Goal: Task Accomplishment & Management: Use online tool/utility

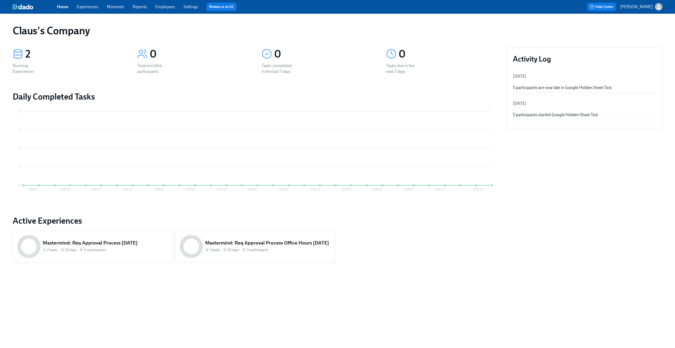
click at [84, 5] on link "Experiences" at bounding box center [88, 6] width 22 height 5
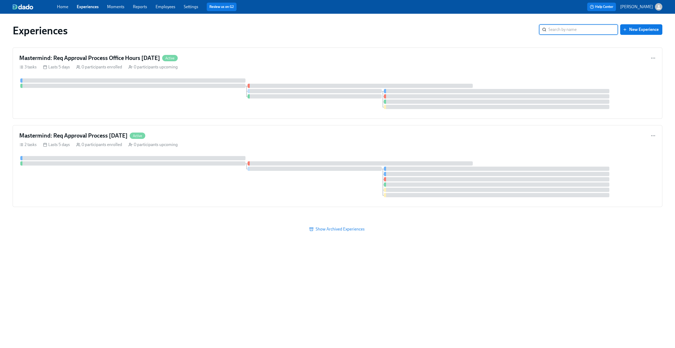
click at [659, 8] on icon "button" at bounding box center [659, 7] width 4 height 4
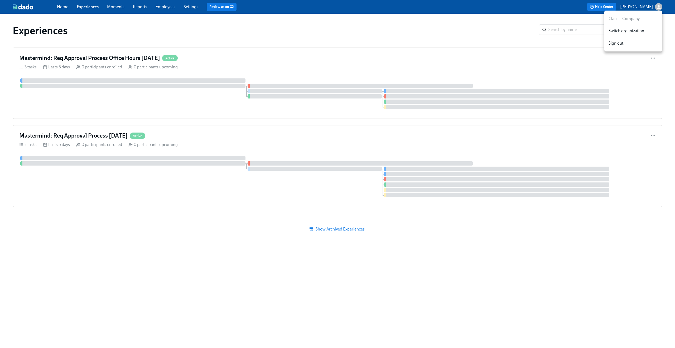
click at [646, 31] on span "Switch organization..." at bounding box center [634, 31] width 50 height 6
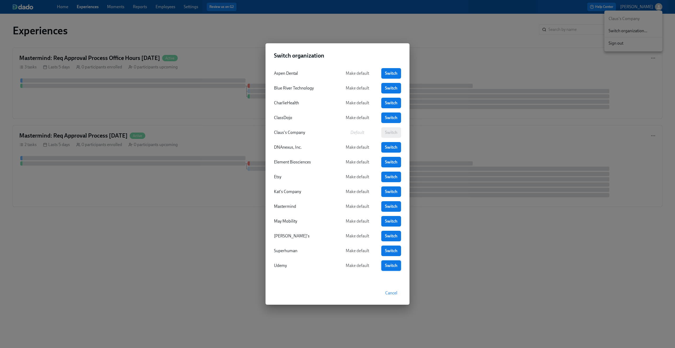
click at [391, 265] on span "Switch" at bounding box center [391, 265] width 12 height 5
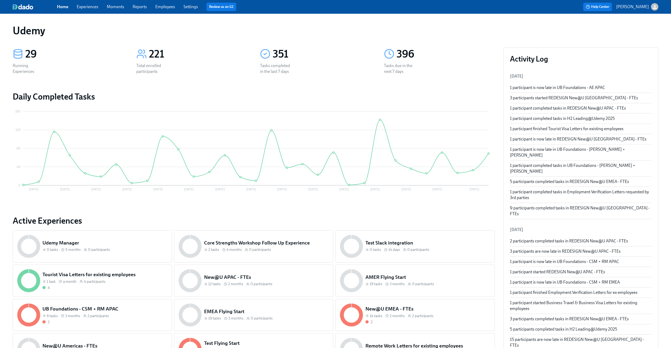
click at [93, 9] on link "Experiences" at bounding box center [88, 6] width 22 height 5
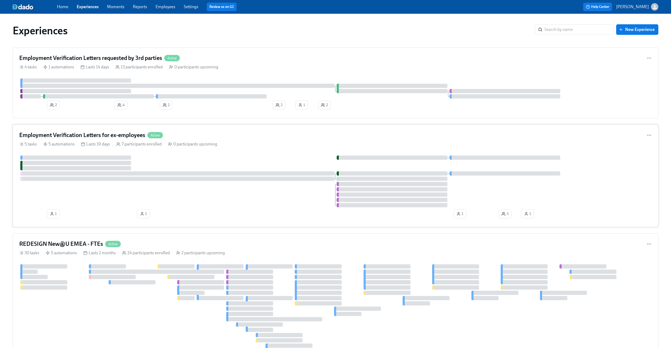
click at [273, 143] on div "5 tasks 5 automations Lasts 19 days 7 participants enrolled 0 participants upco…" at bounding box center [335, 144] width 633 height 6
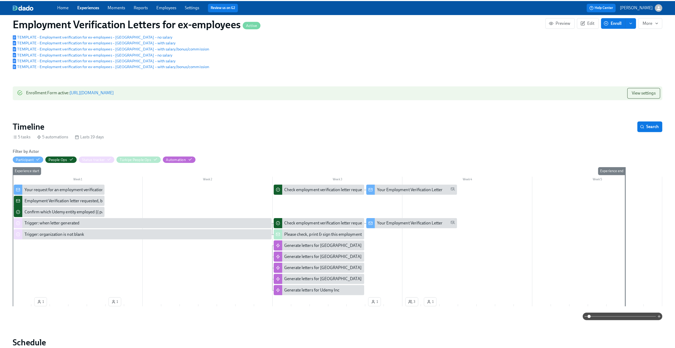
scroll to position [104, 0]
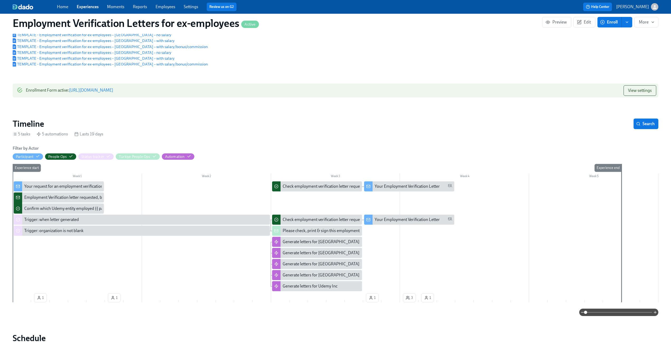
click at [67, 187] on div "Your request for an employment verification letter is being processed" at bounding box center [85, 186] width 123 height 6
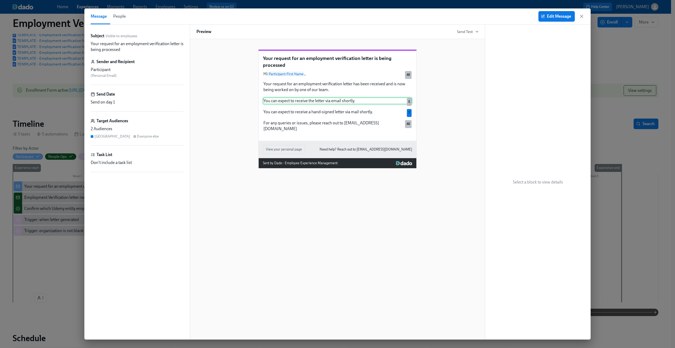
click at [291, 104] on div "You can expect to receive the letter via email shortly. E" at bounding box center [337, 100] width 149 height 7
click at [290, 115] on div "You can expect to receive a hand-signed letter via mail shortly. T" at bounding box center [337, 111] width 149 height 7
click at [579, 16] on icon "button" at bounding box center [581, 16] width 5 height 5
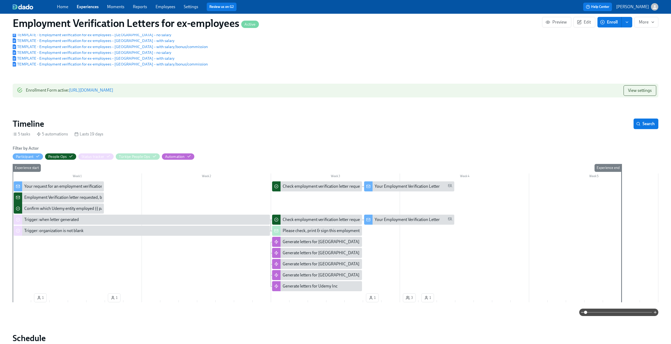
click at [50, 198] on div "Employment Verification letter requested, but [PERSON_NAME] has no data: {{ par…" at bounding box center [116, 197] width 184 height 6
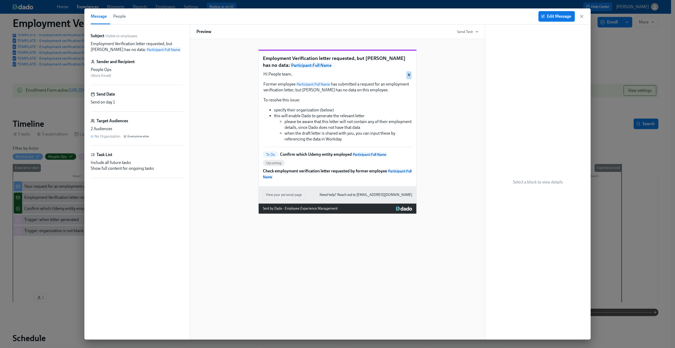
click at [303, 157] on p "Confirm which Udemy entity employed Participant : Full Name" at bounding box center [333, 154] width 107 height 6
click at [302, 157] on p "Confirm which Udemy entity employed Participant : Full Name" at bounding box center [333, 154] width 107 height 6
click at [301, 180] on p "Check employment verification letter requested by former employee Participant :…" at bounding box center [337, 174] width 149 height 12
click at [582, 16] on icon "button" at bounding box center [582, 16] width 3 height 3
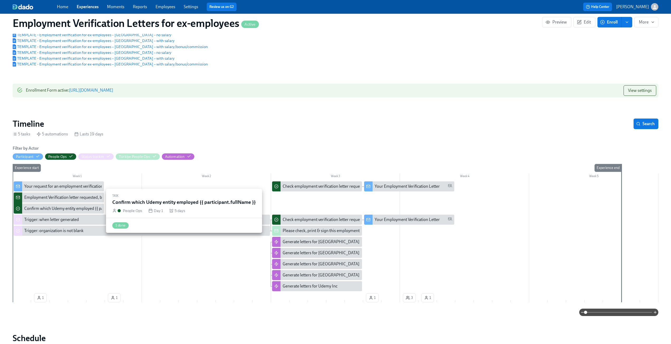
click at [42, 209] on div "Confirm which Udemy entity employed {{ participant.fullName }}" at bounding box center [82, 208] width 116 height 6
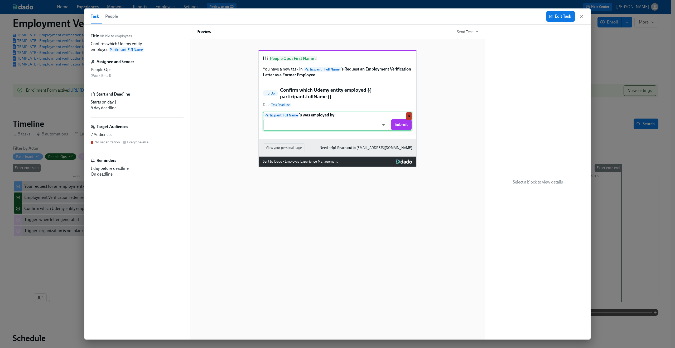
click at [377, 131] on div "Participant : Full Name 's was employed by: ​ ​ Submit N" at bounding box center [337, 121] width 149 height 19
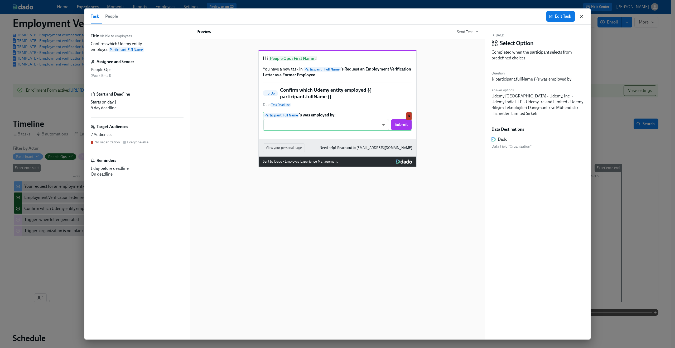
click at [581, 15] on icon "button" at bounding box center [581, 16] width 5 height 5
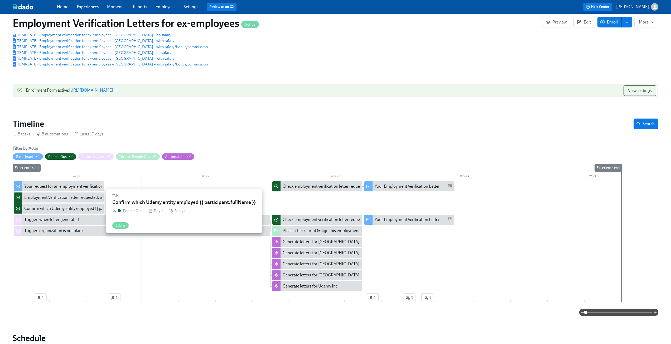
click at [52, 208] on div "Confirm which Udemy entity employed {{ participant.fullName }}" at bounding box center [82, 208] width 116 height 6
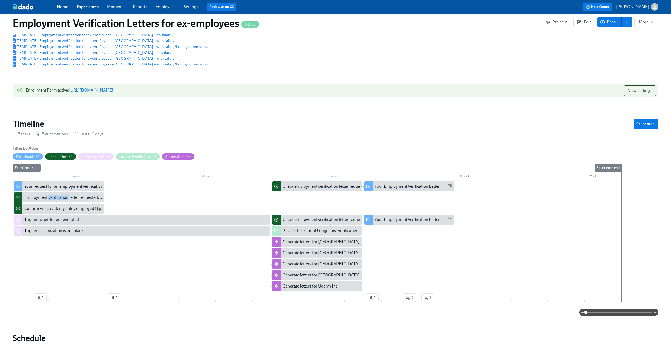
click at [49, 200] on div "Employment Verification letter requested, but [PERSON_NAME] has no data: {{ par…" at bounding box center [116, 197] width 184 height 6
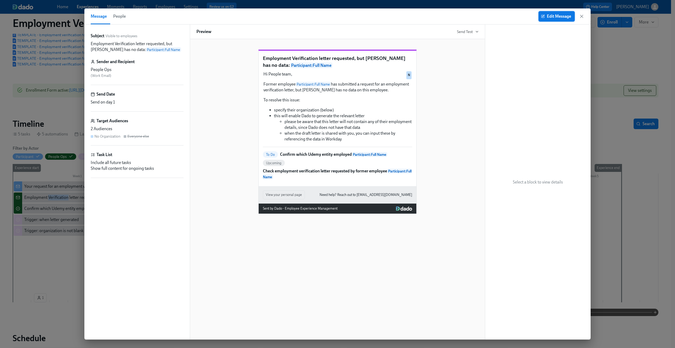
click at [565, 18] on span "Edit Message" at bounding box center [556, 16] width 29 height 5
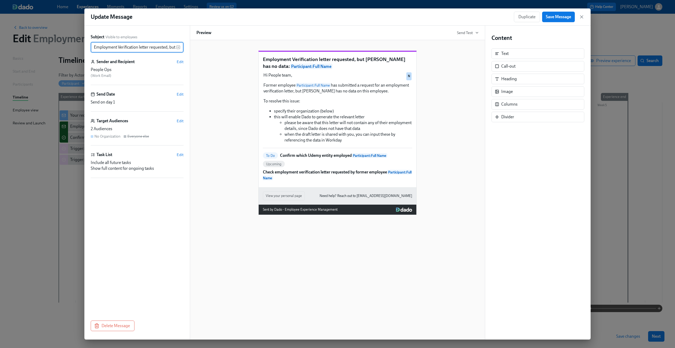
scroll to position [0, 79]
click at [181, 120] on span "Edit" at bounding box center [180, 120] width 7 height 5
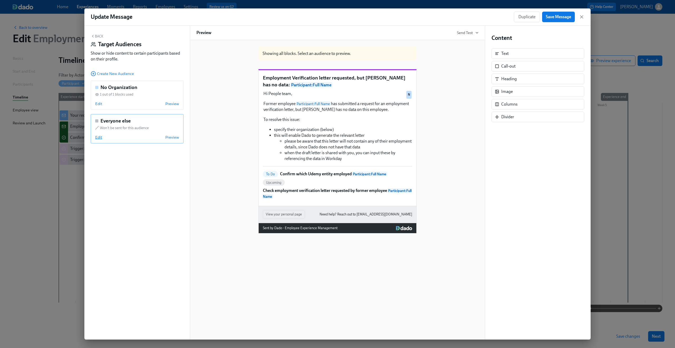
click at [99, 137] on span "Edit" at bounding box center [98, 137] width 7 height 5
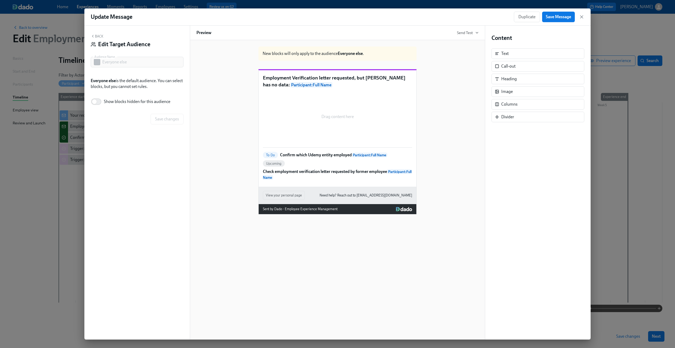
click at [98, 36] on button "Back" at bounding box center [97, 36] width 13 height 4
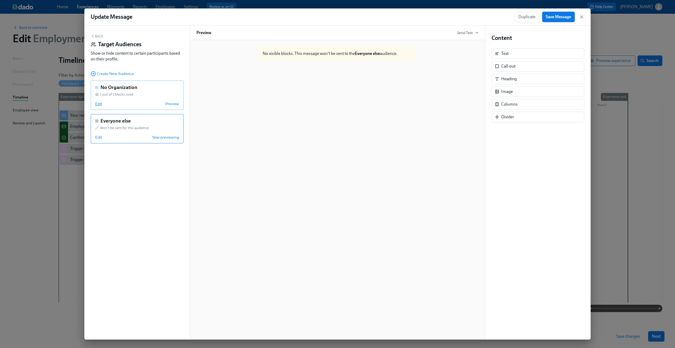
click at [97, 104] on span "Edit" at bounding box center [98, 103] width 7 height 5
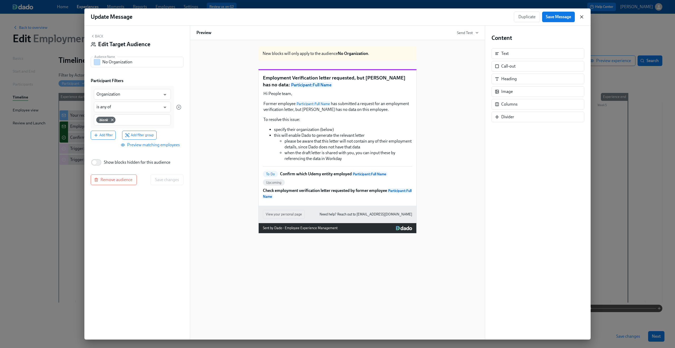
click at [584, 19] on icon "button" at bounding box center [581, 16] width 5 height 5
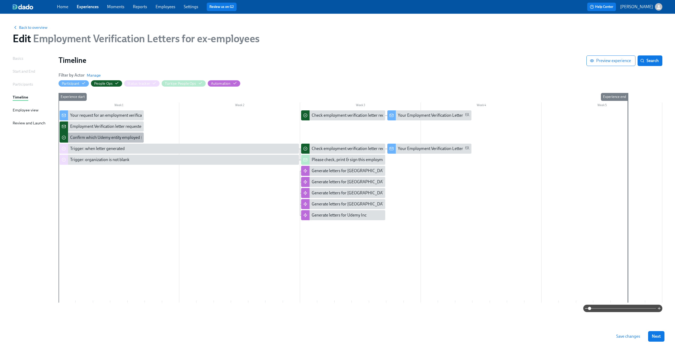
click at [96, 138] on div "Confirm which Udemy entity employed {{ participant.fullName }}" at bounding box center [128, 138] width 116 height 6
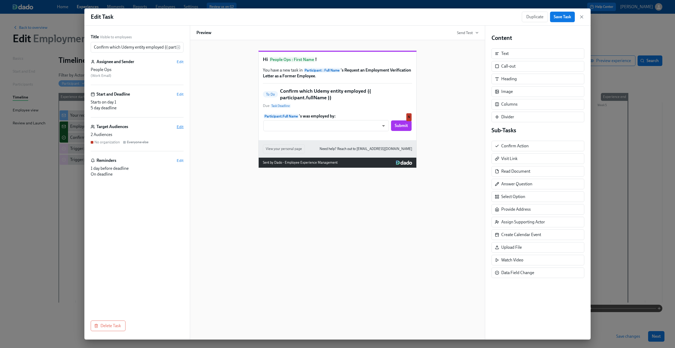
click at [181, 125] on span "Edit" at bounding box center [180, 126] width 7 height 5
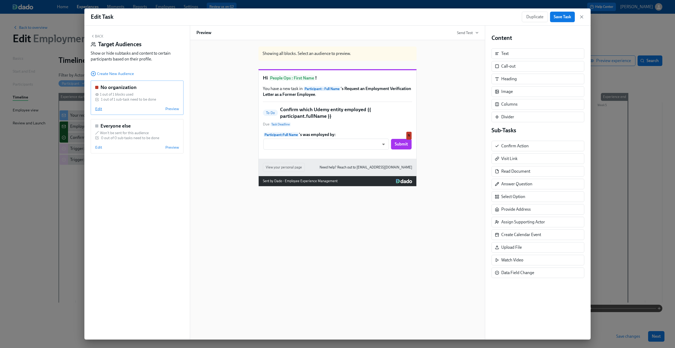
click at [98, 110] on span "Edit" at bounding box center [98, 108] width 7 height 5
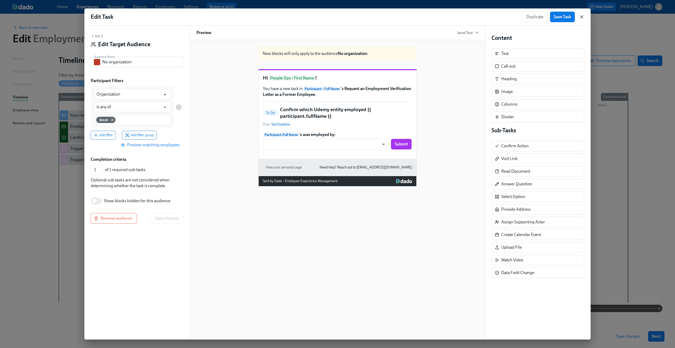
click at [581, 17] on icon "button" at bounding box center [582, 17] width 3 height 3
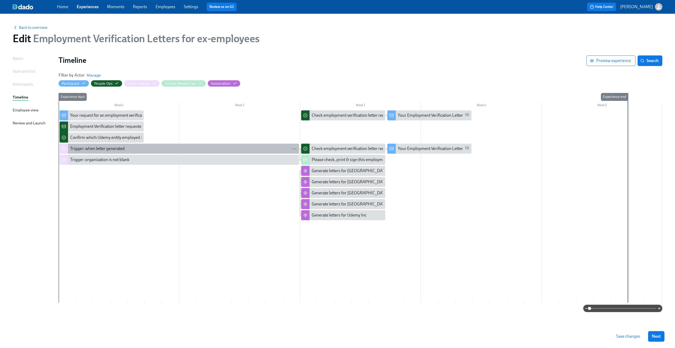
click at [102, 149] on div "Trigger: when letter generated" at bounding box center [97, 149] width 55 height 6
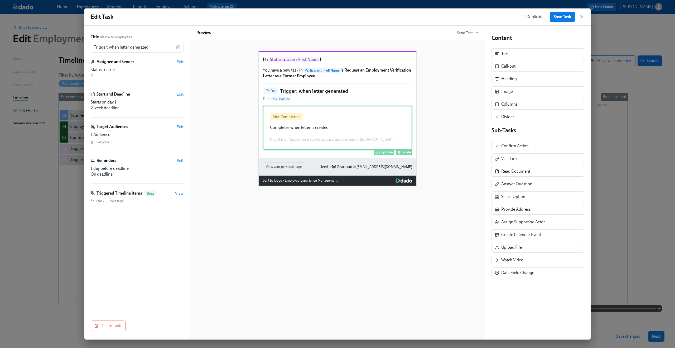
click at [356, 122] on div "Not Completed Completes when letter is created Note this can take serveral days…" at bounding box center [337, 128] width 149 height 44
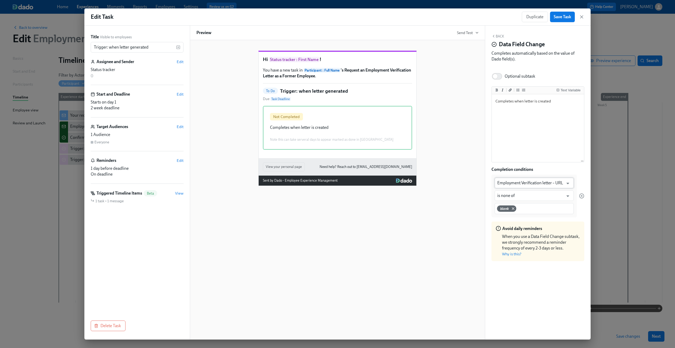
click at [537, 184] on input "Employment Verification letter – URL" at bounding box center [531, 183] width 66 height 11
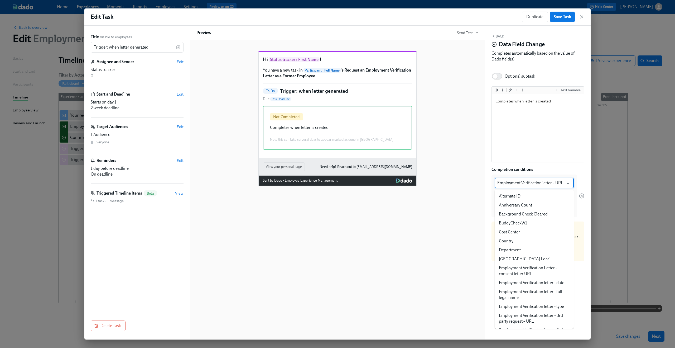
scroll to position [81, 0]
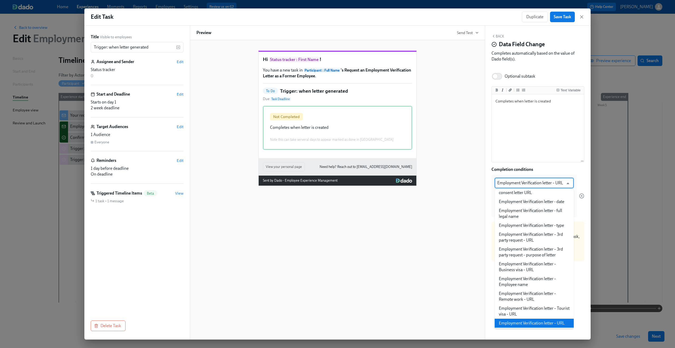
click at [491, 176] on div "Back Data Field Change Completes automatically based on the value of Dado field…" at bounding box center [538, 183] width 106 height 314
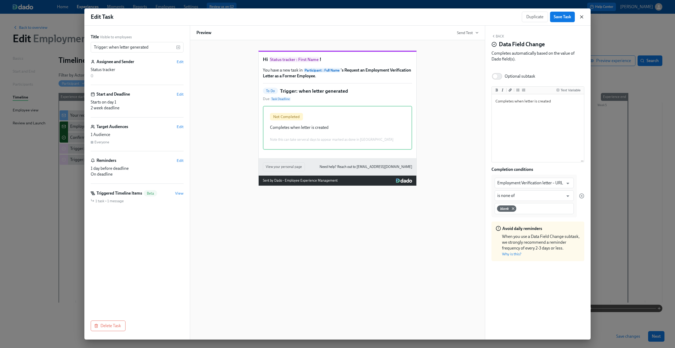
click at [582, 17] on icon "button" at bounding box center [582, 17] width 3 height 3
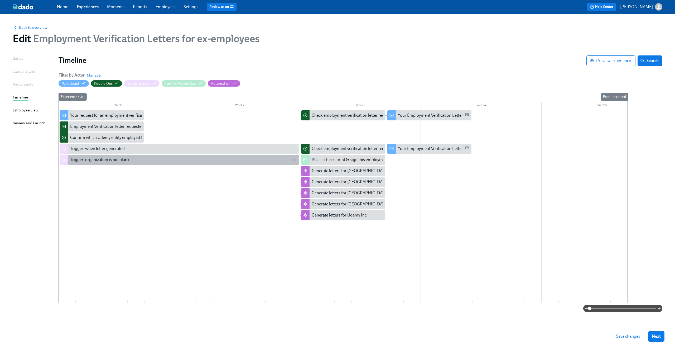
click at [88, 161] on div "Trigger: organization is not blank" at bounding box center [99, 160] width 59 height 6
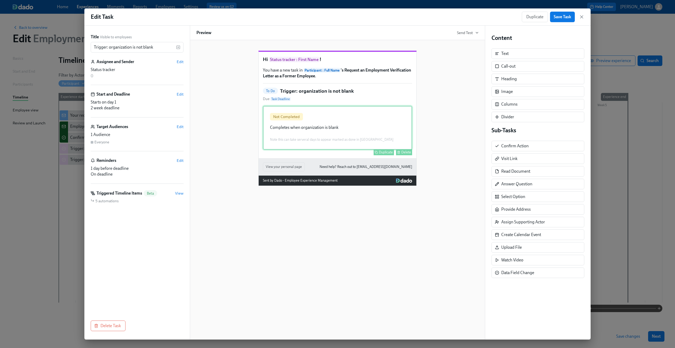
click at [294, 136] on div "Not Completed Completes when organization is blank Note this can take serveral …" at bounding box center [337, 128] width 149 height 44
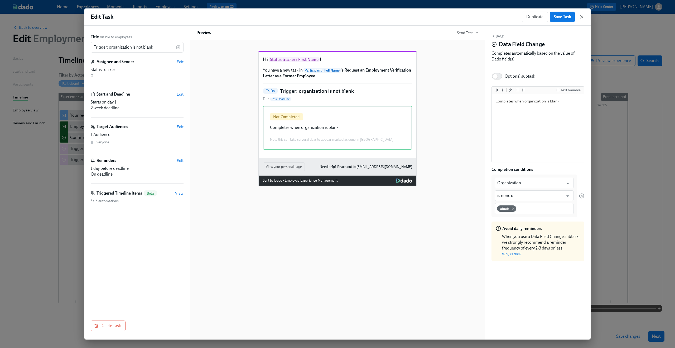
click at [580, 17] on icon "button" at bounding box center [581, 16] width 5 height 5
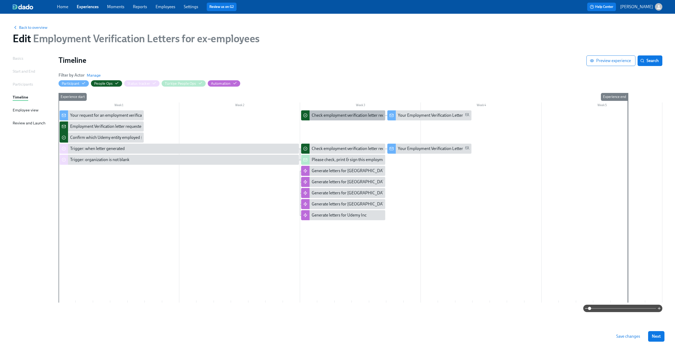
click at [326, 117] on div "Check employment verification letter requested by former employee {{ participan…" at bounding box center [396, 115] width 168 height 6
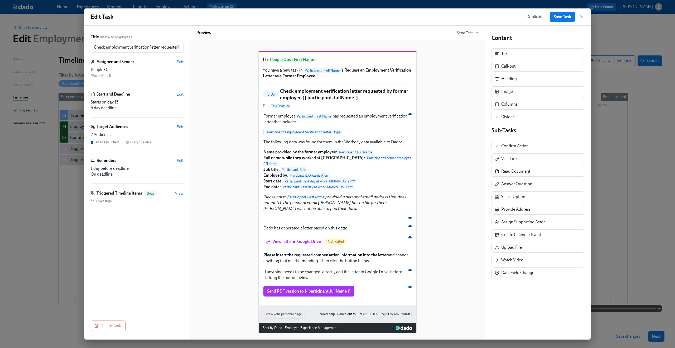
scroll to position [9, 0]
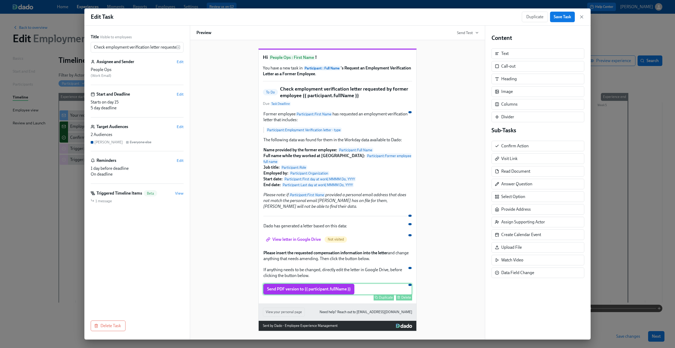
click at [307, 286] on div "Send PDF version to {{ participant.fullName }} Duplicate Delete" at bounding box center [337, 289] width 149 height 12
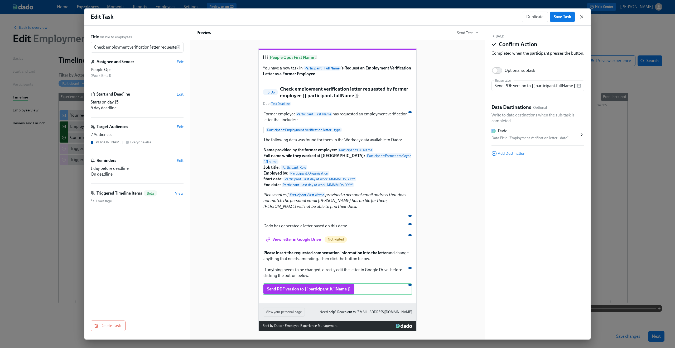
click at [584, 15] on icon "button" at bounding box center [581, 16] width 5 height 5
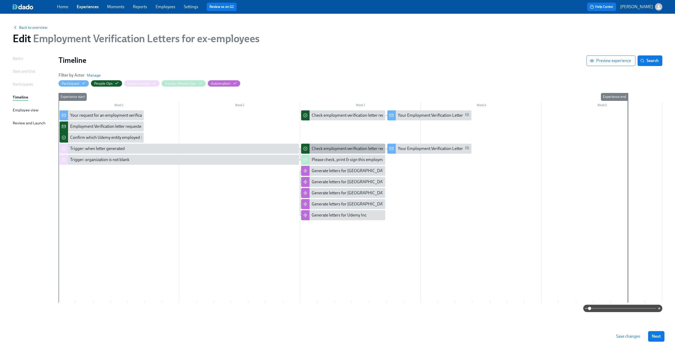
click at [366, 147] on div "Check employment verification letter requested by former employee {{ participan…" at bounding box center [396, 149] width 168 height 6
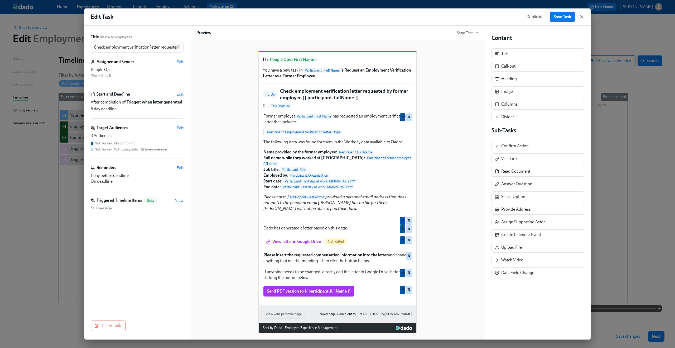
click at [582, 17] on icon "button" at bounding box center [581, 16] width 5 height 5
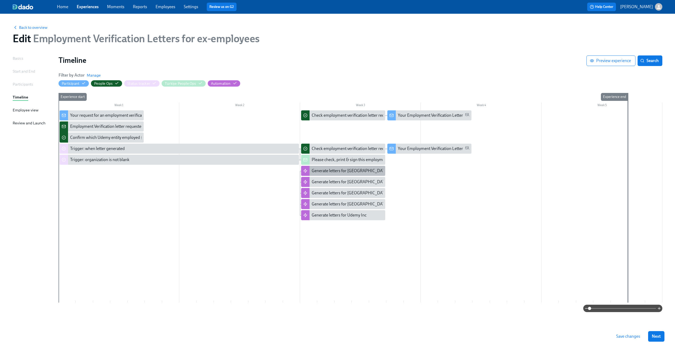
click at [311, 168] on div "Generate letters for [GEOGRAPHIC_DATA]" at bounding box center [343, 171] width 84 height 10
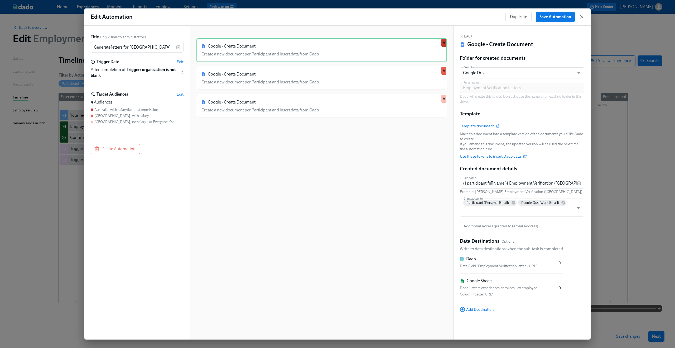
click at [583, 17] on icon "button" at bounding box center [581, 16] width 5 height 5
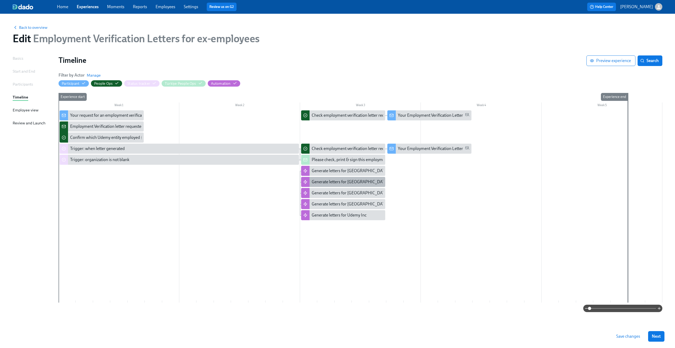
click at [340, 182] on div "Generate letters for [GEOGRAPHIC_DATA]" at bounding box center [350, 182] width 77 height 6
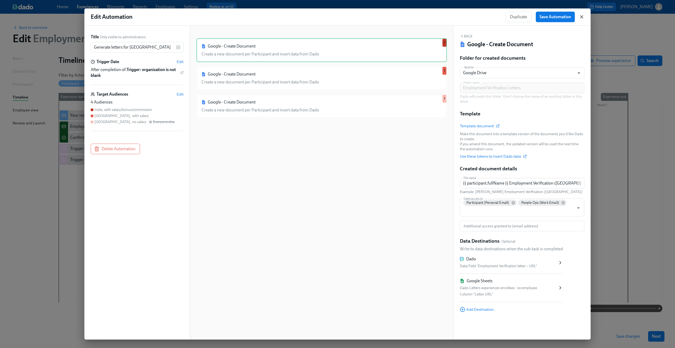
click at [583, 16] on icon "button" at bounding box center [581, 16] width 5 height 5
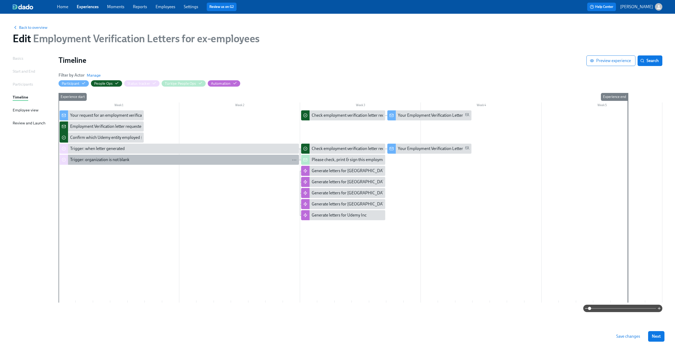
click at [96, 159] on div "Trigger: organization is not blank" at bounding box center [99, 160] width 59 height 6
click at [358, 160] on div "Please check, print & sign this employment confirmation letter for former emplo…" at bounding box center [410, 160] width 196 height 6
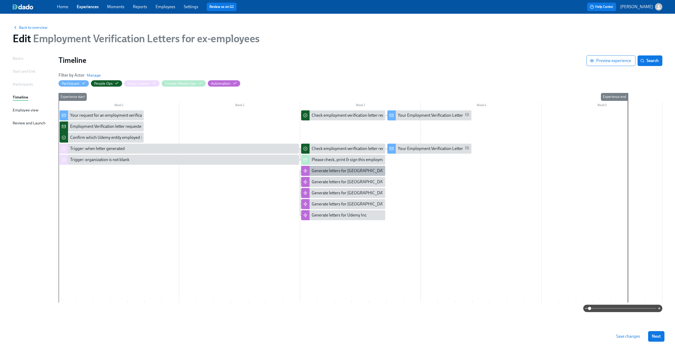
click at [315, 170] on div "Generate letters for [GEOGRAPHIC_DATA]" at bounding box center [350, 171] width 77 height 6
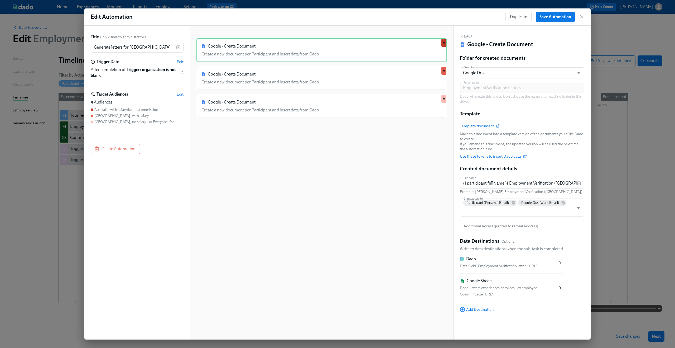
click at [179, 94] on span "Edit" at bounding box center [180, 94] width 7 height 5
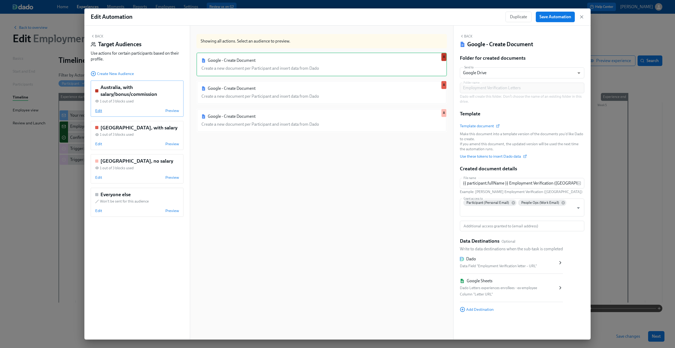
click at [100, 111] on span "Edit" at bounding box center [98, 110] width 7 height 5
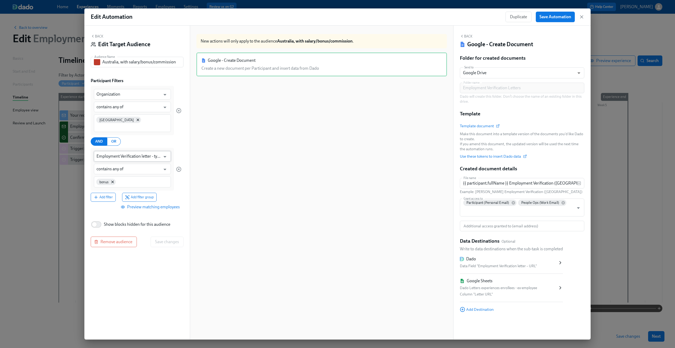
click at [137, 151] on input "Employment Verification letter - type" at bounding box center [129, 156] width 64 height 11
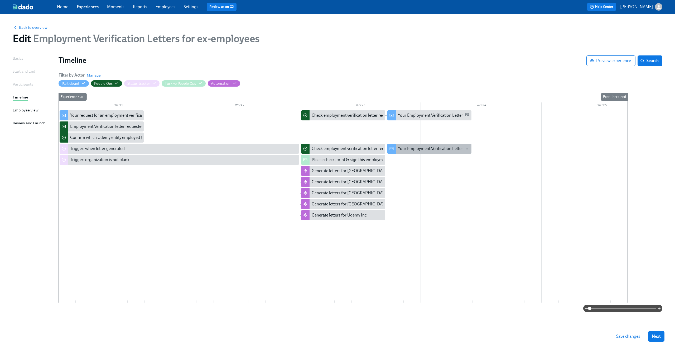
click at [421, 150] on div "Your Employment Verification Letter" at bounding box center [430, 149] width 65 height 6
click at [359, 147] on div "Check employment verification letter requested by former employee {{ participan…" at bounding box center [396, 149] width 168 height 6
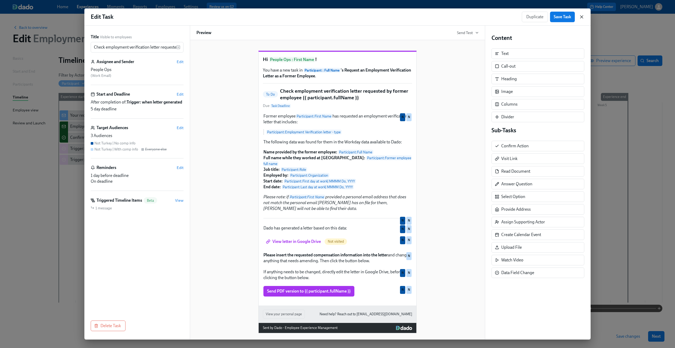
click at [582, 18] on icon "button" at bounding box center [581, 16] width 5 height 5
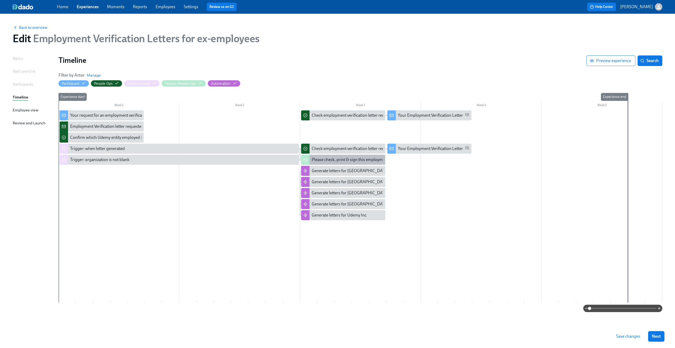
click at [332, 164] on div "Please check, print & sign this employment confirmation letter for former emplo…" at bounding box center [343, 160] width 84 height 10
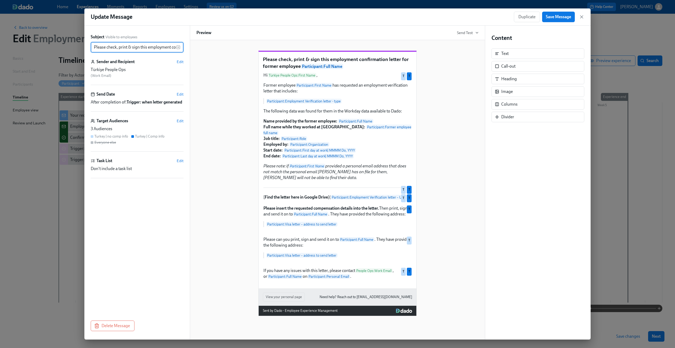
scroll to position [0, 113]
click at [579, 19] on icon "button" at bounding box center [581, 16] width 5 height 5
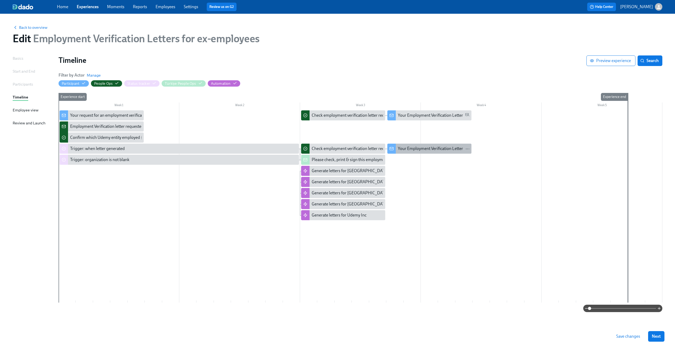
click at [422, 146] on div "Your Employment Verification Letter" at bounding box center [430, 149] width 65 height 6
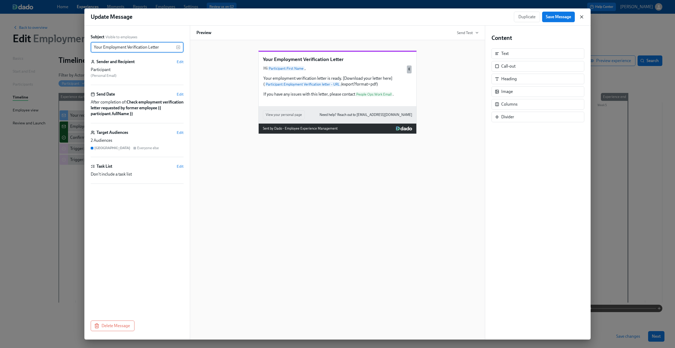
click at [582, 16] on icon "button" at bounding box center [581, 16] width 5 height 5
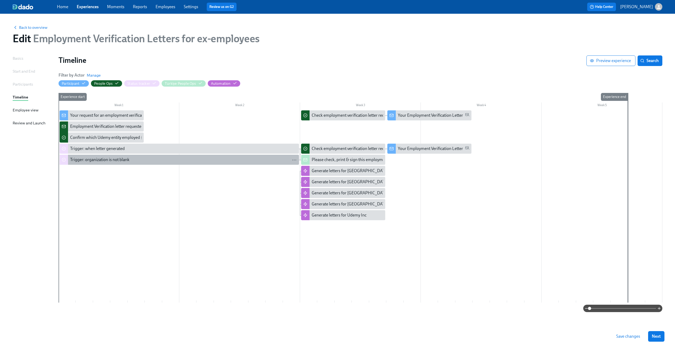
click at [122, 162] on div "Trigger: organization is not blank" at bounding box center [99, 160] width 59 height 6
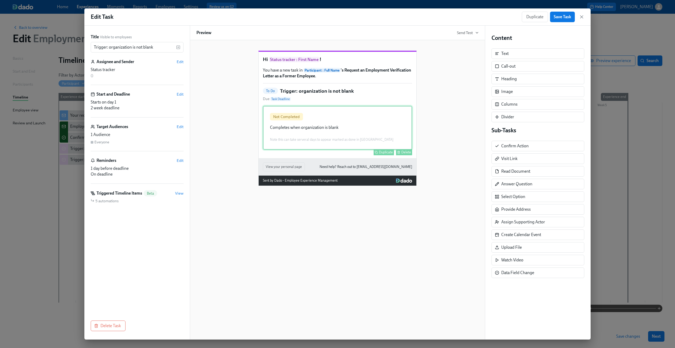
click at [329, 135] on div "Not Completed Completes when organization is blank Note this can take serveral …" at bounding box center [337, 128] width 149 height 44
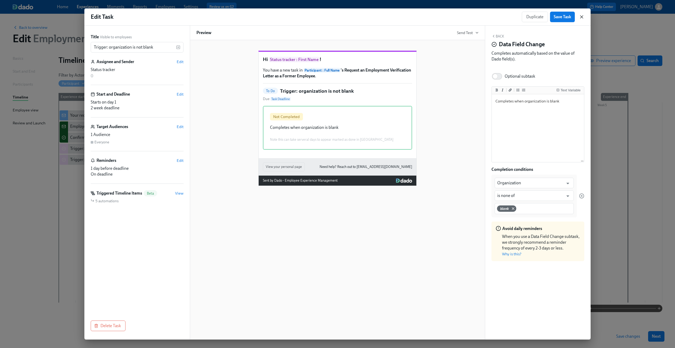
click at [581, 17] on icon "button" at bounding box center [581, 16] width 5 height 5
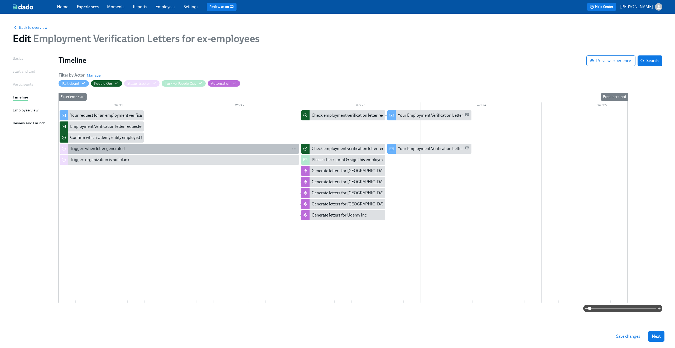
click at [107, 146] on div "Trigger: when letter generated" at bounding box center [97, 149] width 55 height 6
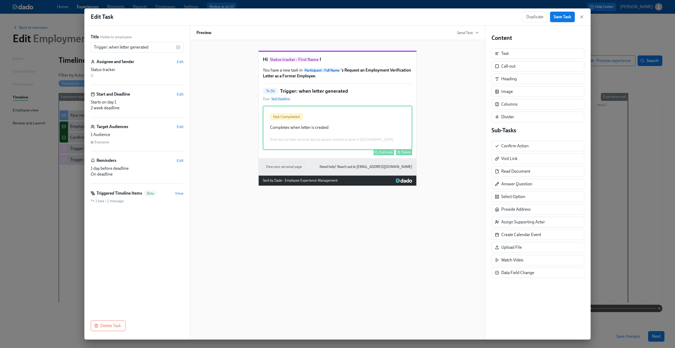
click at [347, 145] on div "Not Completed Completes when letter is created Note this can take serveral days…" at bounding box center [337, 128] width 149 height 44
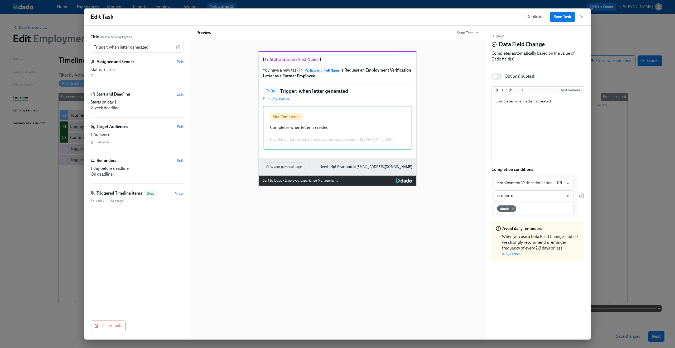
click at [580, 13] on div "Duplicate Save Task" at bounding box center [553, 17] width 63 height 11
click at [584, 17] on icon "button" at bounding box center [581, 16] width 5 height 5
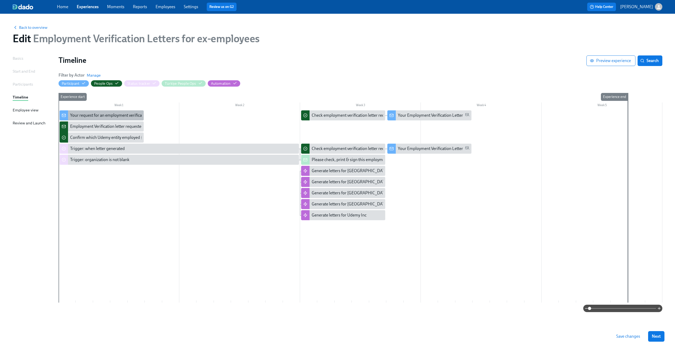
click at [117, 114] on div "Your request for an employment verification letter is being processed" at bounding box center [131, 115] width 123 height 6
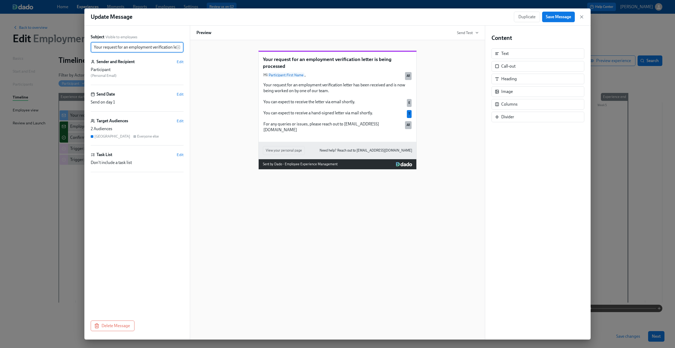
scroll to position [0, 40]
click at [582, 17] on icon "button" at bounding box center [582, 17] width 3 height 3
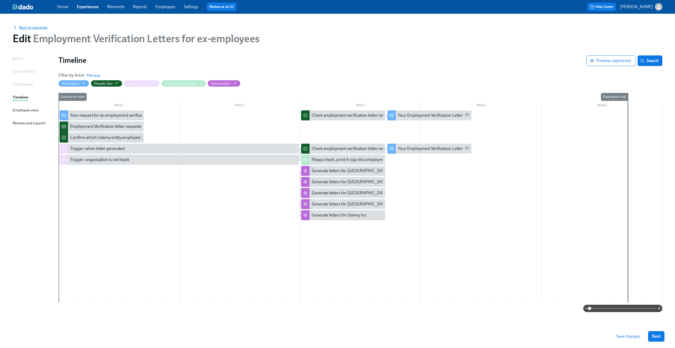
click at [33, 27] on span "Back to overview" at bounding box center [30, 27] width 35 height 5
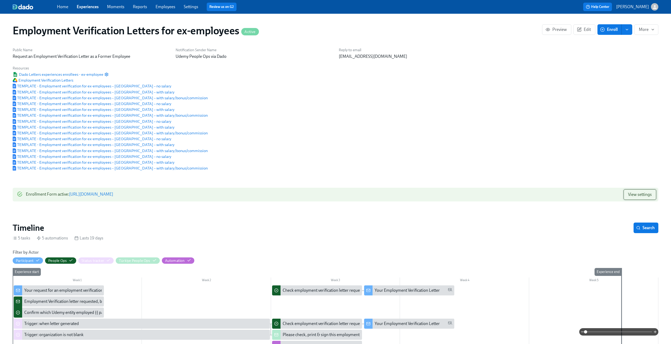
click at [631, 197] on span "View settings" at bounding box center [640, 194] width 24 height 5
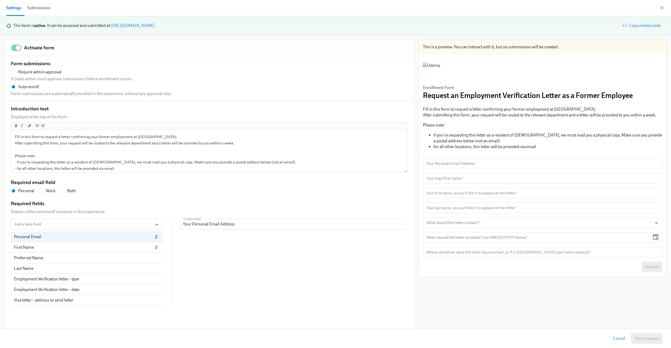
click at [67, 248] on div "First Name" at bounding box center [83, 247] width 139 height 6
click at [64, 255] on div "Preferred Name" at bounding box center [80, 258] width 133 height 6
radio input "false"
type input "Your first name, as you'd like it to appear on the letter"
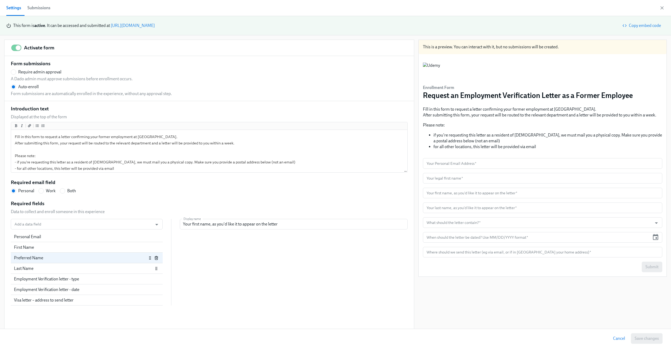
click at [57, 268] on div "Last Name" at bounding box center [83, 268] width 139 height 6
radio input "false"
type input "Your last name, as you'd like it to appear on the letter"
click at [56, 278] on div "Employment Verification letter - type" at bounding box center [80, 279] width 133 height 6
radio input "false"
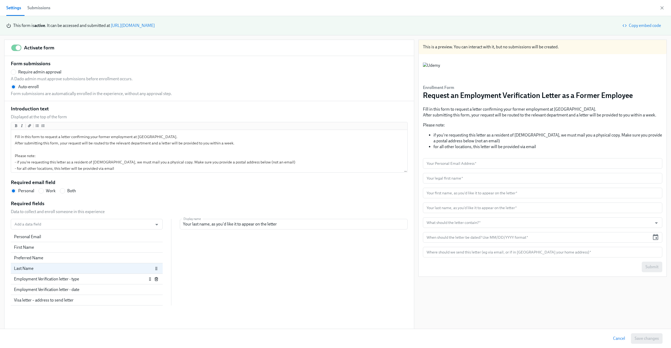
type input "What should the letter contain?"
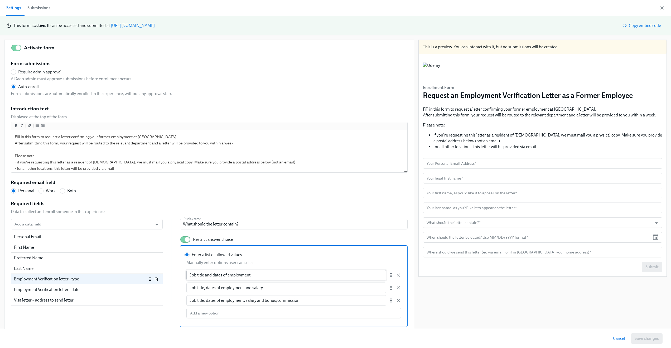
scroll to position [2, 0]
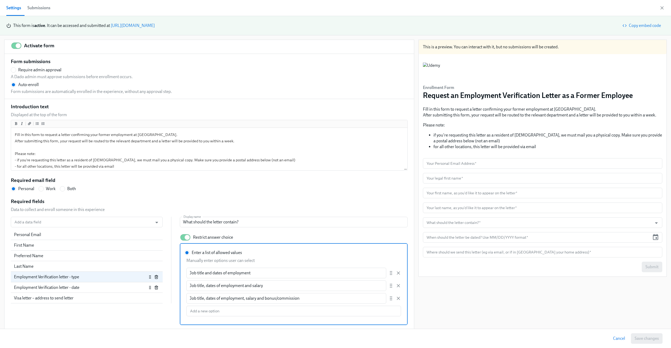
click at [71, 291] on div "Employment Verification letter - date" at bounding box center [87, 287] width 152 height 11
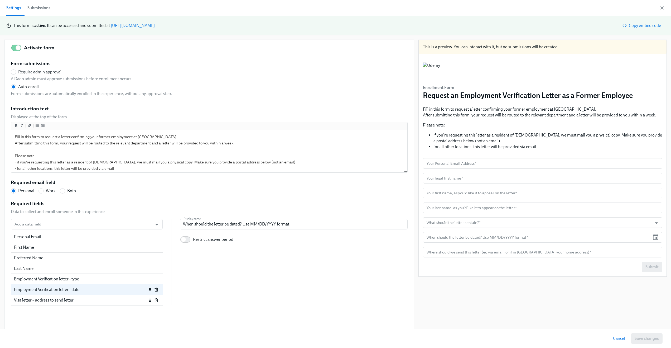
click at [68, 302] on div "Visa letter – address to send letter" at bounding box center [80, 300] width 133 height 6
radio input "false"
click at [272, 276] on div "Add a data field Add a data field Personal Email First Name Preferred Name Last…" at bounding box center [209, 262] width 397 height 87
click at [664, 7] on icon "button" at bounding box center [662, 7] width 5 height 5
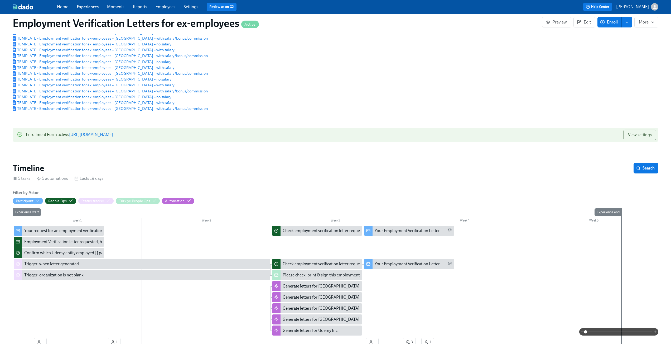
scroll to position [64, 0]
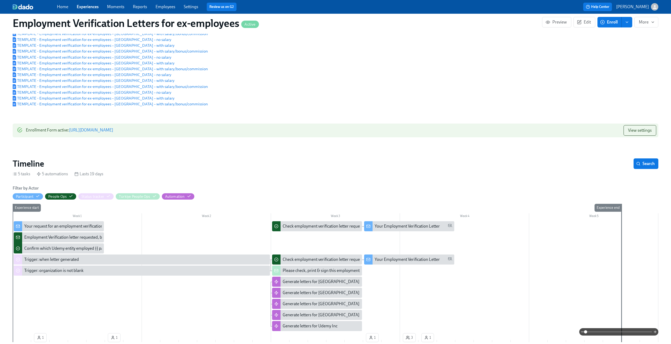
click at [48, 238] on div "Employment Verification letter requested, but Dado has no data: {{ participant.…" at bounding box center [116, 237] width 184 height 6
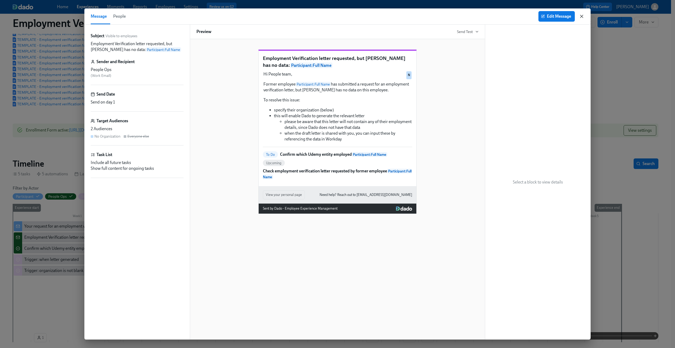
click at [581, 17] on icon "button" at bounding box center [581, 16] width 5 height 5
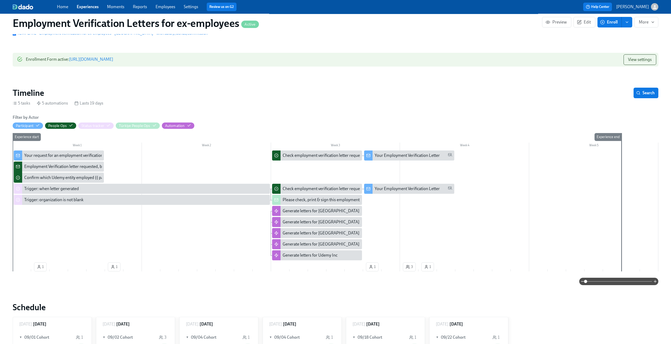
scroll to position [135, 0]
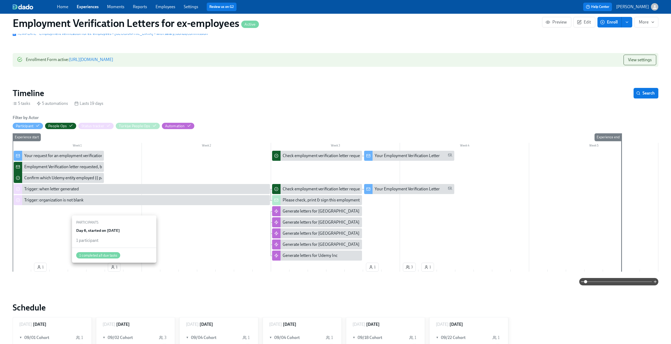
click at [115, 267] on span "1" at bounding box center [114, 266] width 7 height 5
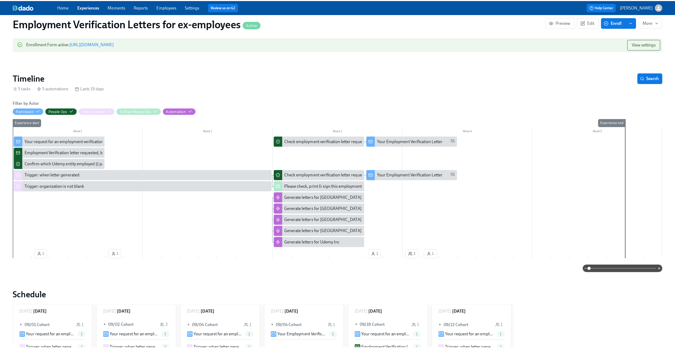
scroll to position [149, 0]
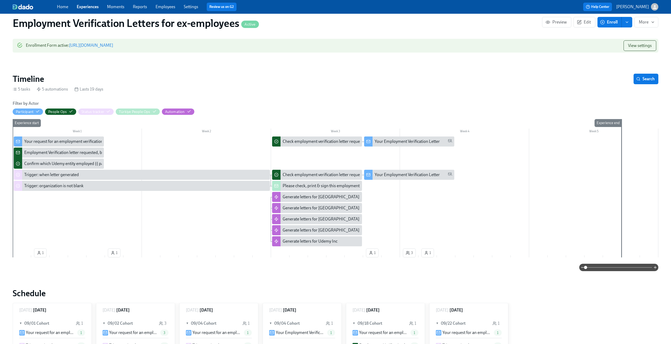
click at [61, 146] on div "Your request for an employment verification letter is being processed" at bounding box center [59, 141] width 90 height 10
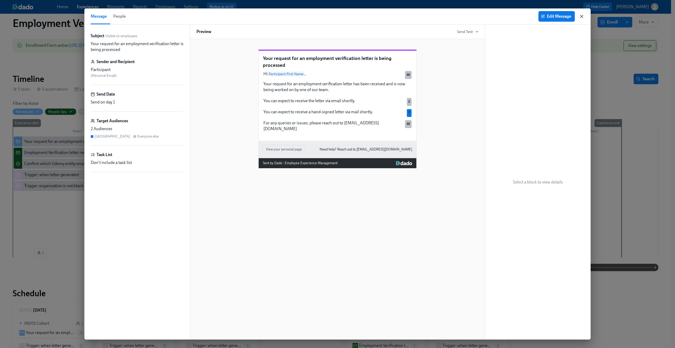
click at [580, 16] on icon "button" at bounding box center [581, 16] width 5 height 5
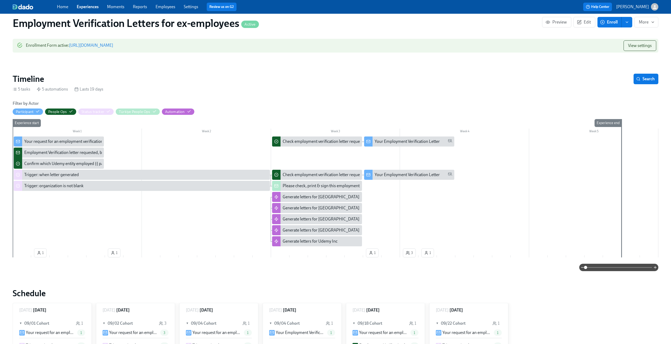
click at [35, 152] on div "Employment Verification letter requested, but Dado has no data: {{ participant.…" at bounding box center [116, 153] width 184 height 6
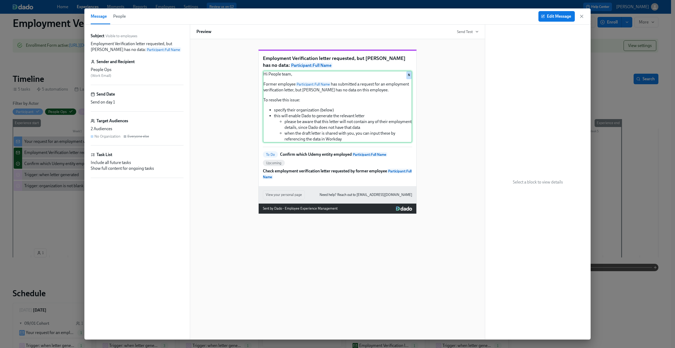
click at [306, 124] on div "Hi People team, Former employee Participant : Full Name has submitted a request…" at bounding box center [337, 107] width 149 height 72
click at [314, 168] on div "To Do Confirm which Udemy entity employed Participant : Full Name Upcoming Chec…" at bounding box center [337, 165] width 149 height 28
click at [315, 157] on p "Confirm which Udemy entity employed Participant : Full Name" at bounding box center [333, 154] width 107 height 6
click at [551, 13] on button "Edit Message" at bounding box center [557, 16] width 36 height 11
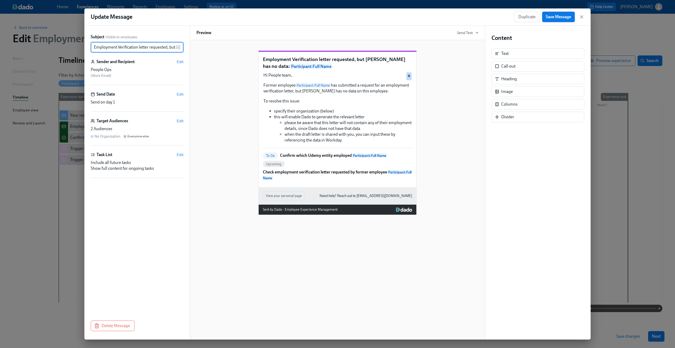
click at [316, 170] on div "To Do Confirm which Udemy entity employed Participant : Full Name Upcoming Chec…" at bounding box center [337, 166] width 149 height 28
click at [321, 158] on p "Confirm which Udemy entity employed Participant : Full Name" at bounding box center [333, 155] width 107 height 6
click at [317, 181] on p "Check employment verification letter requested by former employee Participant :…" at bounding box center [337, 175] width 149 height 12
click at [583, 18] on icon "button" at bounding box center [581, 16] width 5 height 5
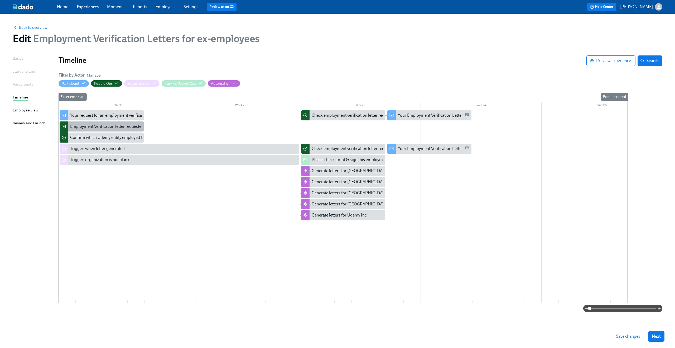
click at [112, 128] on div "Employment Verification letter requested, but Dado has no data: {{ participant.…" at bounding box center [162, 126] width 184 height 6
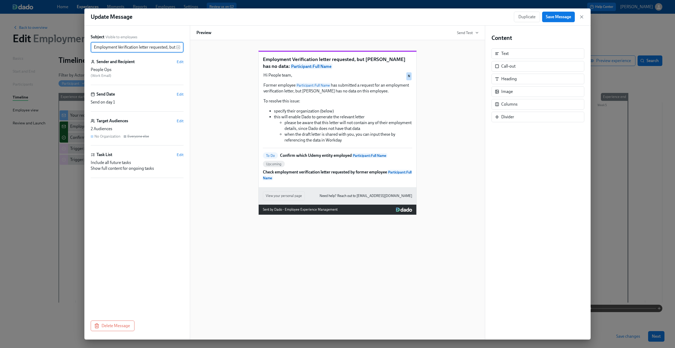
scroll to position [0, 79]
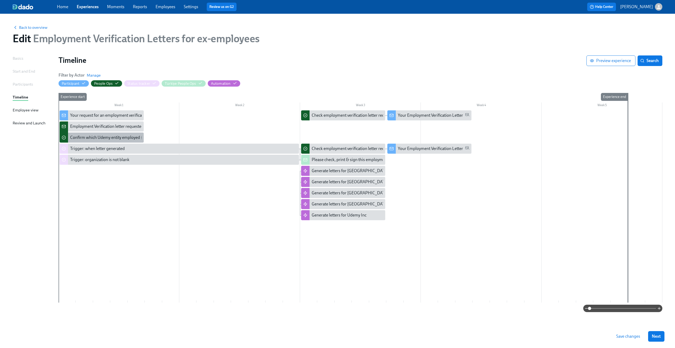
click at [97, 139] on div "Confirm which Udemy entity employed {{ participant.fullName }}" at bounding box center [128, 138] width 116 height 6
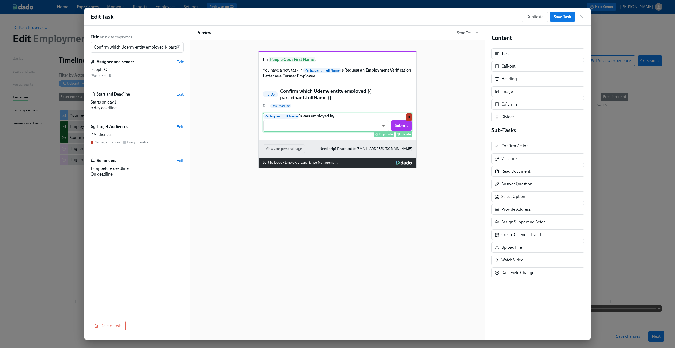
click at [311, 132] on div "Participant : Full Name 's was employed by: ​ ​ Submit Duplicate Delete N" at bounding box center [337, 122] width 149 height 19
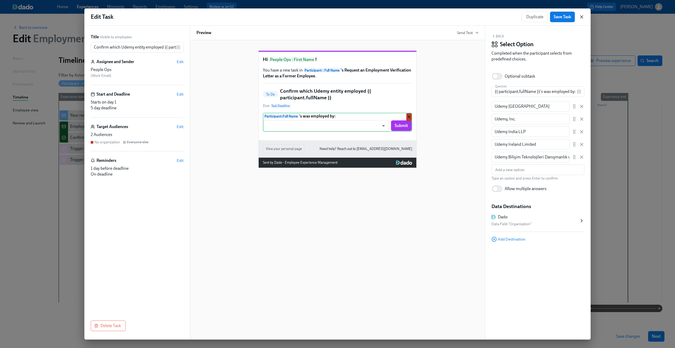
click at [581, 19] on icon "button" at bounding box center [581, 16] width 5 height 5
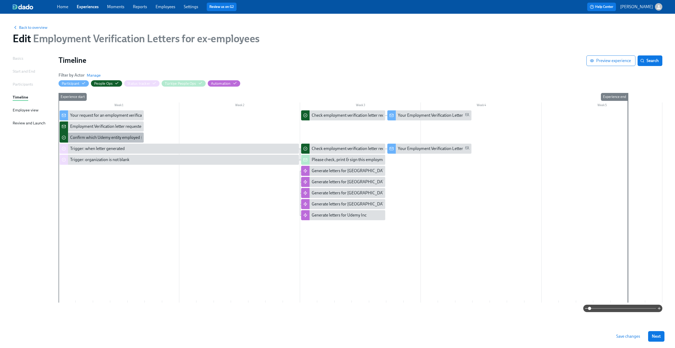
click at [96, 139] on div "Confirm which Udemy entity employed {{ participant.fullName }}" at bounding box center [128, 138] width 116 height 6
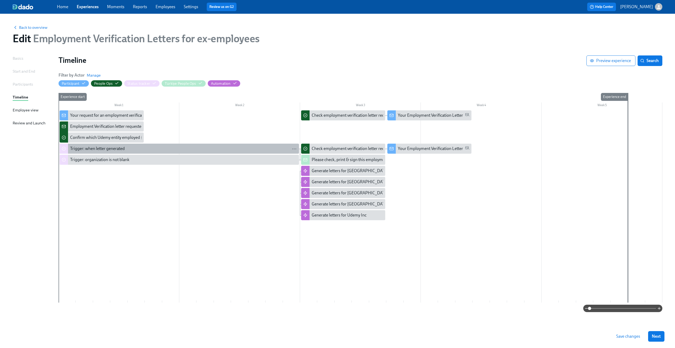
click at [84, 150] on div "Trigger: when letter generated" at bounding box center [97, 149] width 55 height 6
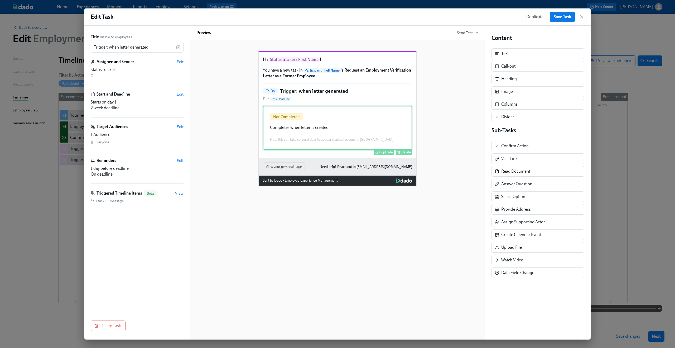
click at [376, 134] on div "Not Completed Completes when letter is created Note this can take serveral days…" at bounding box center [337, 128] width 149 height 44
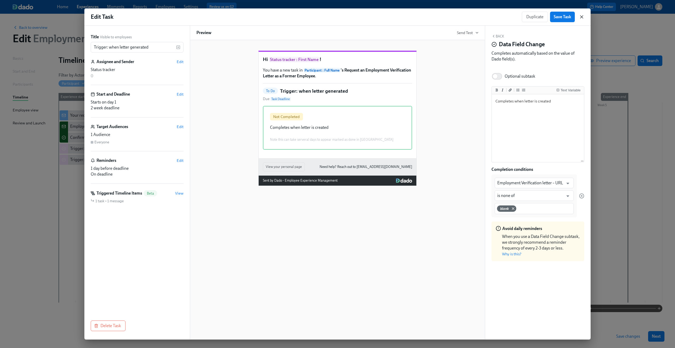
click at [581, 19] on icon "button" at bounding box center [581, 16] width 5 height 5
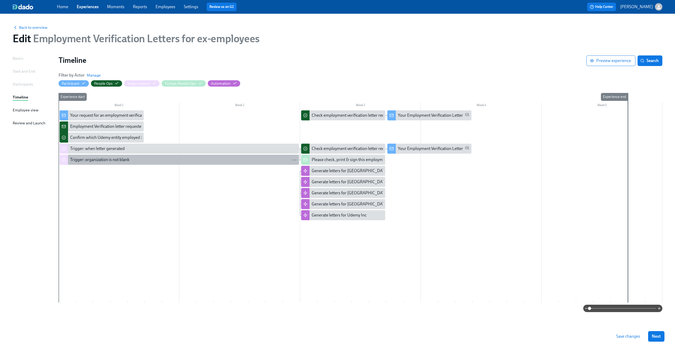
click at [123, 159] on div "Trigger: organization is not blank" at bounding box center [99, 160] width 59 height 6
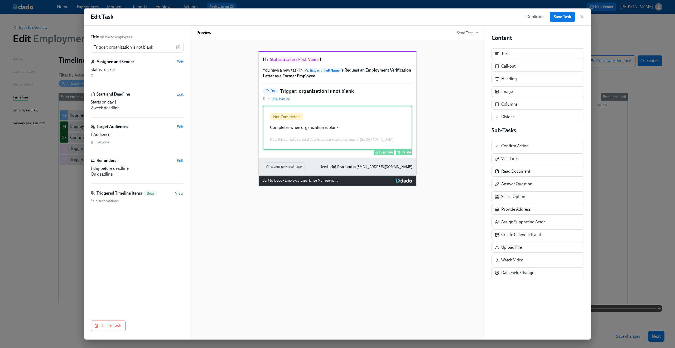
click at [309, 150] on div "Not Completed Completes when organization is blank Note this can take serveral …" at bounding box center [337, 128] width 149 height 44
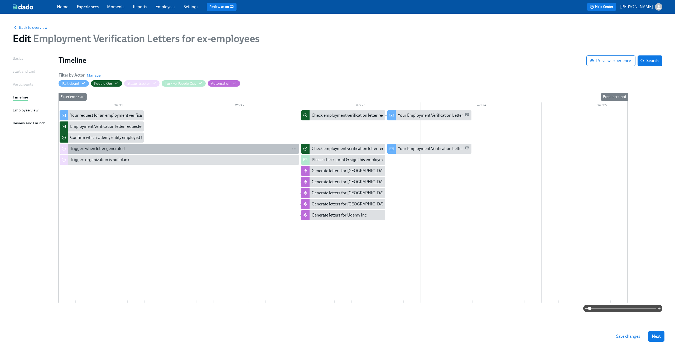
click at [83, 151] on div "Trigger: when letter generated" at bounding box center [97, 149] width 55 height 6
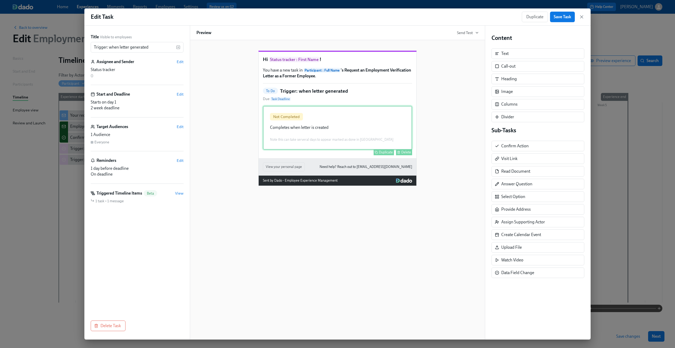
click at [361, 150] on div "Not Completed Completes when letter is created Note this can take serveral days…" at bounding box center [337, 128] width 149 height 44
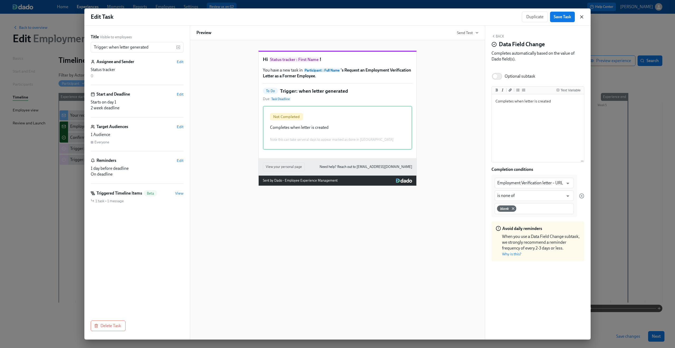
click at [581, 18] on icon "button" at bounding box center [581, 16] width 5 height 5
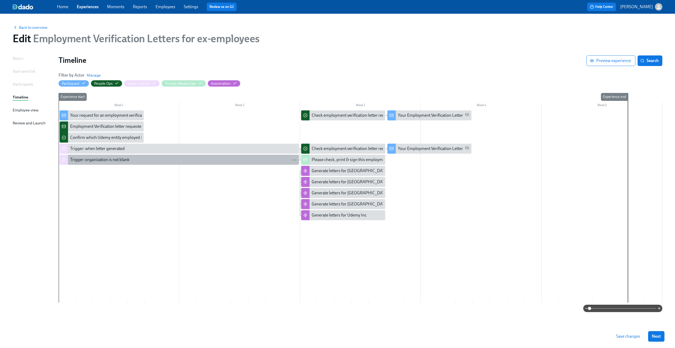
click at [117, 159] on div "Trigger: organization is not blank" at bounding box center [99, 160] width 59 height 6
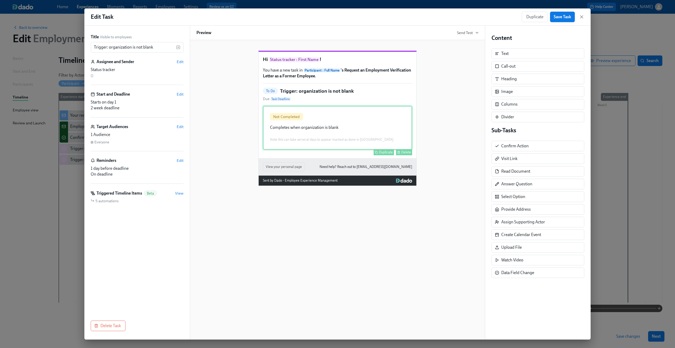
click at [333, 143] on div "Not Completed Completes when organization is blank Note this can take serveral …" at bounding box center [337, 128] width 149 height 44
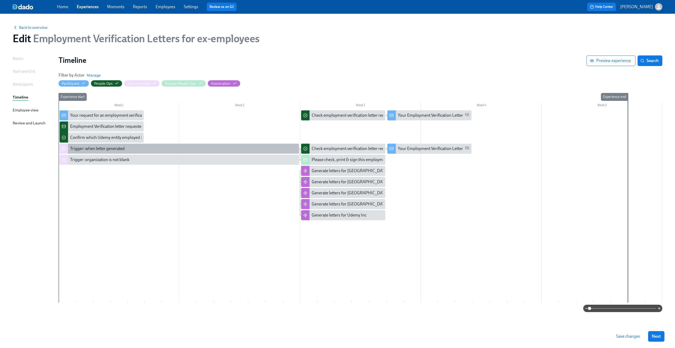
click at [89, 152] on div "Trigger: when letter generated" at bounding box center [180, 149] width 240 height 10
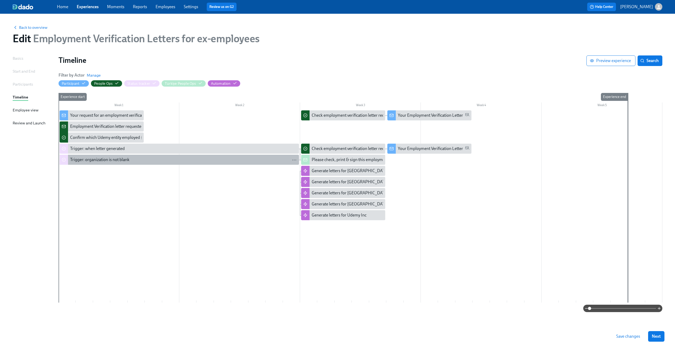
click at [79, 160] on div "Trigger: organization is not blank" at bounding box center [99, 160] width 59 height 6
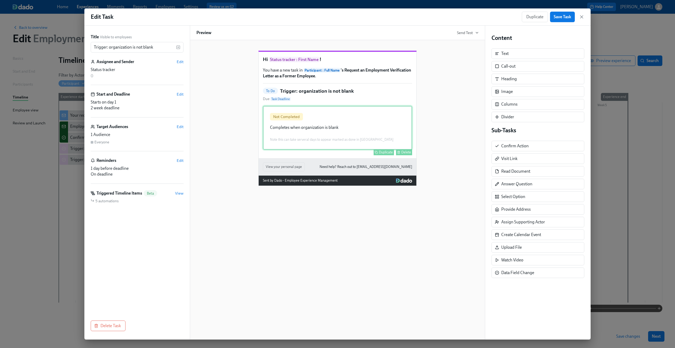
click at [286, 138] on div "Not Completed Completes when organization is blank Note this can take serveral …" at bounding box center [337, 128] width 149 height 44
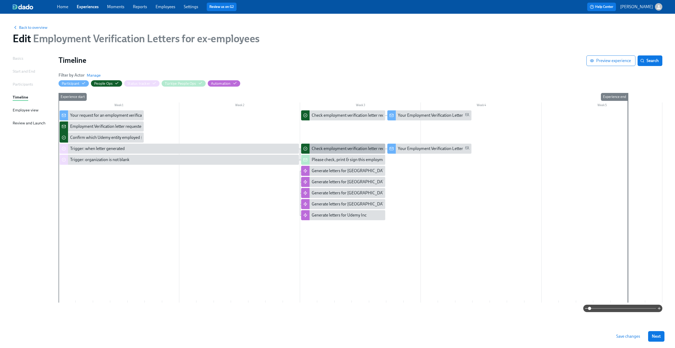
click at [315, 148] on div "Check employment verification letter requested by former employee {{ participan…" at bounding box center [396, 149] width 168 height 6
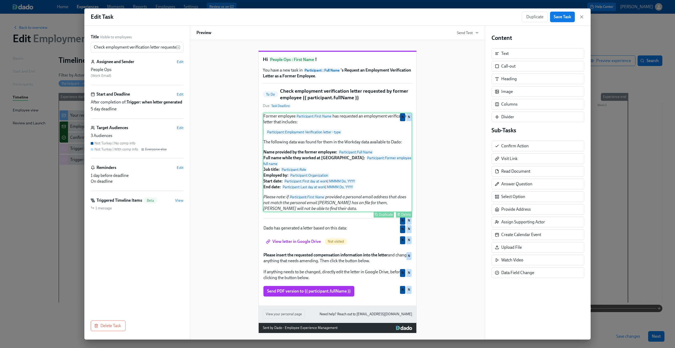
scroll to position [9, 0]
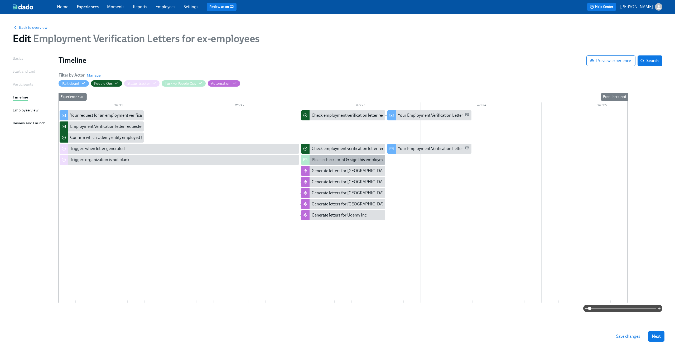
click at [354, 155] on div "Please check, print & sign this employment confirmation letter for former emplo…" at bounding box center [343, 160] width 84 height 10
click at [335, 146] on div "Check employment verification letter requested by former employee {{ participan…" at bounding box center [396, 149] width 168 height 6
click at [345, 171] on div "Generate letters for Australia" at bounding box center [350, 171] width 77 height 6
click at [86, 160] on div "Trigger: organization is not blank" at bounding box center [99, 160] width 59 height 6
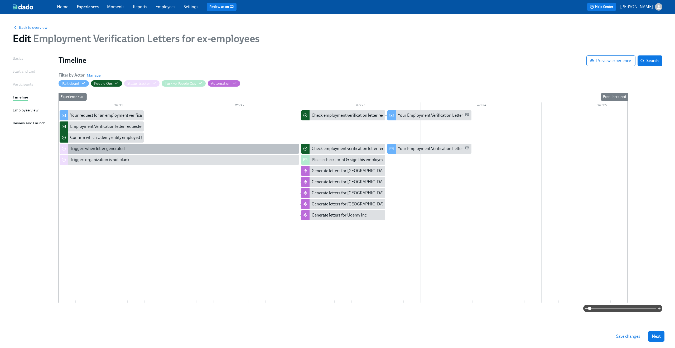
click at [98, 145] on div "Trigger: when letter generated" at bounding box center [180, 149] width 240 height 10
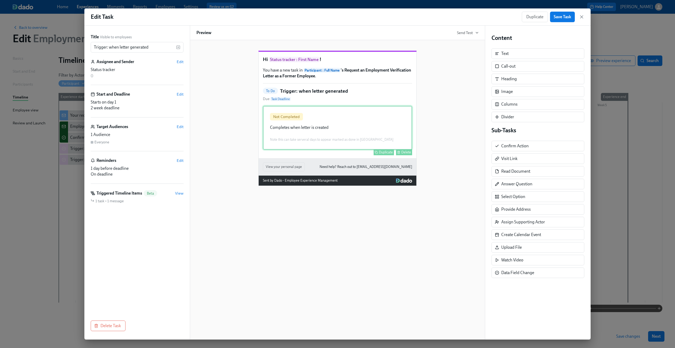
click at [323, 131] on div "Not Completed Completes when letter is created Note this can take serveral days…" at bounding box center [337, 128] width 149 height 44
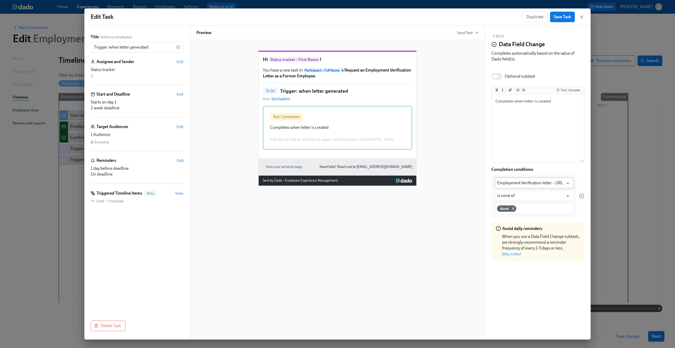
click at [520, 180] on input "Employment Verification letter – URL" at bounding box center [531, 183] width 66 height 11
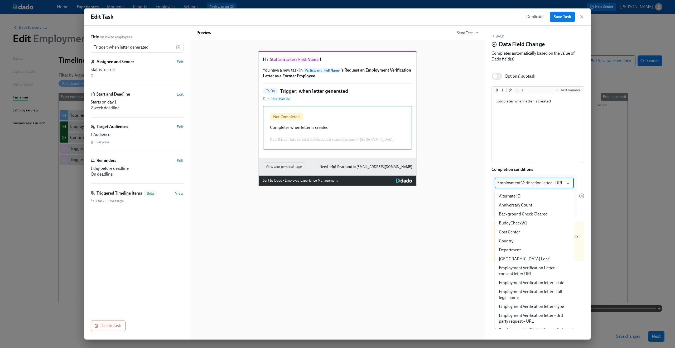
scroll to position [81, 0]
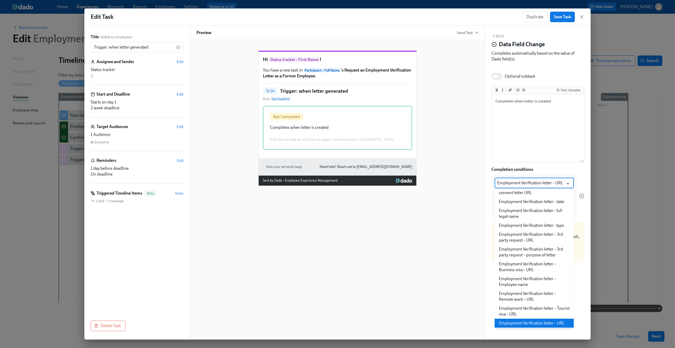
click at [462, 147] on div "Hi Status tracker : First Name ! You have a new task in Participant : Full Name…" at bounding box center [338, 114] width 282 height 144
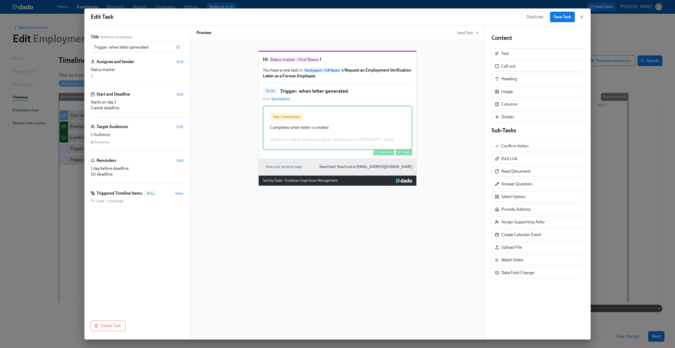
click at [345, 146] on div "Not Completed Completes when letter is created Note this can take serveral days…" at bounding box center [337, 128] width 149 height 44
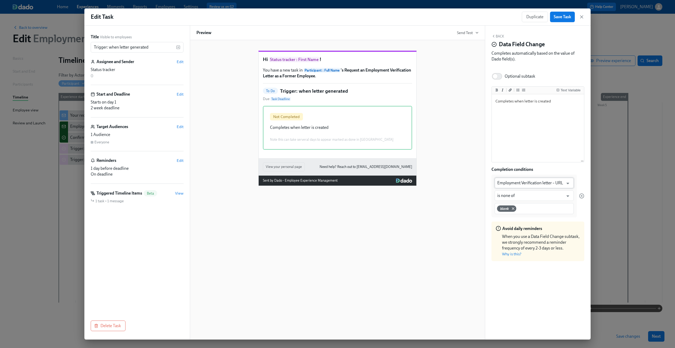
click at [519, 182] on input "Employment Verification letter – URL" at bounding box center [531, 183] width 66 height 11
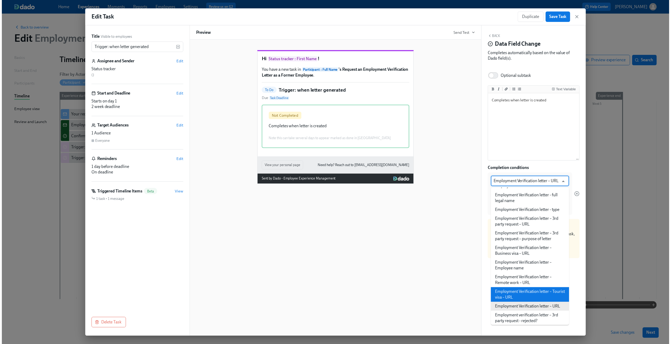
scroll to position [95, 0]
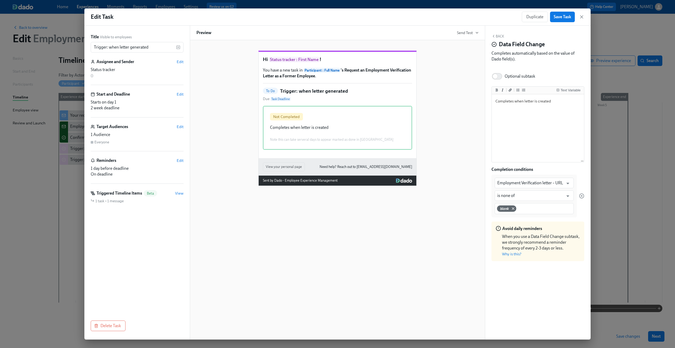
click at [404, 257] on div "Hi Status tracker : First Name ! You have a new task in Participant : Full Name…" at bounding box center [337, 189] width 295 height 299
click at [581, 17] on icon "button" at bounding box center [581, 16] width 5 height 5
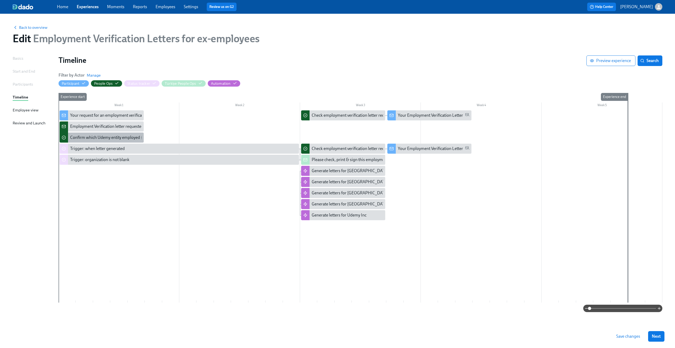
click at [109, 138] on div "Confirm which Udemy entity employed {{ participant.fullName }}" at bounding box center [128, 138] width 116 height 6
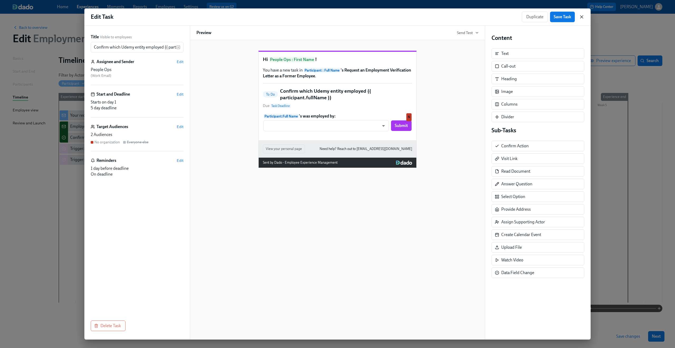
click at [581, 16] on icon "button" at bounding box center [582, 17] width 3 height 3
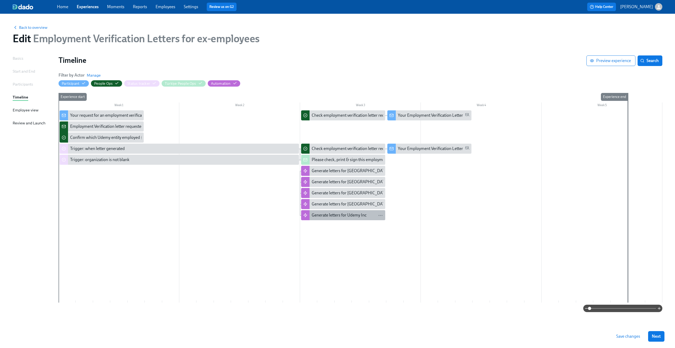
click at [328, 217] on div "Generate letters for Udemy Inc" at bounding box center [339, 215] width 55 height 6
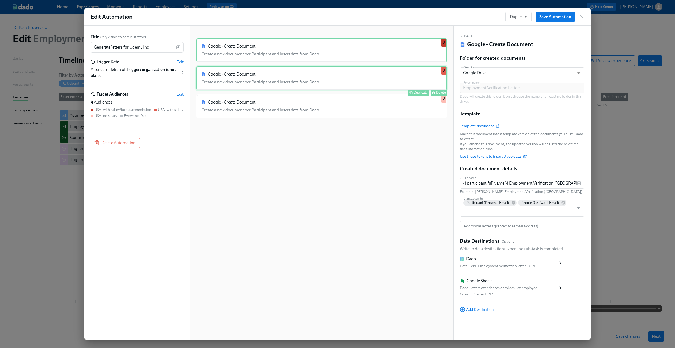
click at [367, 79] on div "Google - Create Document Create a new document per Participant and insert data …" at bounding box center [322, 78] width 251 height 24
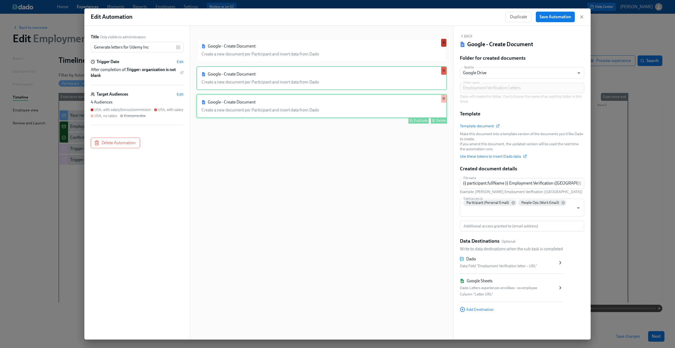
click at [360, 107] on div "Google - Create Document Create a new document per Participant and insert data …" at bounding box center [322, 106] width 251 height 24
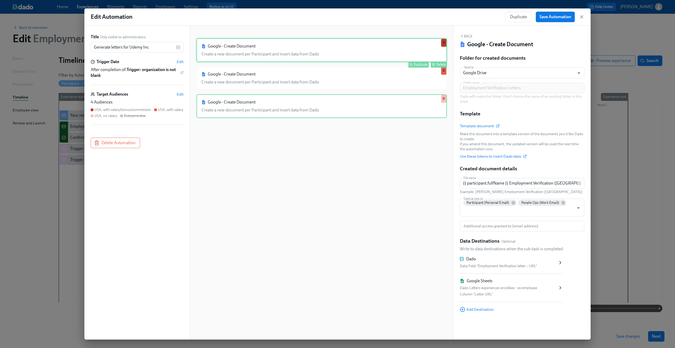
click at [341, 56] on div "Google - Create Document Create a new document per Participant and insert data …" at bounding box center [322, 50] width 251 height 24
click at [341, 80] on div "Google - Create Document Create a new document per Participant and insert data …" at bounding box center [322, 78] width 251 height 24
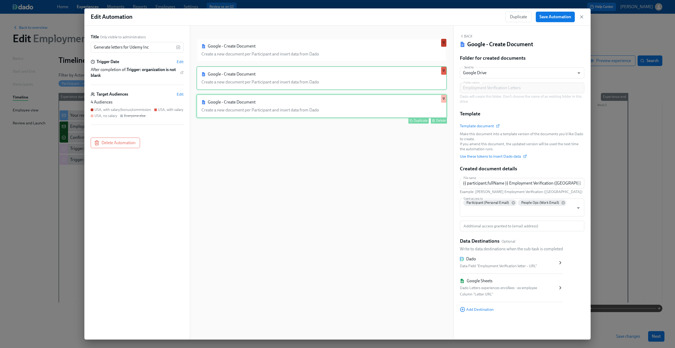
click at [341, 101] on div "Google - Create Document Create a new document per Participant and insert data …" at bounding box center [322, 106] width 251 height 24
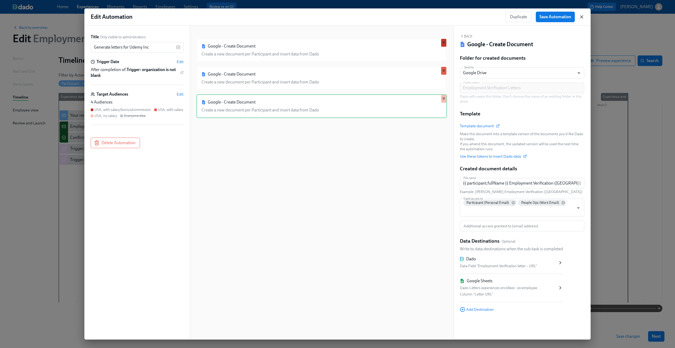
click at [580, 15] on icon "button" at bounding box center [581, 16] width 5 height 5
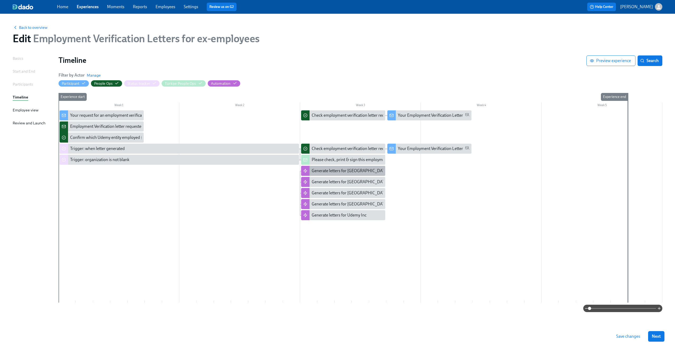
click at [350, 168] on div "Generate letters for Australia" at bounding box center [350, 171] width 77 height 6
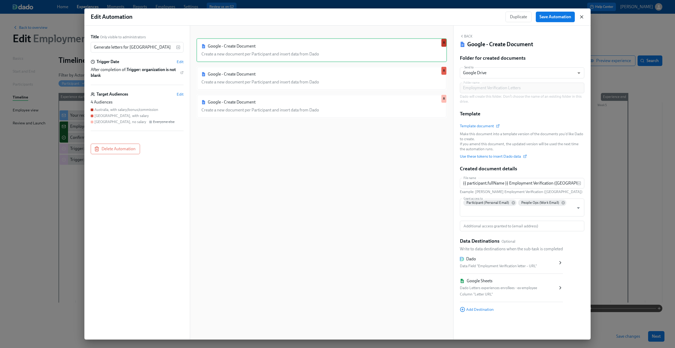
click at [581, 17] on icon "button" at bounding box center [581, 16] width 5 height 5
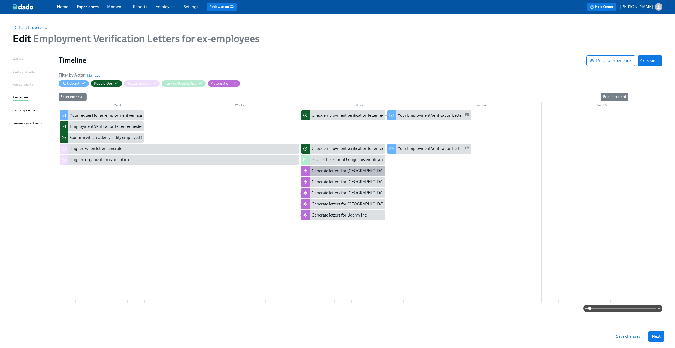
click at [354, 169] on div "Generate letters for Australia" at bounding box center [350, 171] width 77 height 6
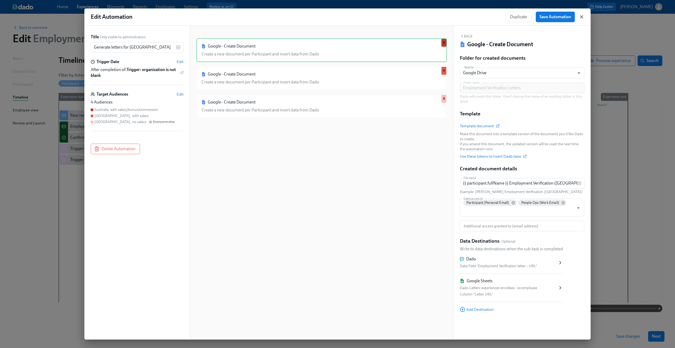
click at [582, 18] on icon "button" at bounding box center [581, 16] width 5 height 5
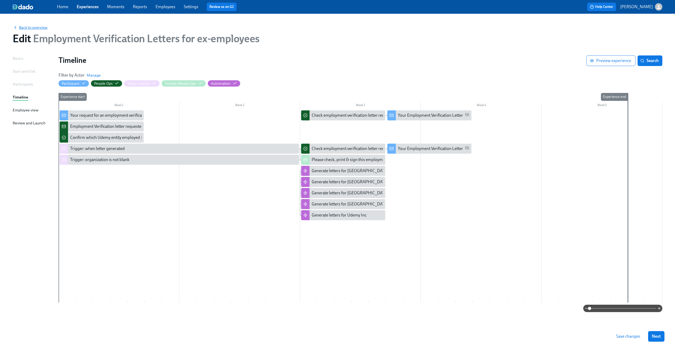
click at [43, 26] on span "Back to overview" at bounding box center [30, 27] width 35 height 5
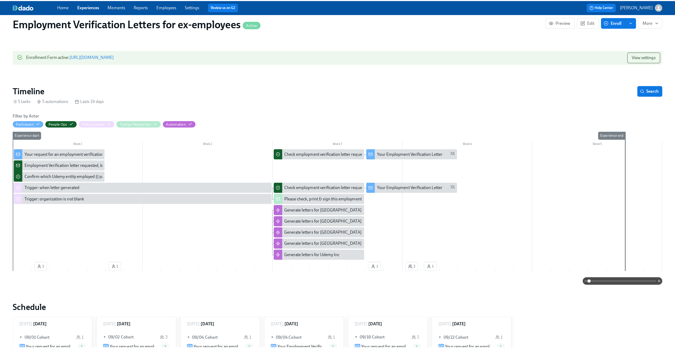
scroll to position [151, 0]
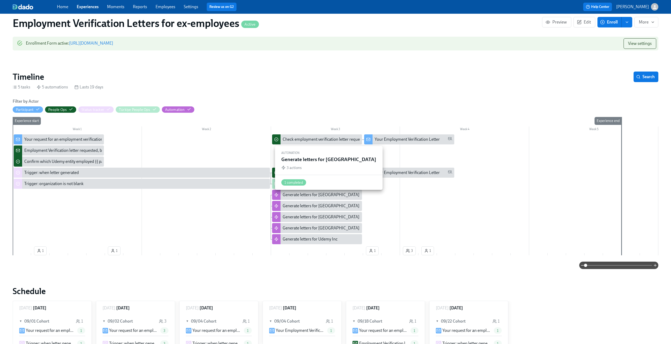
click at [322, 198] on div "Generate letters for Australia" at bounding box center [321, 195] width 77 height 6
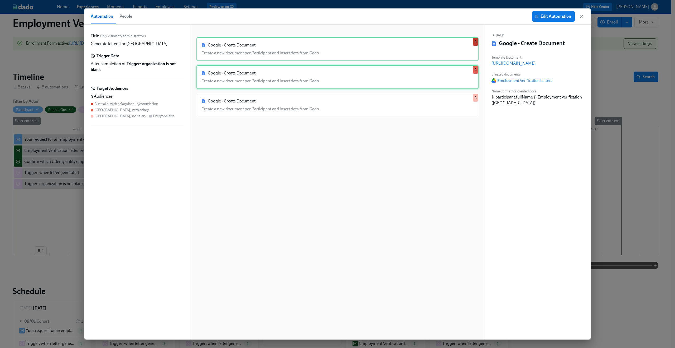
click at [390, 83] on div "Google - Create Document Create a new document per Participant and insert data …" at bounding box center [338, 77] width 282 height 24
drag, startPoint x: 387, startPoint y: 100, endPoint x: 387, endPoint y: 90, distance: 10.3
click at [387, 100] on div "Google - Create Document Create a new document per Participant and insert data …" at bounding box center [338, 105] width 282 height 24
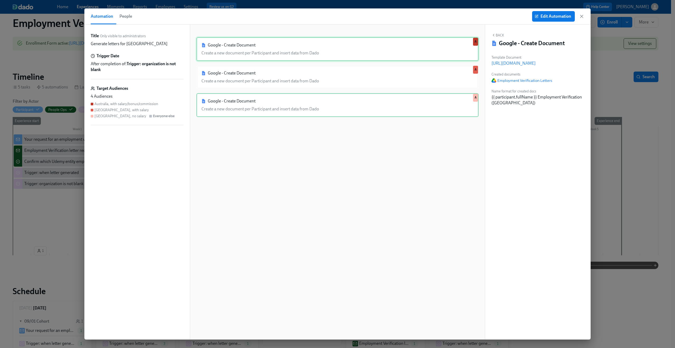
click at [385, 56] on div "Google - Create Document Create a new document per Participant and insert data …" at bounding box center [338, 49] width 282 height 24
click at [539, 20] on button "Edit Automation" at bounding box center [553, 16] width 43 height 11
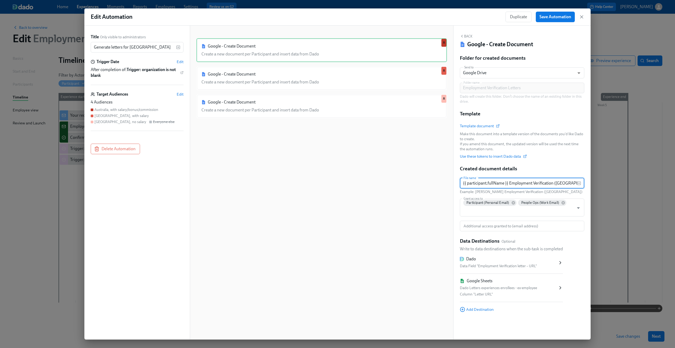
drag, startPoint x: 519, startPoint y: 181, endPoint x: 603, endPoint y: 181, distance: 84.4
click at [603, 181] on div "Edit Automation Duplicate Save Automation Title Only visible to administrators …" at bounding box center [337, 174] width 675 height 348
click at [539, 182] on input "{{ participant.fullName }} Employment Verification (Australia)" at bounding box center [518, 183] width 117 height 11
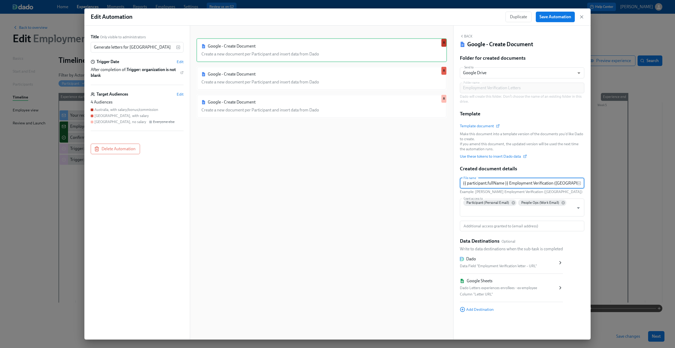
click at [539, 182] on input "{{ participant.fullName }} Employment Verification (Australia)" at bounding box center [518, 183] width 117 height 11
click at [179, 94] on span "Edit" at bounding box center [180, 94] width 7 height 5
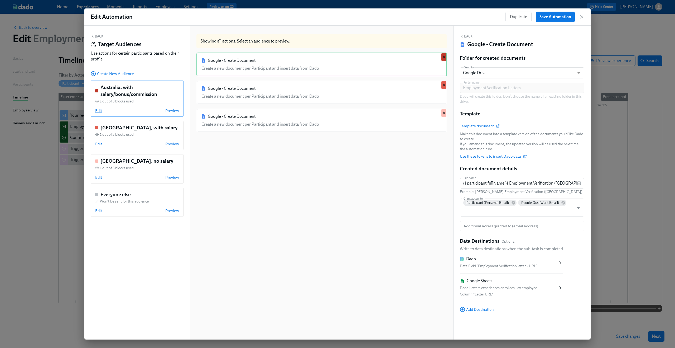
click at [101, 109] on span "Edit" at bounding box center [98, 110] width 7 height 5
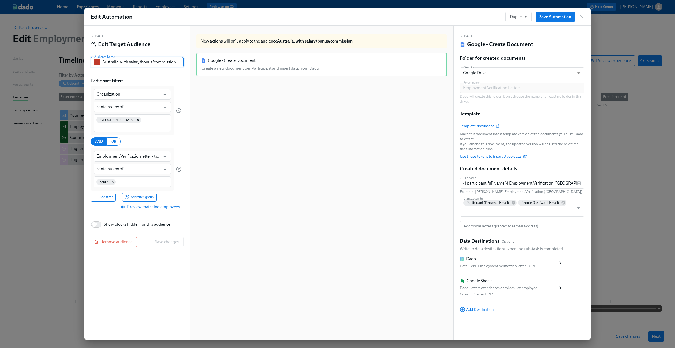
click at [136, 61] on input "Australia, with salary/bonus/commission" at bounding box center [142, 62] width 81 height 11
click at [121, 151] on input "Employment Verification letter - type" at bounding box center [129, 156] width 64 height 11
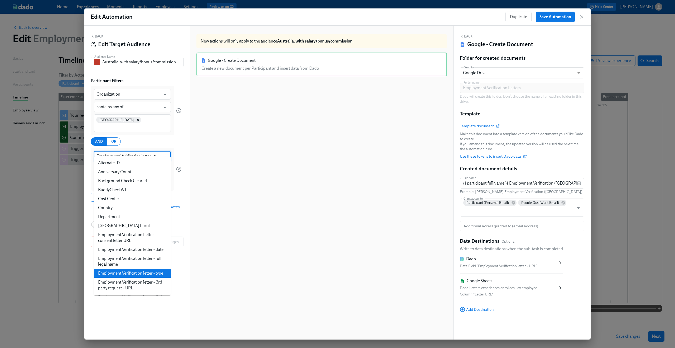
click at [305, 142] on div "Google - Create Document Create a new document per Participant and insert data …" at bounding box center [322, 200] width 251 height 297
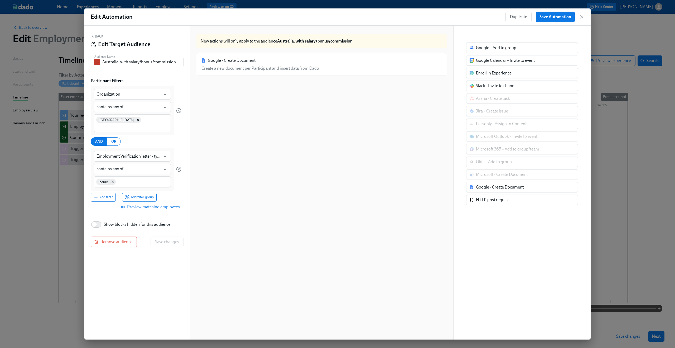
click at [97, 37] on button "Back" at bounding box center [97, 36] width 13 height 4
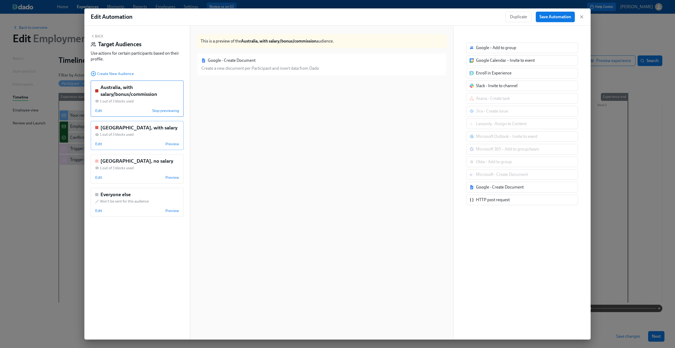
click at [126, 127] on h5 "Australia, with salary" at bounding box center [139, 127] width 77 height 7
click at [100, 144] on span "Edit" at bounding box center [98, 143] width 7 height 5
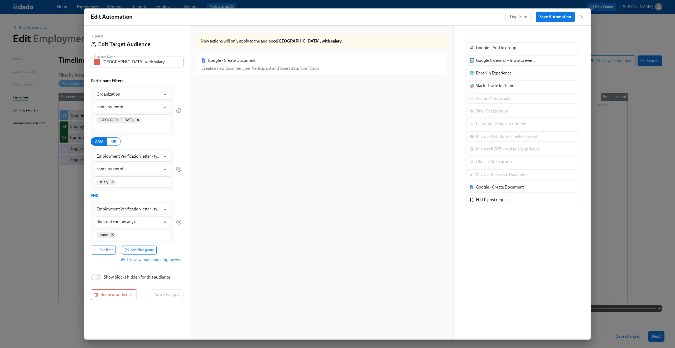
click at [124, 62] on input "Australia, with salary" at bounding box center [142, 62] width 81 height 11
click at [98, 38] on button "Back" at bounding box center [97, 36] width 13 height 4
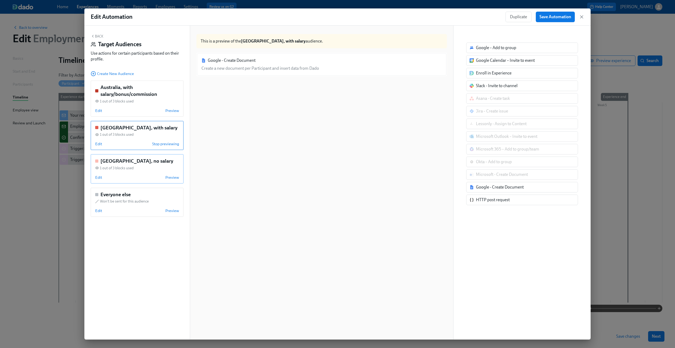
click at [118, 159] on h5 "Australia, no salary" at bounding box center [137, 160] width 73 height 7
click at [103, 177] on div "Edit Stop previewing" at bounding box center [137, 177] width 84 height 5
click at [99, 178] on span "Edit" at bounding box center [98, 177] width 7 height 5
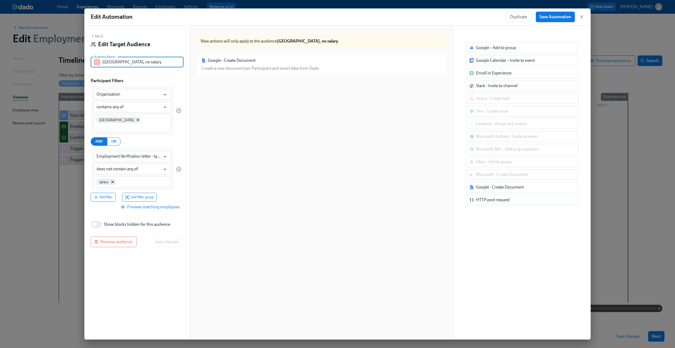
click at [128, 64] on input "Australia, no salary" at bounding box center [142, 62] width 81 height 11
click at [98, 36] on button "Back" at bounding box center [97, 36] width 13 height 4
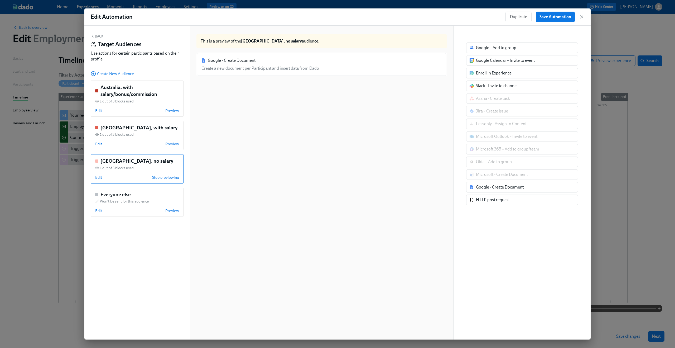
click at [95, 37] on button "Back" at bounding box center [97, 36] width 13 height 4
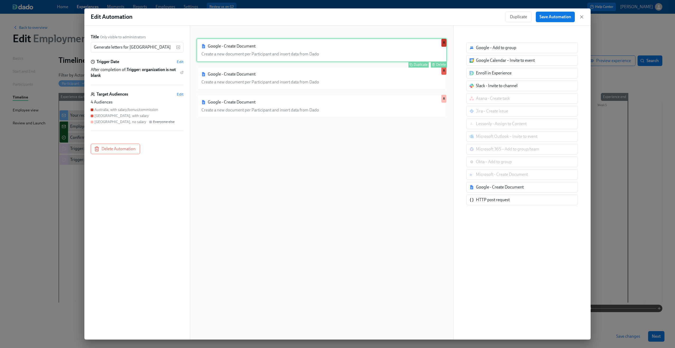
click at [359, 49] on div "Google - Create Document Create a new document per Participant and insert data …" at bounding box center [322, 50] width 251 height 24
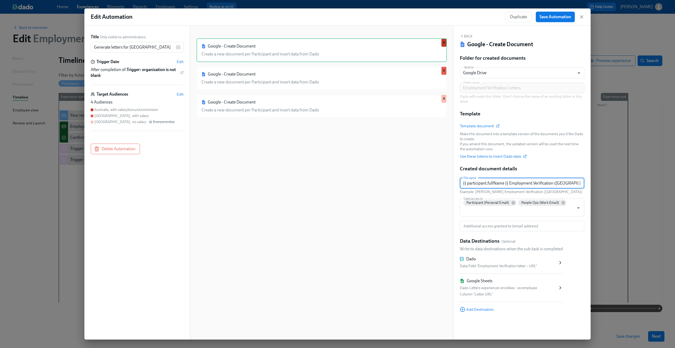
drag, startPoint x: 547, startPoint y: 185, endPoint x: 593, endPoint y: 183, distance: 46.2
click at [593, 183] on div "Edit Automation Duplicate Save Automation Title Only visible to administrators …" at bounding box center [337, 174] width 675 height 348
click at [567, 165] on div "Created document details File name {{ participant.fullName }} Employment Verifi…" at bounding box center [522, 198] width 125 height 66
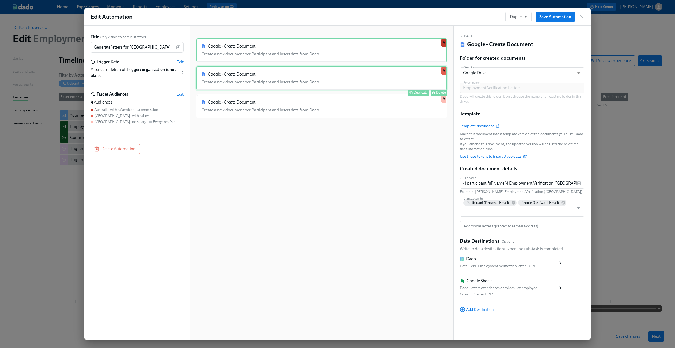
click at [360, 84] on div "Google - Create Document Create a new document per Participant and insert data …" at bounding box center [322, 78] width 251 height 24
click at [348, 56] on div "Google - Create Document Create a new document per Participant and insert data …" at bounding box center [322, 50] width 251 height 24
click at [348, 78] on div "Google - Create Document Create a new document per Participant and insert data …" at bounding box center [322, 78] width 251 height 24
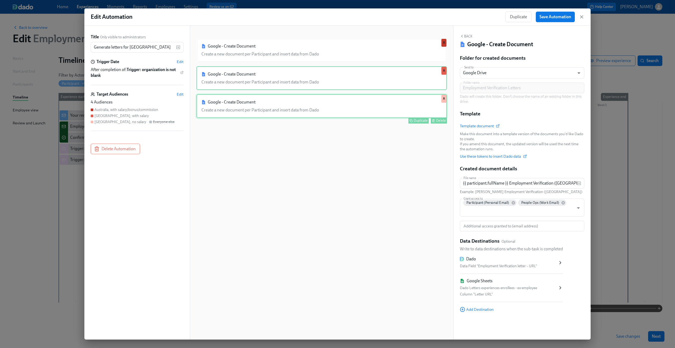
click at [344, 112] on div "Google - Create Document Create a new document per Participant and insert data …" at bounding box center [322, 106] width 251 height 24
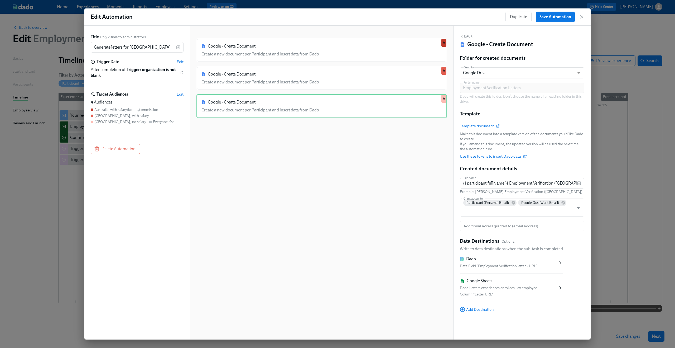
click at [326, 203] on div "Google - Create Document Create a new document per Participant and insert data …" at bounding box center [322, 186] width 251 height 297
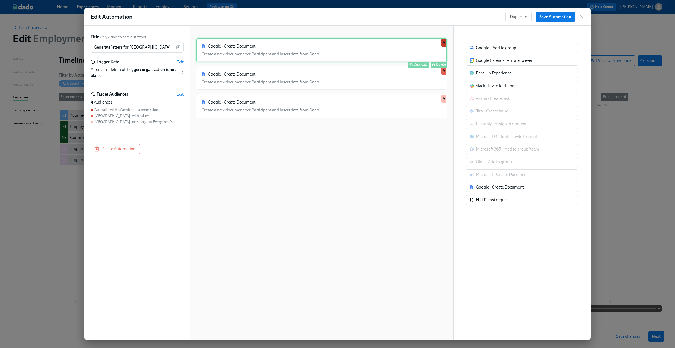
click at [291, 55] on div "Google - Create Document Create a new document per Participant and insert data …" at bounding box center [322, 50] width 251 height 24
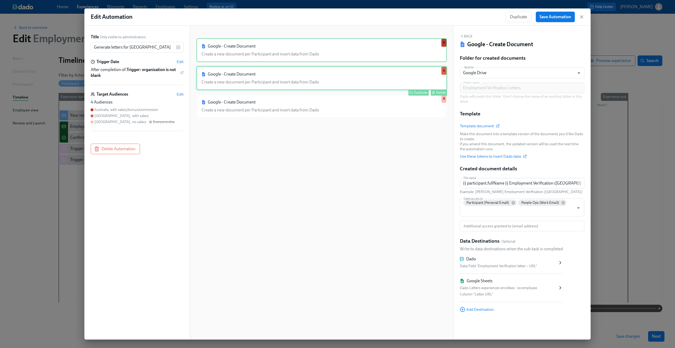
click at [332, 77] on div "Google - Create Document Create a new document per Participant and insert data …" at bounding box center [322, 78] width 251 height 24
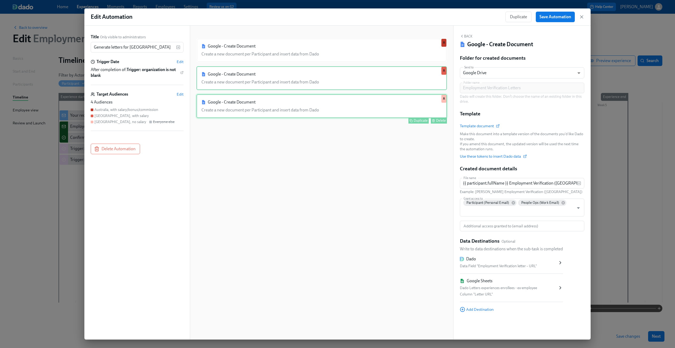
click at [329, 102] on div "Google - Create Document Create a new document per Participant and insert data …" at bounding box center [322, 106] width 251 height 24
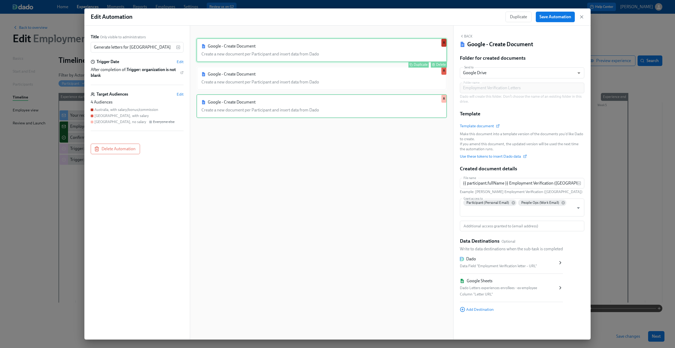
click at [321, 57] on div "Google - Create Document Create a new document per Participant and insert data …" at bounding box center [322, 50] width 251 height 24
click at [580, 17] on icon "button" at bounding box center [581, 16] width 5 height 5
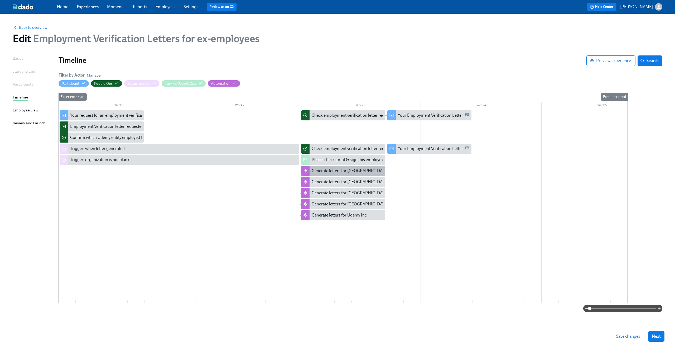
click at [338, 172] on div "Generate letters for Australia" at bounding box center [350, 171] width 77 height 6
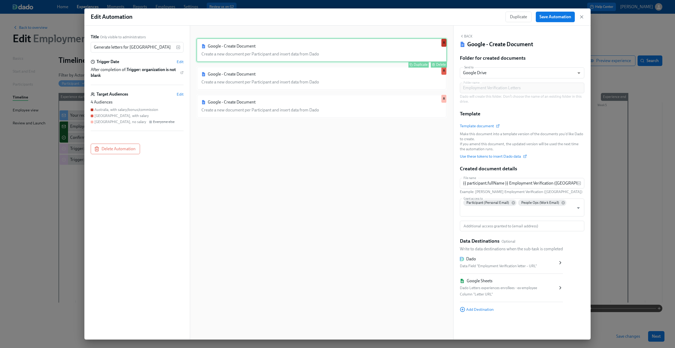
click at [345, 49] on div "Google - Create Document Create a new document per Participant and insert data …" at bounding box center [322, 50] width 251 height 24
click at [322, 258] on div "Google - Create Document Create a new document per Participant and insert data …" at bounding box center [322, 186] width 251 height 297
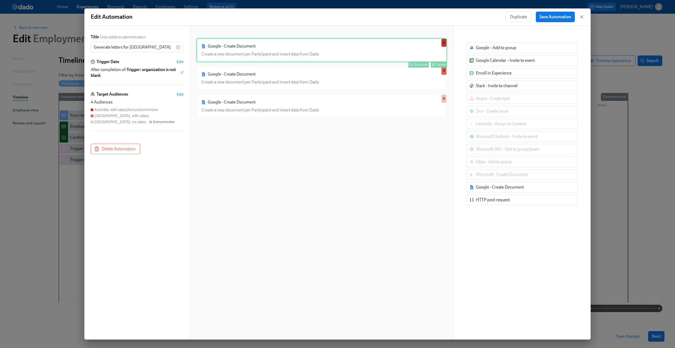
click at [311, 60] on div "Google - Create Document Create a new document per Participant and insert data …" at bounding box center [322, 50] width 251 height 24
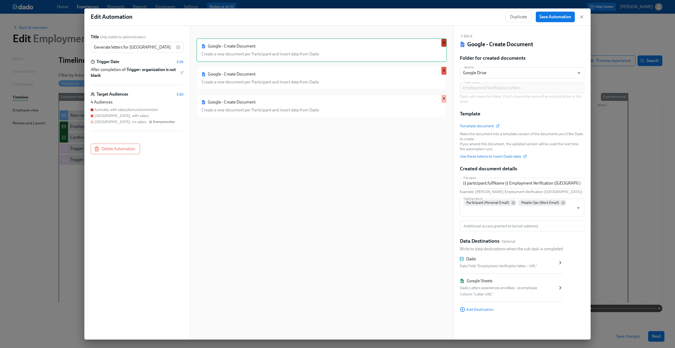
click at [502, 261] on div "Dado" at bounding box center [509, 259] width 98 height 6
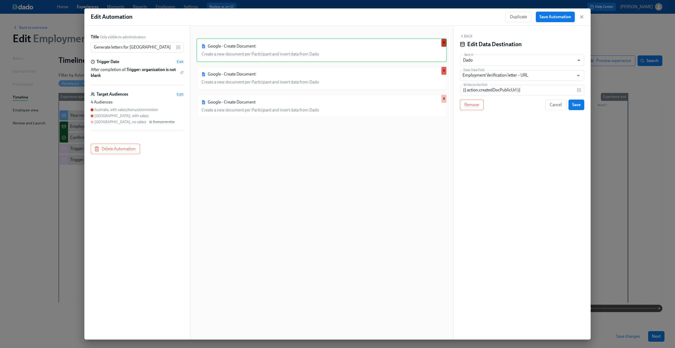
click at [466, 36] on button "Back" at bounding box center [466, 36] width 13 height 4
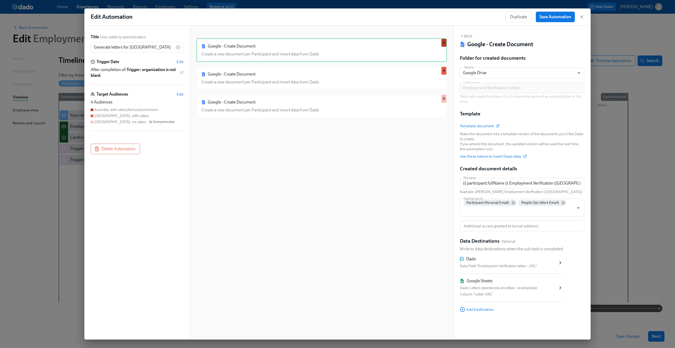
click at [499, 282] on div "Google Sheets" at bounding box center [509, 281] width 98 height 6
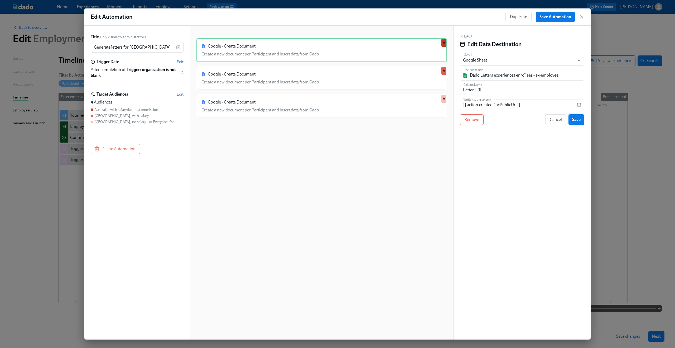
click at [578, 119] on span "Save" at bounding box center [576, 119] width 8 height 5
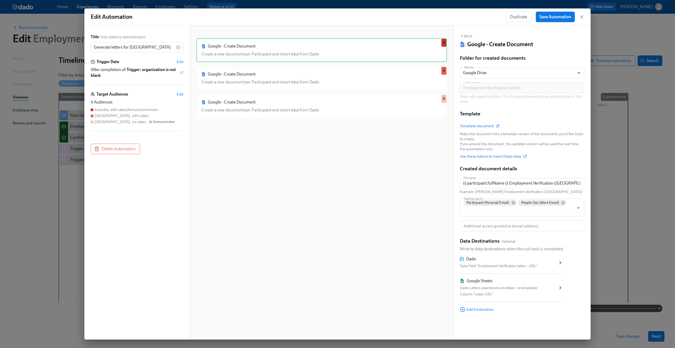
click at [380, 164] on div "Google - Create Document Create a new document per Participant and insert data …" at bounding box center [322, 186] width 251 height 297
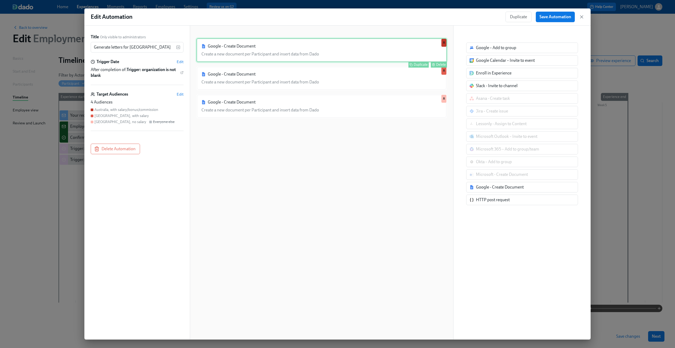
click at [401, 53] on div "Google - Create Document Create a new document per Participant and insert data …" at bounding box center [322, 50] width 251 height 24
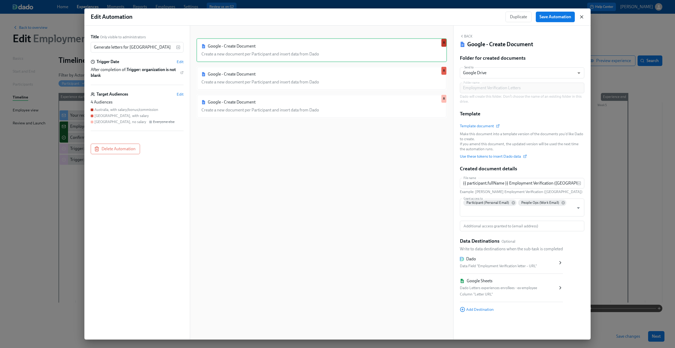
click at [583, 16] on icon "button" at bounding box center [581, 16] width 5 height 5
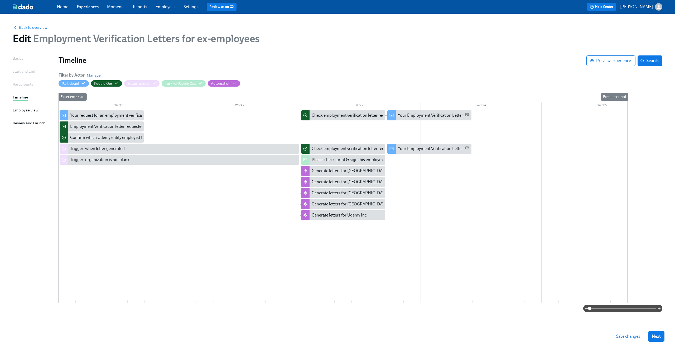
click at [38, 28] on span "Back to overview" at bounding box center [30, 27] width 35 height 5
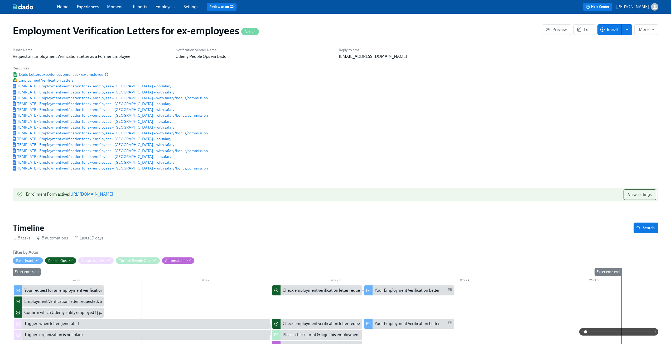
drag, startPoint x: 112, startPoint y: 86, endPoint x: 503, endPoint y: 0, distance: 400.2
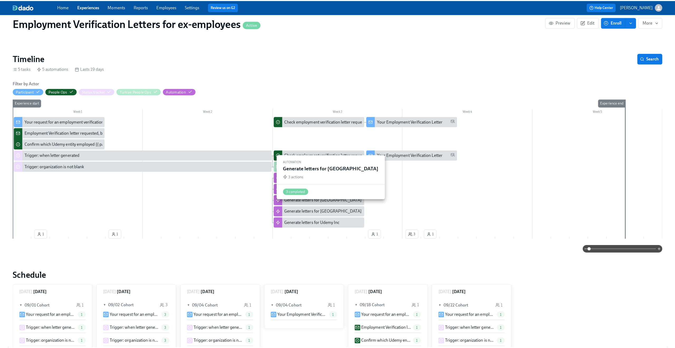
scroll to position [177, 0]
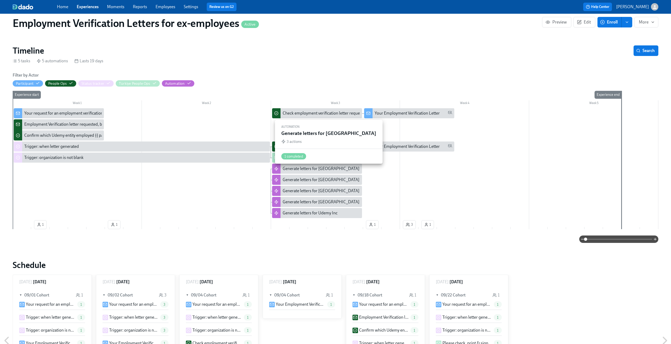
click at [332, 169] on div "Generate letters for Australia" at bounding box center [321, 169] width 77 height 6
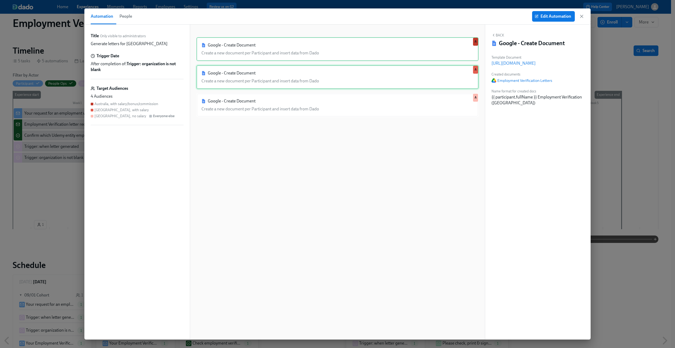
click at [396, 73] on div "Google - Create Document Create a new document per Participant and insert data …" at bounding box center [338, 77] width 282 height 24
click at [546, 20] on button "Edit Automation" at bounding box center [553, 16] width 43 height 11
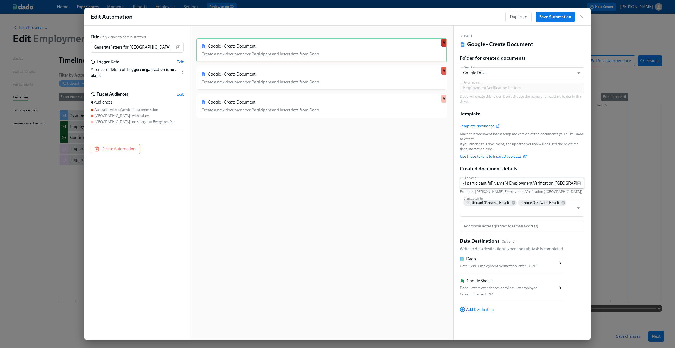
click at [502, 184] on input "{{ participant.fullName }} Employment Verification (Australia)" at bounding box center [518, 183] width 117 height 11
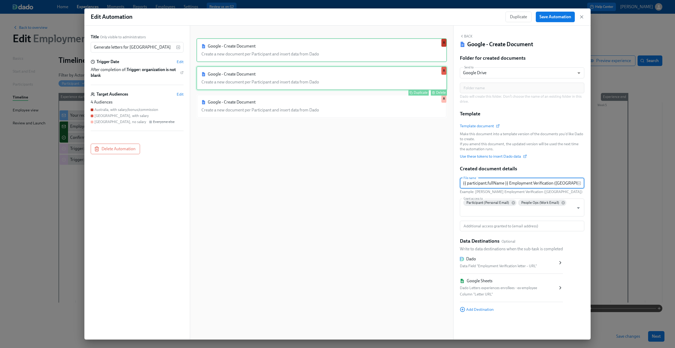
click at [393, 73] on div "Google - Create Document Create a new document per Participant and insert data …" at bounding box center [322, 78] width 251 height 24
click at [561, 260] on icon at bounding box center [560, 262] width 5 height 5
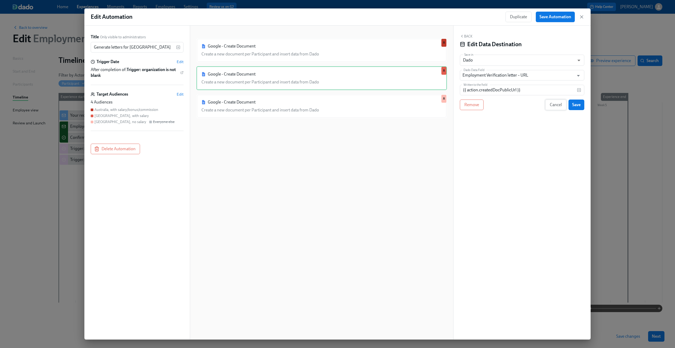
click at [551, 107] on span "Cancel" at bounding box center [556, 104] width 12 height 5
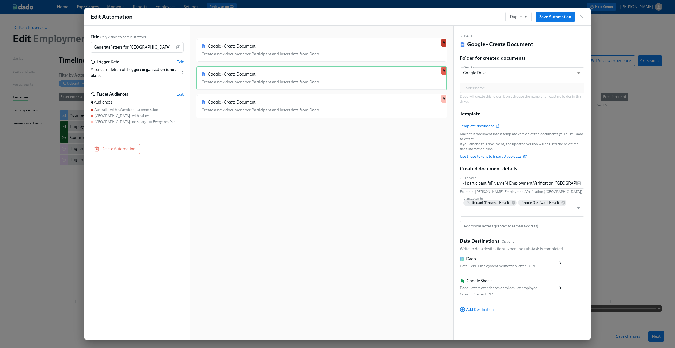
click at [504, 284] on div "Google Sheets Dado Letters experiences enrollees - ex-employee Column "Letter U…" at bounding box center [509, 288] width 98 height 20
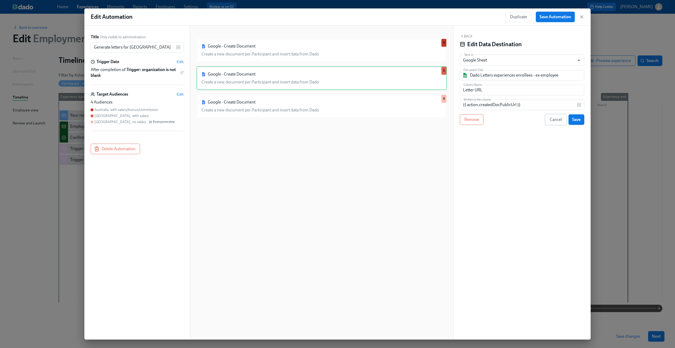
click at [559, 121] on span "Cancel" at bounding box center [556, 119] width 12 height 5
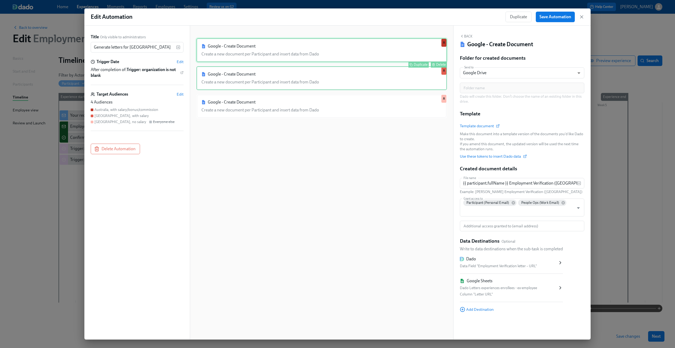
click at [365, 55] on div "Google - Create Document Create a new document per Participant and insert data …" at bounding box center [322, 50] width 251 height 24
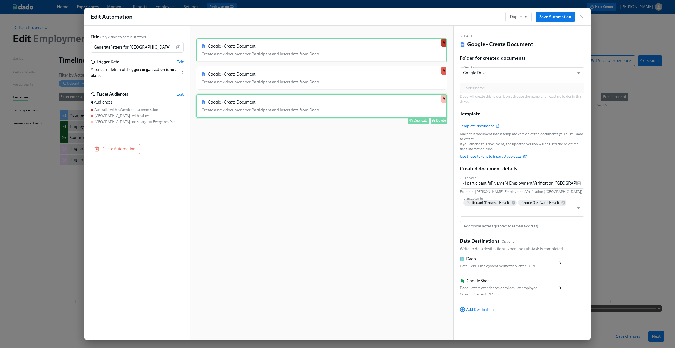
click at [335, 109] on div "Google - Create Document Create a new document per Participant and insert data …" at bounding box center [322, 106] width 251 height 24
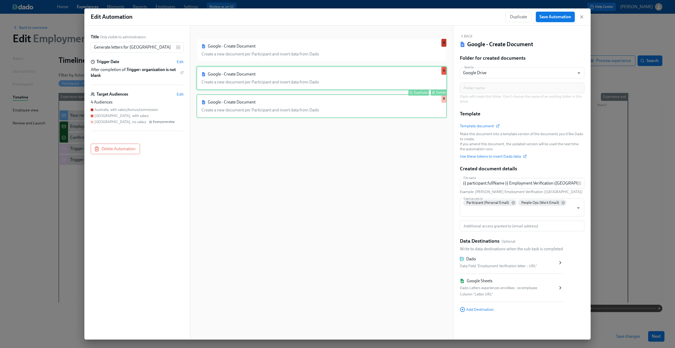
click at [325, 88] on div "Google - Create Document Create a new document per Participant and insert data …" at bounding box center [322, 78] width 251 height 24
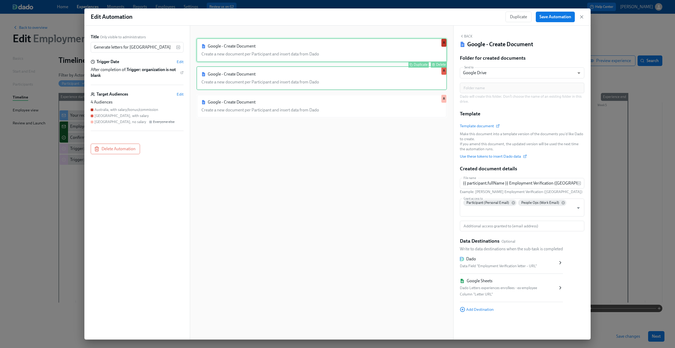
click at [313, 57] on div "Google - Create Document Create a new document per Participant and insert data …" at bounding box center [322, 50] width 251 height 24
click at [583, 17] on icon "button" at bounding box center [581, 16] width 5 height 5
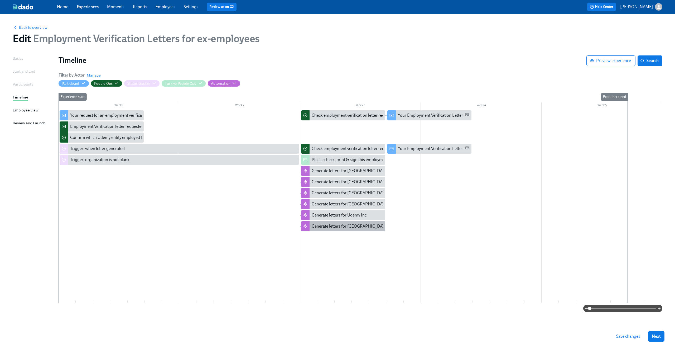
click at [352, 226] on div "Generate letters for Mexico" at bounding box center [350, 226] width 77 height 6
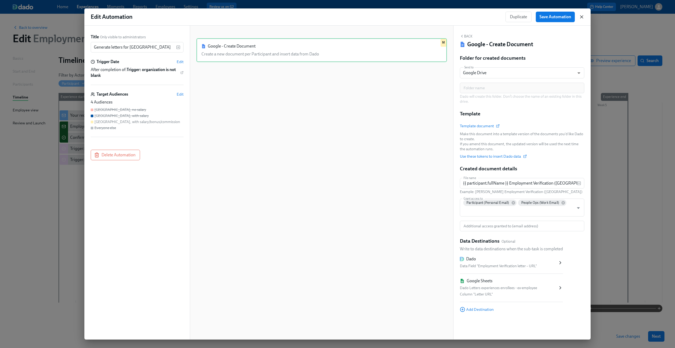
click at [582, 16] on icon "button" at bounding box center [581, 16] width 5 height 5
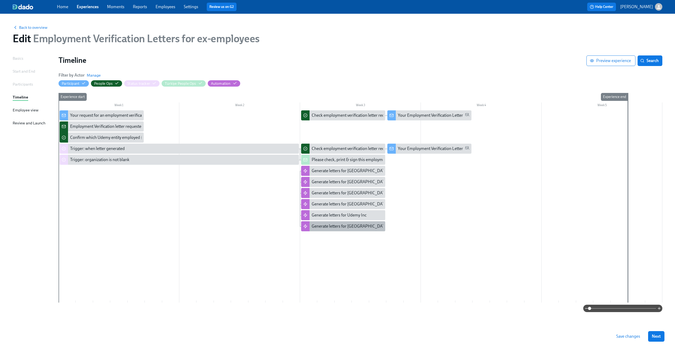
click at [333, 225] on div "Generate letters for Mexico" at bounding box center [350, 226] width 77 height 6
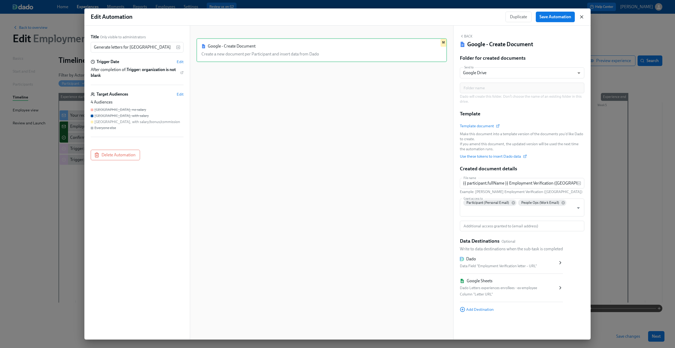
click at [582, 17] on icon "button" at bounding box center [582, 17] width 3 height 3
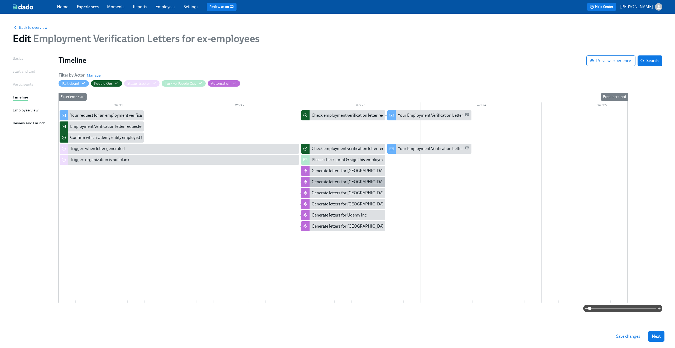
click at [342, 179] on div "Generate letters for India" at bounding box center [350, 182] width 77 height 6
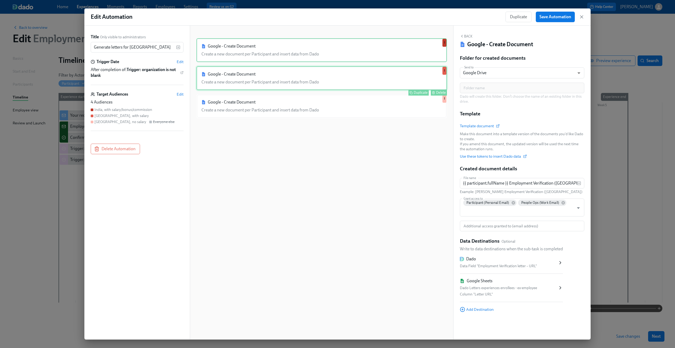
click at [301, 76] on div "Google - Create Document Create a new document per Participant and insert data …" at bounding box center [322, 78] width 251 height 24
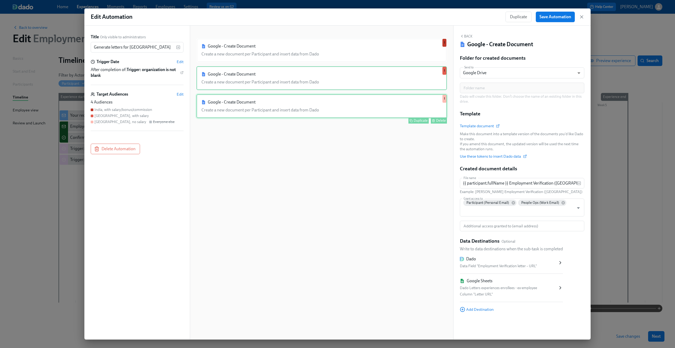
click at [292, 97] on div "Google - Create Document Create a new document per Participant and insert data …" at bounding box center [322, 106] width 251 height 24
click at [291, 81] on div "Google - Create Document Create a new document per Participant and insert data …" at bounding box center [322, 78] width 251 height 24
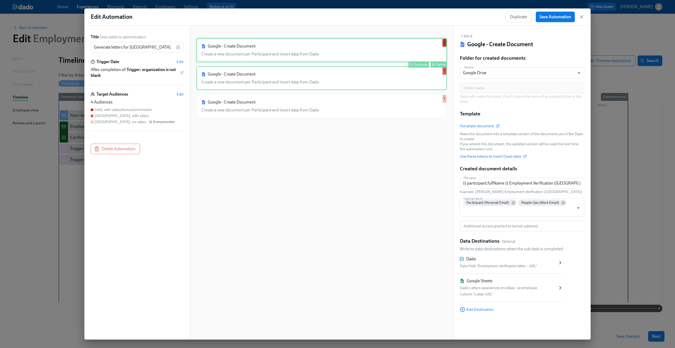
click at [282, 54] on div "Google - Create Document Create a new document per Participant and insert data …" at bounding box center [322, 50] width 251 height 24
click at [183, 95] on span "Edit" at bounding box center [180, 94] width 7 height 5
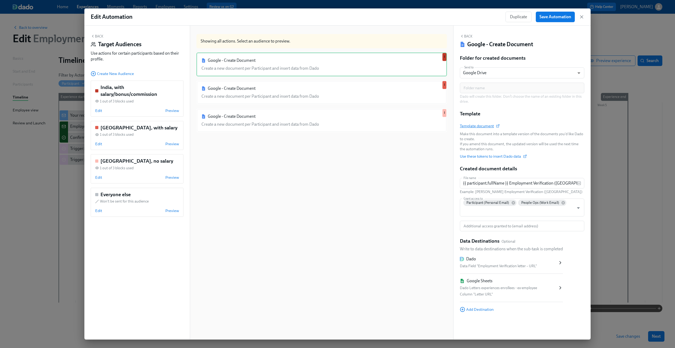
click at [487, 125] on span "Template document" at bounding box center [479, 125] width 39 height 5
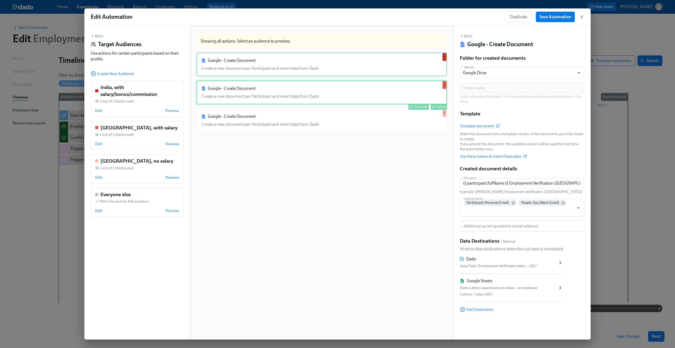
click at [403, 93] on div "Google - Create Document Create a new document per Participant and insert data …" at bounding box center [322, 92] width 251 height 24
click at [484, 126] on span "Template document" at bounding box center [479, 125] width 39 height 5
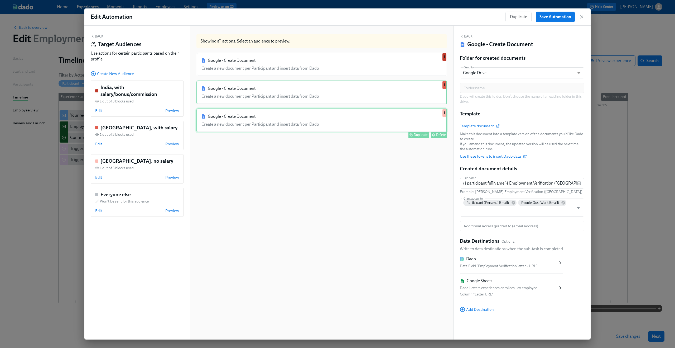
click at [315, 113] on div "Google - Create Document Create a new document per Participant and insert data …" at bounding box center [322, 120] width 251 height 24
click at [480, 126] on span "Template document" at bounding box center [479, 125] width 39 height 5
click at [345, 228] on div "Google - Create Document Create a new document per Participant and insert data …" at bounding box center [322, 200] width 251 height 297
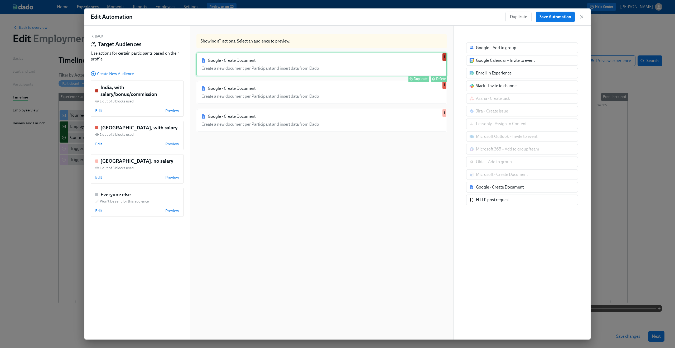
click at [231, 75] on div "Google - Create Document Create a new document per Participant and insert data …" at bounding box center [322, 64] width 251 height 24
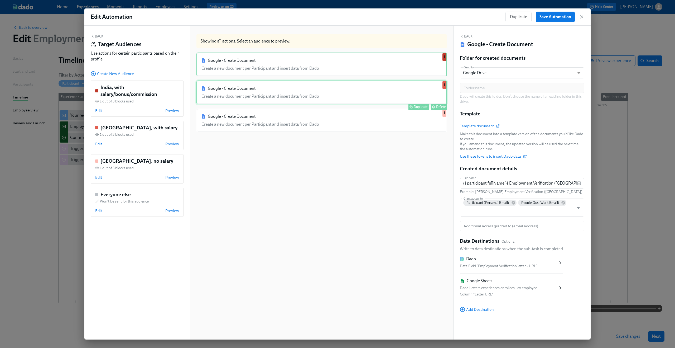
click at [232, 88] on div "Google - Create Document Create a new document per Participant and insert data …" at bounding box center [322, 92] width 251 height 24
click at [237, 63] on div "Google - Create Document Create a new document per Participant and insert data …" at bounding box center [322, 64] width 251 height 24
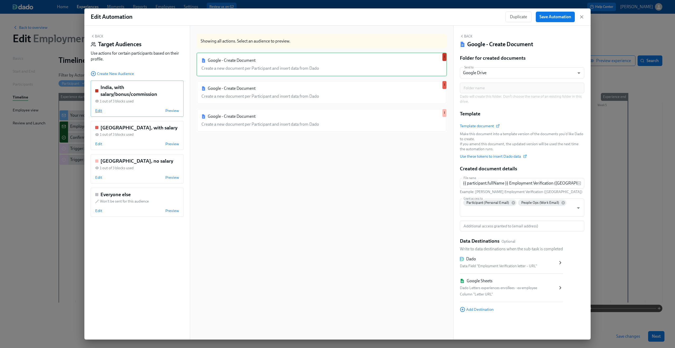
click at [101, 110] on span "Edit" at bounding box center [98, 110] width 7 height 5
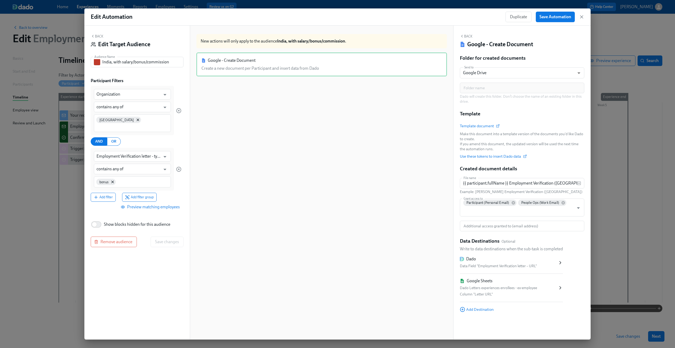
click at [98, 37] on button "Back" at bounding box center [97, 36] width 13 height 4
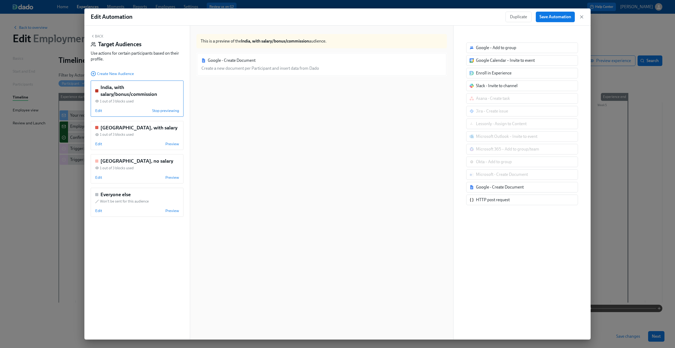
click at [98, 36] on button "Back" at bounding box center [97, 36] width 13 height 4
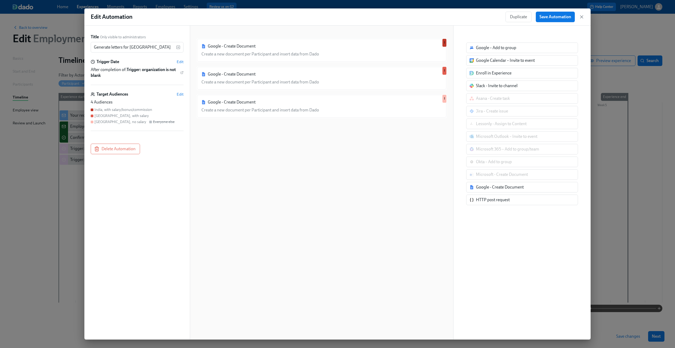
click at [382, 164] on div "Google - Create Document Create a new document per Participant and insert data …" at bounding box center [322, 186] width 251 height 297
click at [582, 18] on icon "button" at bounding box center [581, 16] width 5 height 5
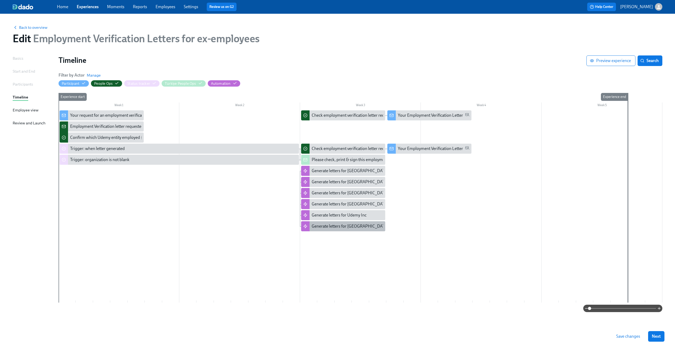
click at [350, 225] on div "Generate letters for Mexico" at bounding box center [350, 226] width 77 height 6
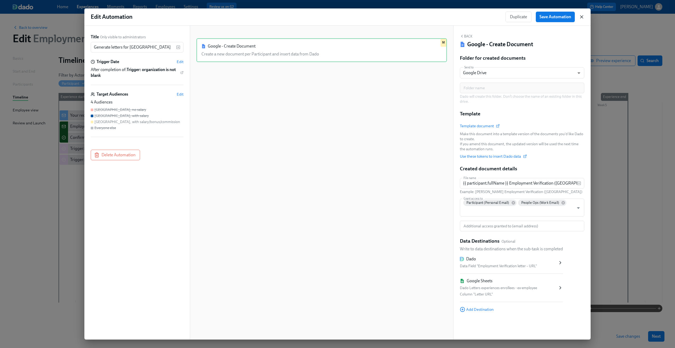
click at [582, 17] on icon "button" at bounding box center [581, 16] width 5 height 5
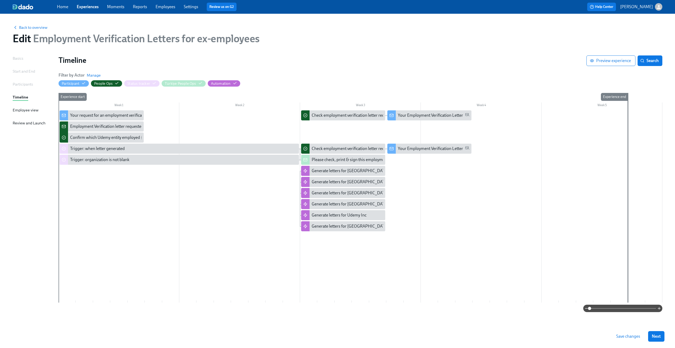
click at [397, 256] on div at bounding box center [361, 206] width 604 height 192
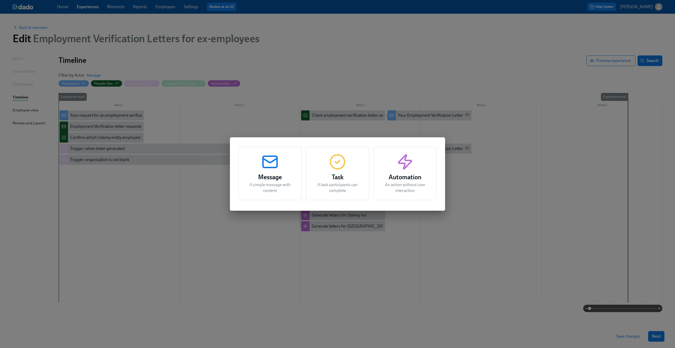
click at [397, 256] on div "Message A simple message with content Task A task participants can complete Aut…" at bounding box center [337, 174] width 675 height 348
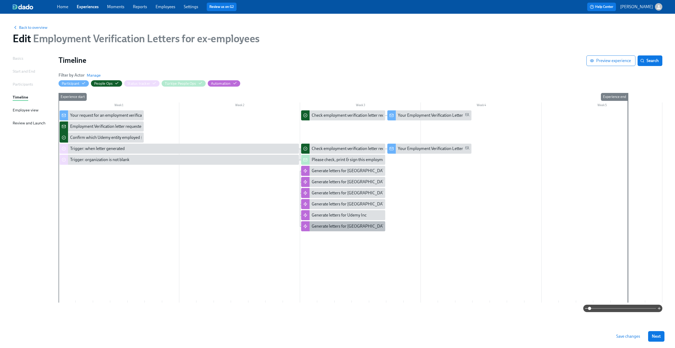
click at [362, 227] on div "Generate letters for Mexico" at bounding box center [347, 226] width 71 height 6
click at [352, 234] on div at bounding box center [361, 206] width 604 height 192
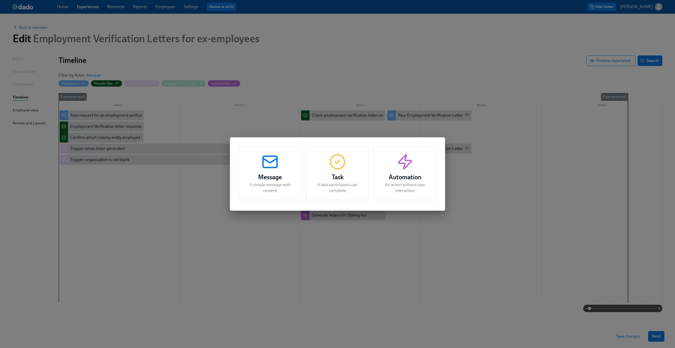
click at [404, 167] on icon "button" at bounding box center [405, 162] width 13 height 14
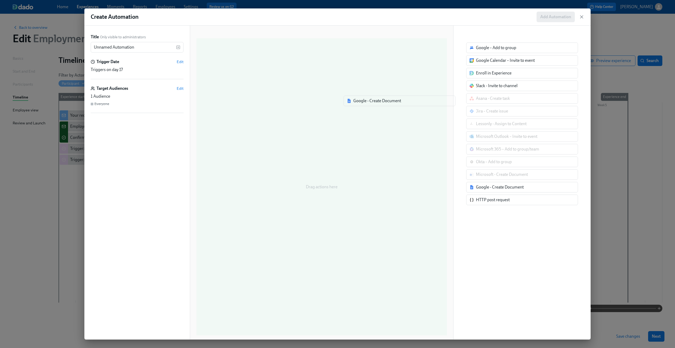
drag, startPoint x: 450, startPoint y: 147, endPoint x: 370, endPoint y: 95, distance: 95.4
click at [370, 95] on div "Title Only visible to administrators Unnamed Automation ​ Trigger Date Edit Tri…" at bounding box center [337, 183] width 506 height 314
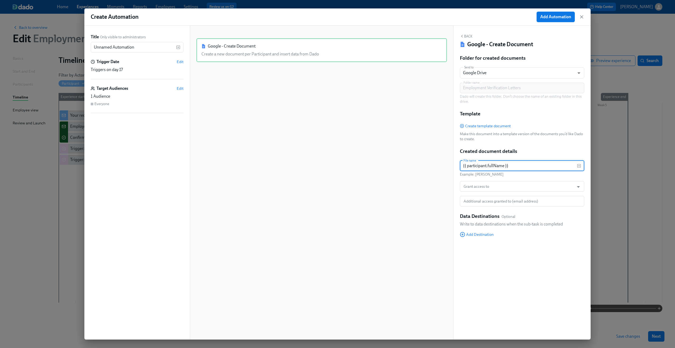
click at [522, 164] on input "{{ participant.fullName }}" at bounding box center [518, 165] width 117 height 11
paste input "Employment Verification (Australia)"
click at [565, 166] on input "{{ participant.fullName }} Employment Verification ([GEOGRAPHIC_DATA])" at bounding box center [518, 165] width 117 height 11
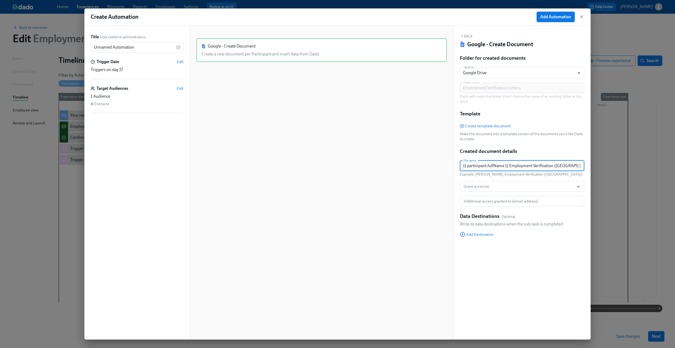
click at [565, 166] on input "{{ participant.fullName }} Employment Verification ([GEOGRAPHIC_DATA])" at bounding box center [518, 165] width 117 height 11
type input "{{ participant.fullName }} Employment Verification (Mexico)"
click at [492, 183] on input "Grant access to" at bounding box center [517, 186] width 109 height 11
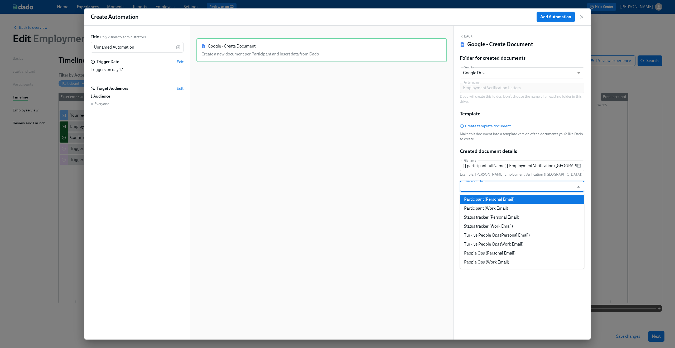
click at [494, 196] on li "Participant (Personal Email)" at bounding box center [522, 199] width 125 height 9
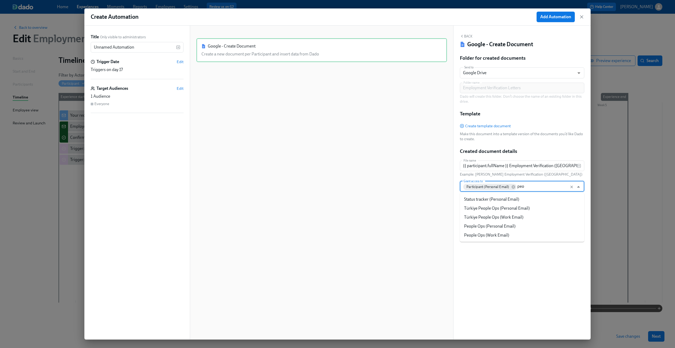
type input "peop"
click at [526, 225] on li "People Ops (Work Email)" at bounding box center [522, 226] width 125 height 9
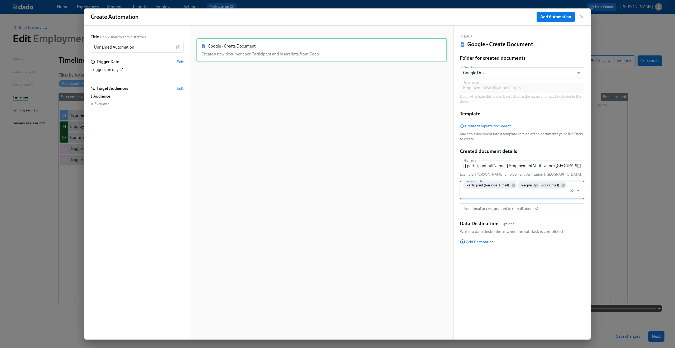
click at [179, 89] on span "Edit" at bounding box center [180, 88] width 7 height 5
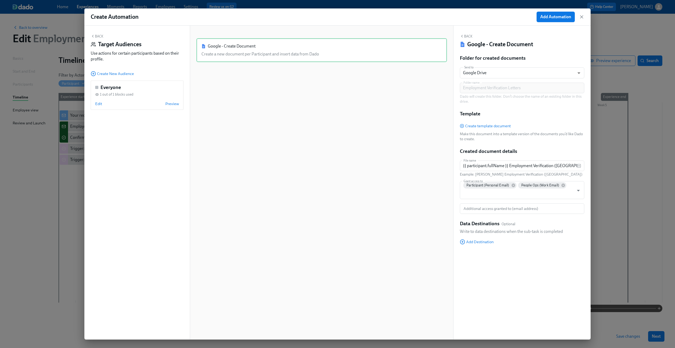
click at [121, 77] on div "Back Target Audiences Use actions for certain participants based on their profi…" at bounding box center [137, 183] width 106 height 314
click at [121, 74] on span "Create New Audience" at bounding box center [112, 73] width 43 height 5
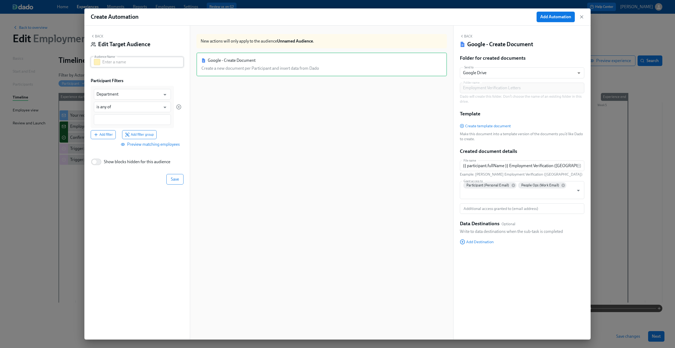
click at [151, 61] on input "text" at bounding box center [142, 62] width 81 height 11
paste input "Australia, with salary/bonus/commission"
click at [107, 62] on input "Australia, with salary/bonus/commission" at bounding box center [142, 62] width 81 height 11
type input "Mexico, with salary/bonus/commission"
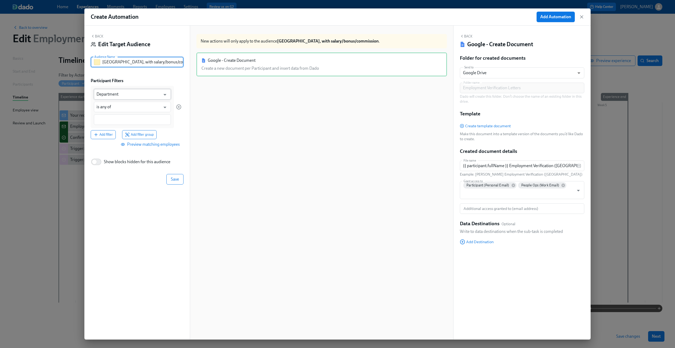
click at [119, 95] on input "Department" at bounding box center [129, 94] width 64 height 11
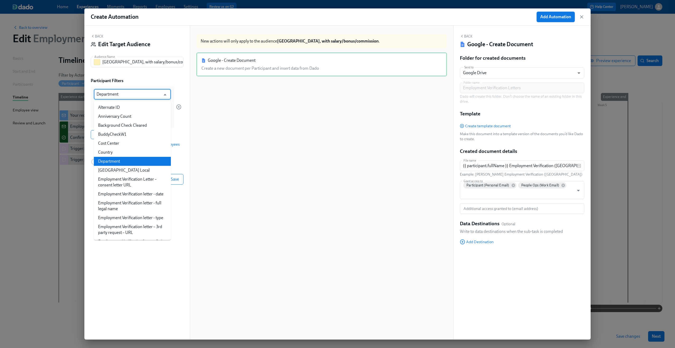
click at [119, 95] on input "Department" at bounding box center [129, 94] width 64 height 11
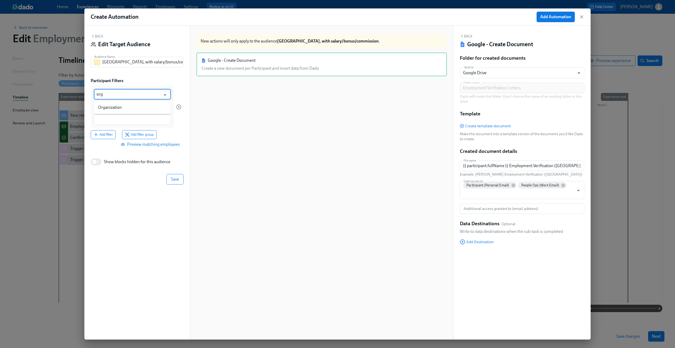
click at [116, 108] on li "Organization" at bounding box center [132, 107] width 77 height 9
type input "Organization"
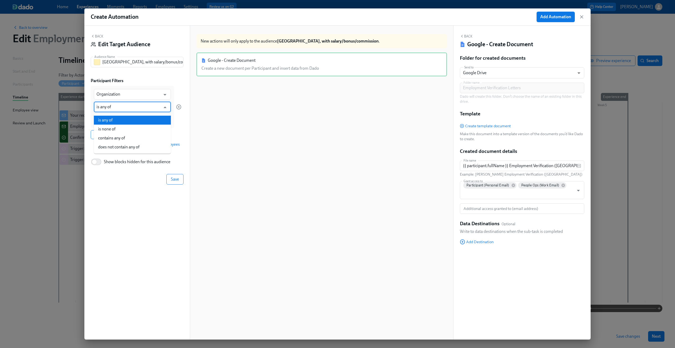
click at [115, 109] on input "is any of" at bounding box center [129, 107] width 64 height 11
click at [116, 137] on li "contains any of" at bounding box center [132, 137] width 77 height 9
type input "contains any of"
click at [111, 118] on input at bounding box center [133, 120] width 72 height 6
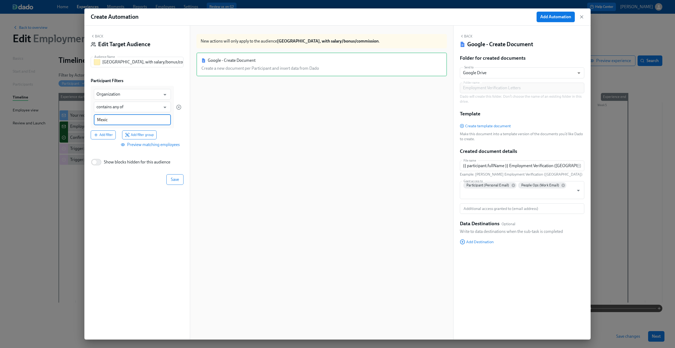
type input "Mexico"
click at [109, 139] on span "Add filter" at bounding box center [103, 141] width 19 height 5
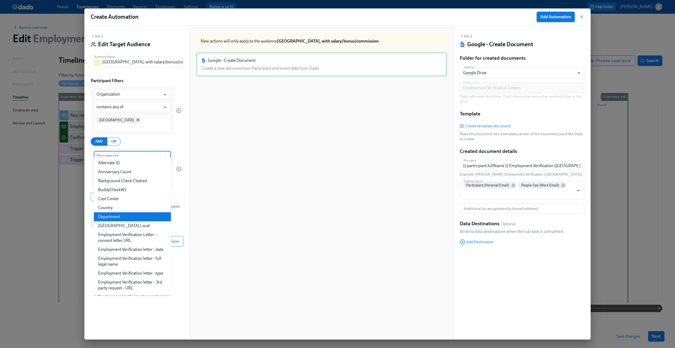
click at [133, 151] on input "Department" at bounding box center [129, 156] width 64 height 11
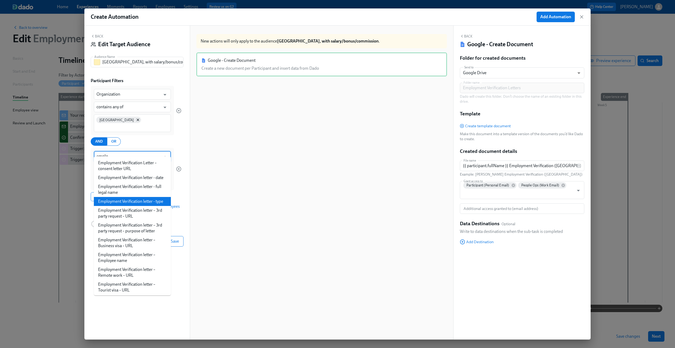
click at [135, 203] on li "Employment Verification letter - type" at bounding box center [132, 201] width 77 height 9
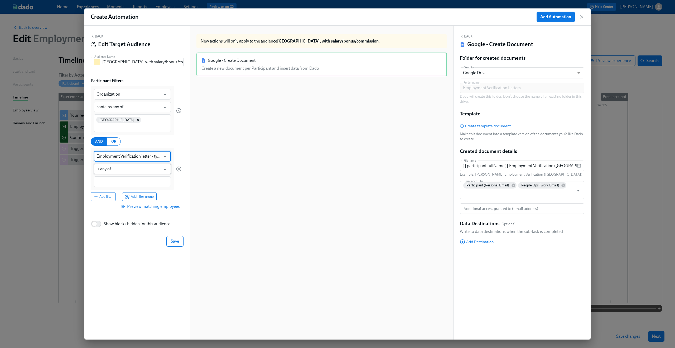
type input "Employment Verification letter - type"
click at [124, 164] on input "is any of" at bounding box center [129, 169] width 64 height 11
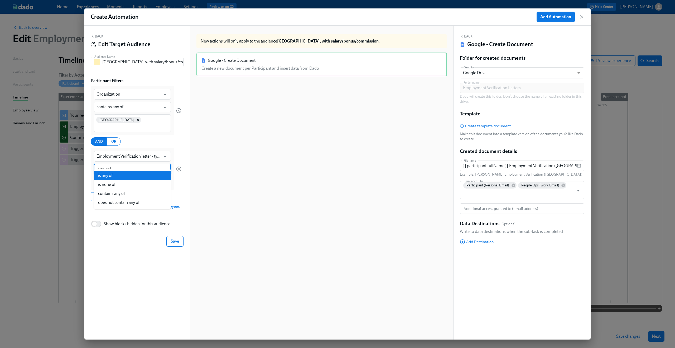
click at [267, 140] on div "Google - Create Document Create a new document per Participant and insert data …" at bounding box center [322, 200] width 251 height 297
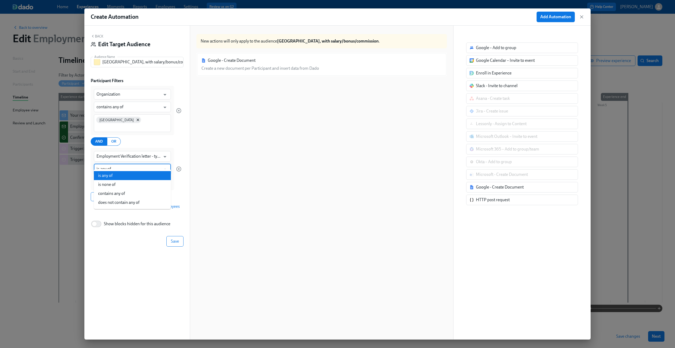
click at [118, 164] on input "is any of" at bounding box center [129, 169] width 64 height 11
click at [116, 176] on li "contains any of" at bounding box center [132, 175] width 77 height 9
type input "contains any of"
click at [113, 180] on div at bounding box center [132, 181] width 77 height 11
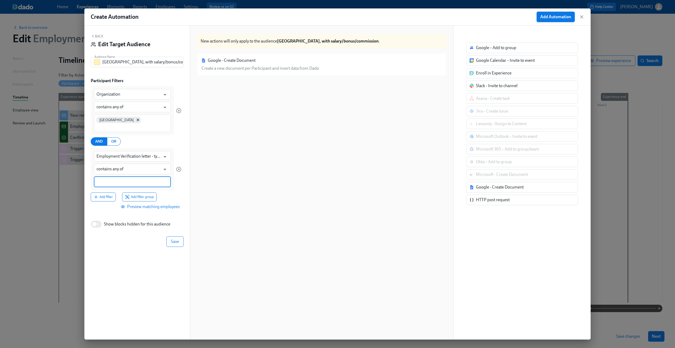
type input "B"
type input "bonus"
click at [176, 239] on span "Save" at bounding box center [175, 241] width 8 height 5
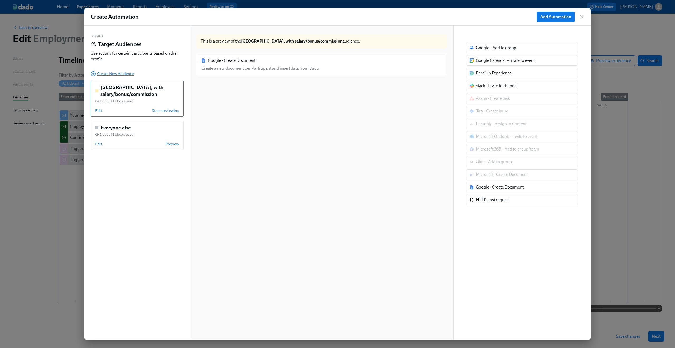
click at [127, 75] on span "Create New Audience" at bounding box center [112, 73] width 43 height 5
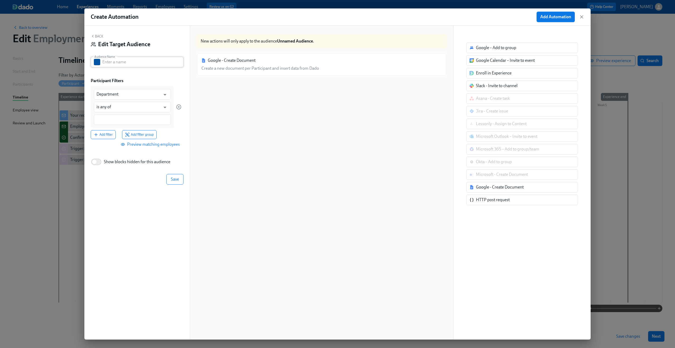
click at [148, 62] on input "text" at bounding box center [142, 62] width 81 height 11
paste input "[GEOGRAPHIC_DATA], with salary"
click at [112, 63] on input "Australia, with salary" at bounding box center [142, 62] width 81 height 11
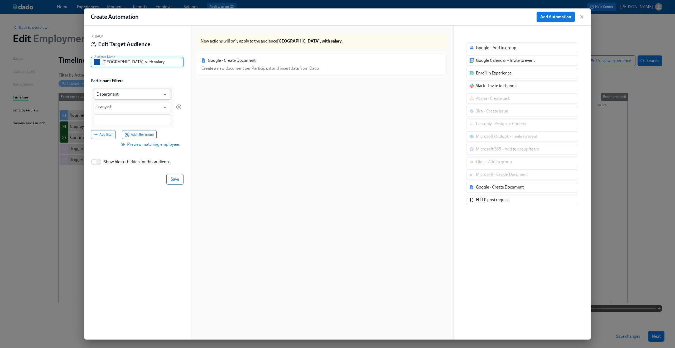
type input "Mexico, with salary"
click at [108, 92] on input "Department" at bounding box center [129, 94] width 64 height 11
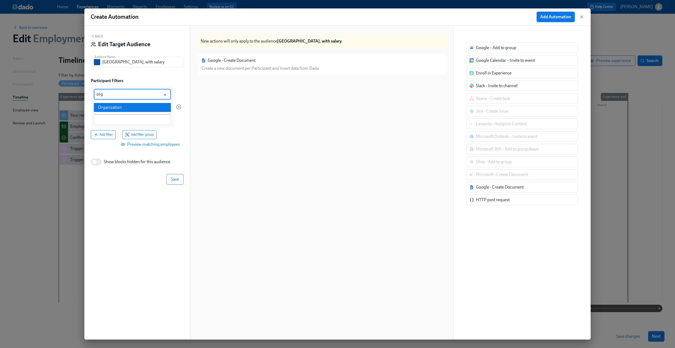
click at [111, 108] on li "Organization" at bounding box center [132, 107] width 77 height 9
type input "Organization"
click at [110, 110] on input "is any of" at bounding box center [129, 107] width 64 height 11
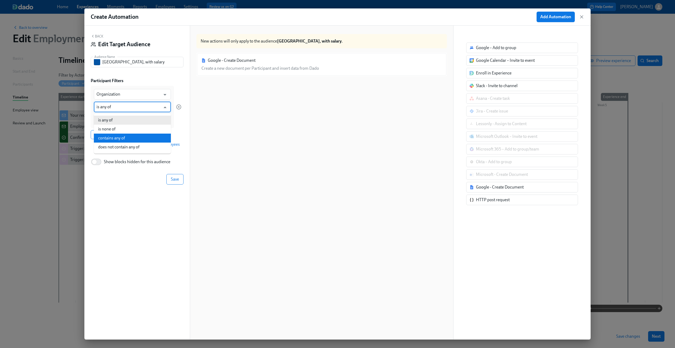
click at [110, 135] on li "contains any of" at bounding box center [132, 137] width 77 height 9
type input "contains any of"
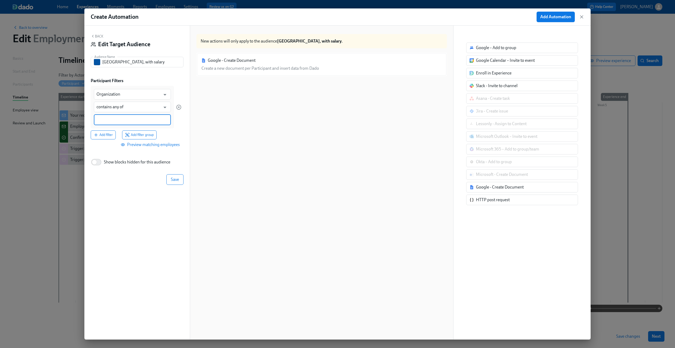
click at [112, 121] on input at bounding box center [133, 120] width 72 height 6
type input "Mexico"
click at [111, 139] on span "Add filter" at bounding box center [103, 141] width 19 height 5
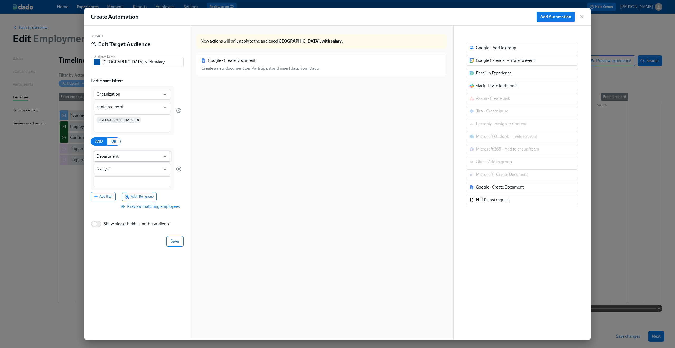
click at [116, 152] on input "Department" at bounding box center [129, 156] width 64 height 11
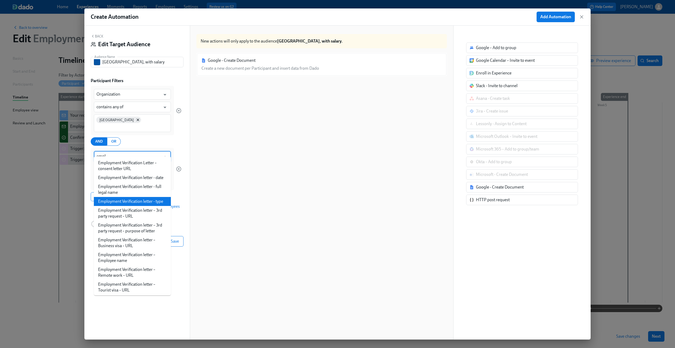
click at [135, 206] on li "Employment Verification letter - type" at bounding box center [132, 201] width 77 height 9
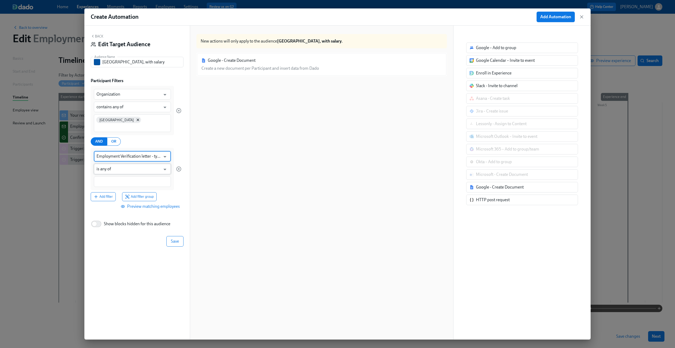
type input "Employment Verification letter - type"
click at [128, 164] on input "is any of" at bounding box center [129, 169] width 64 height 11
click at [125, 190] on li "contains any of" at bounding box center [132, 193] width 77 height 9
type input "contains any of"
click at [115, 179] on input at bounding box center [133, 182] width 72 height 6
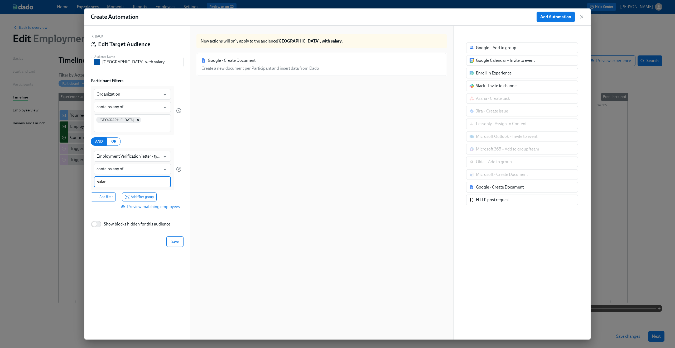
type input "salary"
click at [107, 194] on span "Add filter" at bounding box center [103, 196] width 19 height 5
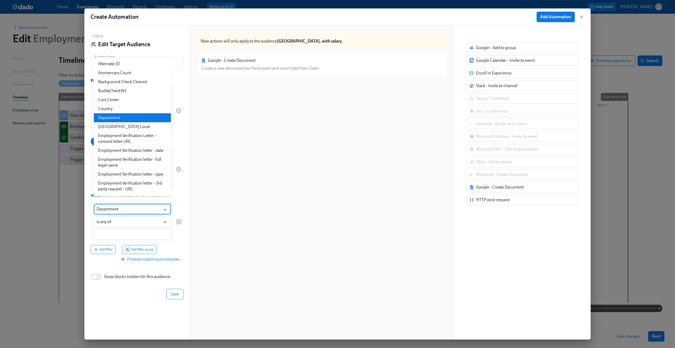
click at [109, 206] on input "Department" at bounding box center [129, 209] width 64 height 11
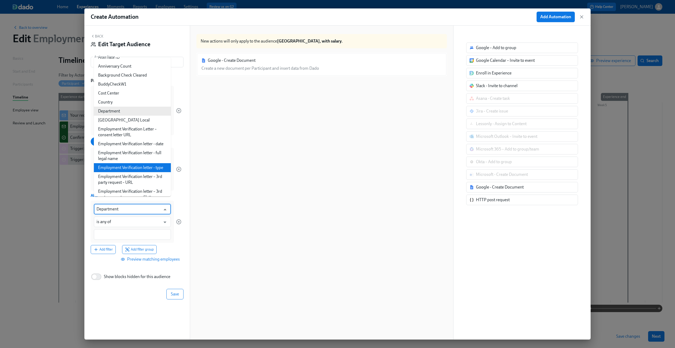
scroll to position [7, 0]
click at [118, 171] on li "Employment Verification letter - type" at bounding box center [132, 166] width 77 height 9
type input "Employment Verification letter - type"
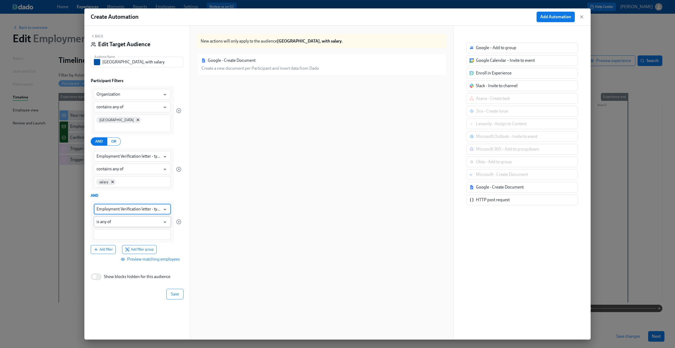
click at [110, 216] on input "is any of" at bounding box center [129, 221] width 64 height 11
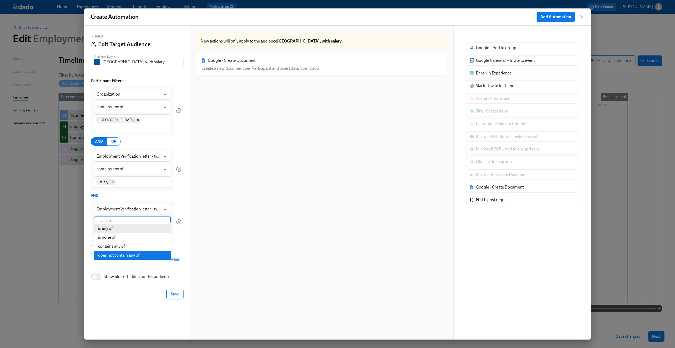
click at [110, 254] on li "does not contain any of" at bounding box center [132, 255] width 77 height 9
type input "does not contain any of"
click at [112, 232] on input at bounding box center [133, 235] width 72 height 6
type input "bonus"
click at [171, 292] on span "Save" at bounding box center [175, 294] width 8 height 5
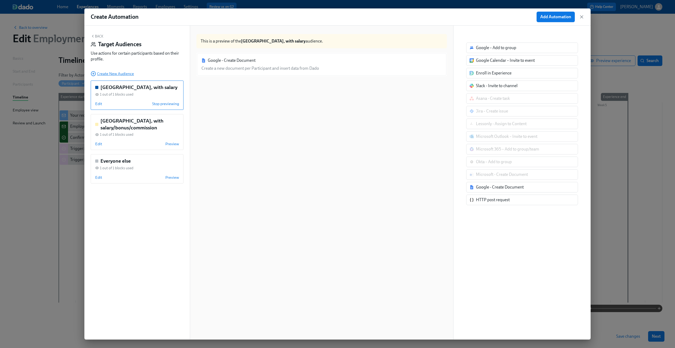
click at [129, 75] on span "Create New Audience" at bounding box center [112, 73] width 43 height 5
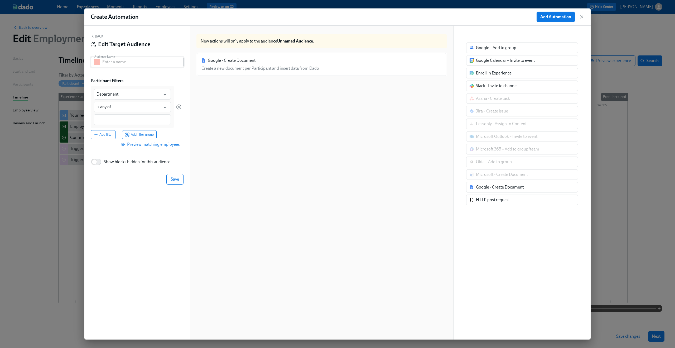
click at [130, 63] on input "text" at bounding box center [142, 62] width 81 height 11
paste input "Australia, no salary"
click at [113, 65] on input "Australia, no salary" at bounding box center [142, 62] width 81 height 11
type input "Mexico, no salary"
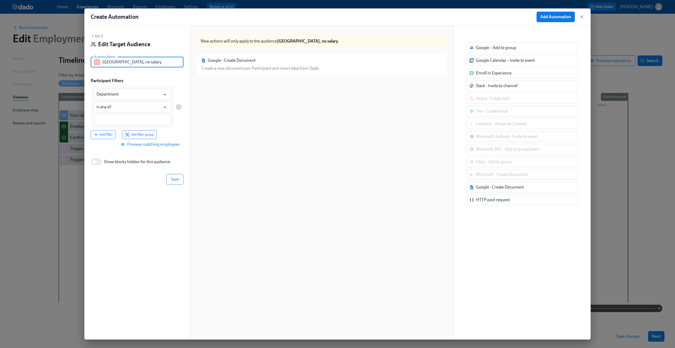
click at [144, 81] on div "Participant Filters" at bounding box center [137, 81] width 93 height 6
click at [131, 98] on input "Department" at bounding box center [129, 94] width 64 height 11
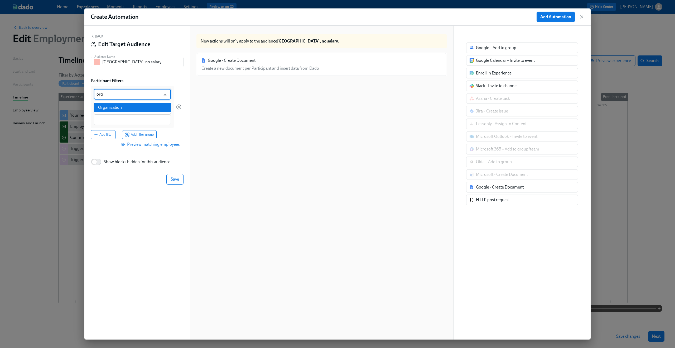
click at [115, 106] on li "Organization" at bounding box center [132, 107] width 77 height 9
type input "Organization"
click at [114, 107] on input "is any of" at bounding box center [129, 107] width 64 height 11
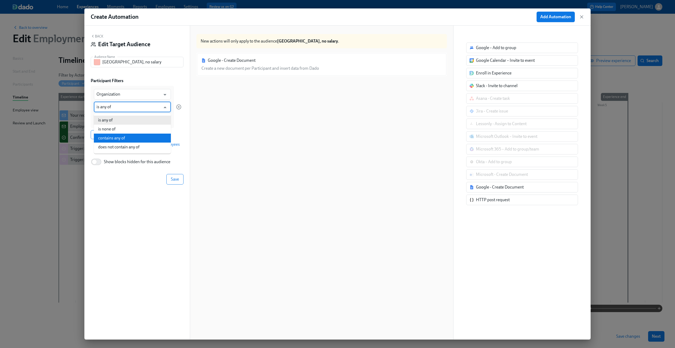
click at [112, 136] on li "contains any of" at bounding box center [132, 137] width 77 height 9
type input "contains any of"
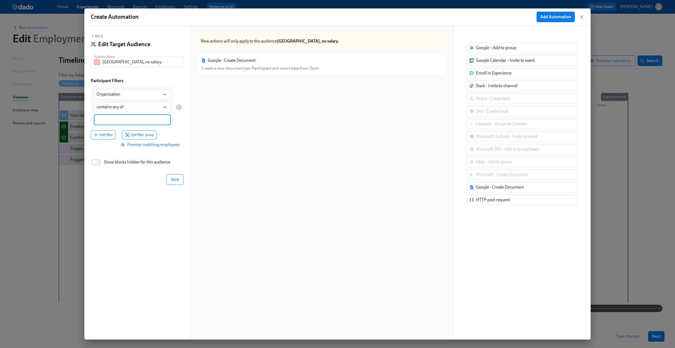
click at [112, 122] on input at bounding box center [133, 120] width 72 height 6
type input "Mexico"
click at [108, 139] on button "Add filter" at bounding box center [103, 141] width 25 height 9
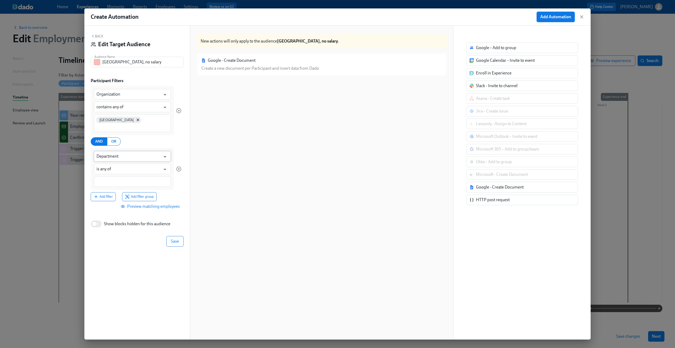
click at [138, 153] on input "Department" at bounding box center [129, 156] width 64 height 11
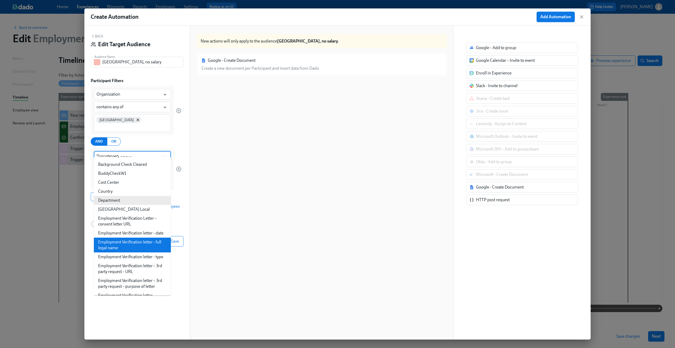
scroll to position [17, 0]
click at [134, 261] on li "Employment Verification letter - type" at bounding box center [132, 256] width 77 height 9
type input "Employment Verification letter - type"
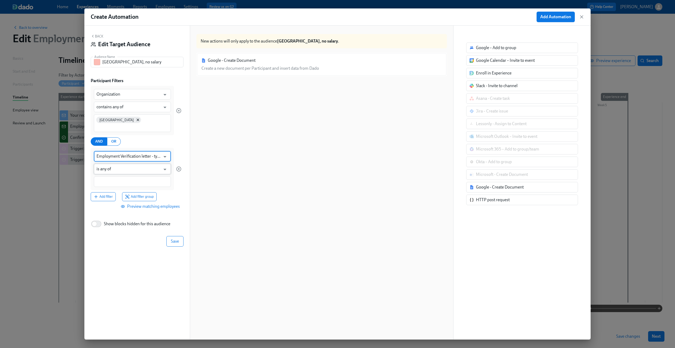
click at [117, 164] on input "is any of" at bounding box center [129, 169] width 64 height 11
click at [118, 178] on li "does not contain any of" at bounding box center [132, 175] width 77 height 9
type input "does not contain any of"
click at [118, 178] on div at bounding box center [132, 181] width 77 height 11
type input "salary"
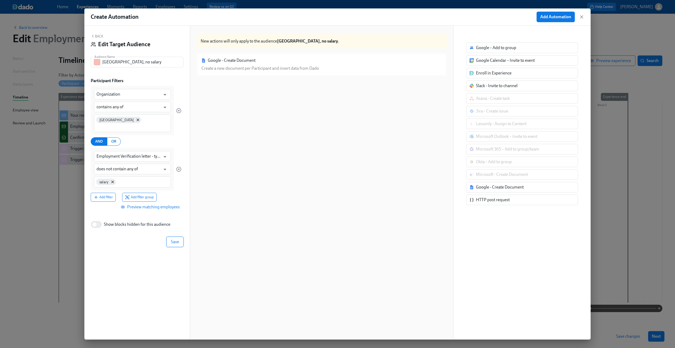
click at [175, 239] on span "Save" at bounding box center [175, 241] width 8 height 5
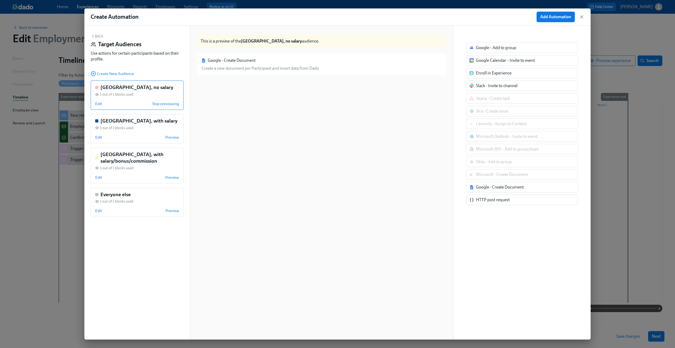
click at [271, 137] on div "Google - Create Document Create a new document per Participant and insert data …" at bounding box center [322, 200] width 251 height 297
click at [264, 65] on div "Google - Create Document Create a new document per Participant and insert data …" at bounding box center [322, 64] width 251 height 24
click at [305, 63] on div "Google - Create Document Create a new document per Participant and insert data …" at bounding box center [322, 64] width 251 height 24
click at [98, 35] on button "Back" at bounding box center [97, 36] width 13 height 4
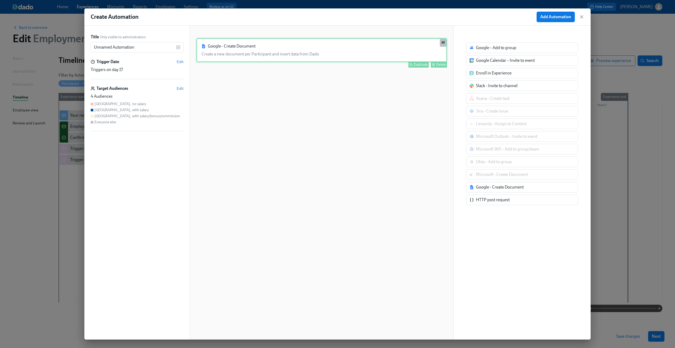
click at [211, 55] on div "Google - Create Document Create a new document per Participant and insert data …" at bounding box center [322, 50] width 251 height 24
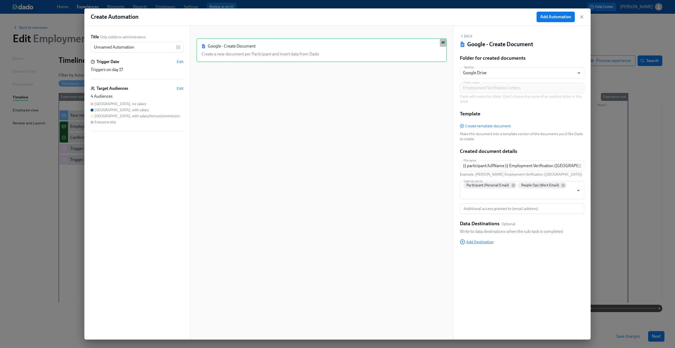
click at [484, 241] on span "Add Destination" at bounding box center [477, 241] width 34 height 5
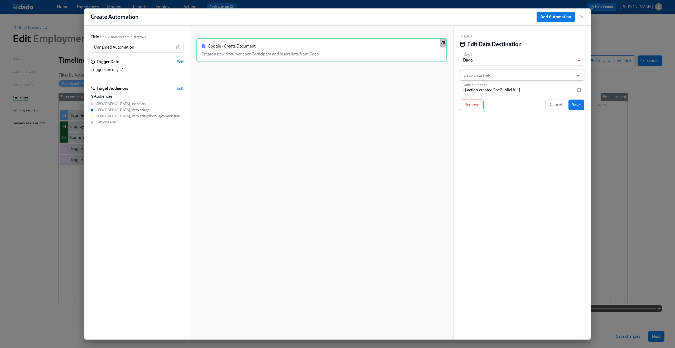
click at [509, 75] on input "Dado Data Field" at bounding box center [519, 75] width 112 height 11
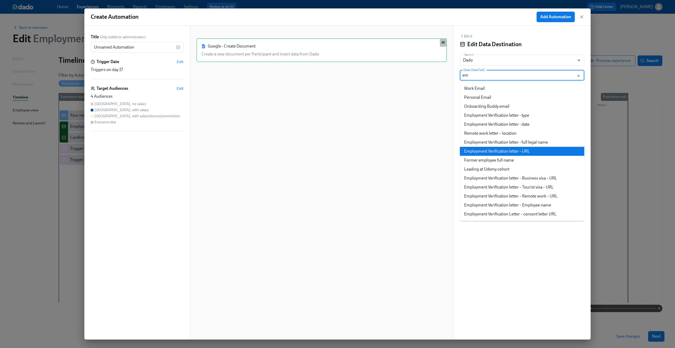
click at [505, 148] on li "Employment Verification letter – URL" at bounding box center [522, 151] width 125 height 9
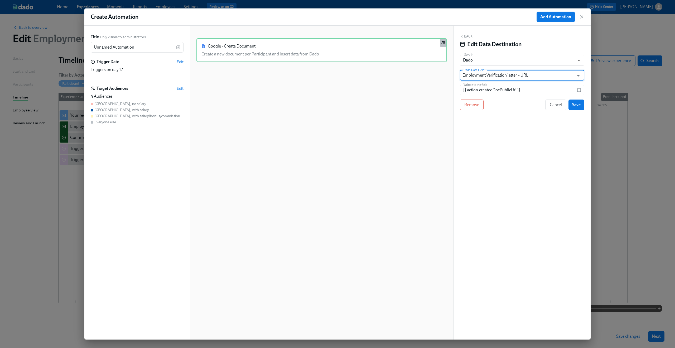
type input "Employment Verification letter – URL"
click at [505, 133] on div "Back Edit Data Destination Save in Dado USER_PROFILE ​ Dado Data Field Employme…" at bounding box center [522, 183] width 137 height 314
click at [579, 103] on span "Save" at bounding box center [576, 104] width 8 height 5
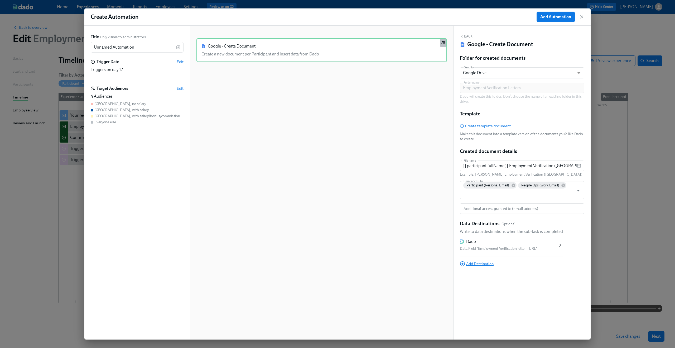
click at [481, 265] on span "Add Destination" at bounding box center [477, 263] width 34 height 5
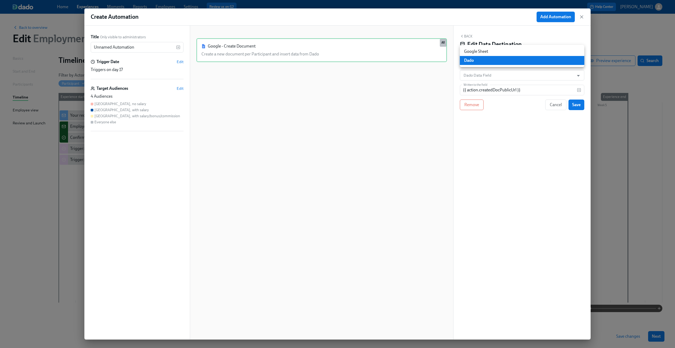
click at [494, 56] on body "Home Experiences Moments Reports Employees Settings Review us on G2 Help Center…" at bounding box center [337, 174] width 675 height 348
click at [489, 51] on li "Google Sheet" at bounding box center [522, 51] width 125 height 9
type input "GOOGLE_SHEET"
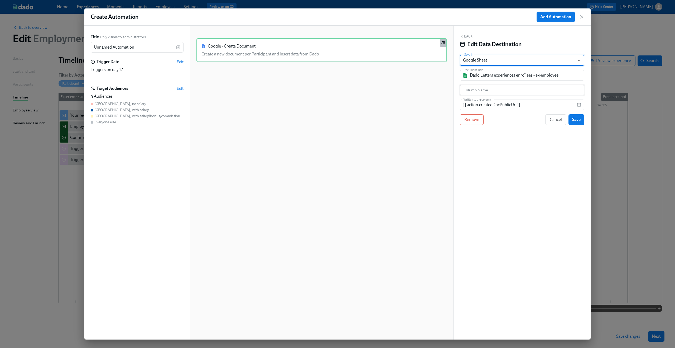
click at [488, 94] on input "text" at bounding box center [522, 90] width 125 height 11
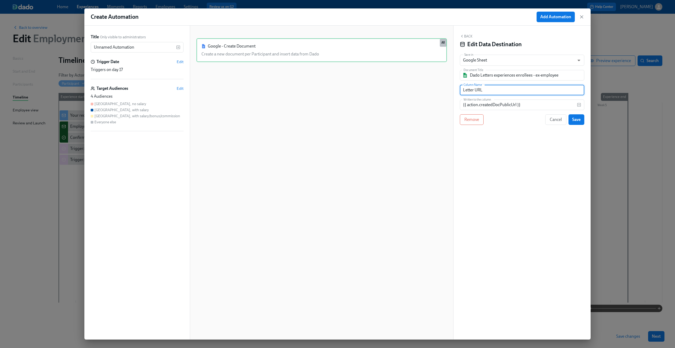
type input "Letter URL"
click at [575, 118] on span "Save" at bounding box center [576, 119] width 8 height 5
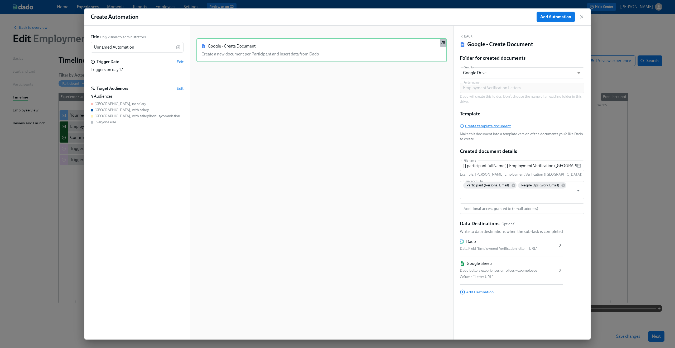
click at [503, 126] on span "Create template document" at bounding box center [485, 125] width 51 height 5
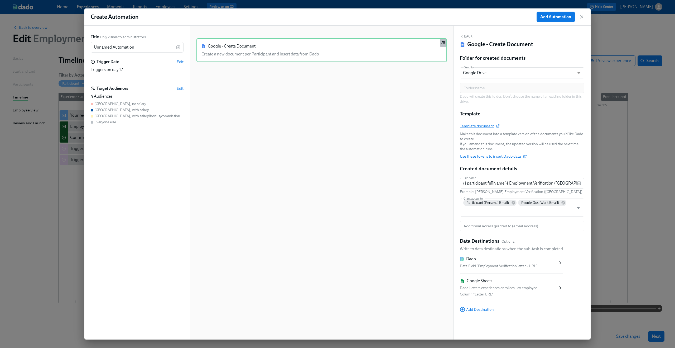
click at [482, 125] on span "Template document" at bounding box center [479, 125] width 39 height 5
click at [180, 89] on span "Edit" at bounding box center [180, 88] width 7 height 5
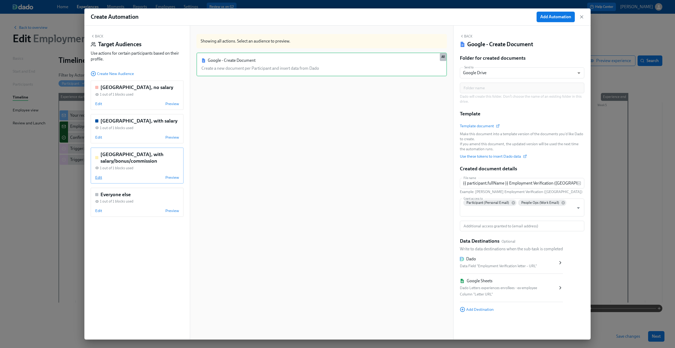
click at [100, 178] on span "Edit" at bounding box center [98, 177] width 7 height 5
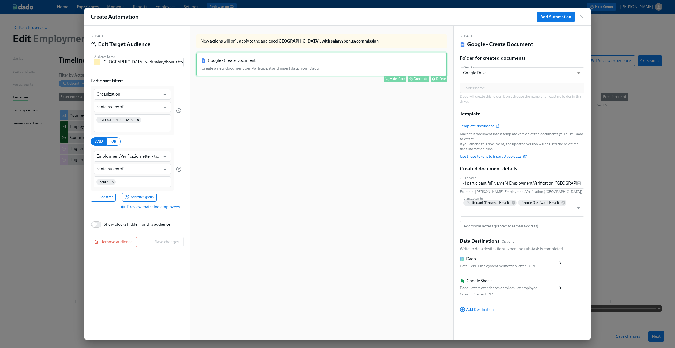
click at [241, 66] on div "Google - Create Document Create a new document per Participant and insert data …" at bounding box center [322, 64] width 251 height 24
click at [101, 36] on button "Back" at bounding box center [97, 36] width 13 height 4
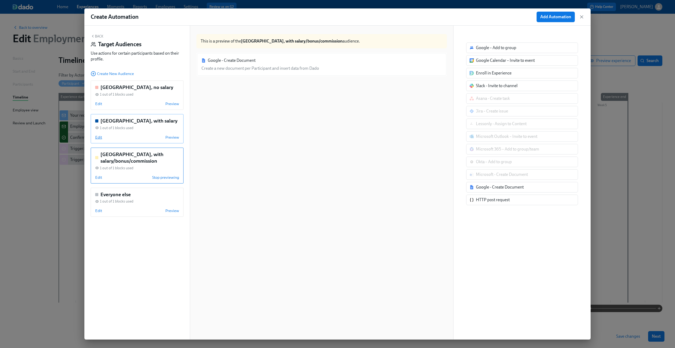
click at [100, 137] on span "Edit" at bounding box center [98, 137] width 7 height 5
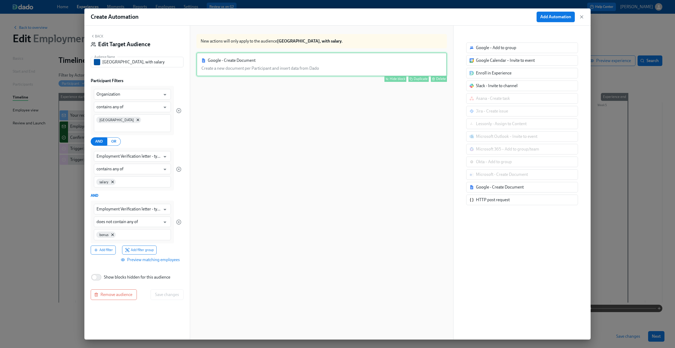
click at [274, 65] on div "Google - Create Document Create a new document per Participant and insert data …" at bounding box center [322, 64] width 251 height 24
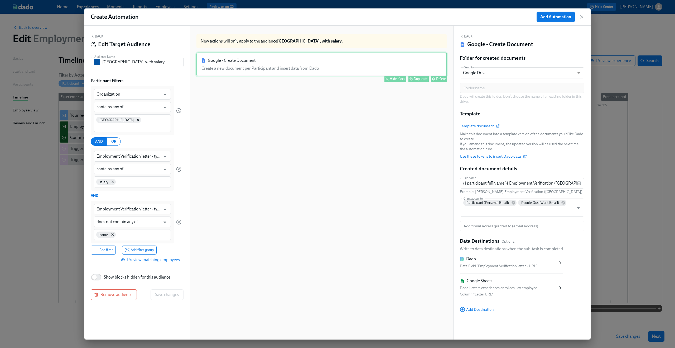
click at [391, 80] on div "Hide block" at bounding box center [398, 79] width 16 height 4
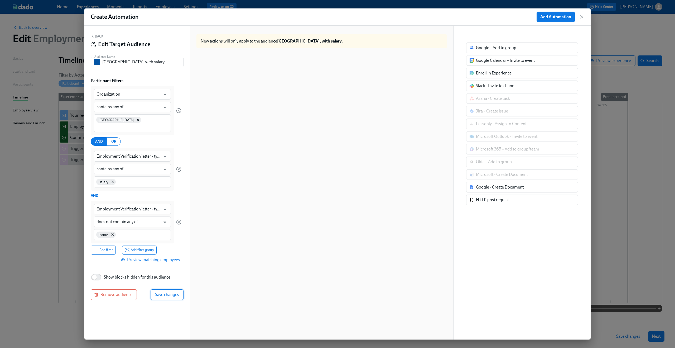
click at [164, 289] on button "Save changes" at bounding box center [167, 294] width 33 height 11
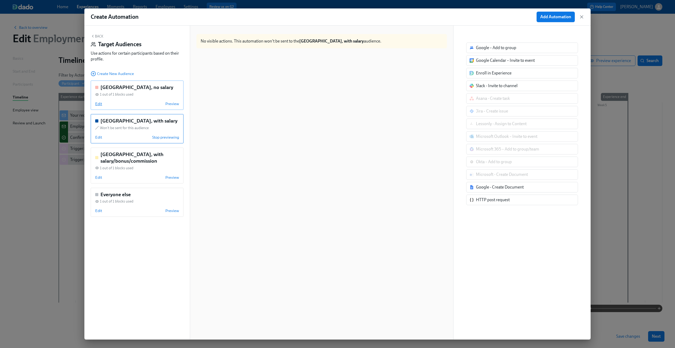
click at [101, 103] on span "Edit" at bounding box center [98, 103] width 7 height 5
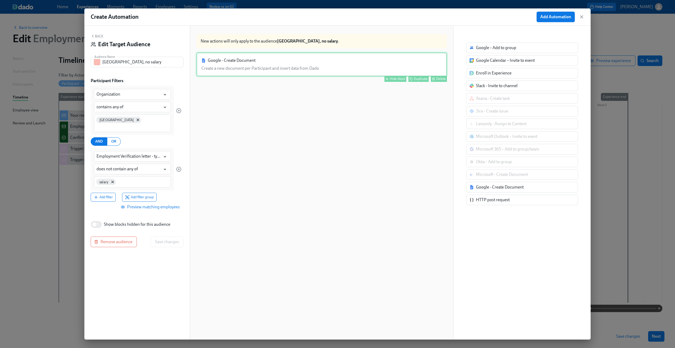
click at [248, 65] on div "Google - Create Document Create a new document per Participant and insert data …" at bounding box center [322, 64] width 251 height 24
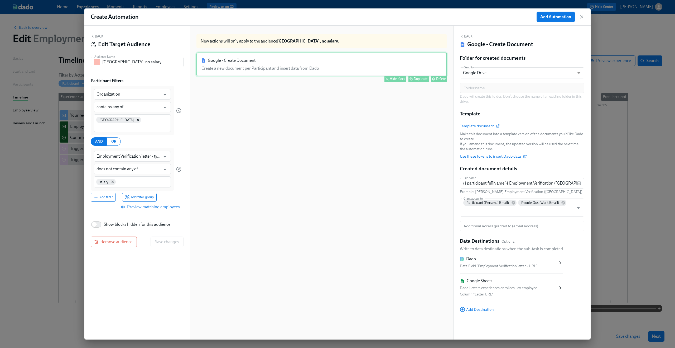
click at [390, 79] on div "Hide block" at bounding box center [398, 79] width 16 height 4
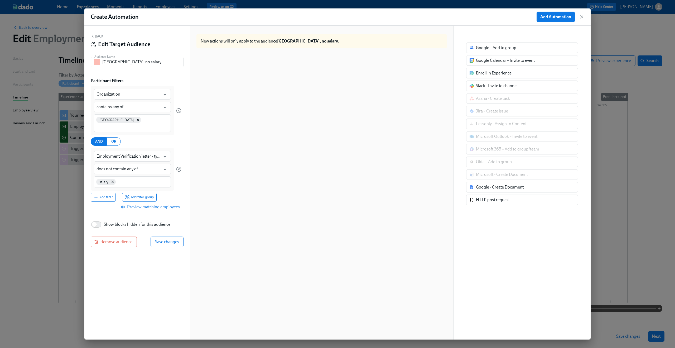
click at [91, 36] on icon "button" at bounding box center [93, 36] width 4 height 4
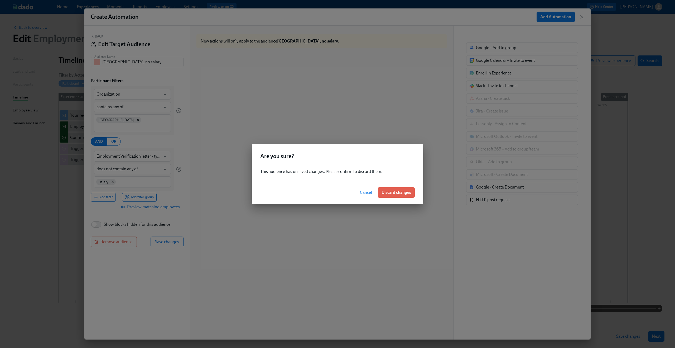
click at [367, 189] on button "Cancel" at bounding box center [366, 192] width 20 height 11
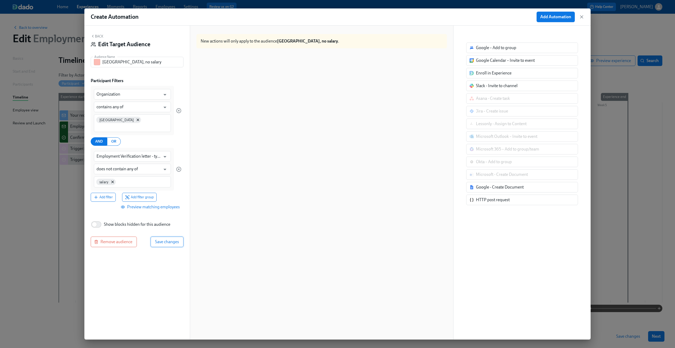
click at [171, 239] on span "Save changes" at bounding box center [167, 241] width 24 height 5
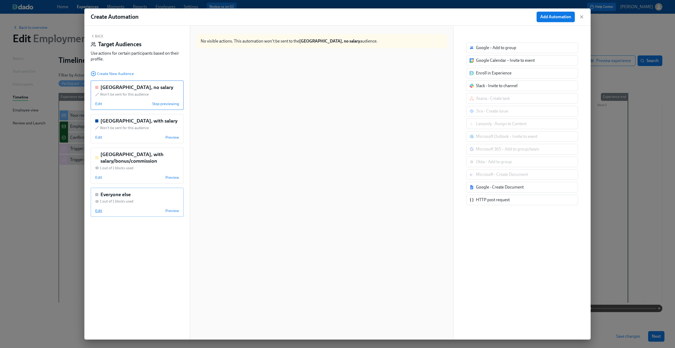
click at [96, 211] on span "Edit" at bounding box center [98, 210] width 7 height 5
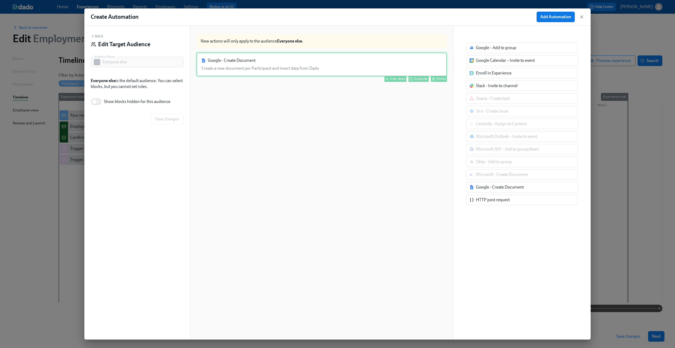
click at [273, 67] on div "Google - Create Document Create a new document per Participant and insert data …" at bounding box center [322, 64] width 251 height 24
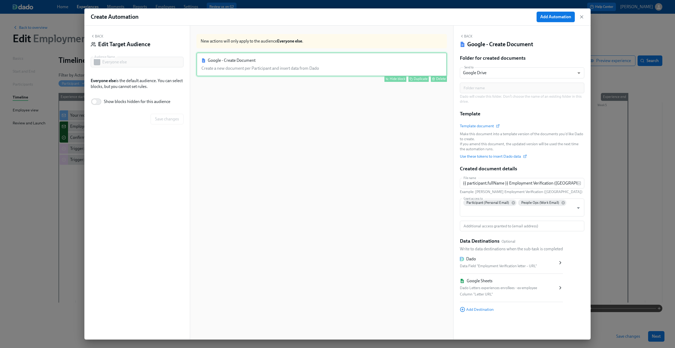
click at [390, 79] on div "Hide block" at bounding box center [398, 79] width 16 height 4
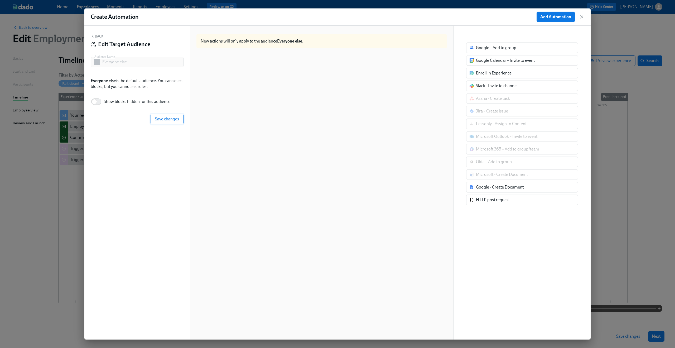
click at [162, 120] on span "Save changes" at bounding box center [167, 118] width 24 height 5
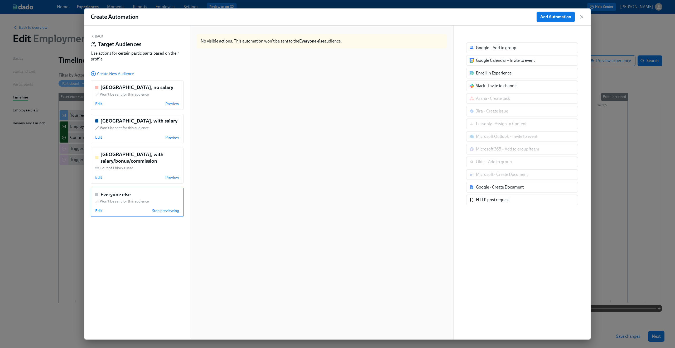
click at [98, 35] on button "Back" at bounding box center [97, 36] width 13 height 4
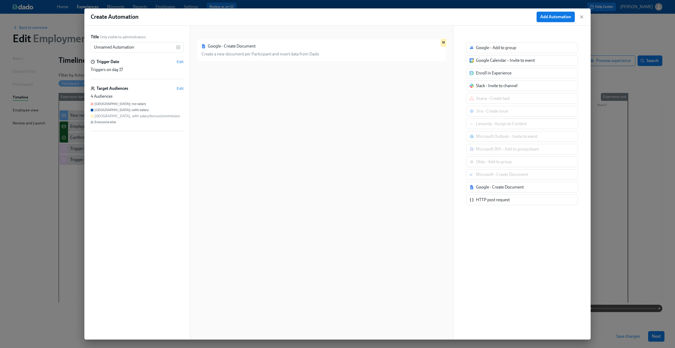
click at [267, 93] on div "Google - Create Document Create a new document per Participant and insert data …" at bounding box center [322, 186] width 251 height 297
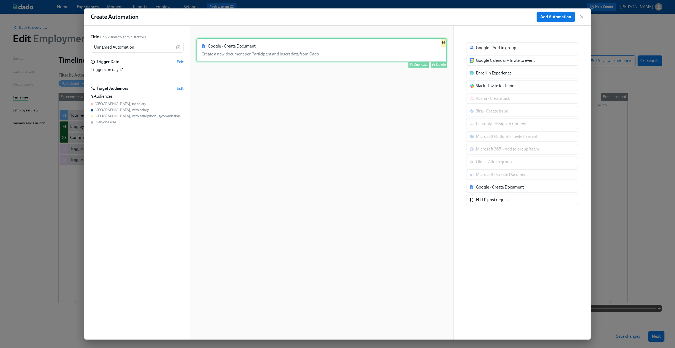
click at [301, 55] on div "Google - Create Document Create a new document per Participant and insert data …" at bounding box center [322, 50] width 251 height 24
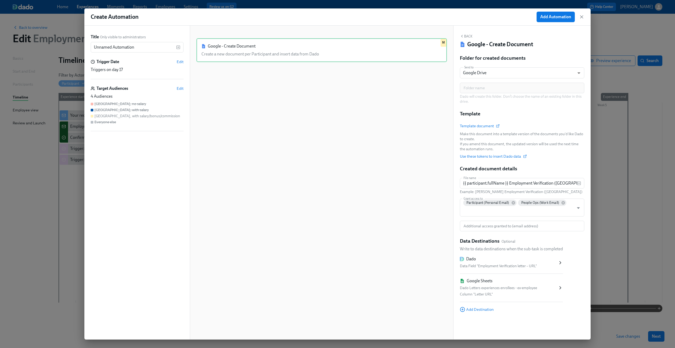
click at [469, 35] on button "Back" at bounding box center [466, 36] width 13 height 4
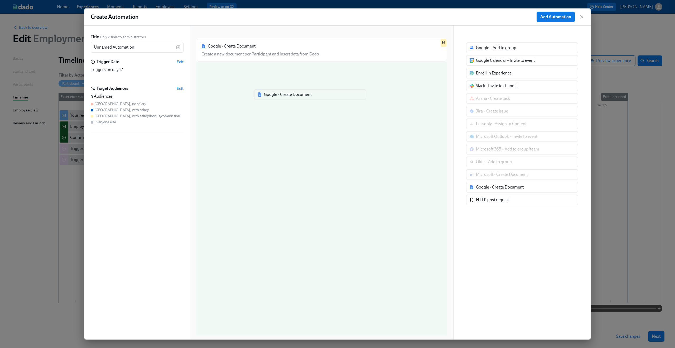
drag, startPoint x: 501, startPoint y: 189, endPoint x: 284, endPoint y: 94, distance: 236.6
click at [284, 94] on div "Title Only visible to administrators Unnamed Automation ​ Trigger Date Edit Tri…" at bounding box center [337, 183] width 506 height 314
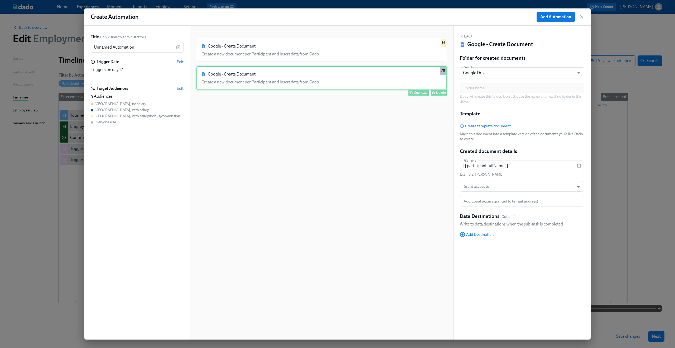
click at [319, 81] on div "Google - Create Document Create a new document per Participant and insert data …" at bounding box center [322, 78] width 251 height 24
click at [486, 168] on input "{{ participant.fullName }}" at bounding box center [518, 165] width 117 height 11
paste input "Employment Verification (Australia)"
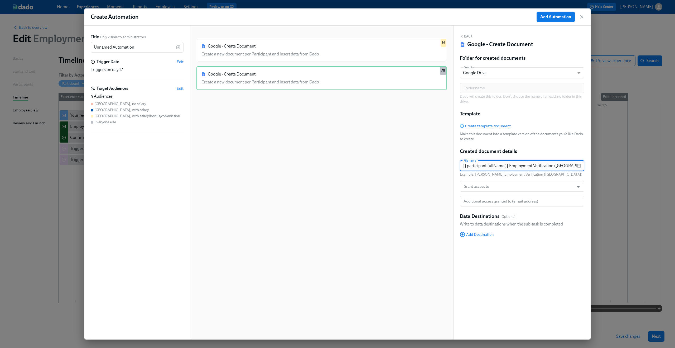
click at [561, 165] on input "{{ participant.fullName }} Employment Verification (Australia)" at bounding box center [518, 165] width 117 height 11
type input "{{ participant.fullName }} Employment Verification (Mexico)"
click at [473, 186] on input "Grant access to" at bounding box center [517, 186] width 109 height 11
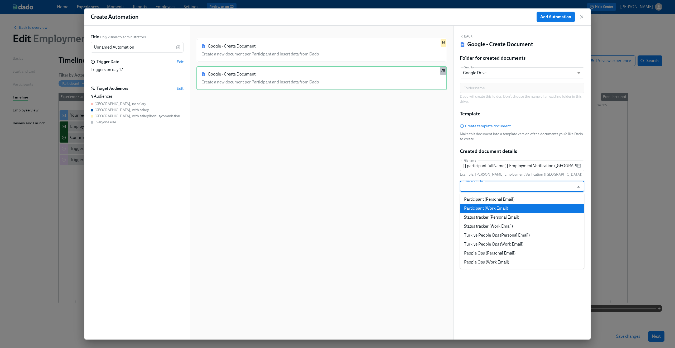
click at [478, 207] on li "Participant (Work Email)" at bounding box center [522, 208] width 125 height 9
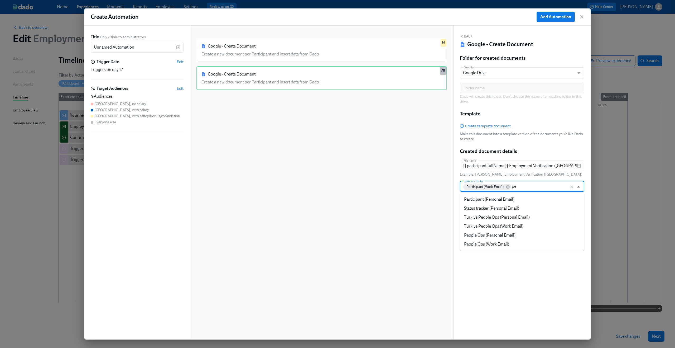
type input "peo"
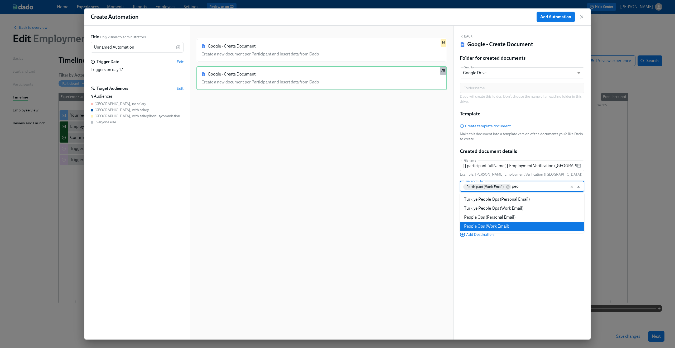
click at [531, 223] on li "People Ops (Work Email)" at bounding box center [522, 226] width 125 height 9
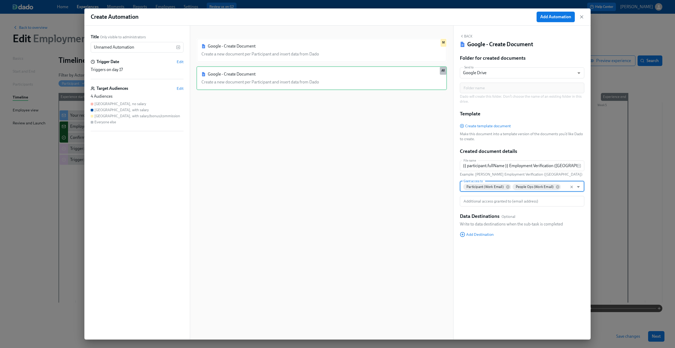
click at [523, 255] on div "Back Google - Create Document Folder for created documents Send to Google Drive…" at bounding box center [522, 183] width 137 height 314
click at [495, 114] on div "Template Create template document Make this document into a template version of…" at bounding box center [522, 125] width 125 height 31
click at [345, 130] on div "Google - Create Document Create a new document per Participant and insert data …" at bounding box center [322, 186] width 251 height 297
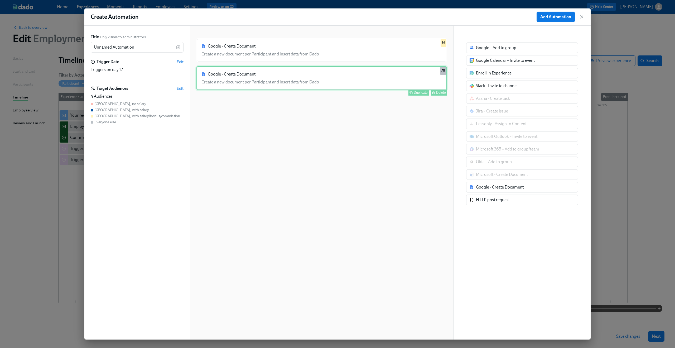
click at [336, 83] on div "Google - Create Document Create a new document per Participant and insert data …" at bounding box center [322, 78] width 251 height 24
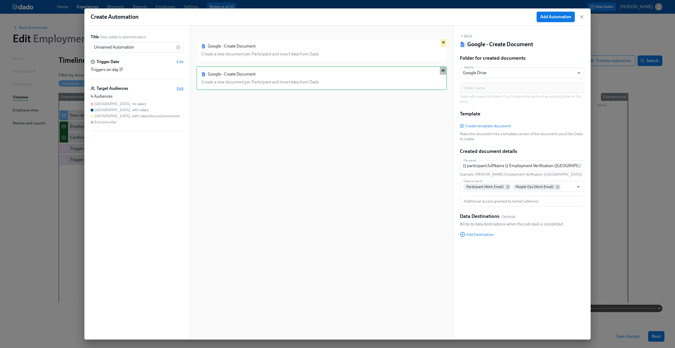
click at [181, 88] on span "Edit" at bounding box center [180, 88] width 7 height 5
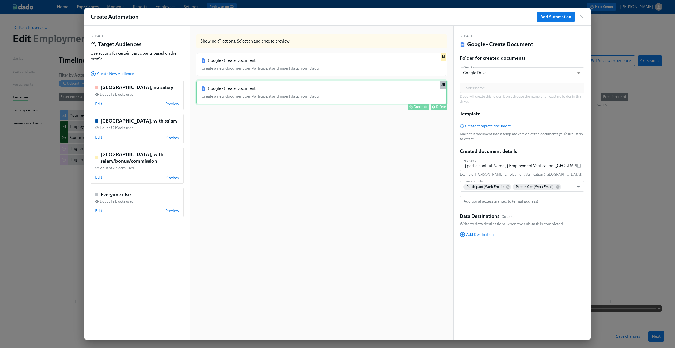
click at [234, 94] on div "Google - Create Document Create a new document per Participant and insert data …" at bounding box center [322, 92] width 251 height 24
click at [97, 105] on span "Edit" at bounding box center [98, 103] width 7 height 5
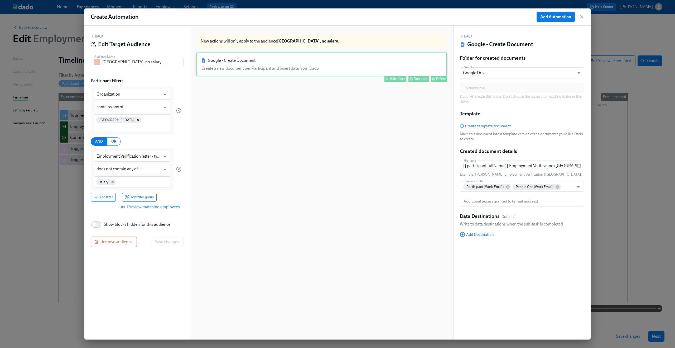
click at [300, 65] on div "Google - Create Document Create a new document per Participant and insert data …" at bounding box center [322, 64] width 251 height 24
click at [398, 79] on div "Hide block" at bounding box center [398, 79] width 16 height 4
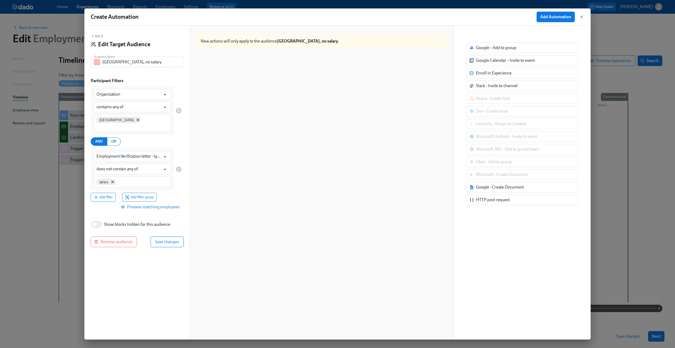
click at [170, 239] on span "Save changes" at bounding box center [167, 241] width 24 height 5
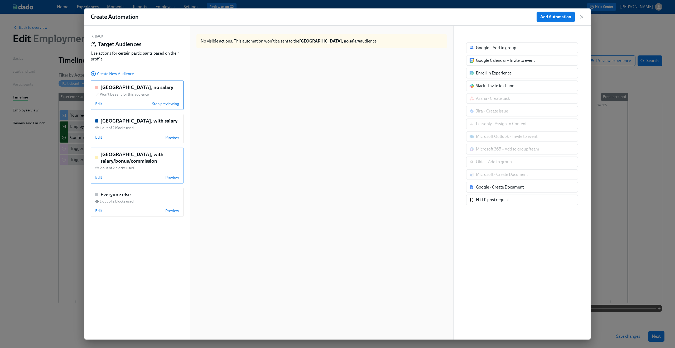
click at [97, 176] on span "Edit" at bounding box center [98, 177] width 7 height 5
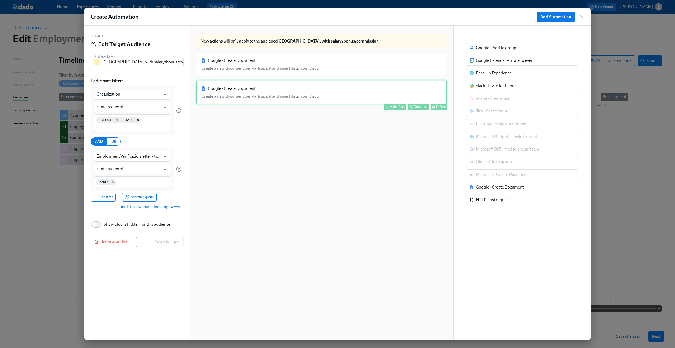
click at [280, 94] on div "Google - Create Document Create a new document per Participant and insert data …" at bounding box center [322, 92] width 251 height 24
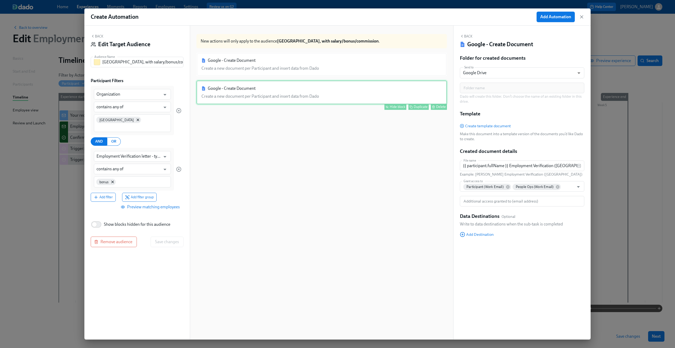
click at [390, 105] on div "Hide block" at bounding box center [398, 107] width 16 height 4
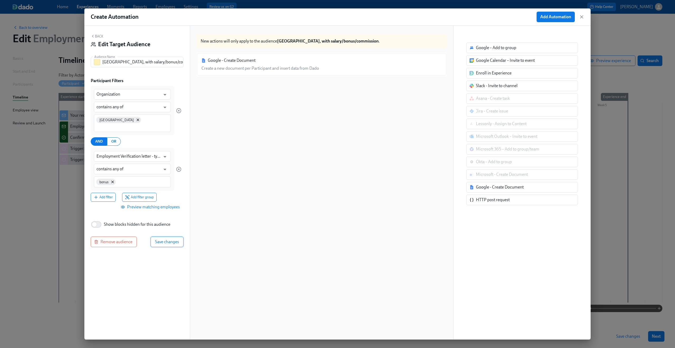
click at [172, 239] on span "Save changes" at bounding box center [167, 241] width 24 height 5
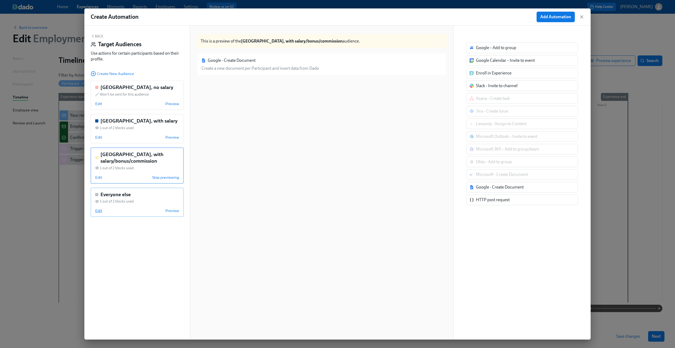
click at [96, 211] on span "Edit" at bounding box center [98, 210] width 7 height 5
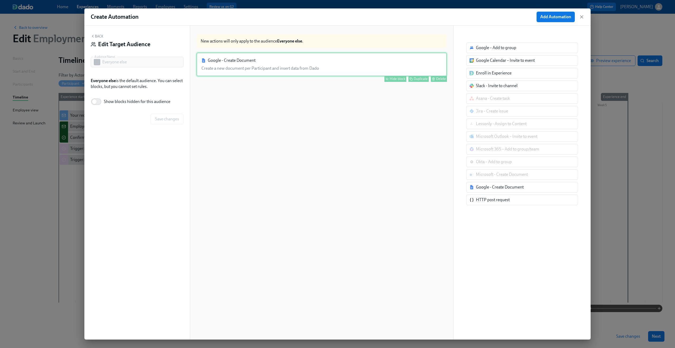
click at [290, 67] on div "Google - Create Document Create a new document per Participant and insert data …" at bounding box center [322, 64] width 251 height 24
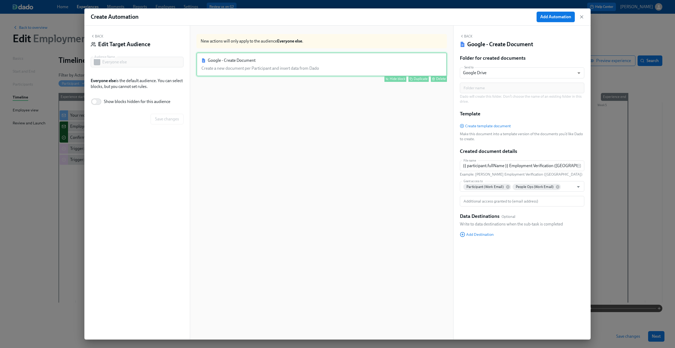
click at [393, 79] on div "Hide block" at bounding box center [398, 79] width 16 height 4
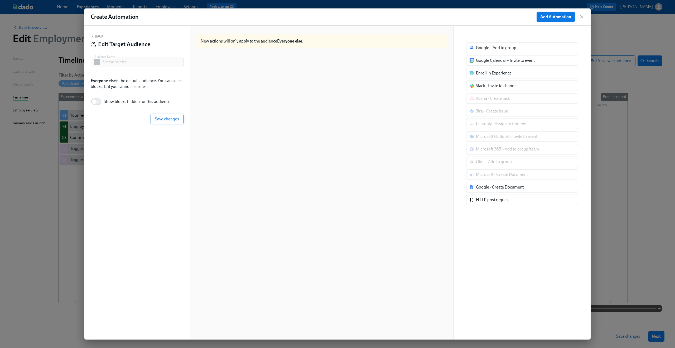
click at [176, 120] on span "Save changes" at bounding box center [167, 118] width 24 height 5
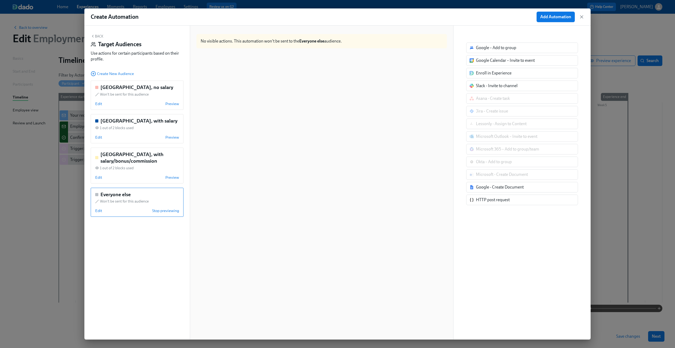
click at [97, 37] on button "Back" at bounding box center [97, 36] width 13 height 4
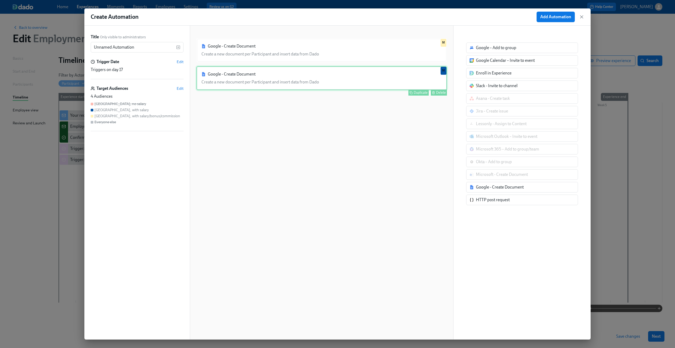
click at [247, 81] on div "Google - Create Document Create a new document per Participant and insert data …" at bounding box center [322, 78] width 251 height 24
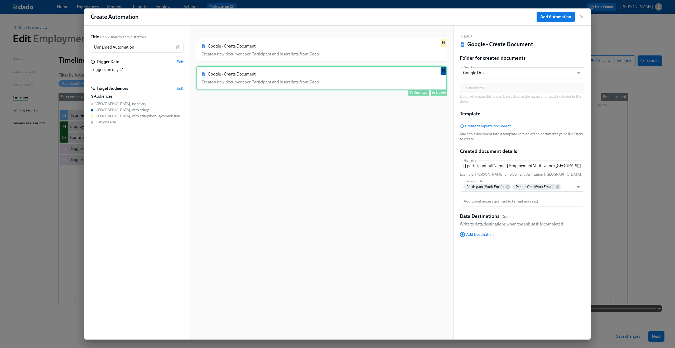
click at [247, 81] on div "Google - Create Document Create a new document per Participant and insert data …" at bounding box center [322, 78] width 251 height 24
click at [182, 89] on span "Edit" at bounding box center [180, 88] width 7 height 5
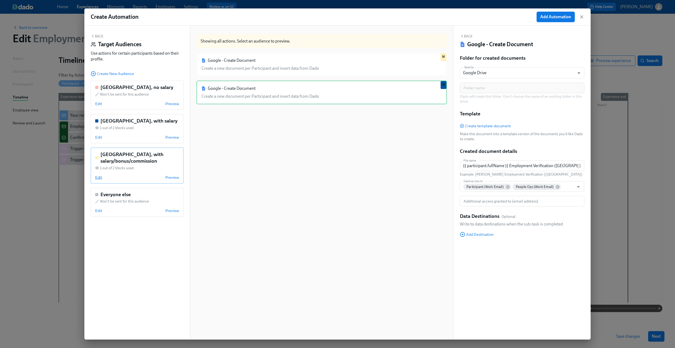
click at [98, 177] on span "Edit" at bounding box center [98, 177] width 7 height 5
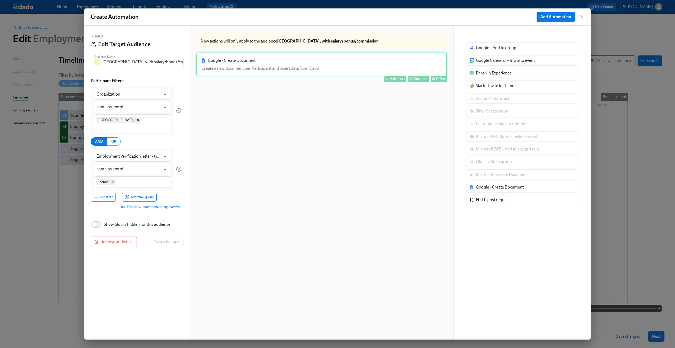
click at [322, 61] on div "Google - Create Document Create a new document per Participant and insert data …" at bounding box center [322, 64] width 251 height 24
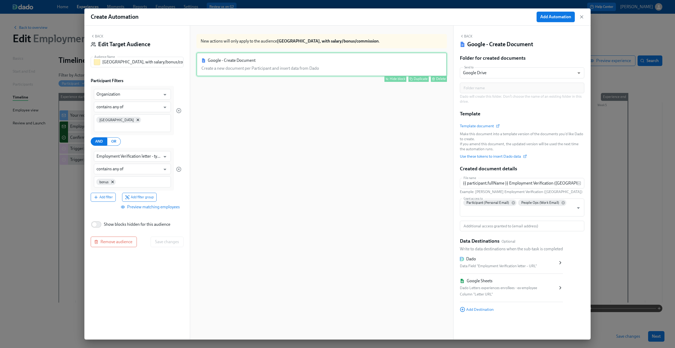
click at [397, 78] on div "Hide block" at bounding box center [398, 79] width 16 height 4
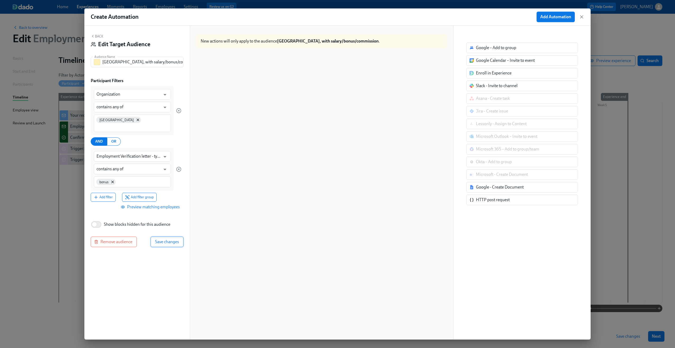
click at [164, 239] on span "Save changes" at bounding box center [167, 241] width 24 height 5
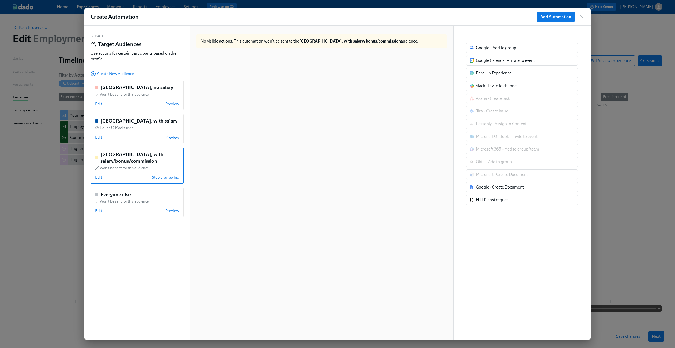
click at [95, 35] on button "Back" at bounding box center [97, 36] width 13 height 4
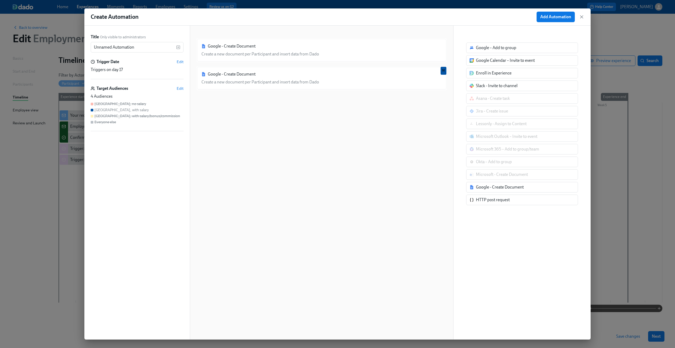
click at [299, 138] on div "Google - Create Document Create a new document per Participant and insert data …" at bounding box center [322, 186] width 251 height 297
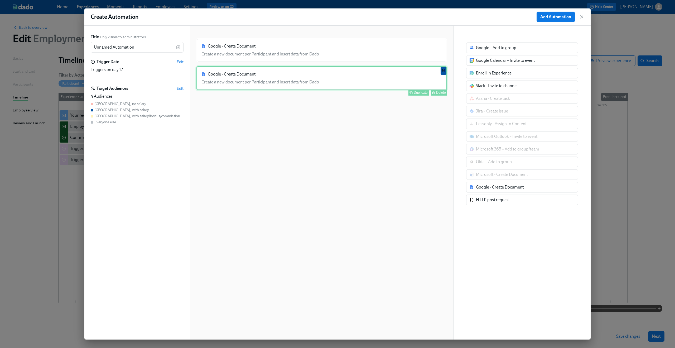
click at [326, 86] on div "Google - Create Document Create a new document per Participant and insert data …" at bounding box center [322, 78] width 251 height 24
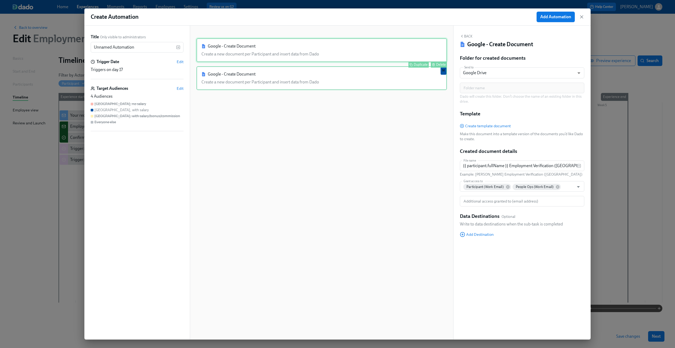
click at [325, 52] on div "Google - Create Document Create a new document per Participant and insert data …" at bounding box center [322, 50] width 251 height 24
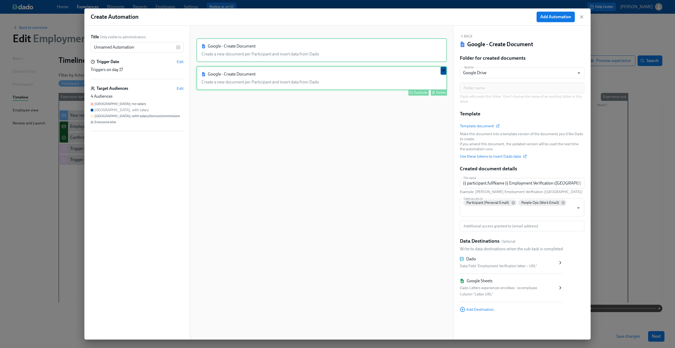
click at [320, 73] on div "Google - Create Document Create a new document per Participant and insert data …" at bounding box center [322, 78] width 251 height 24
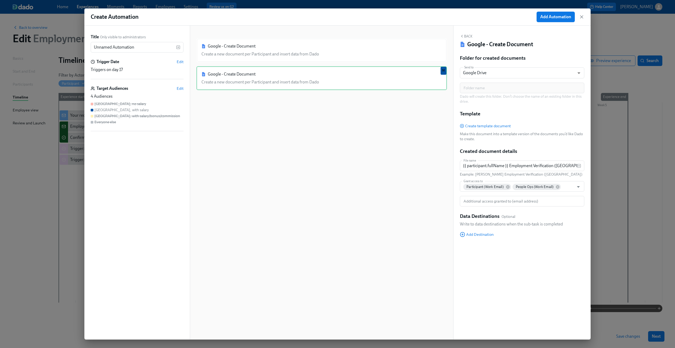
click at [345, 148] on div "Google - Create Document Create a new document per Participant and insert data …" at bounding box center [322, 186] width 251 height 297
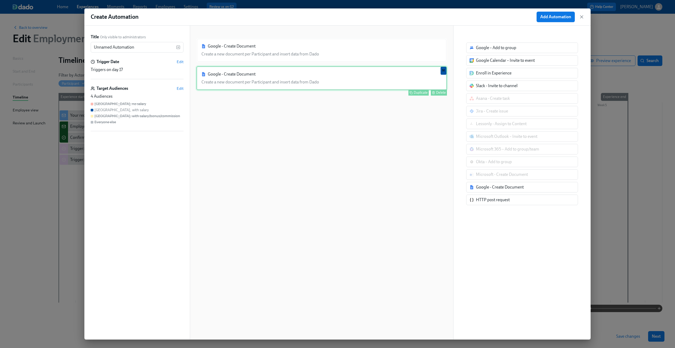
click at [334, 84] on div "Google - Create Document Create a new document per Participant and insert data …" at bounding box center [322, 78] width 251 height 24
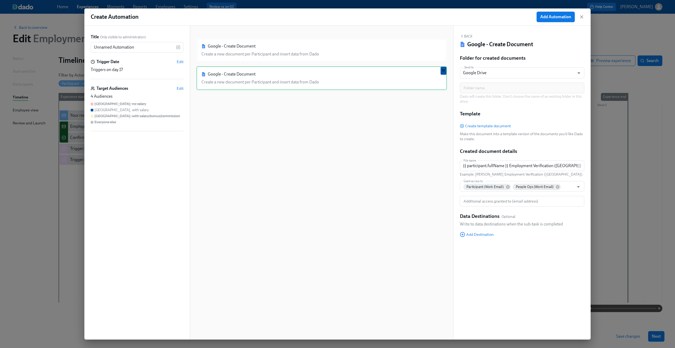
click at [332, 62] on div "Google - Create Document Create a new document per Participant and insert data …" at bounding box center [322, 186] width 251 height 297
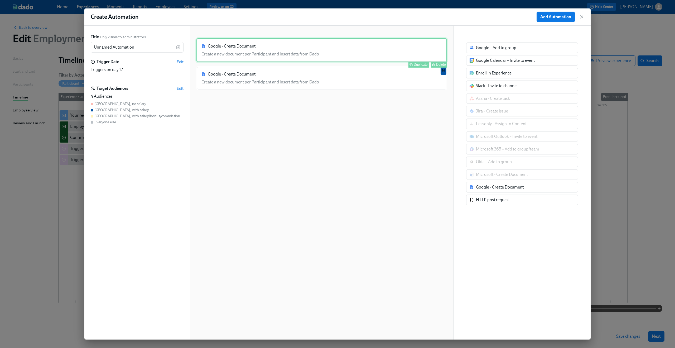
click at [325, 55] on div "Google - Create Document Create a new document per Participant and insert data …" at bounding box center [322, 50] width 251 height 24
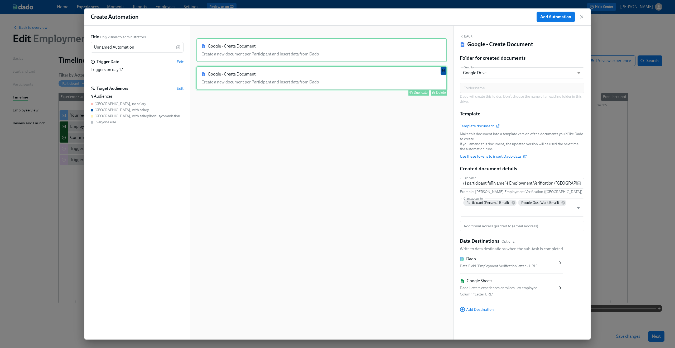
click at [325, 77] on div "Google - Create Document Create a new document per Participant and insert data …" at bounding box center [322, 78] width 251 height 24
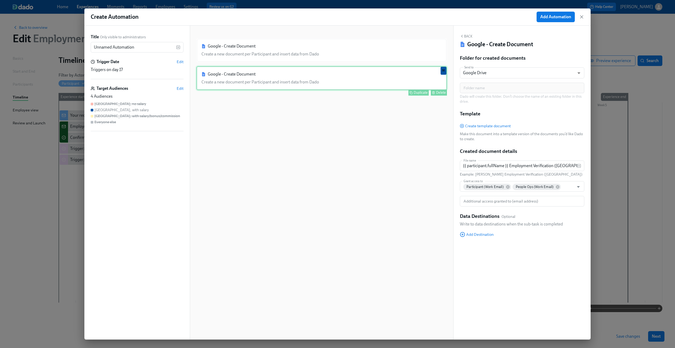
click at [441, 93] on div "Delete" at bounding box center [441, 92] width 10 height 4
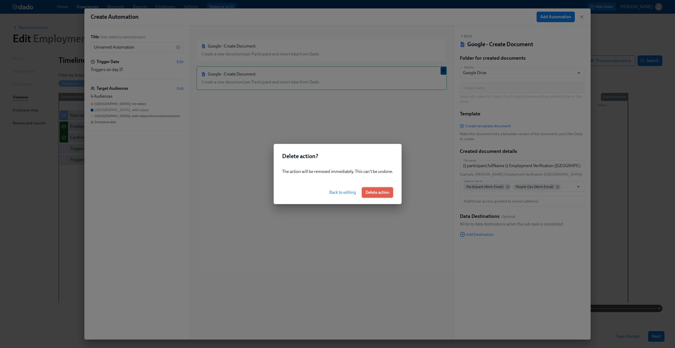
click at [382, 192] on span "Delete action" at bounding box center [378, 192] width 24 height 5
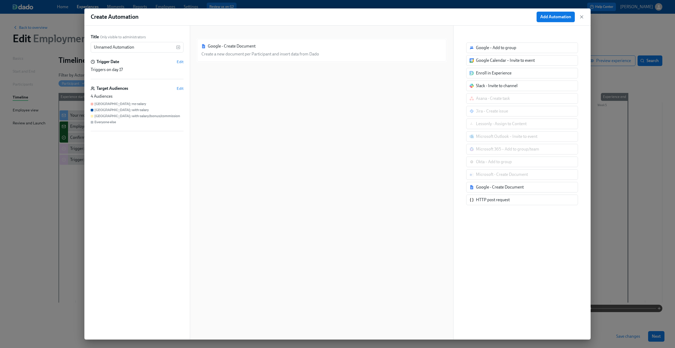
click at [346, 147] on div "Google - Create Document Create a new document per Participant and insert data …" at bounding box center [322, 186] width 251 height 297
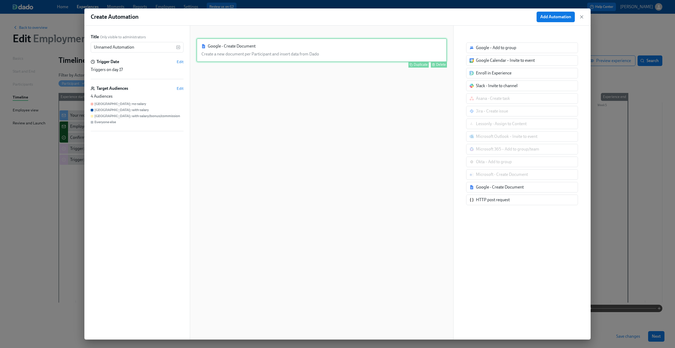
click at [291, 52] on div "Google - Create Document Create a new document per Participant and insert data …" at bounding box center [322, 50] width 251 height 24
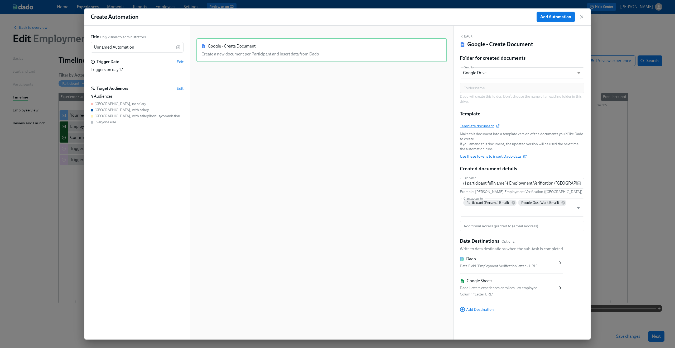
click at [472, 125] on span "Template document" at bounding box center [479, 125] width 39 height 5
click at [182, 87] on span "Edit" at bounding box center [180, 88] width 7 height 5
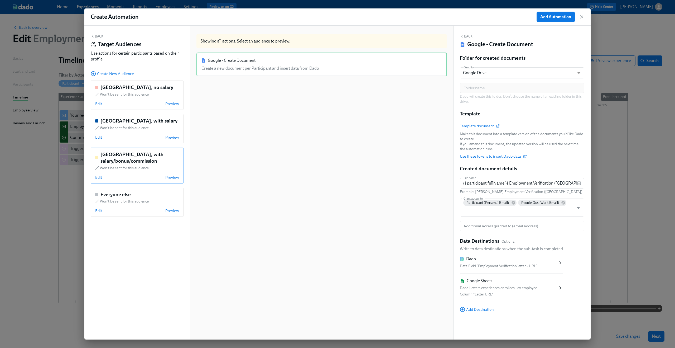
click at [99, 177] on span "Edit" at bounding box center [98, 177] width 7 height 5
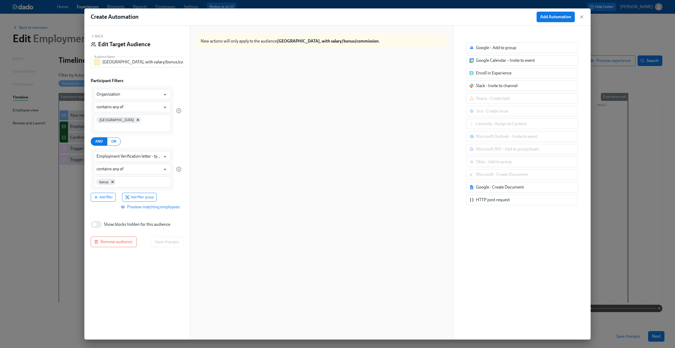
click at [127, 221] on span "Show blocks hidden for this audience" at bounding box center [137, 224] width 66 height 6
click at [112, 220] on input "Show blocks hidden for this audience" at bounding box center [94, 224] width 35 height 12
checkbox input "true"
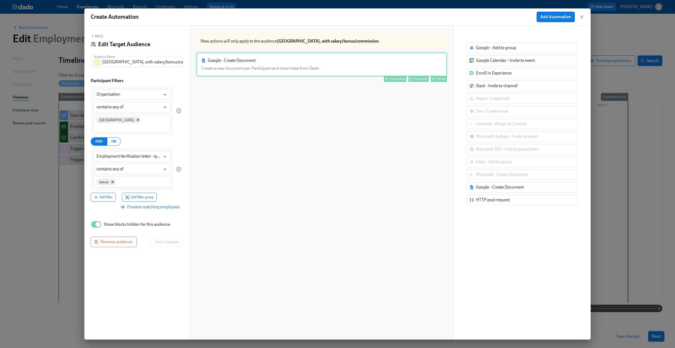
click at [323, 69] on div "Google - Create Document Create a new document per Participant and insert data …" at bounding box center [322, 64] width 251 height 24
click at [393, 78] on div "Show block" at bounding box center [397, 79] width 16 height 4
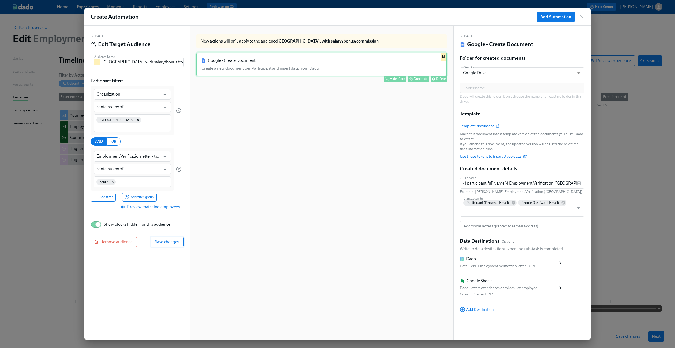
click at [173, 239] on span "Save changes" at bounding box center [167, 241] width 24 height 5
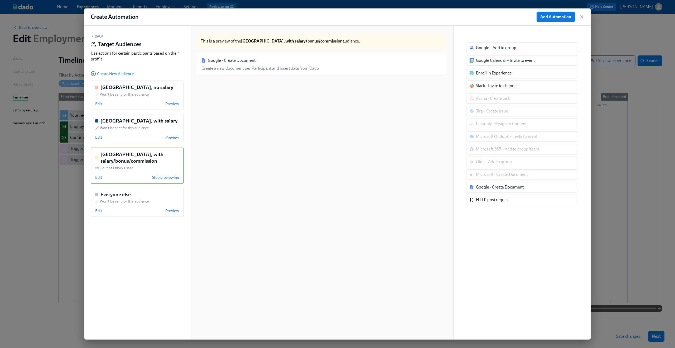
click at [99, 36] on button "Back" at bounding box center [97, 36] width 13 height 4
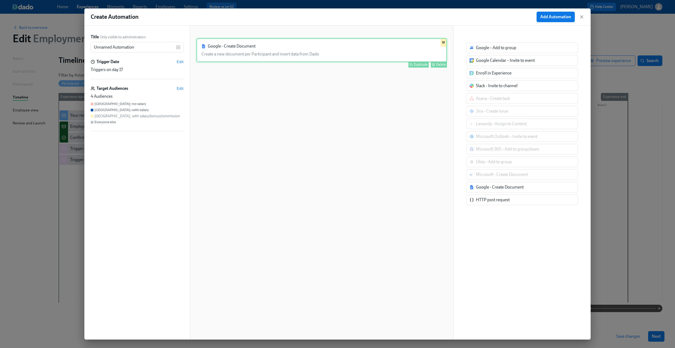
click at [272, 99] on div "Google - Create Document Create a new document per Participant and insert data …" at bounding box center [322, 186] width 251 height 297
click at [551, 17] on span "Add Automation" at bounding box center [555, 16] width 31 height 5
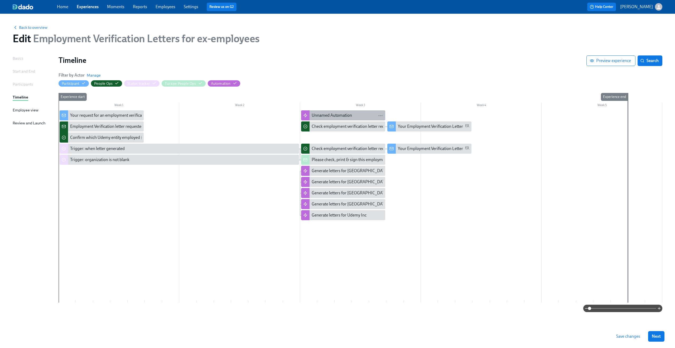
click at [337, 115] on div "Unnamed Automation" at bounding box center [332, 115] width 40 height 6
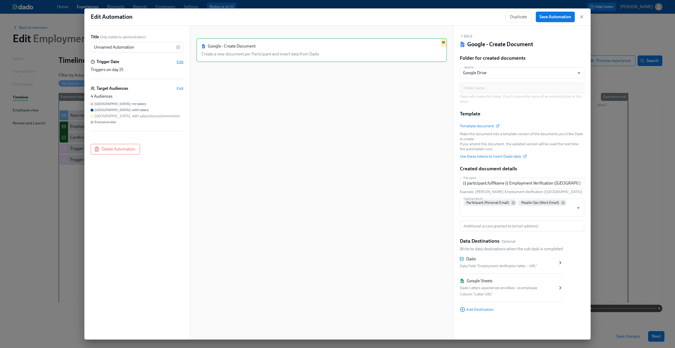
click at [178, 61] on span "Edit" at bounding box center [180, 61] width 7 height 5
click at [117, 90] on div "After completion of another task" at bounding box center [127, 87] width 58 height 6
click at [96, 90] on input "After completion of another task Beta" at bounding box center [93, 87] width 5 height 5
radio input "true"
radio input "false"
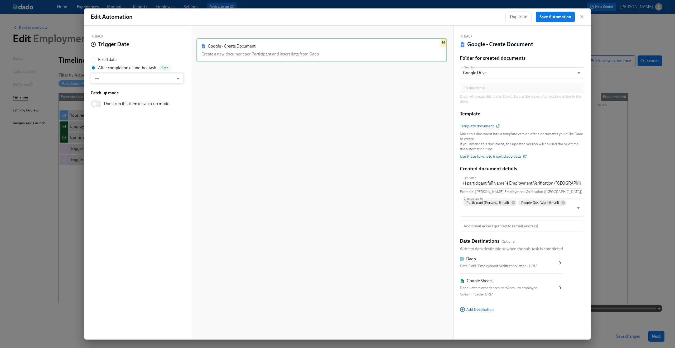
click at [120, 82] on button "---" at bounding box center [137, 78] width 93 height 11
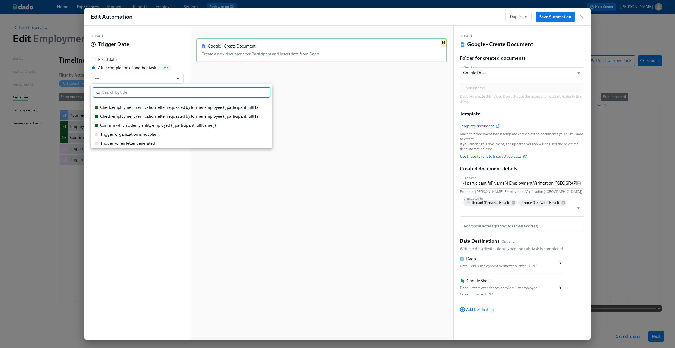
click at [126, 136] on div "Trigger: organization is not blank" at bounding box center [129, 134] width 59 height 6
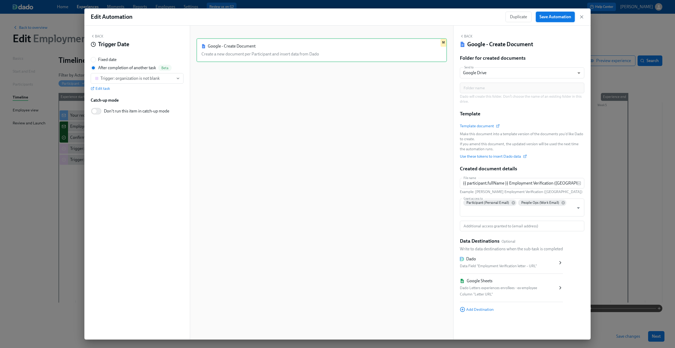
click at [567, 18] on span "Save Automation" at bounding box center [556, 16] width 32 height 5
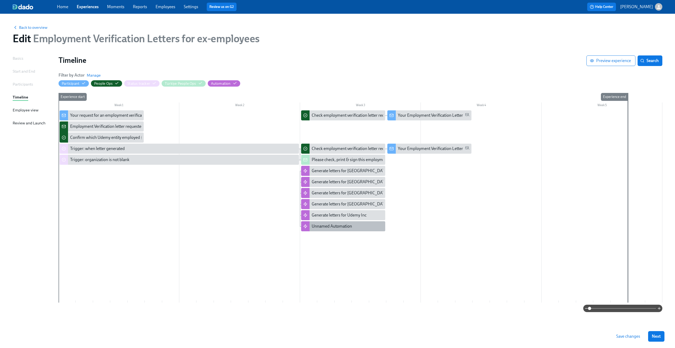
click at [328, 227] on div "Unnamed Automation" at bounding box center [332, 226] width 40 height 6
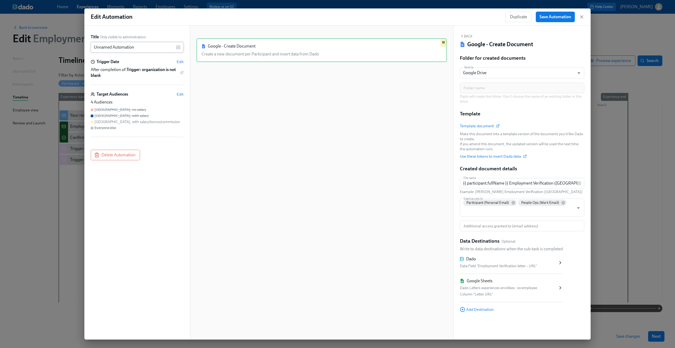
click at [150, 47] on input "Unnamed Automation" at bounding box center [133, 47] width 85 height 11
type input "Generate Letters for Mexico"
click at [544, 16] on span "Save Automation" at bounding box center [556, 16] width 32 height 5
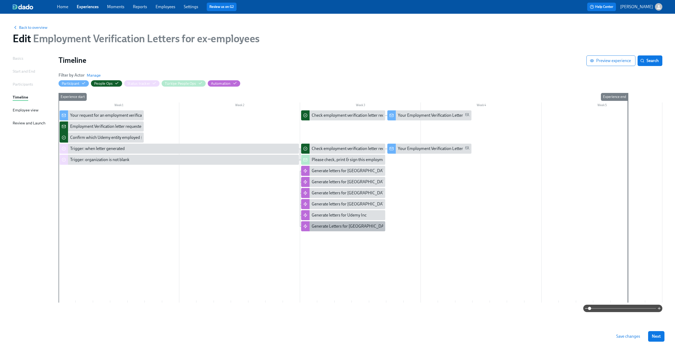
click at [351, 227] on div "Generate Letters for Mexico" at bounding box center [351, 226] width 78 height 6
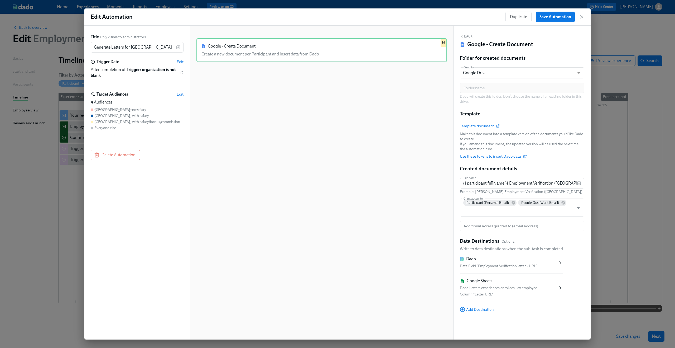
click at [369, 153] on div "Google - Create Document Create a new document per Participant and insert data …" at bounding box center [322, 186] width 251 height 297
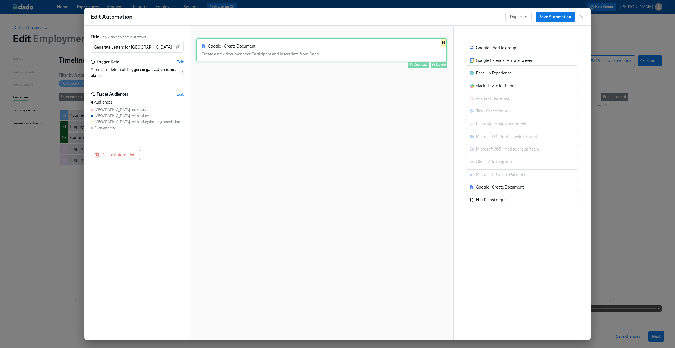
click at [361, 52] on div "Google - Create Document Create a new document per Participant and insert data …" at bounding box center [322, 50] width 251 height 24
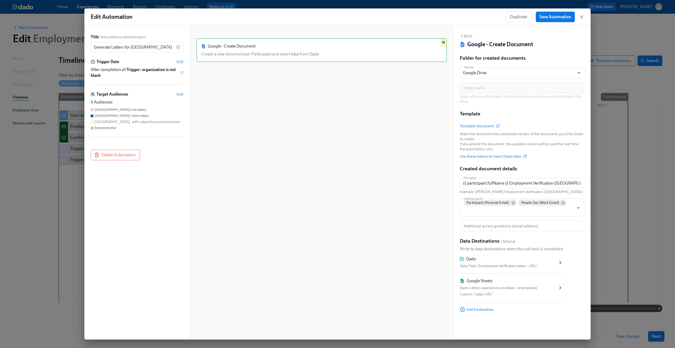
click at [429, 120] on div "Google - Create Document Create a new document per Participant and insert data …" at bounding box center [322, 186] width 251 height 297
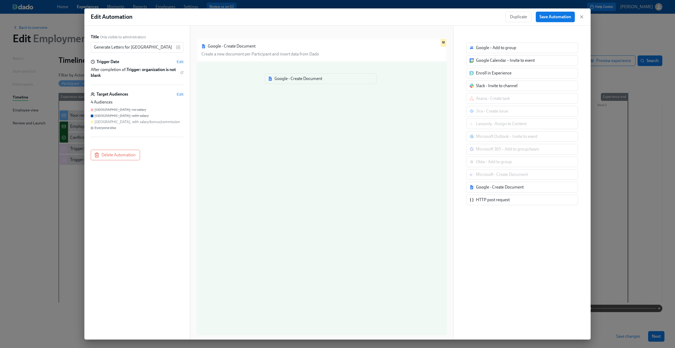
drag, startPoint x: 509, startPoint y: 189, endPoint x: 305, endPoint y: 79, distance: 231.4
click at [305, 79] on div "Title Only visible to administrators Generate Letters for Mexico ​ Trigger Date…" at bounding box center [337, 183] width 506 height 314
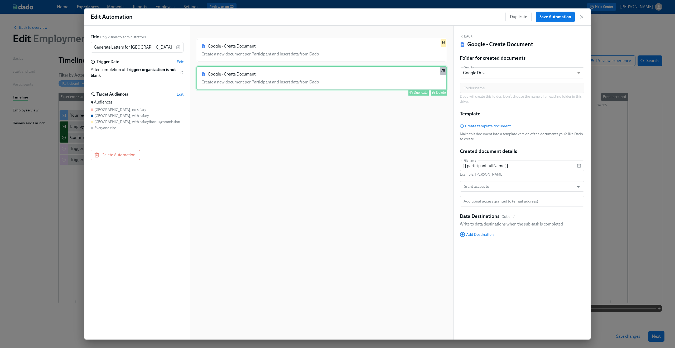
click at [283, 77] on div "Google - Create Document Create a new document per Participant and insert data …" at bounding box center [322, 78] width 251 height 24
click at [181, 93] on span "Edit" at bounding box center [180, 94] width 7 height 5
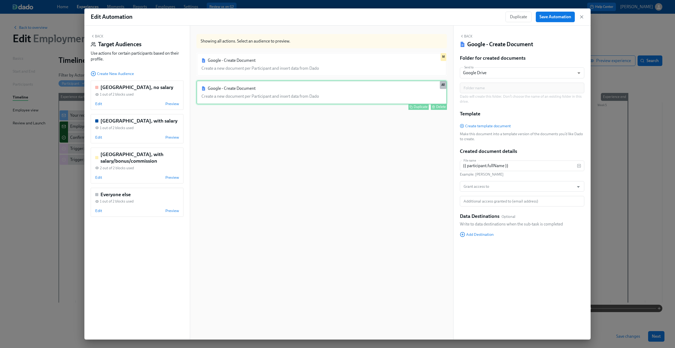
click at [215, 92] on div "Google - Create Document Create a new document per Participant and insert data …" at bounding box center [322, 92] width 251 height 24
click at [98, 177] on span "Edit" at bounding box center [98, 177] width 7 height 5
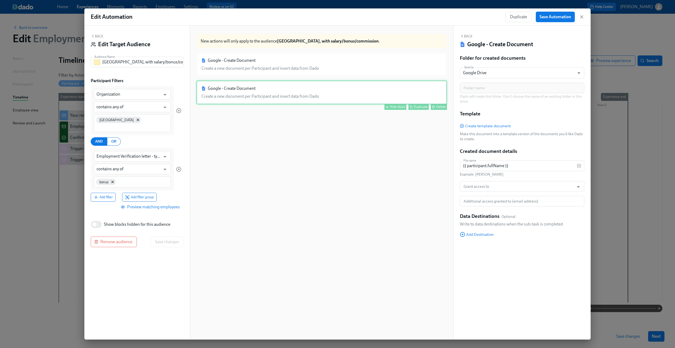
click at [393, 93] on div "Google - Create Document Create a new document per Participant and insert data …" at bounding box center [322, 92] width 251 height 24
click at [396, 106] on div "Hide block" at bounding box center [398, 107] width 16 height 4
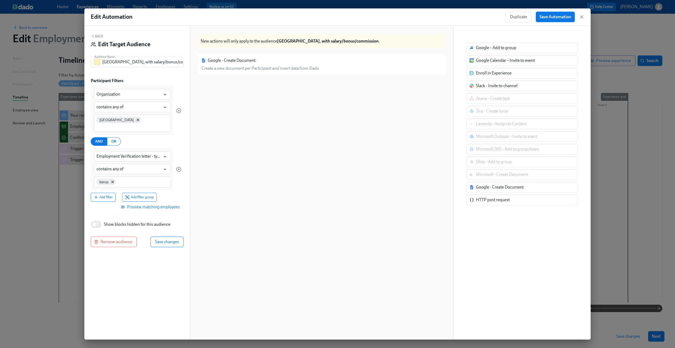
click at [172, 239] on span "Save changes" at bounding box center [167, 241] width 24 height 5
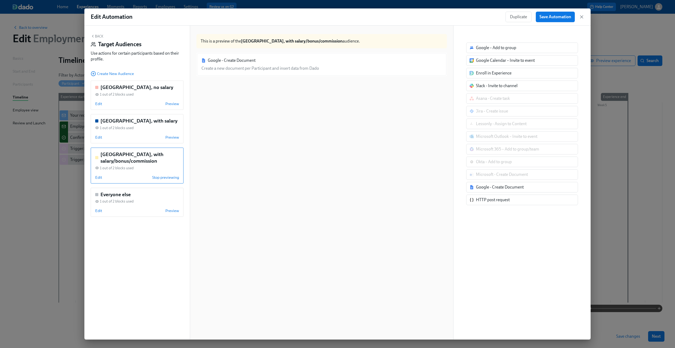
click at [103, 38] on button "Back" at bounding box center [97, 36] width 13 height 4
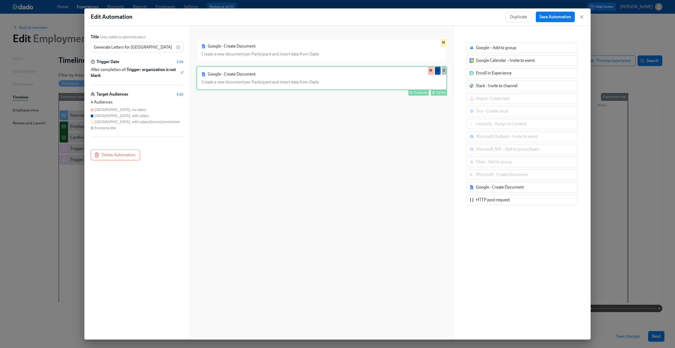
click at [352, 82] on div "Google - Create Document Create a new document per Participant and insert data …" at bounding box center [322, 78] width 251 height 24
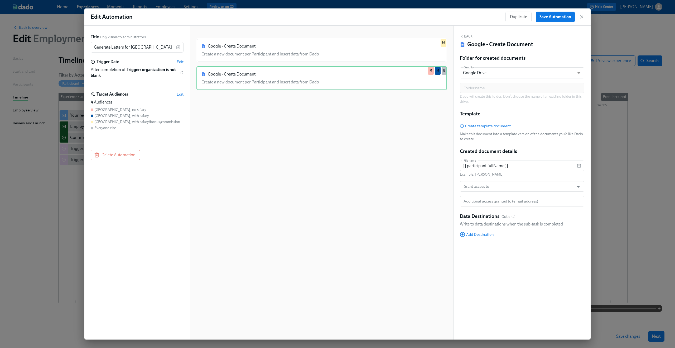
click at [180, 93] on span "Edit" at bounding box center [180, 94] width 7 height 5
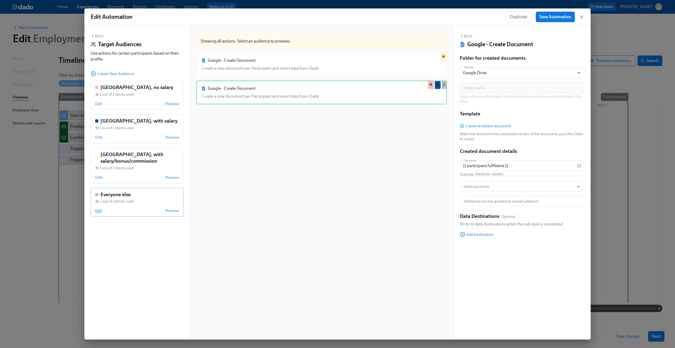
click at [100, 209] on span "Edit" at bounding box center [98, 210] width 7 height 5
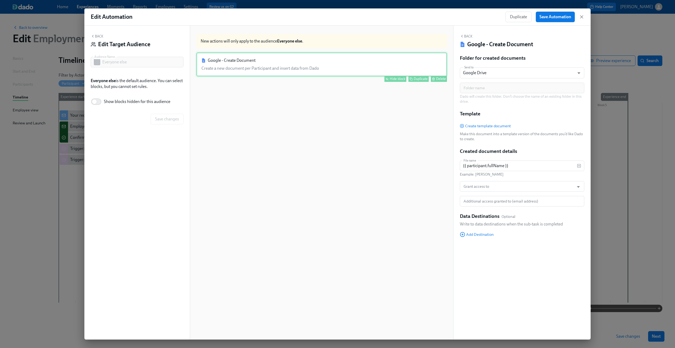
click at [268, 70] on div "Google - Create Document Create a new document per Participant and insert data …" at bounding box center [322, 64] width 251 height 24
click at [396, 78] on div "Hide block" at bounding box center [398, 79] width 16 height 4
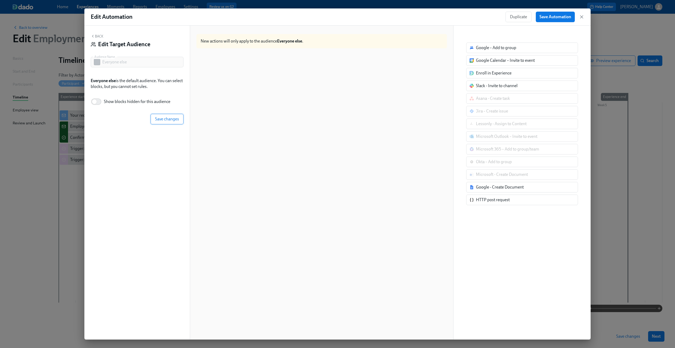
click at [179, 118] on button "Save changes" at bounding box center [167, 119] width 33 height 11
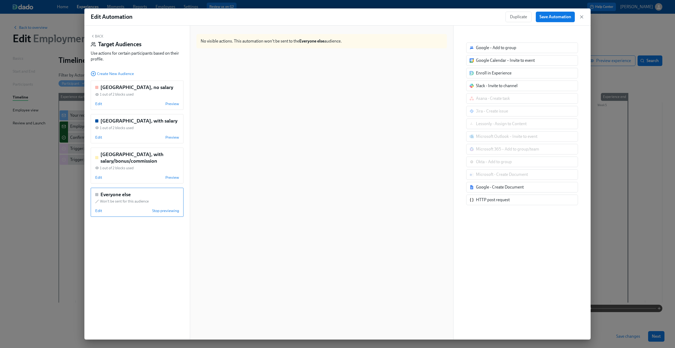
click at [90, 36] on div "Back Target Audiences Use actions for certain participants based on their profi…" at bounding box center [137, 183] width 106 height 314
click at [95, 35] on button "Back" at bounding box center [97, 36] width 13 height 4
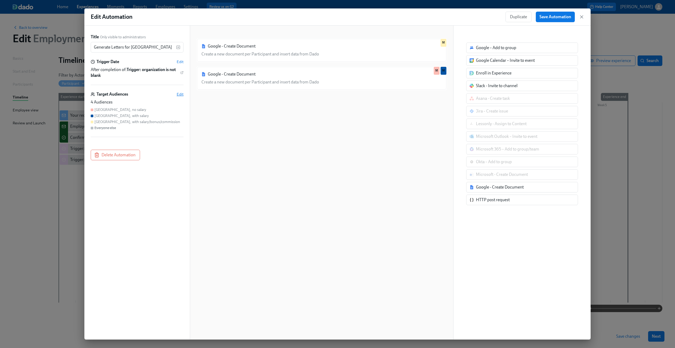
click at [182, 94] on span "Edit" at bounding box center [180, 94] width 7 height 5
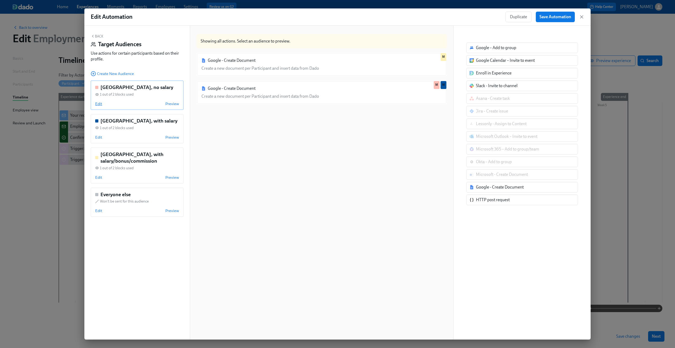
click at [99, 103] on span "Edit" at bounding box center [98, 103] width 7 height 5
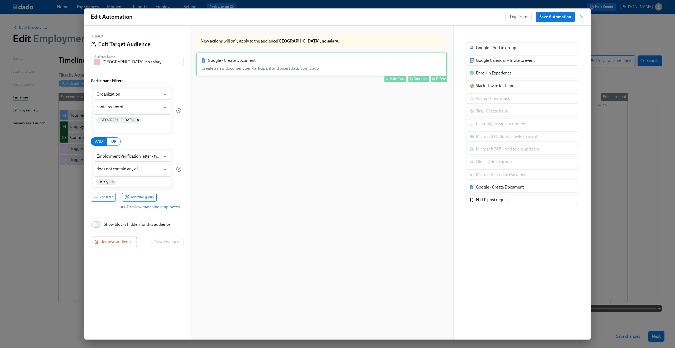
click at [401, 57] on div "Google - Create Document Create a new document per Participant and insert data …" at bounding box center [322, 64] width 251 height 24
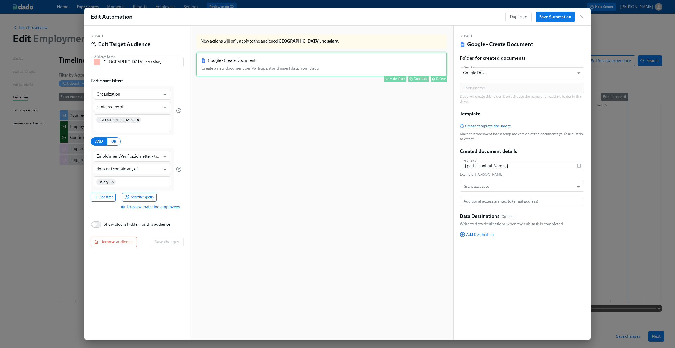
click at [392, 78] on div "Hide block" at bounding box center [398, 79] width 16 height 4
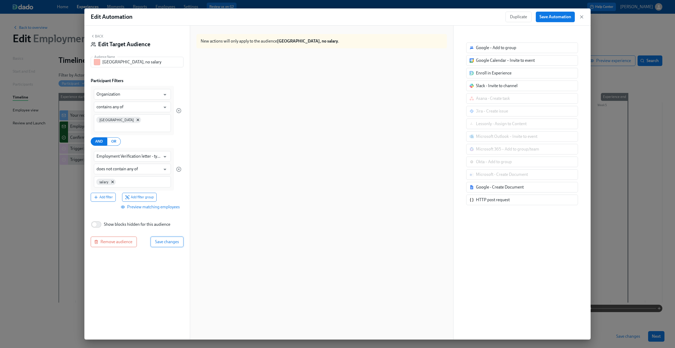
click at [173, 239] on span "Save changes" at bounding box center [167, 241] width 24 height 5
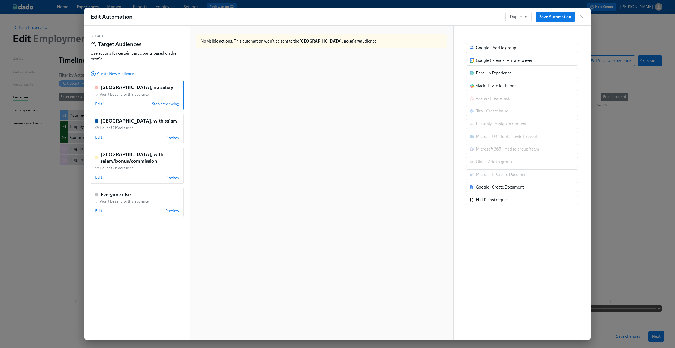
click at [99, 36] on button "Back" at bounding box center [97, 36] width 13 height 4
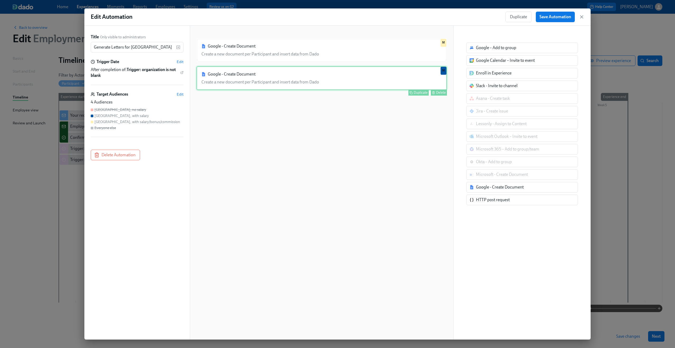
click at [341, 82] on div "Google - Create Document Create a new document per Participant and insert data …" at bounding box center [322, 78] width 251 height 24
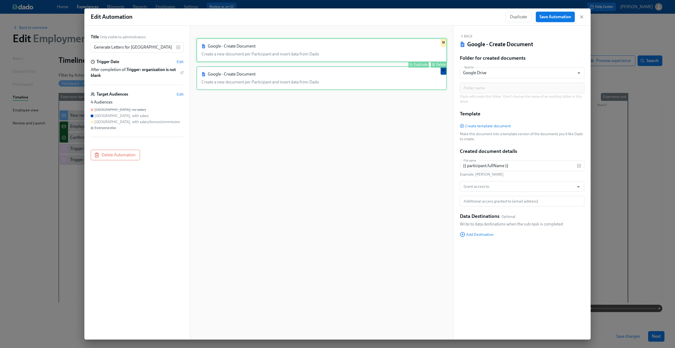
click at [307, 41] on div "Google - Create Document Create a new document per Participant and insert data …" at bounding box center [322, 50] width 251 height 24
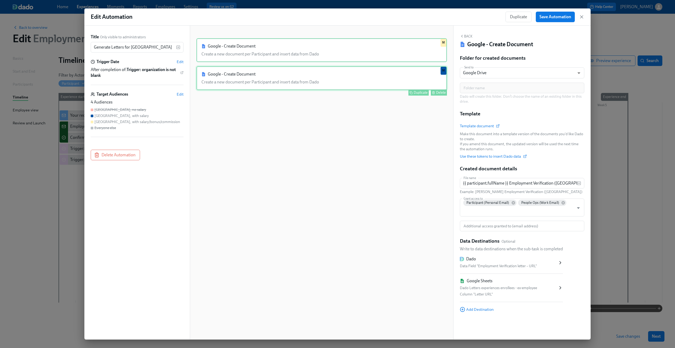
click at [289, 69] on div "Google - Create Document Create a new document per Participant and insert data …" at bounding box center [322, 78] width 251 height 24
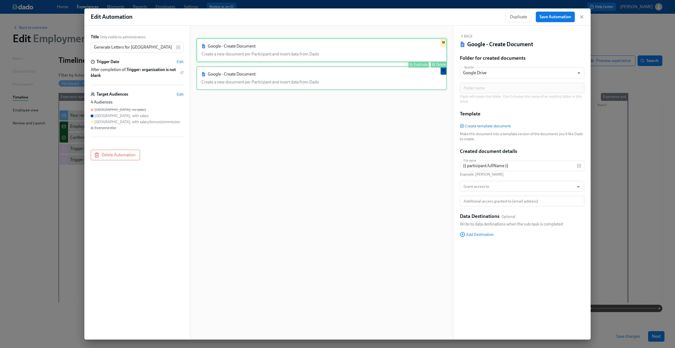
click at [234, 56] on div "Google - Create Document Create a new document per Participant and insert data …" at bounding box center [322, 50] width 251 height 24
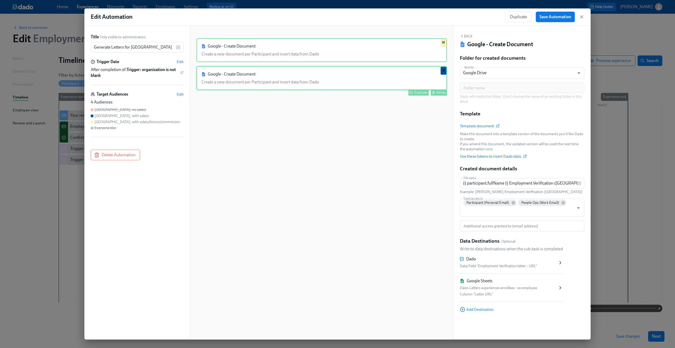
click at [235, 73] on div "Google - Create Document Create a new document per Participant and insert data …" at bounding box center [322, 78] width 251 height 24
type input "{{ participant.fullName }}"
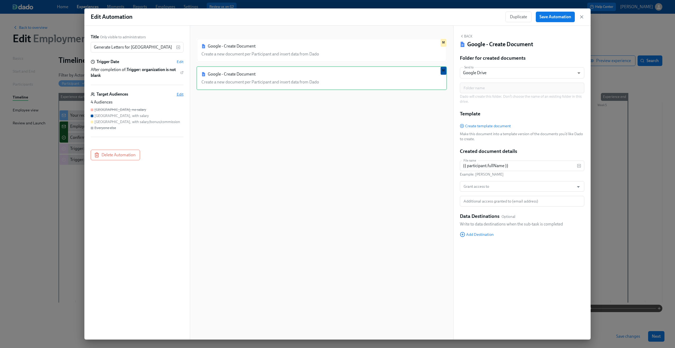
click at [180, 95] on span "Edit" at bounding box center [180, 94] width 7 height 5
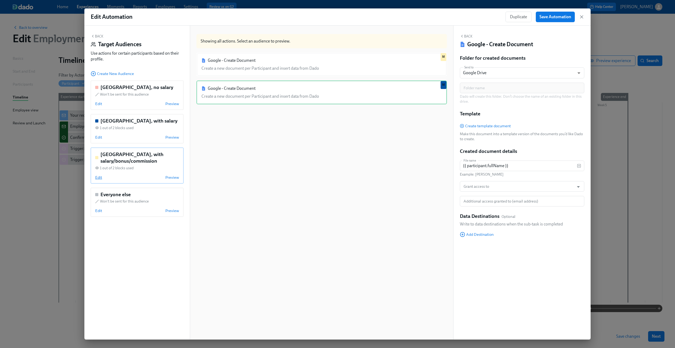
click at [98, 178] on span "Edit" at bounding box center [98, 177] width 7 height 5
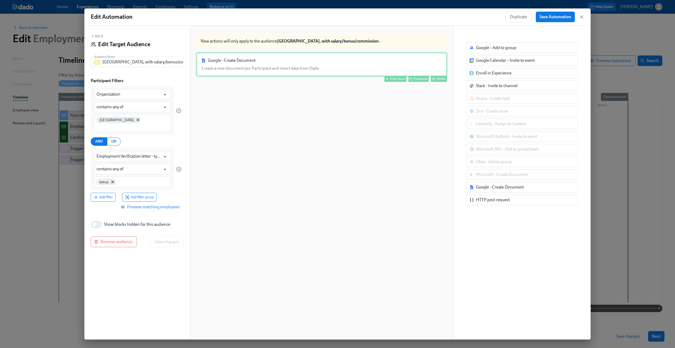
click at [311, 65] on div "Google - Create Document Create a new document per Participant and insert data …" at bounding box center [322, 64] width 251 height 24
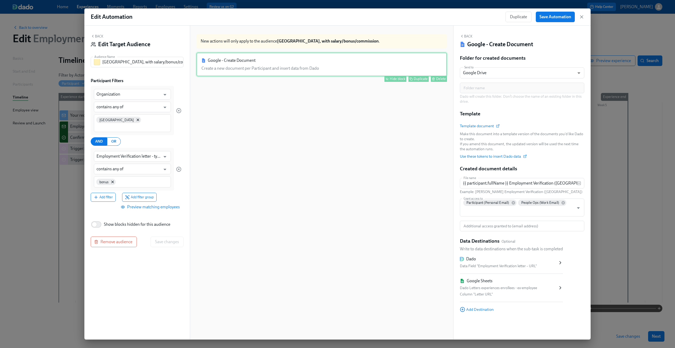
click at [390, 78] on div "Hide block" at bounding box center [398, 79] width 16 height 4
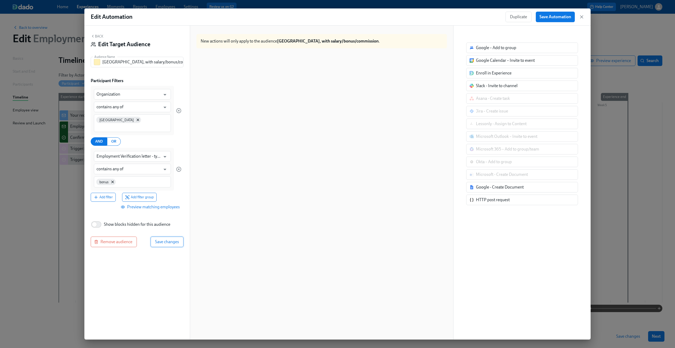
click at [161, 236] on button "Save changes" at bounding box center [167, 241] width 33 height 11
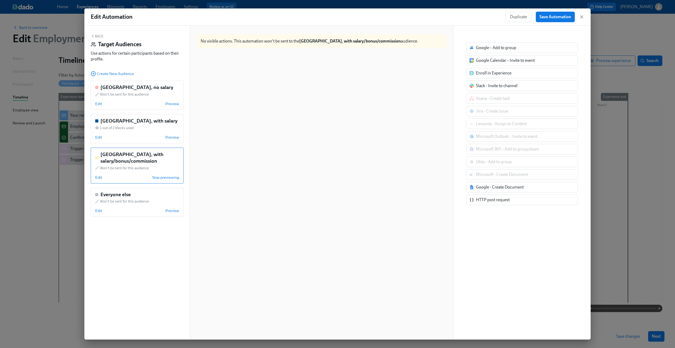
click at [97, 35] on button "Back" at bounding box center [97, 36] width 13 height 4
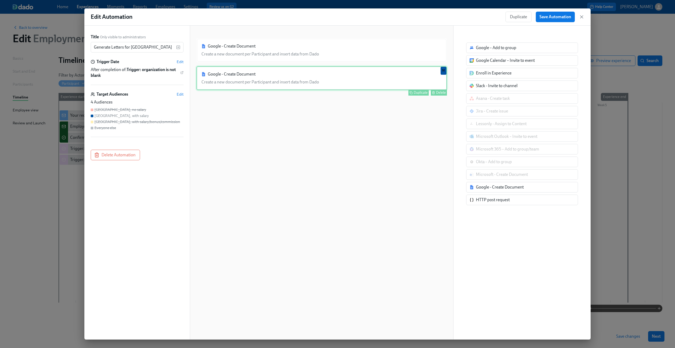
click at [304, 79] on div "Google - Create Document Create a new document per Participant and insert data …" at bounding box center [322, 78] width 251 height 24
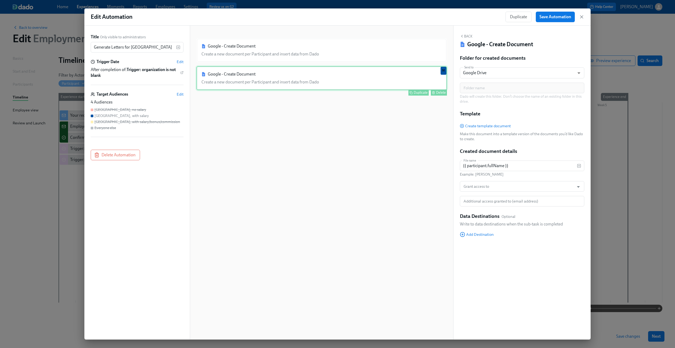
click at [304, 79] on div "Google - Create Document Create a new document per Participant and insert data …" at bounding box center [322, 78] width 251 height 24
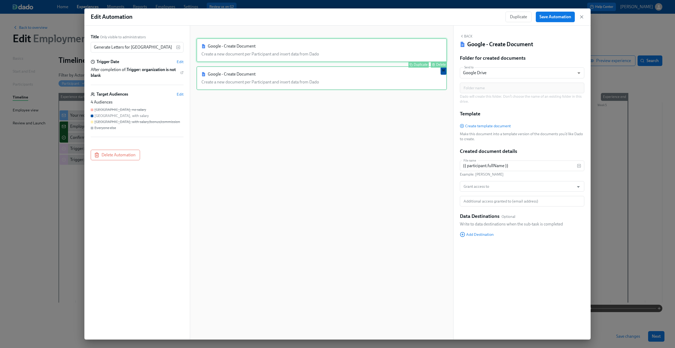
click at [232, 51] on div "Google - Create Document Create a new document per Participant and insert data …" at bounding box center [322, 50] width 251 height 24
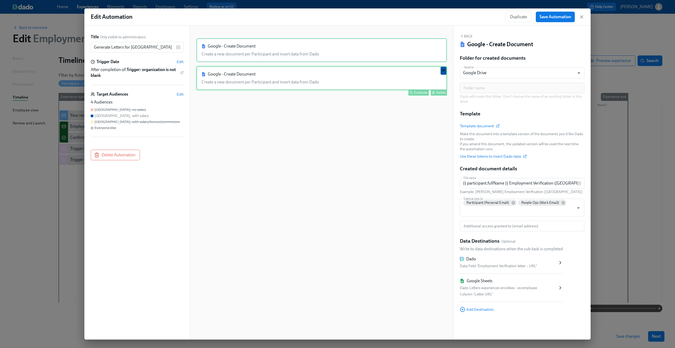
click at [232, 72] on div "Google - Create Document Create a new document per Participant and insert data …" at bounding box center [322, 78] width 251 height 24
type input "{{ participant.fullName }}"
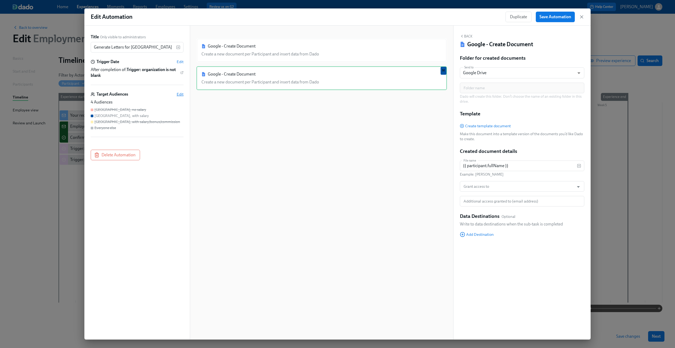
click at [179, 96] on span "Edit" at bounding box center [180, 94] width 7 height 5
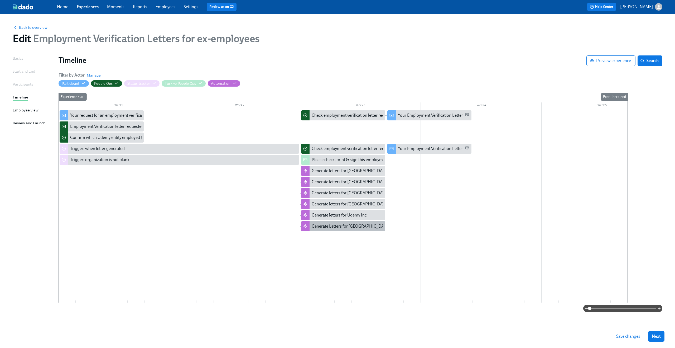
click at [339, 227] on div "Generate Letters for Mexico" at bounding box center [351, 226] width 78 height 6
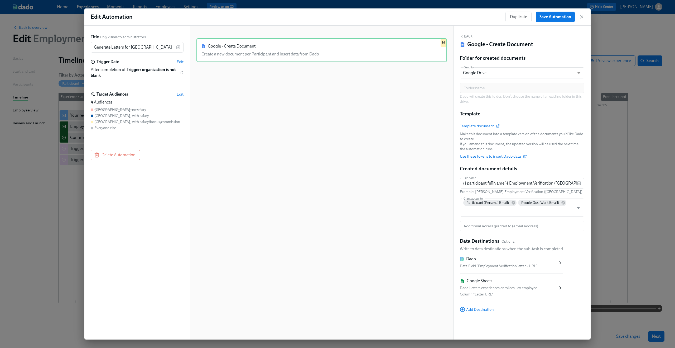
click at [219, 126] on div "Google - Create Document Create a new document per Participant and insert data …" at bounding box center [322, 186] width 251 height 297
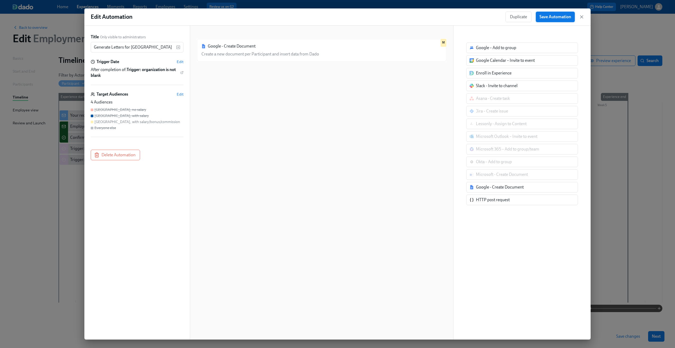
click at [551, 19] on span "Save Automation" at bounding box center [556, 16] width 32 height 5
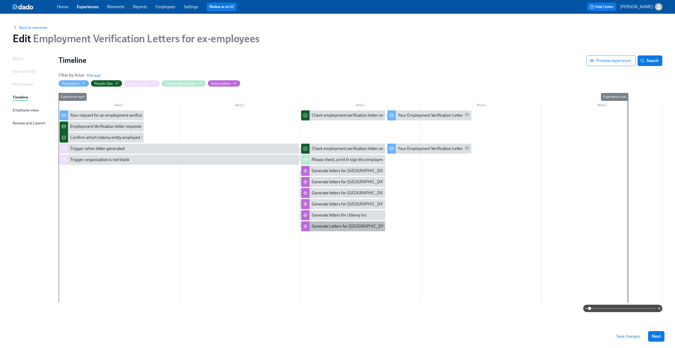
click at [345, 227] on div "Generate Letters for Mexico" at bounding box center [351, 226] width 78 height 6
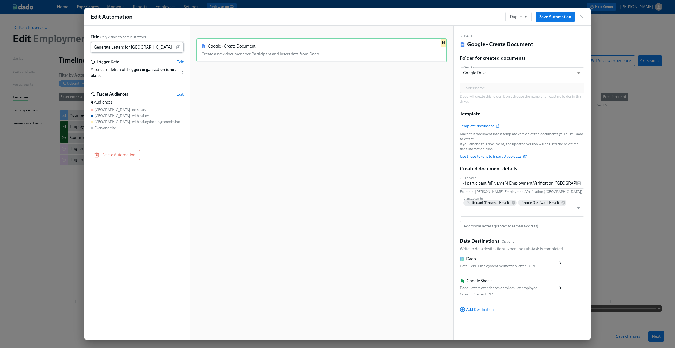
click at [113, 47] on input "Generate Letters for Mexico" at bounding box center [133, 47] width 85 height 11
type input "Generate letters for Mexico"
click at [558, 16] on span "Save Automation" at bounding box center [556, 16] width 32 height 5
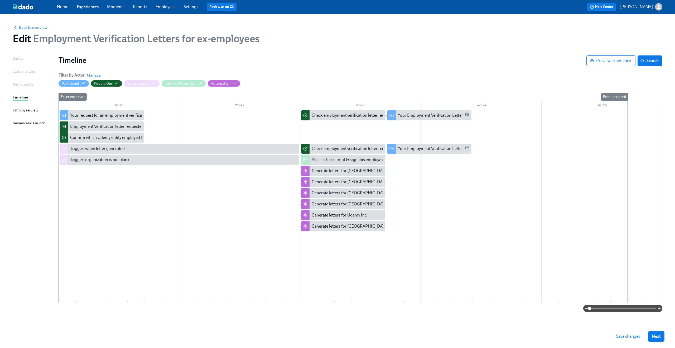
click at [633, 336] on span "Save changes" at bounding box center [628, 335] width 24 height 5
click at [348, 225] on div "Generate letters for Mexico" at bounding box center [350, 226] width 77 height 6
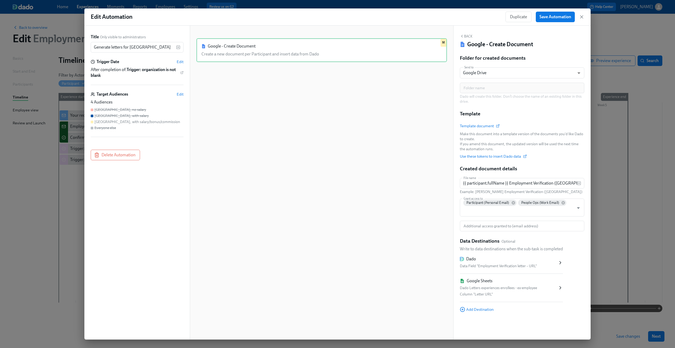
click at [316, 121] on div "Google - Create Document Create a new document per Participant and insert data …" at bounding box center [322, 186] width 251 height 297
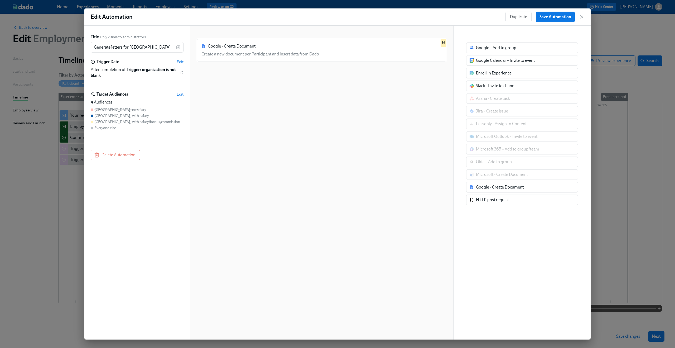
click at [356, 80] on div "Google - Create Document Create a new document per Participant and insert data …" at bounding box center [322, 186] width 251 height 297
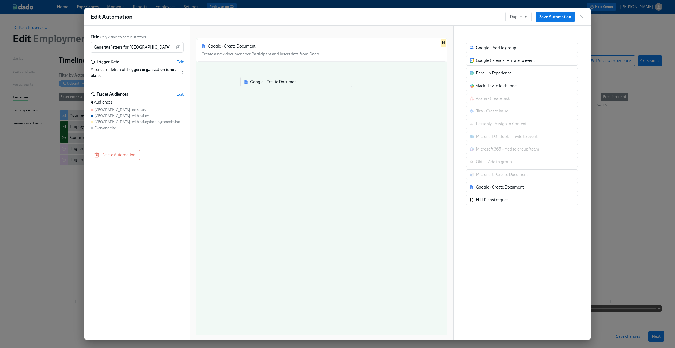
drag, startPoint x: 485, startPoint y: 187, endPoint x: 258, endPoint y: 81, distance: 250.5
click at [258, 81] on div "Title Only visible to administrators Generate letters for Mexico ​ Trigger Date…" at bounding box center [337, 183] width 506 height 314
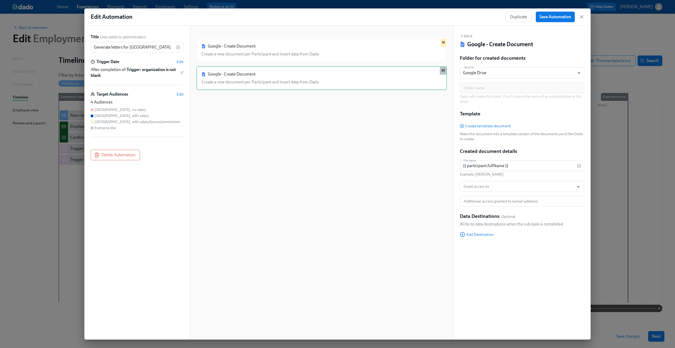
click at [258, 81] on div "Google - Create Document Create a new document per Participant and insert data …" at bounding box center [322, 78] width 251 height 24
click at [492, 166] on input "{{ participant.fullName }}" at bounding box center [518, 165] width 117 height 11
paste input "Employment Verification (Australia)"
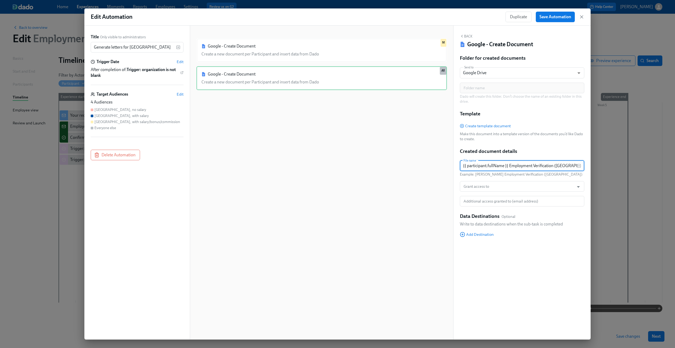
click at [561, 165] on input "{{ participant.fullName }} Employment Verification (Australia)" at bounding box center [518, 165] width 117 height 11
type input "{{ participant.fullName }} Employment Verification (Mexico)"
click at [539, 184] on input "Grant access to" at bounding box center [517, 186] width 109 height 11
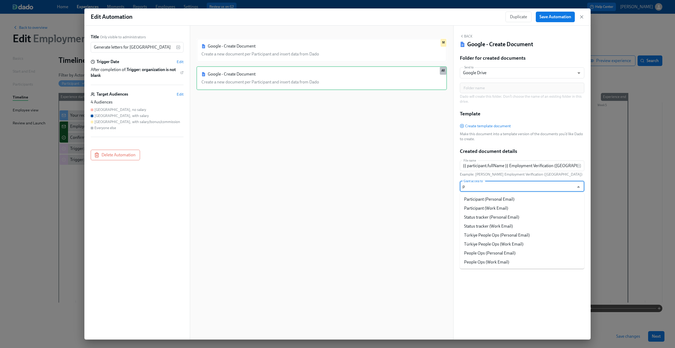
type input "pa"
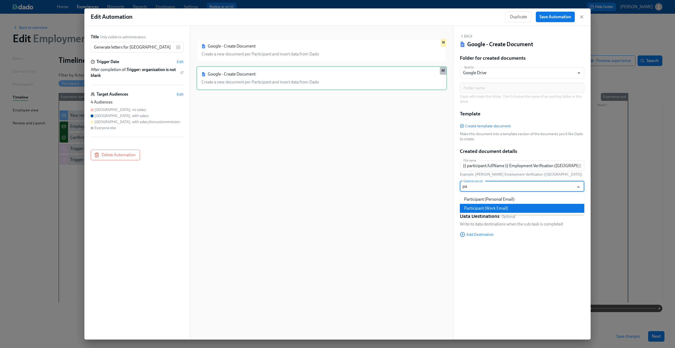
click at [527, 208] on li "Participant (Work Email)" at bounding box center [522, 208] width 125 height 9
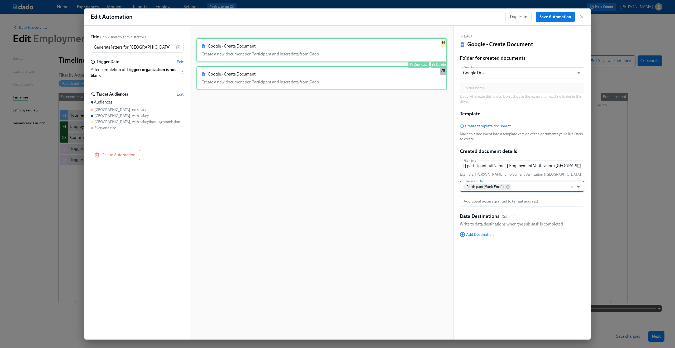
click at [390, 52] on div "Google - Create Document Create a new document per Participant and insert data …" at bounding box center [322, 50] width 251 height 24
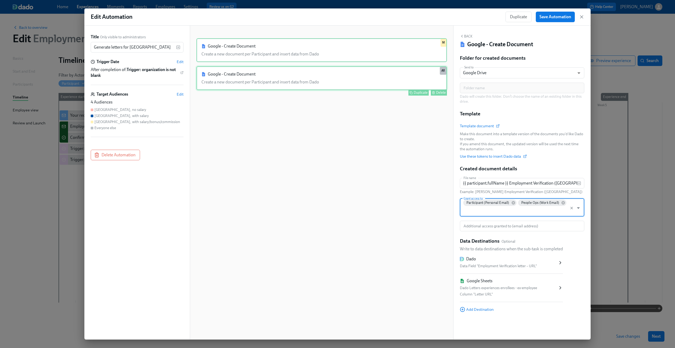
click at [375, 78] on div "Google - Create Document Create a new document per Participant and insert data …" at bounding box center [322, 78] width 251 height 24
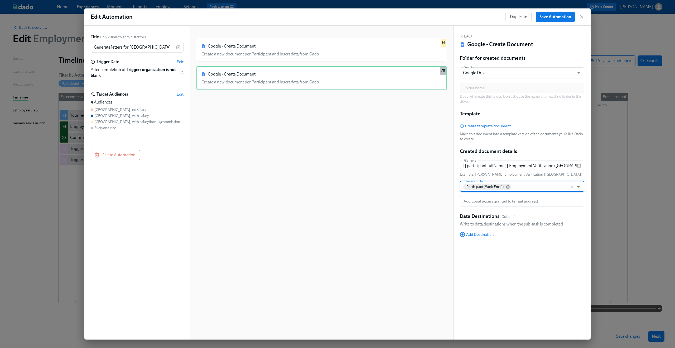
click at [506, 187] on icon at bounding box center [507, 186] width 3 height 3
type input "o"
type input "part"
click at [505, 199] on li "Participant (Personal Email)" at bounding box center [522, 199] width 125 height 9
type input "peop"
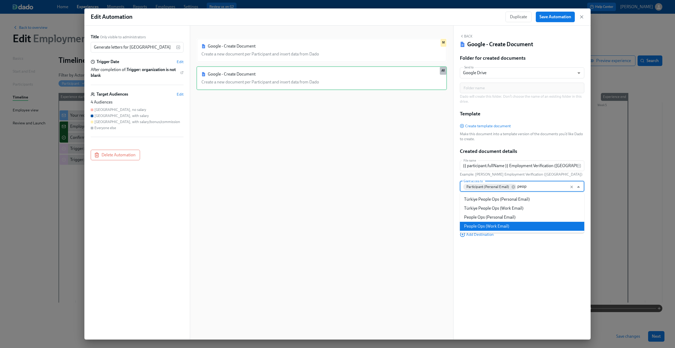
click at [529, 224] on li "People Ops (Work Email)" at bounding box center [522, 226] width 125 height 9
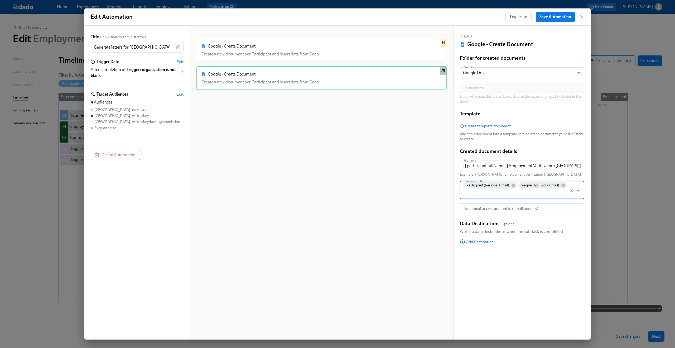
click at [512, 256] on div "Action ID: b2n9TR2Rg" at bounding box center [522, 256] width 125 height 6
click at [487, 242] on span "Add Destination" at bounding box center [477, 241] width 34 height 5
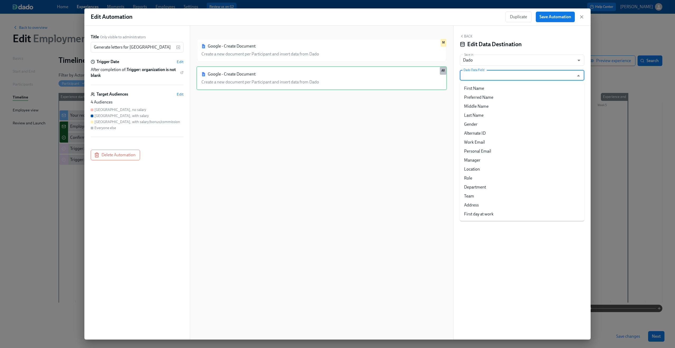
click at [487, 74] on input "Dado Data Field" at bounding box center [519, 75] width 112 height 11
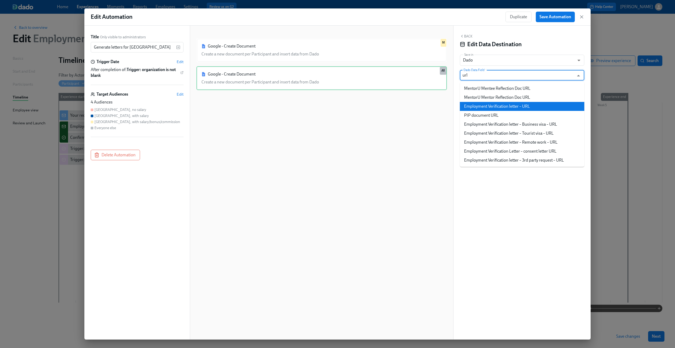
click at [517, 105] on li "Employment Verification letter – URL" at bounding box center [522, 106] width 125 height 9
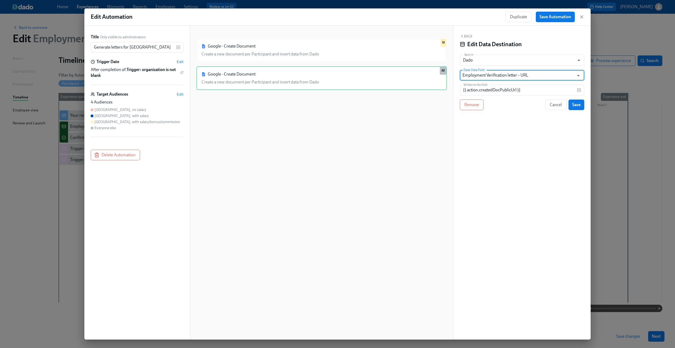
type input "Employment Verification letter – URL"
click at [577, 105] on span "Save" at bounding box center [576, 104] width 8 height 5
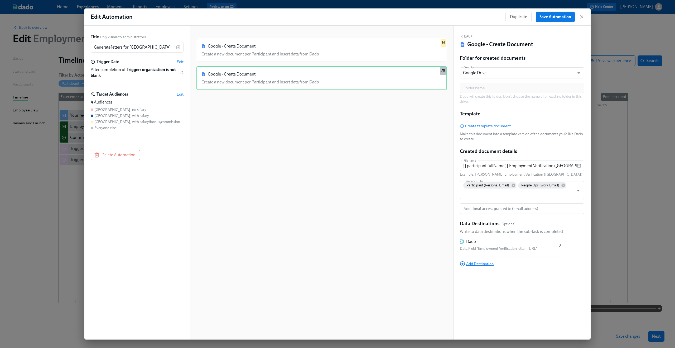
click at [487, 263] on span "Add Destination" at bounding box center [477, 263] width 34 height 5
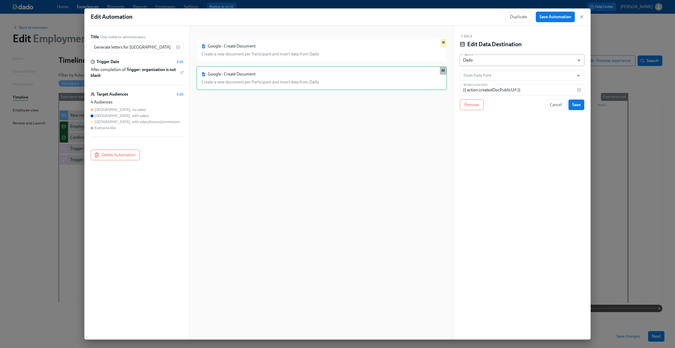
click at [504, 55] on body "Home Experiences Moments Reports Employees Settings Review us on G2 Help Center…" at bounding box center [337, 174] width 675 height 348
click at [501, 54] on li "Google Sheet" at bounding box center [522, 51] width 125 height 9
type input "GOOGLE_SHEET"
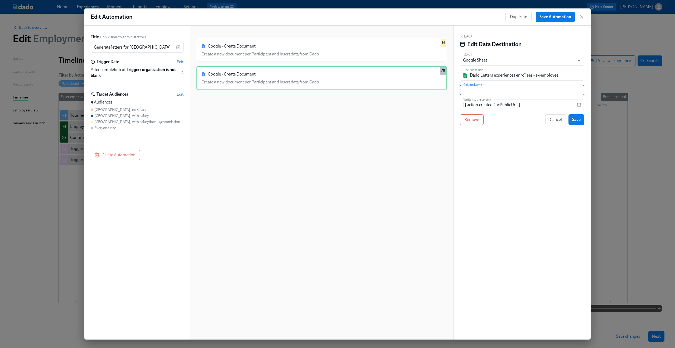
click at [495, 89] on input "text" at bounding box center [522, 90] width 125 height 11
type input "Letter URL"
click at [528, 139] on div "Back Edit Data Destination Save in Google Sheet GOOGLE_SHEET ​ Document Title D…" at bounding box center [522, 183] width 137 height 314
click at [579, 119] on span "Save" at bounding box center [576, 119] width 8 height 5
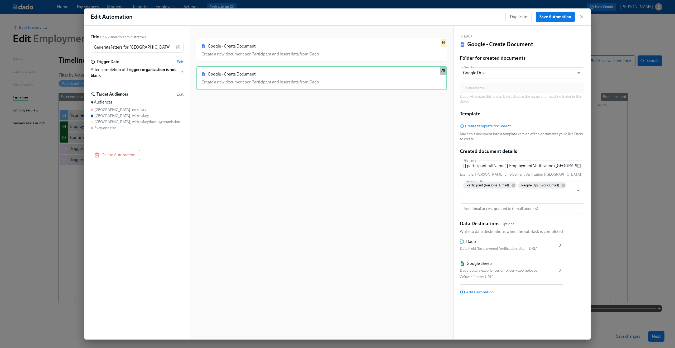
click at [316, 140] on div "Google - Create Document Create a new document per Participant and insert data …" at bounding box center [322, 186] width 251 height 297
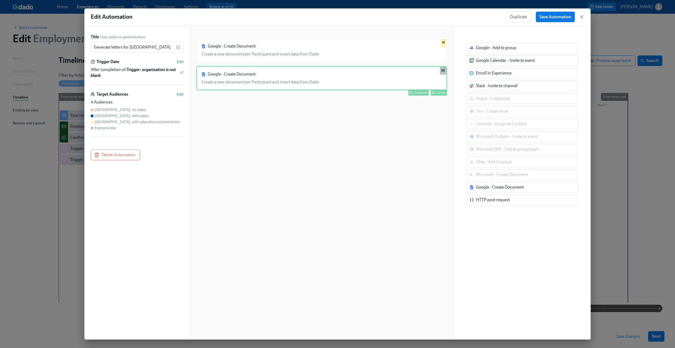
click at [420, 80] on div "Google - Create Document Create a new document per Participant and insert data …" at bounding box center [322, 78] width 251 height 24
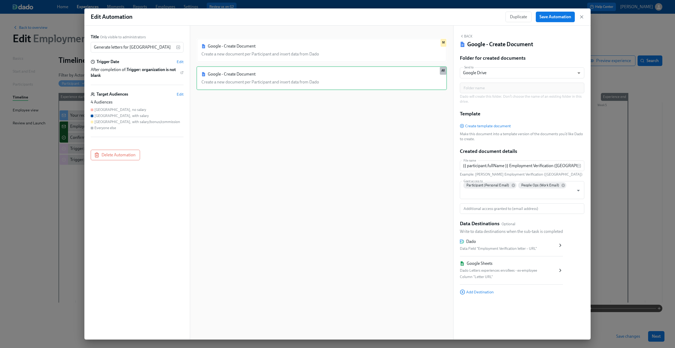
click at [404, 138] on div "Google - Create Document Create a new document per Participant and insert data …" at bounding box center [322, 186] width 251 height 297
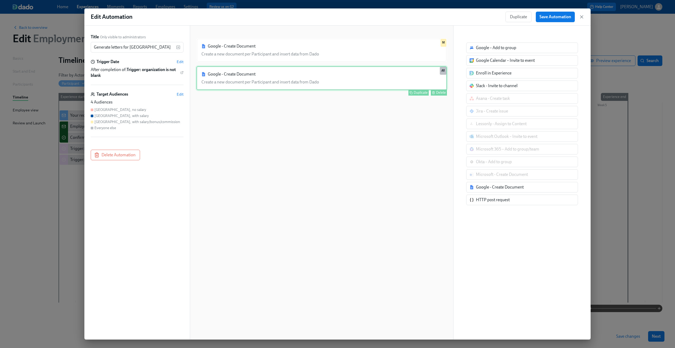
click at [414, 82] on div "Google - Create Document Create a new document per Participant and insert data …" at bounding box center [322, 78] width 251 height 24
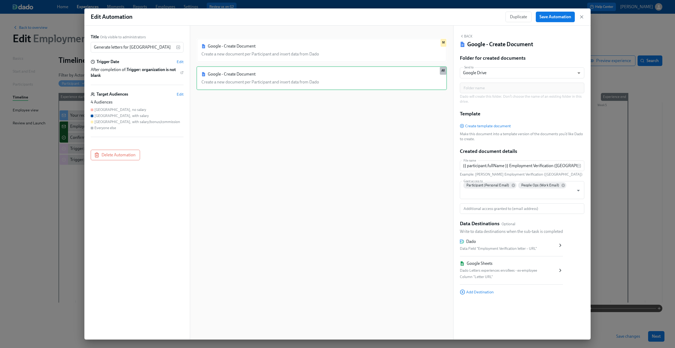
drag, startPoint x: 495, startPoint y: 125, endPoint x: 485, endPoint y: 109, distance: 19.2
click at [485, 109] on div "Folder for created documents Send to Google Drive GDRIVE ​ Folder name Folder n…" at bounding box center [522, 179] width 125 height 248
click at [487, 126] on span "Create template document" at bounding box center [485, 125] width 51 height 5
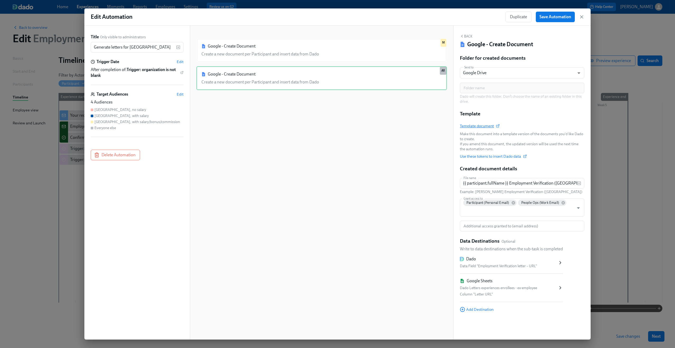
click at [485, 127] on span "Template document" at bounding box center [479, 125] width 39 height 5
click at [376, 139] on div "Google - Create Document Create a new document per Participant and insert data …" at bounding box center [322, 186] width 251 height 297
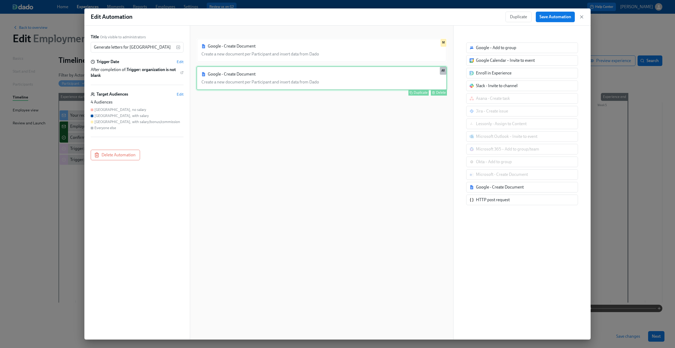
click at [414, 74] on div "Google - Create Document Create a new document per Participant and insert data …" at bounding box center [322, 78] width 251 height 24
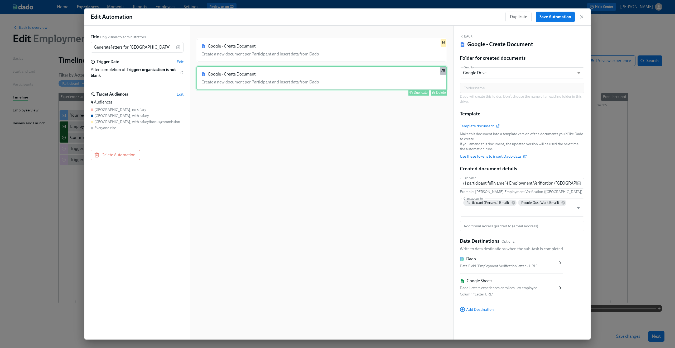
click at [268, 75] on div "Google - Create Document Create a new document per Participant and insert data …" at bounding box center [322, 78] width 251 height 24
click at [178, 93] on span "Edit" at bounding box center [180, 94] width 7 height 5
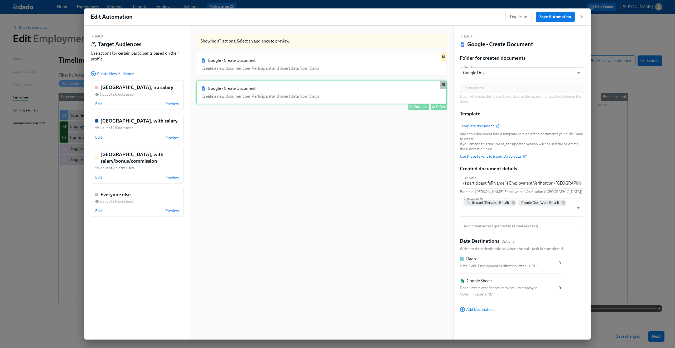
click at [228, 92] on div "Google - Create Document Create a new document per Participant and insert data …" at bounding box center [322, 92] width 251 height 24
click at [99, 212] on span "Edit" at bounding box center [98, 210] width 7 height 5
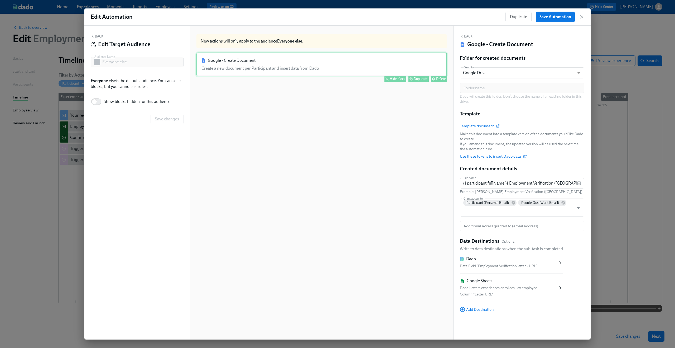
click at [383, 70] on div "Google - Create Document Create a new document per Participant and insert data …" at bounding box center [322, 64] width 251 height 24
click at [392, 78] on div "Hide block" at bounding box center [398, 79] width 16 height 4
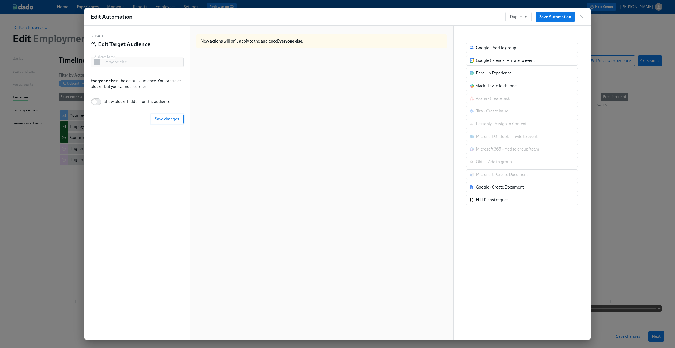
click at [174, 120] on span "Save changes" at bounding box center [167, 118] width 24 height 5
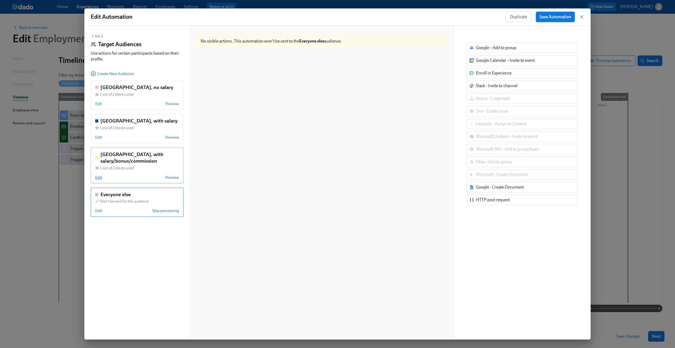
click at [98, 176] on span "Edit" at bounding box center [98, 177] width 7 height 5
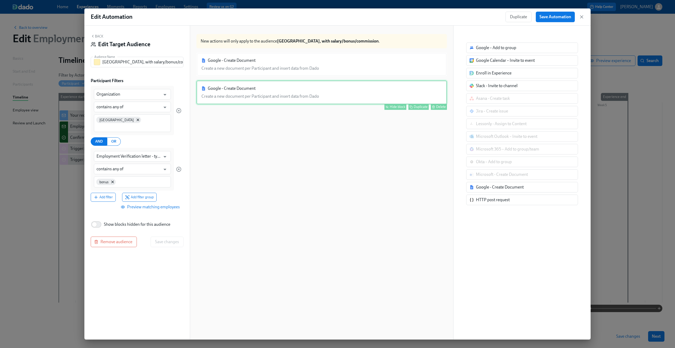
click at [258, 91] on div "Google - Create Document Create a new document per Participant and insert data …" at bounding box center [322, 92] width 251 height 24
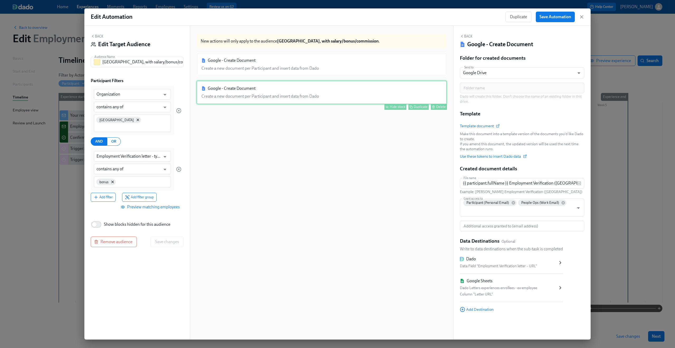
click at [394, 105] on div "Hide block" at bounding box center [398, 107] width 16 height 4
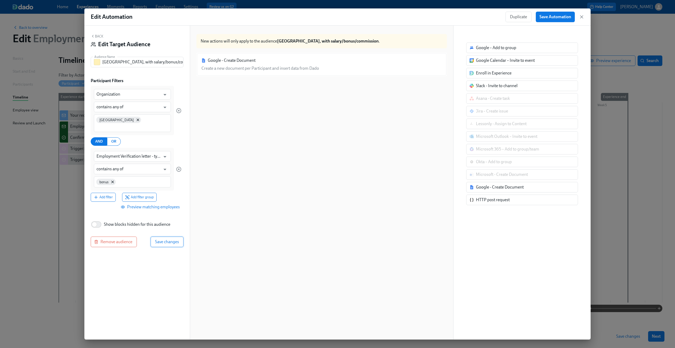
click at [168, 239] on span "Save changes" at bounding box center [167, 241] width 24 height 5
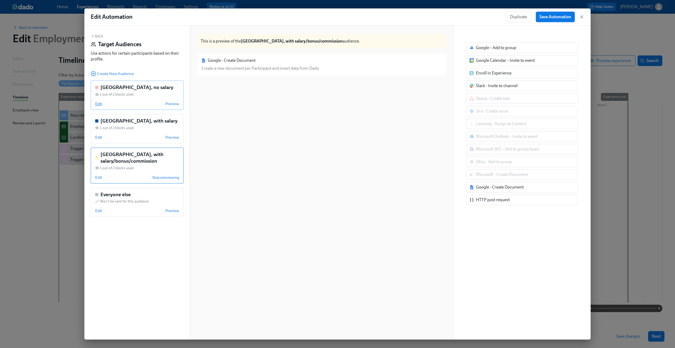
click at [101, 103] on span "Edit" at bounding box center [98, 103] width 7 height 5
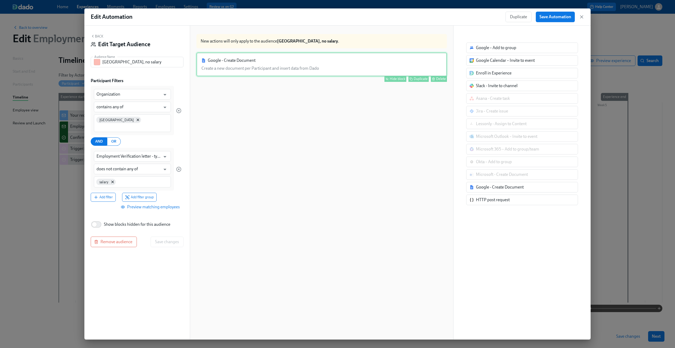
click at [235, 68] on div "Google - Create Document Create a new document per Participant and insert data …" at bounding box center [322, 64] width 251 height 24
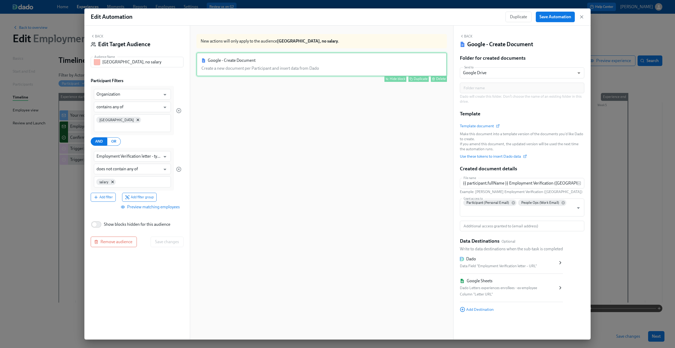
click at [394, 78] on div "Hide block" at bounding box center [398, 79] width 16 height 4
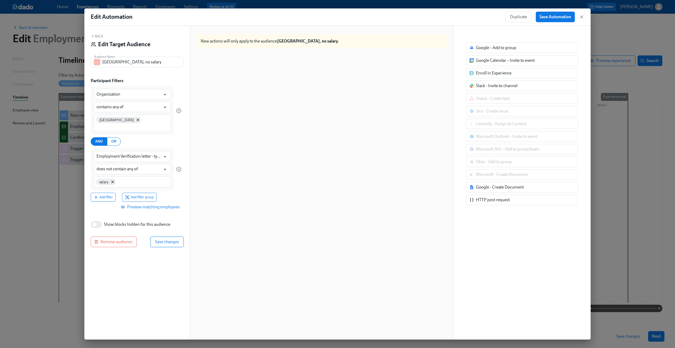
click at [172, 239] on span "Save changes" at bounding box center [167, 241] width 24 height 5
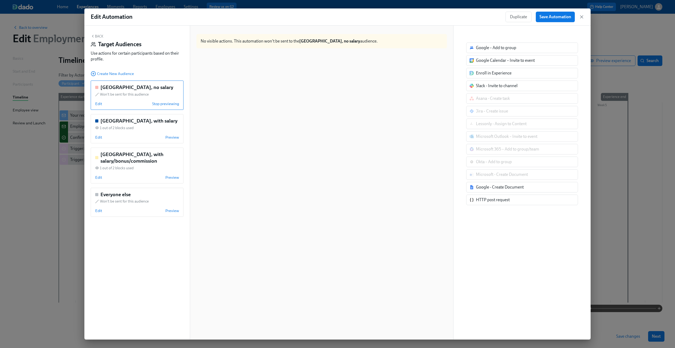
click at [97, 39] on div "Back Target Audiences Use actions for certain participants based on their profi…" at bounding box center [137, 49] width 93 height 30
click at [97, 36] on button "Back" at bounding box center [97, 36] width 13 height 4
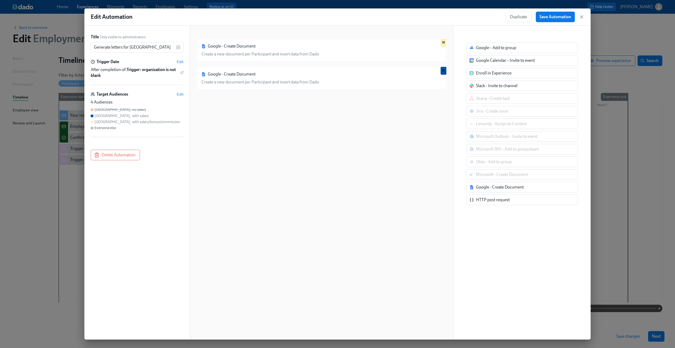
click at [291, 161] on div "Google - Create Document Create a new document per Participant and insert data …" at bounding box center [322, 186] width 251 height 297
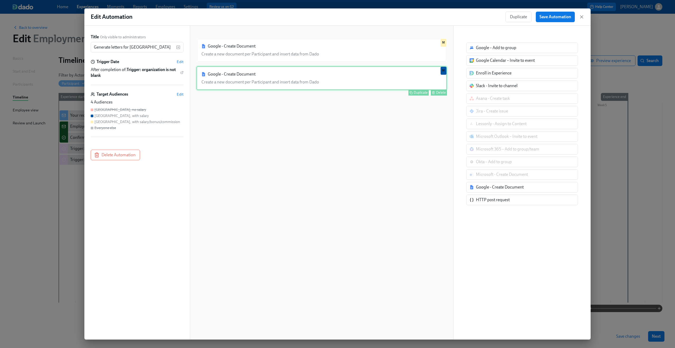
click at [281, 87] on div "Google - Create Document Create a new document per Participant and insert data …" at bounding box center [322, 78] width 251 height 24
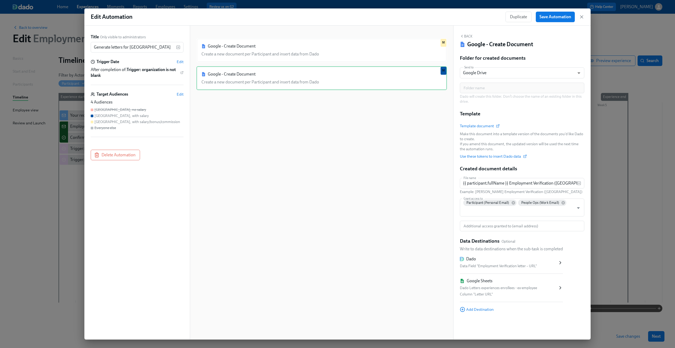
click at [401, 150] on div "Google - Create Document Create a new document per Participant and insert data …" at bounding box center [322, 186] width 251 height 297
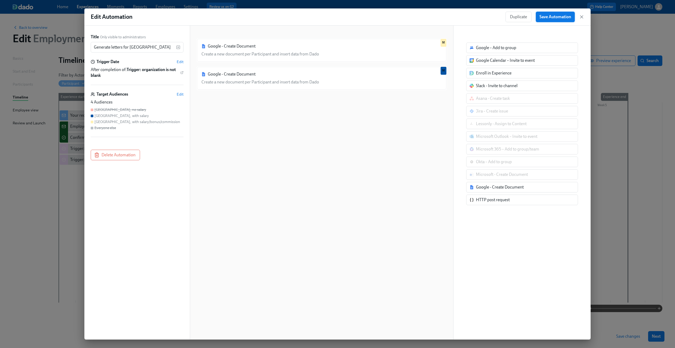
click at [551, 17] on span "Save Automation" at bounding box center [556, 16] width 32 height 5
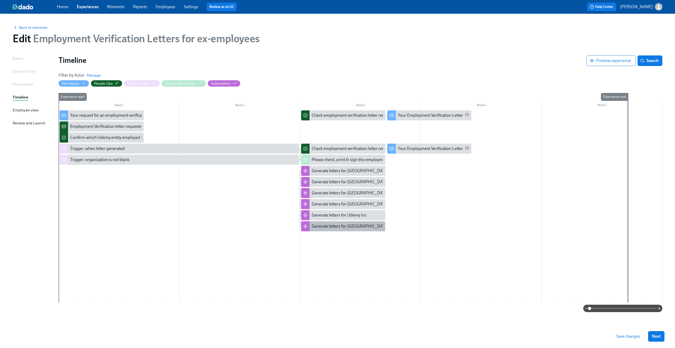
click at [339, 224] on div "Generate letters for Mexico" at bounding box center [350, 226] width 77 height 6
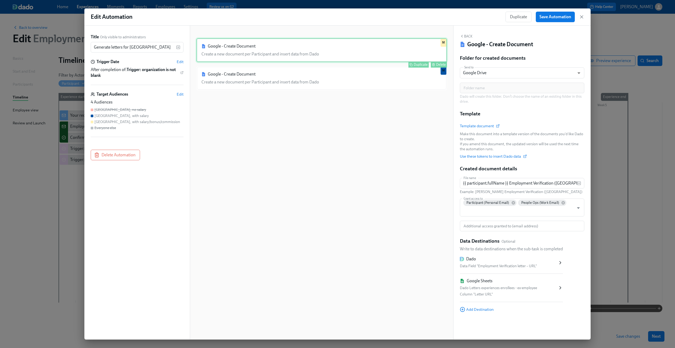
click at [253, 49] on div "Google - Create Document Create a new document per Participant and insert data …" at bounding box center [322, 50] width 251 height 24
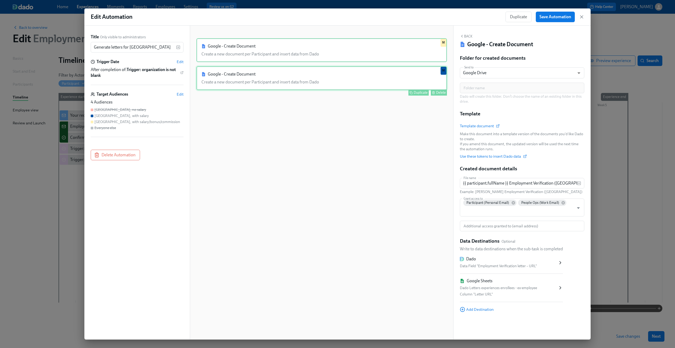
click at [247, 78] on div "Google - Create Document Create a new document per Participant and insert data …" at bounding box center [322, 78] width 251 height 24
click at [244, 55] on div "Google - Create Document Create a new document per Participant and insert data …" at bounding box center [322, 50] width 251 height 24
click at [244, 79] on div "Google - Create Document Create a new document per Participant and insert data …" at bounding box center [322, 78] width 251 height 24
click at [240, 54] on div "Google - Create Document Create a new document per Participant and insert data …" at bounding box center [322, 50] width 251 height 24
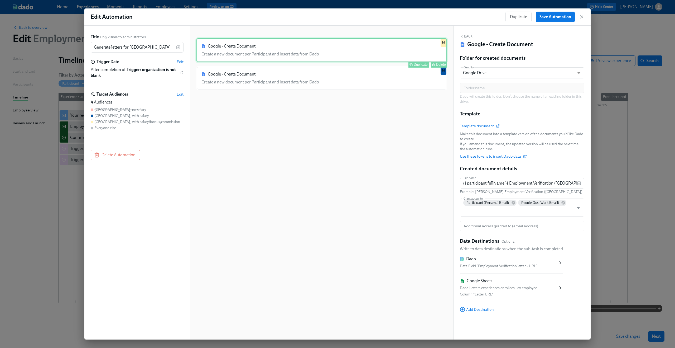
click at [240, 54] on div "Google - Create Document Create a new document per Participant and insert data …" at bounding box center [322, 50] width 251 height 24
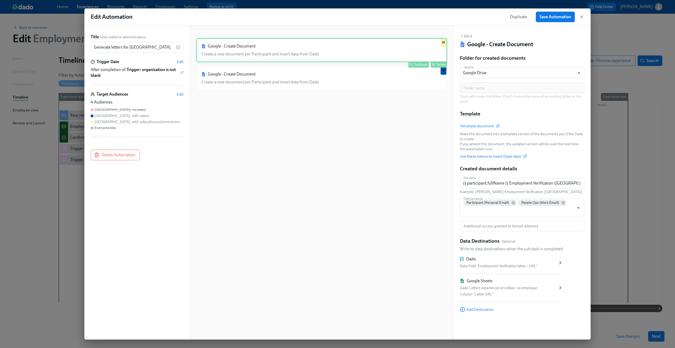
click at [240, 54] on div "Google - Create Document Create a new document per Participant and insert data …" at bounding box center [322, 50] width 251 height 24
click at [180, 93] on span "Edit" at bounding box center [180, 94] width 7 height 5
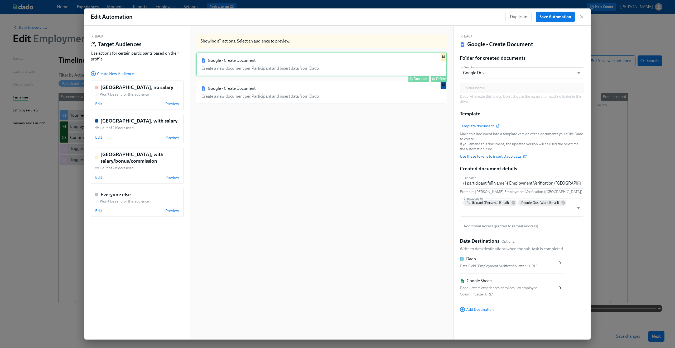
click at [223, 62] on div "Google - Create Document Create a new document per Participant and insert data …" at bounding box center [322, 64] width 251 height 24
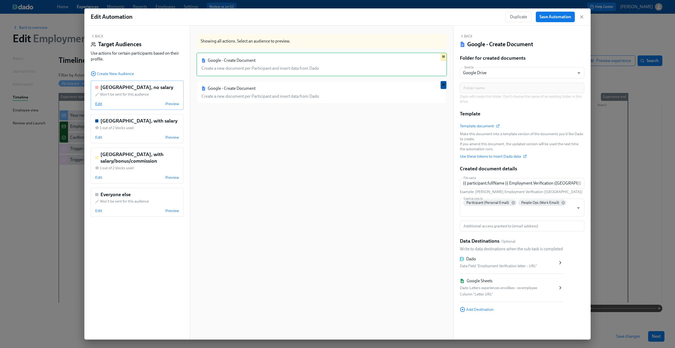
click at [97, 104] on span "Edit" at bounding box center [98, 103] width 7 height 5
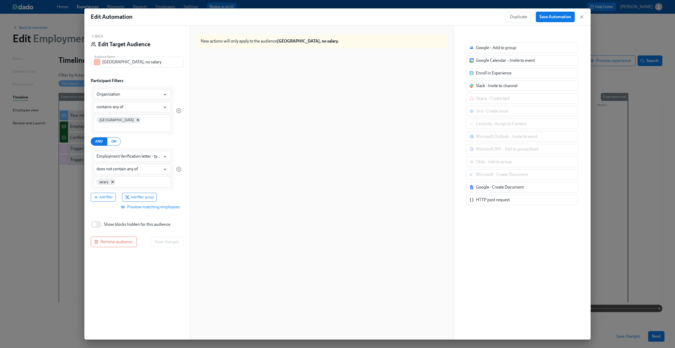
click at [93, 35] on icon "button" at bounding box center [92, 36] width 1 height 2
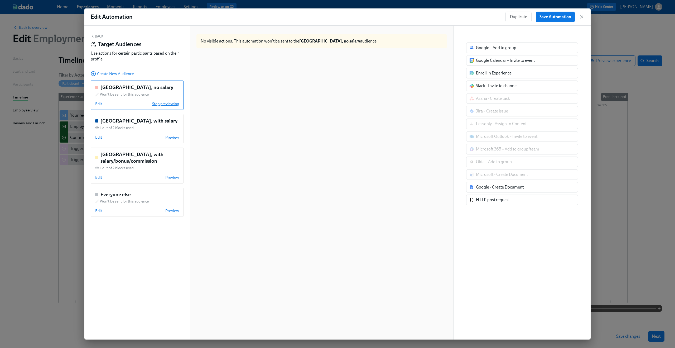
click at [171, 102] on span "Stop previewing" at bounding box center [165, 103] width 27 height 5
click at [294, 157] on div "Google - Create Document Create a new document per Participant and insert data …" at bounding box center [322, 200] width 251 height 297
click at [98, 136] on span "Edit" at bounding box center [98, 137] width 7 height 5
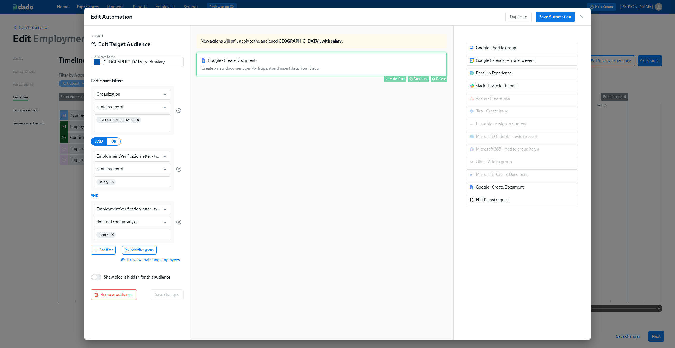
click at [302, 59] on div "Google - Create Document Create a new document per Participant and insert data …" at bounding box center [322, 64] width 251 height 24
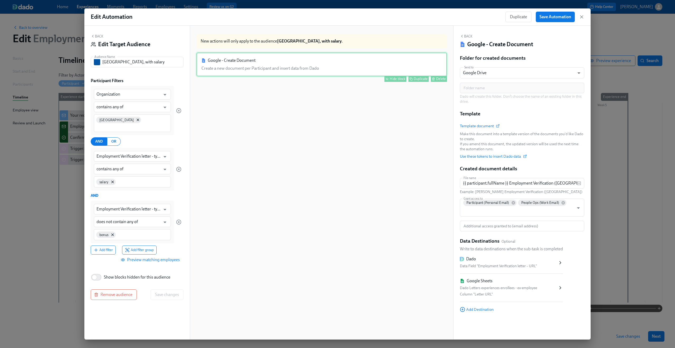
click at [390, 77] on div "Hide block" at bounding box center [398, 79] width 16 height 4
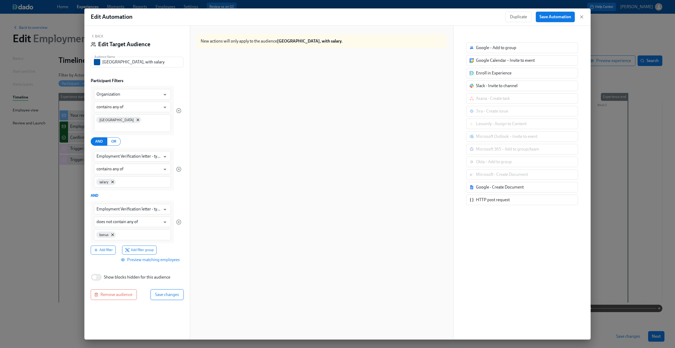
click at [168, 292] on span "Save changes" at bounding box center [167, 294] width 24 height 5
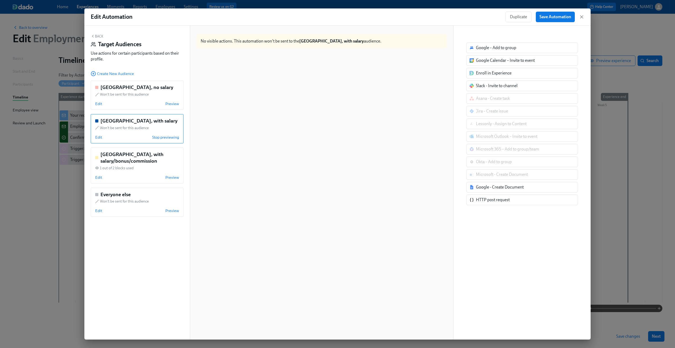
click at [98, 37] on button "Back" at bounding box center [97, 36] width 13 height 4
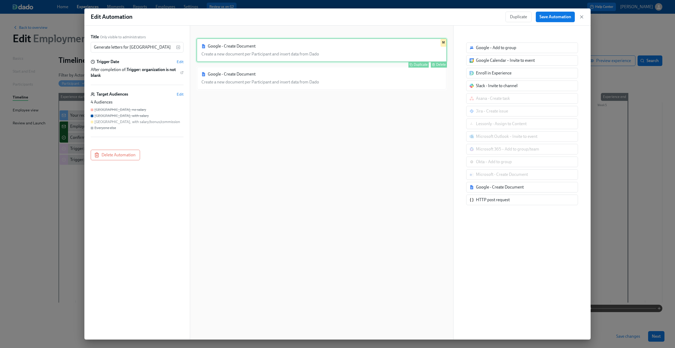
click at [240, 58] on div "Google - Create Document Create a new document per Participant and insert data …" at bounding box center [322, 50] width 251 height 24
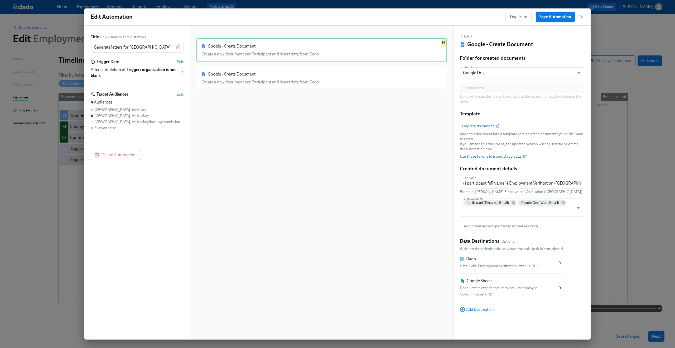
click at [556, 20] on button "Save Automation" at bounding box center [555, 17] width 39 height 11
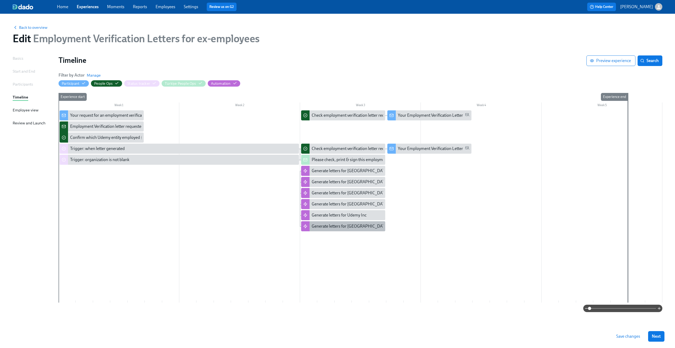
click at [319, 226] on div "Generate letters for Mexico" at bounding box center [350, 226] width 77 height 6
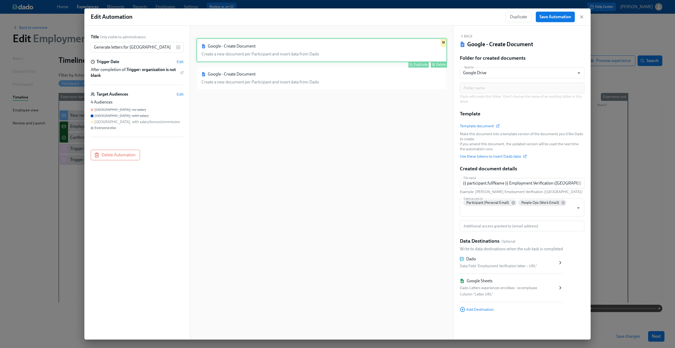
click at [237, 48] on div "Google - Create Document Create a new document per Participant and insert data …" at bounding box center [322, 50] width 251 height 24
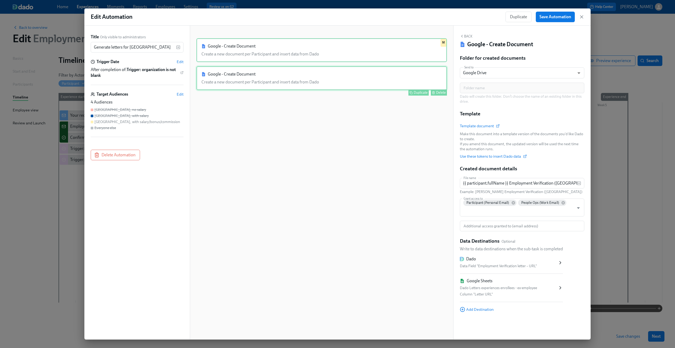
click at [232, 76] on div "Google - Create Document Create a new document per Participant and insert data …" at bounding box center [322, 78] width 251 height 24
click at [231, 56] on div "Google - Create Document Create a new document per Participant and insert data …" at bounding box center [322, 50] width 251 height 24
click at [235, 76] on div "Google - Create Document Create a new document per Participant and insert data …" at bounding box center [322, 78] width 251 height 24
click at [181, 93] on span "Edit" at bounding box center [180, 94] width 7 height 5
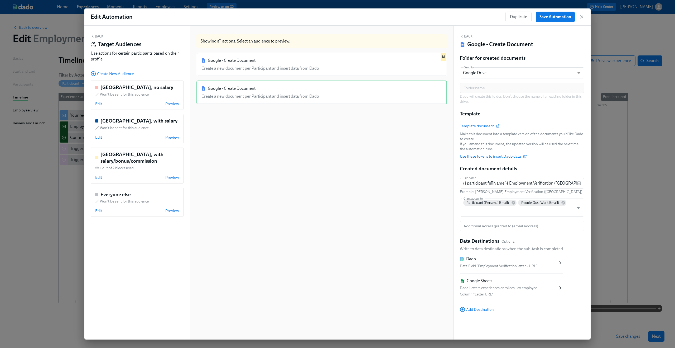
click at [280, 142] on div "Google - Create Document Create a new document per Participant and insert data …" at bounding box center [322, 200] width 251 height 297
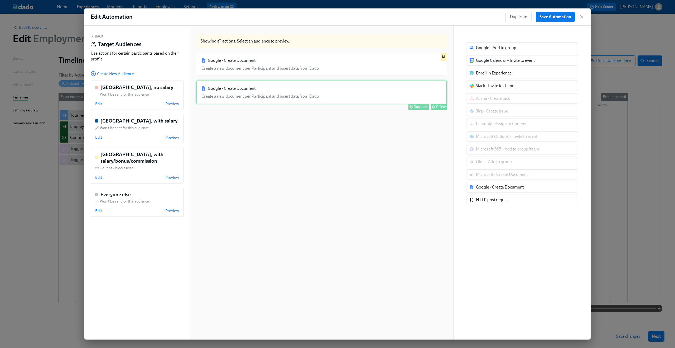
click at [269, 92] on div "Google - Create Document Create a new document per Participant and insert data …" at bounding box center [322, 92] width 251 height 24
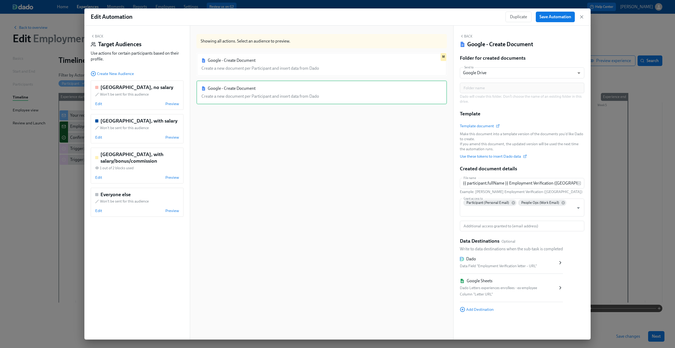
click at [96, 36] on button "Back" at bounding box center [97, 36] width 13 height 4
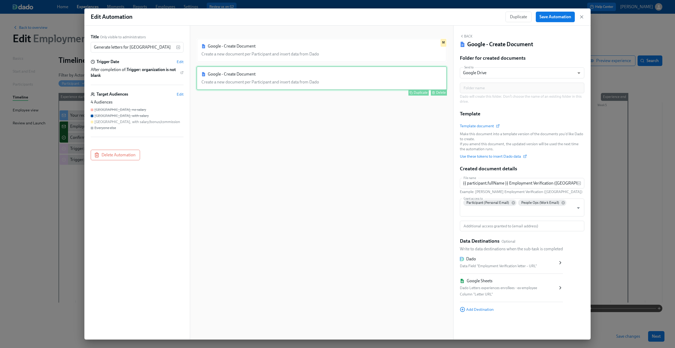
click at [438, 85] on div "Google - Create Document Create a new document per Participant and insert data …" at bounding box center [322, 78] width 251 height 24
click at [555, 18] on span "Save Automation" at bounding box center [556, 16] width 32 height 5
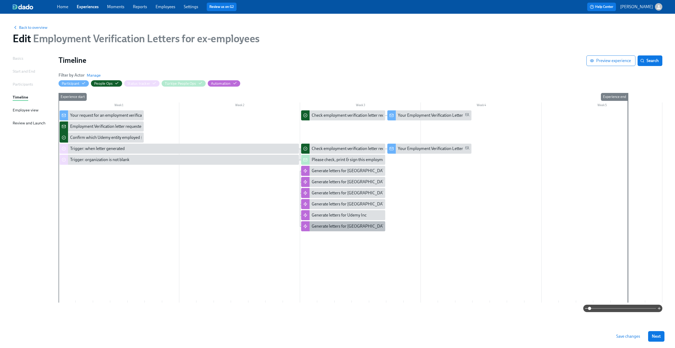
click at [347, 226] on div "Generate letters for Mexico" at bounding box center [350, 226] width 77 height 6
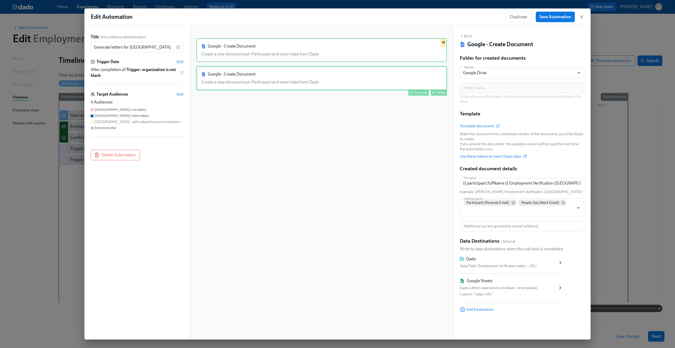
click at [233, 85] on div "Google - Create Document Create a new document per Participant and insert data …" at bounding box center [322, 78] width 251 height 24
click at [224, 49] on div "Google - Create Document Create a new document per Participant and insert data …" at bounding box center [322, 50] width 251 height 24
click at [361, 86] on div "Google - Create Document Create a new document per Participant and insert data …" at bounding box center [322, 78] width 251 height 24
click at [559, 15] on span "Save Automation" at bounding box center [556, 16] width 32 height 5
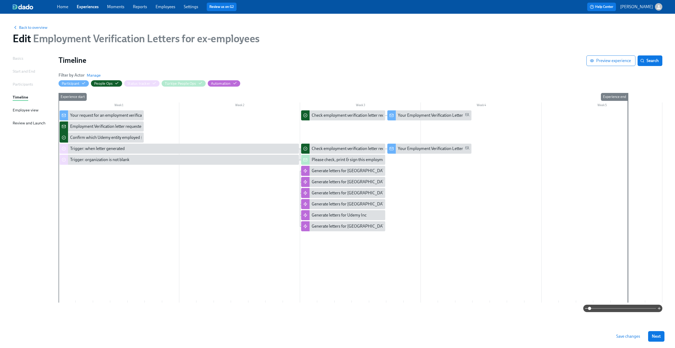
click at [624, 335] on span "Save changes" at bounding box center [628, 335] width 24 height 5
click at [363, 227] on div "Generate letters for Mexico" at bounding box center [347, 226] width 71 height 6
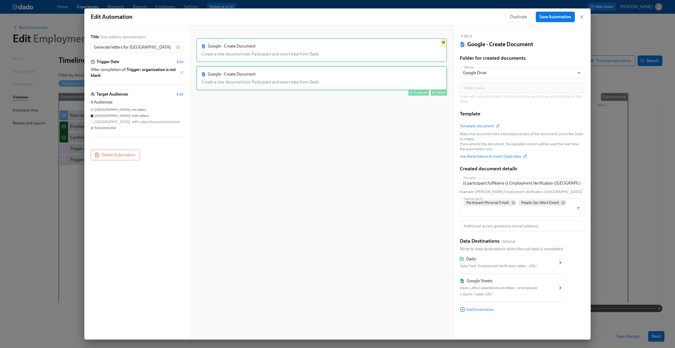
click at [358, 85] on div "Google - Create Document Create a new document per Participant and insert data …" at bounding box center [322, 78] width 251 height 24
click at [339, 56] on div "Google - Create Document Create a new document per Participant and insert data …" at bounding box center [322, 50] width 251 height 24
click at [325, 75] on div "Google - Create Document Create a new document per Participant and insert data …" at bounding box center [322, 78] width 251 height 24
click at [348, 130] on div "Google - Create Document Create a new document per Participant and insert data …" at bounding box center [322, 186] width 251 height 297
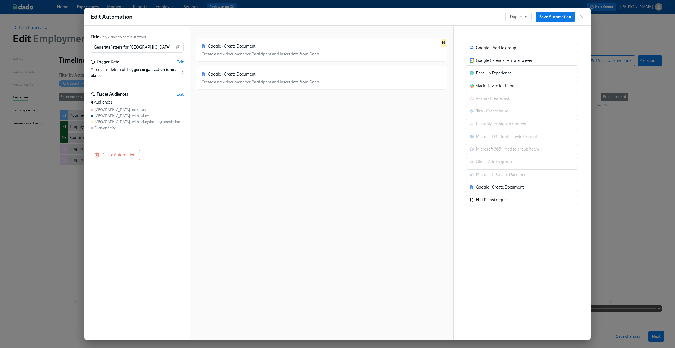
click at [360, 104] on div "Google - Create Document Create a new document per Participant and insert data …" at bounding box center [322, 186] width 251 height 297
click at [287, 115] on div "Google - Create Document Create a new document per Participant and insert data …" at bounding box center [322, 186] width 251 height 297
click at [294, 180] on div "Google - Create Document Create a new document per Participant and insert data …" at bounding box center [322, 186] width 251 height 297
click at [332, 111] on div "Google - Create Document Create a new document per Participant and insert data …" at bounding box center [322, 186] width 251 height 297
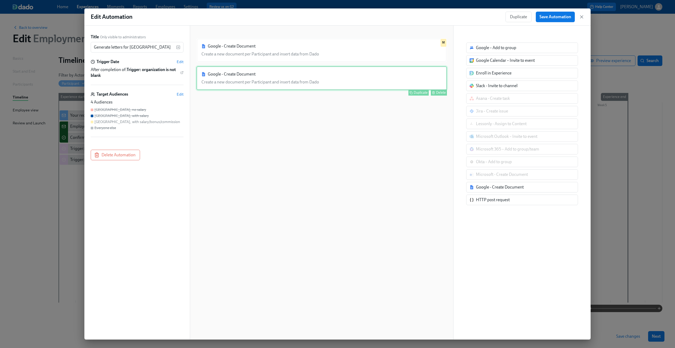
click at [367, 68] on div "Google - Create Document Create a new document per Participant and insert data …" at bounding box center [322, 78] width 251 height 24
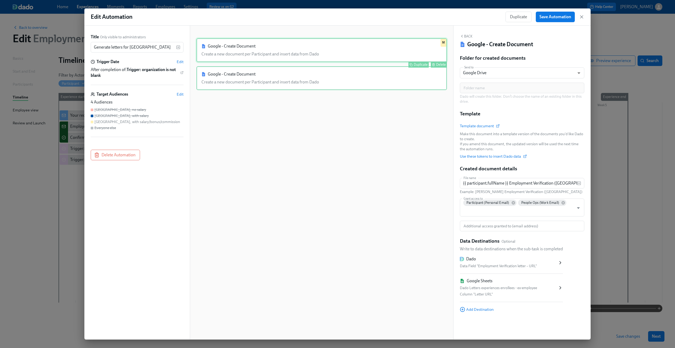
click at [363, 52] on div "Google - Create Document Create a new document per Participant and insert data …" at bounding box center [322, 50] width 251 height 24
click at [361, 76] on div "Google - Create Document Create a new document per Participant and insert data …" at bounding box center [322, 78] width 251 height 24
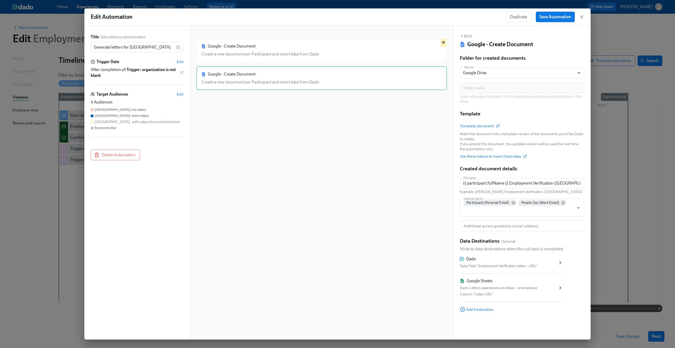
click at [371, 153] on div "Google - Create Document Create a new document per Participant and insert data …" at bounding box center [322, 186] width 251 height 297
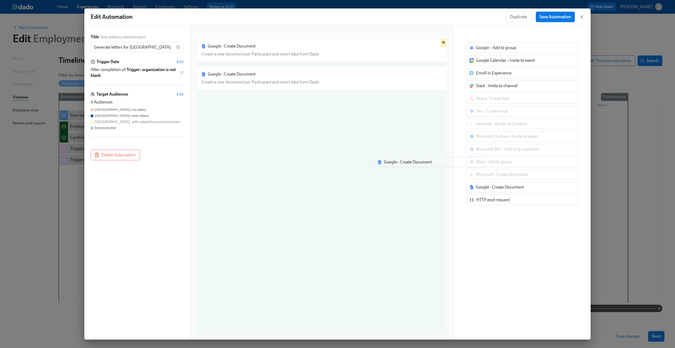
drag, startPoint x: 491, startPoint y: 187, endPoint x: 292, endPoint y: 135, distance: 205.5
click at [292, 135] on div "Title Only visible to administrators Generate letters for Mexico ​ Trigger Date…" at bounding box center [337, 183] width 506 height 314
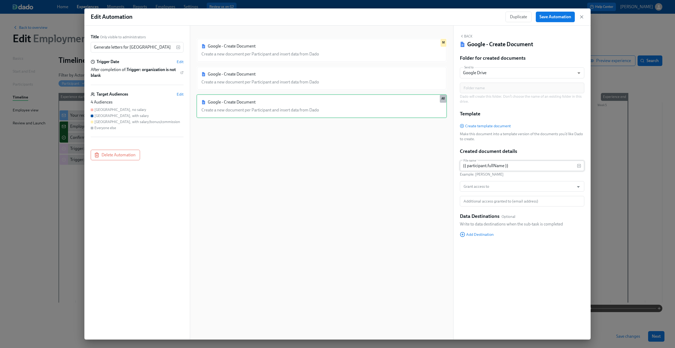
click at [493, 165] on input "{{ participant.fullName }}" at bounding box center [518, 165] width 117 height 11
paste input "Employment Verification (Australia)"
click at [559, 166] on input "{{ participant.fullName }} Employment Verification (Australia)" at bounding box center [518, 165] width 117 height 11
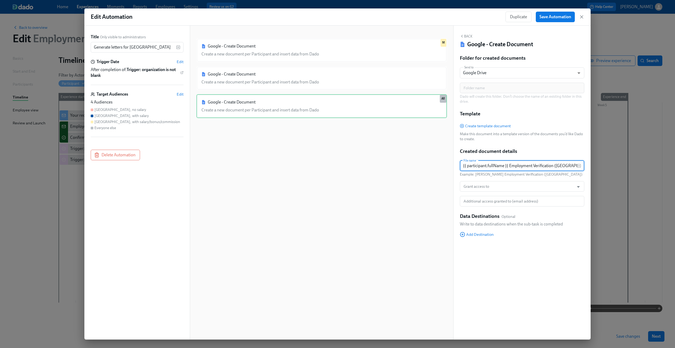
click at [559, 166] on input "{{ participant.fullName }} Employment Verification (Australia)" at bounding box center [518, 165] width 117 height 11
type input "{{ participant.fullName }} Employment Verification (Mexico)"
click at [524, 185] on input "Grant access to" at bounding box center [517, 186] width 109 height 11
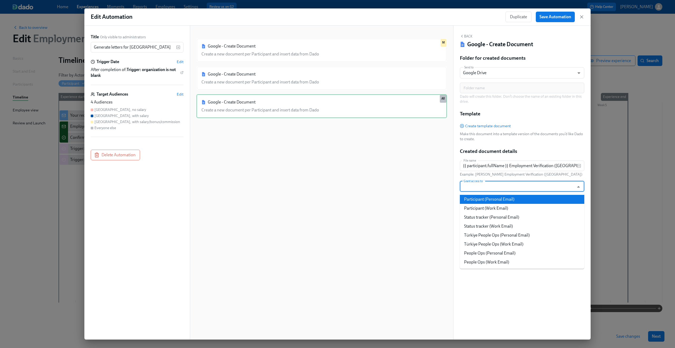
click at [519, 200] on li "Participant (Personal Email)" at bounding box center [522, 199] width 125 height 9
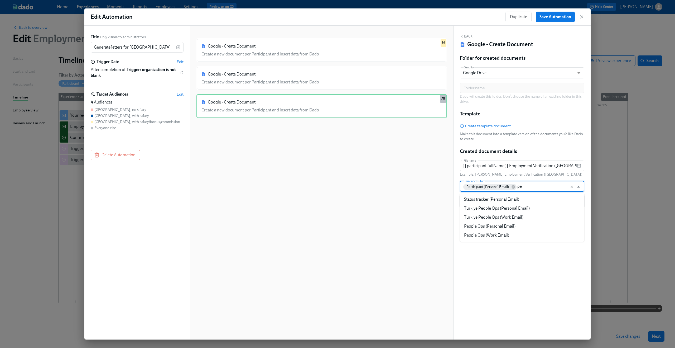
type input "peo"
click at [532, 223] on li "People Ops (Work Email)" at bounding box center [522, 226] width 125 height 9
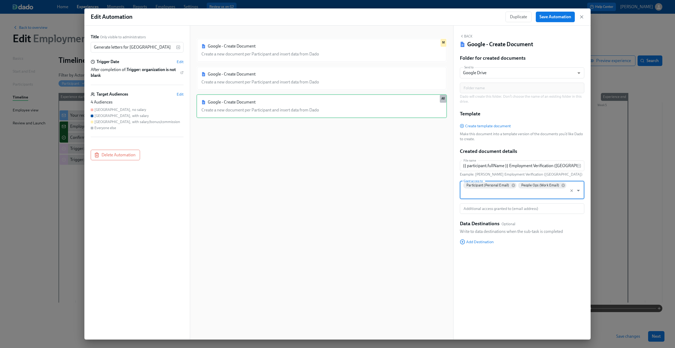
click at [524, 256] on div "Action ID: JgudSgbwF" at bounding box center [522, 256] width 125 height 6
click at [478, 242] on span "Add Destination" at bounding box center [477, 241] width 34 height 5
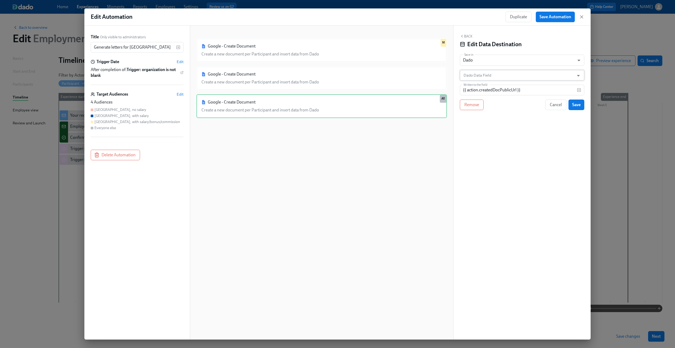
click at [483, 71] on input "Dado Data Field" at bounding box center [519, 75] width 112 height 11
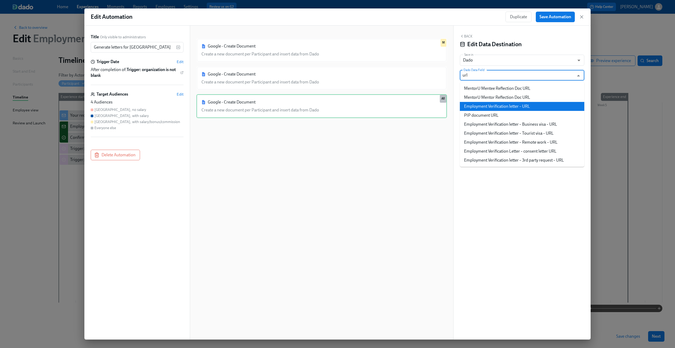
click at [487, 106] on li "Employment Verification letter – URL" at bounding box center [522, 106] width 125 height 9
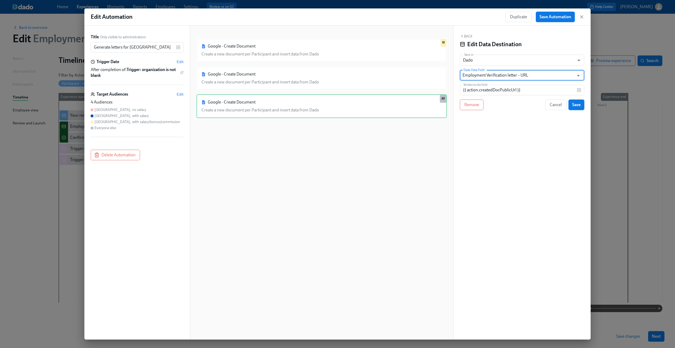
type input "Employment Verification letter – URL"
click at [576, 104] on span "Save" at bounding box center [576, 104] width 8 height 5
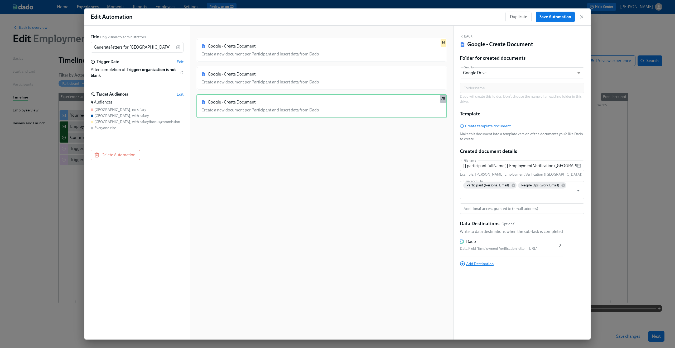
click at [477, 265] on span "Add Destination" at bounding box center [477, 263] width 34 height 5
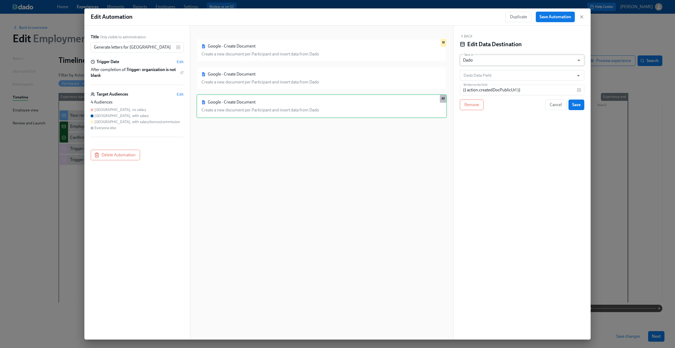
click at [498, 64] on body "Home Experiences Moments Reports Employees Settings Review us on G2 Help Center…" at bounding box center [337, 174] width 675 height 348
click at [497, 52] on li "Google Sheet" at bounding box center [522, 51] width 125 height 9
type input "GOOGLE_SHEET"
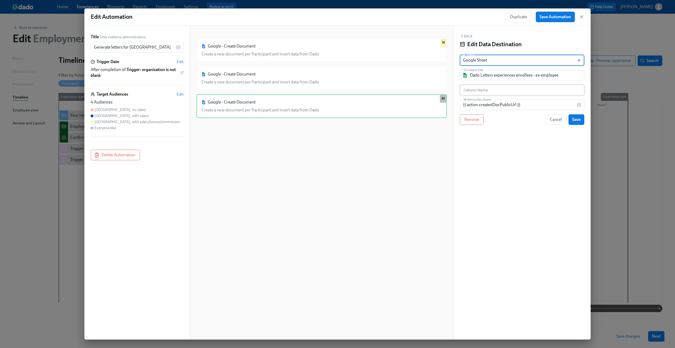
click at [491, 88] on input "text" at bounding box center [522, 90] width 125 height 11
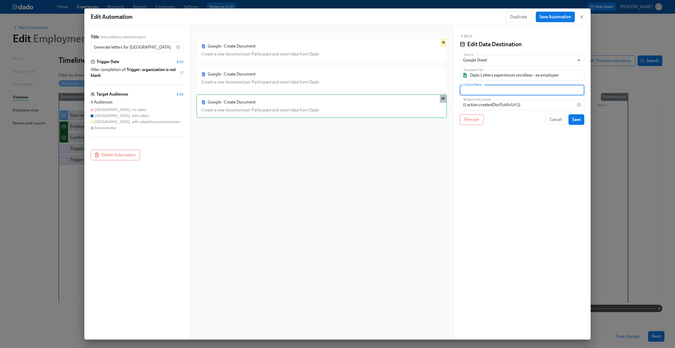
type input "e"
type input "Letter URL"
click at [575, 117] on span "Save" at bounding box center [576, 119] width 8 height 5
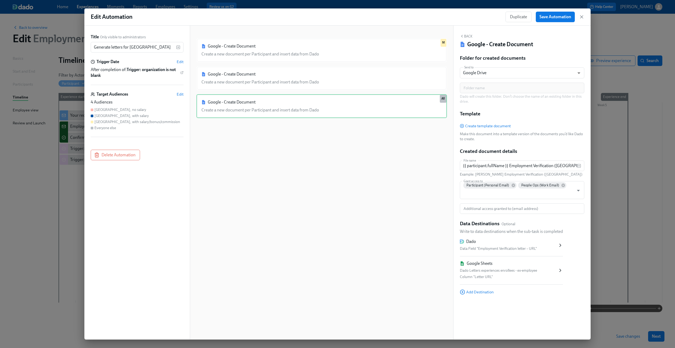
click at [371, 167] on div "Google - Create Document Create a new document per Participant and insert data …" at bounding box center [322, 186] width 251 height 297
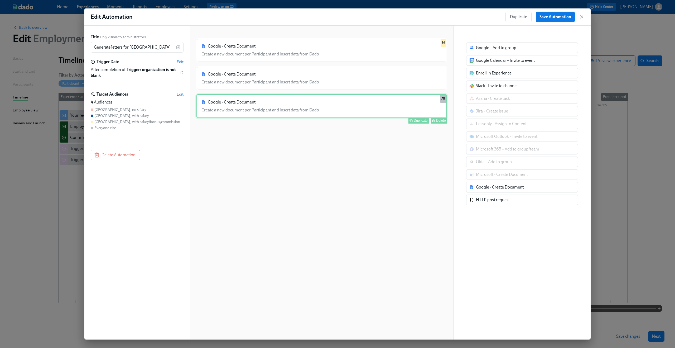
click at [367, 110] on div "Google - Create Document Create a new document per Participant and insert data …" at bounding box center [322, 106] width 251 height 24
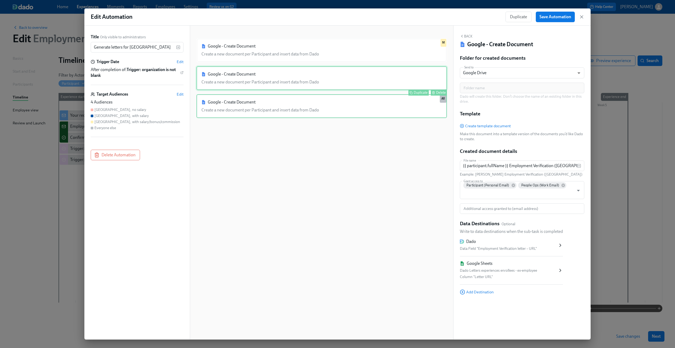
click at [375, 83] on div "Google - Create Document Create a new document per Participant and insert data …" at bounding box center [322, 78] width 251 height 24
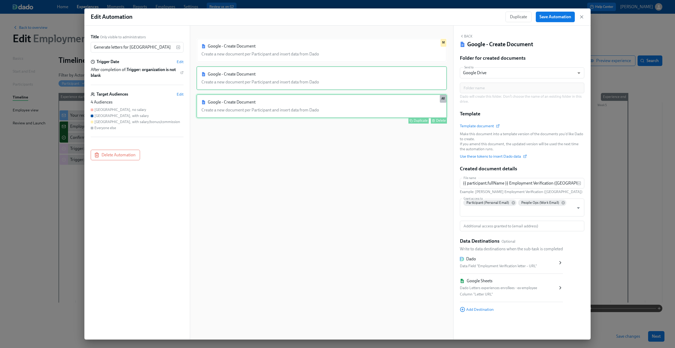
click at [371, 99] on div "Google - Create Document Create a new document per Participant and insert data …" at bounding box center [322, 106] width 251 height 24
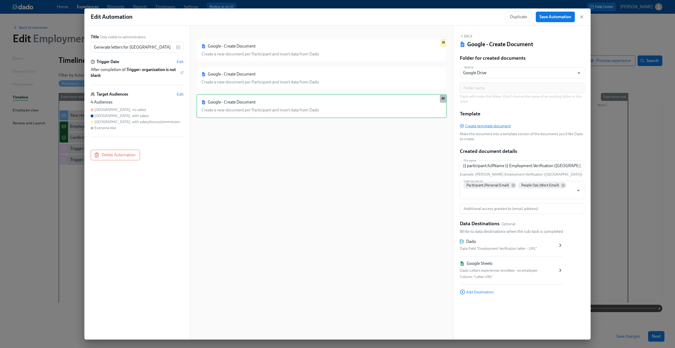
click at [476, 125] on span "Create template document" at bounding box center [485, 125] width 51 height 5
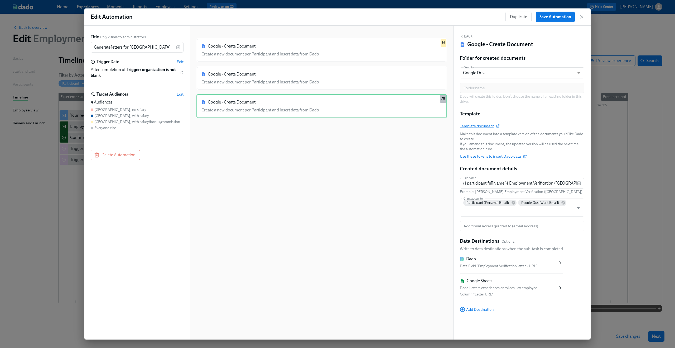
click at [485, 126] on span "Template document" at bounding box center [479, 125] width 39 height 5
click at [548, 16] on span "Save Automation" at bounding box center [556, 16] width 32 height 5
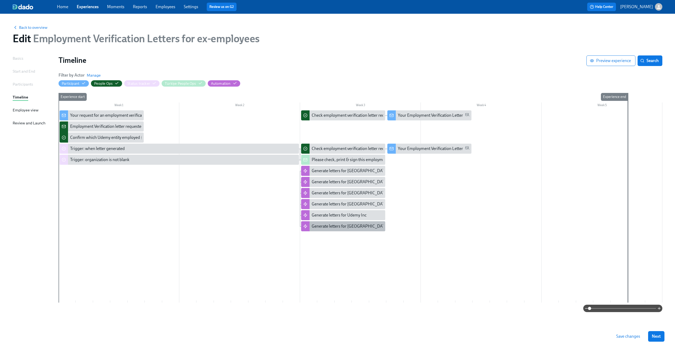
click at [344, 228] on div "Generate letters for Mexico" at bounding box center [350, 226] width 77 height 6
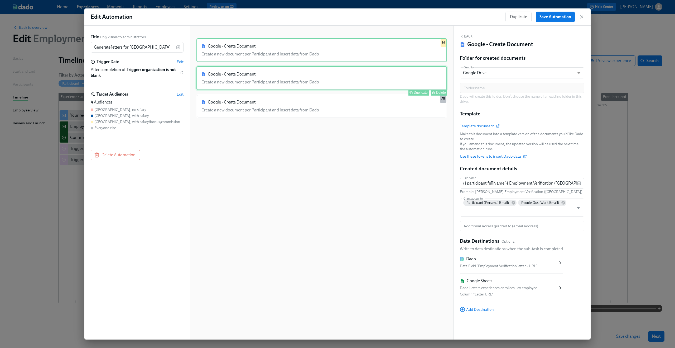
click at [390, 72] on div "Google - Create Document Create a new document per Participant and insert data …" at bounding box center [322, 78] width 251 height 24
click at [380, 50] on div "Google - Create Document Create a new document per Participant and insert data …" at bounding box center [322, 50] width 251 height 24
click at [376, 78] on div "Google - Create Document Create a new document per Participant and insert data …" at bounding box center [322, 78] width 251 height 24
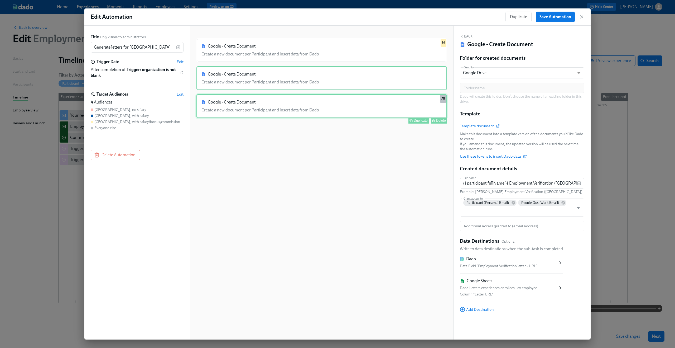
click at [375, 103] on div "Google - Create Document Create a new document per Participant and insert data …" at bounding box center [322, 106] width 251 height 24
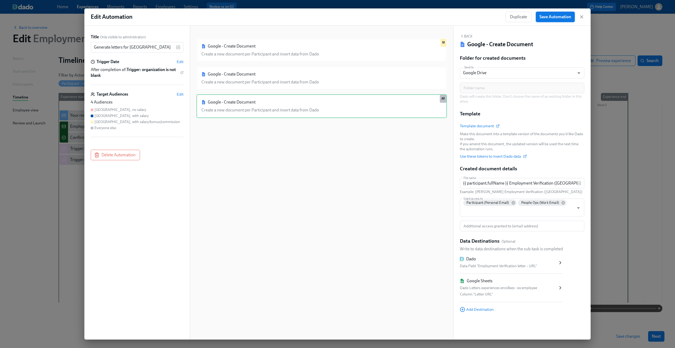
click at [556, 18] on span "Save Automation" at bounding box center [556, 16] width 32 height 5
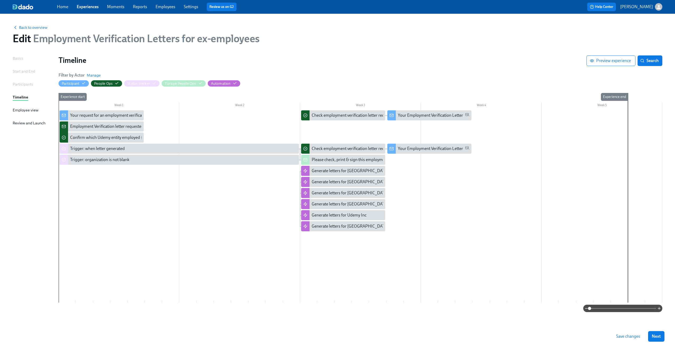
click at [625, 336] on span "Save changes" at bounding box center [628, 335] width 24 height 5
click at [35, 29] on span "Back to overview" at bounding box center [30, 27] width 35 height 5
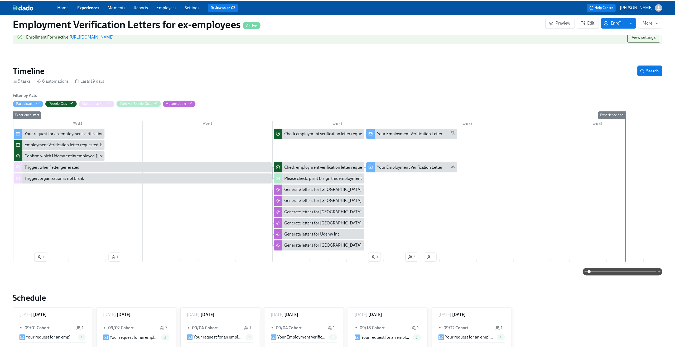
scroll to position [181, 0]
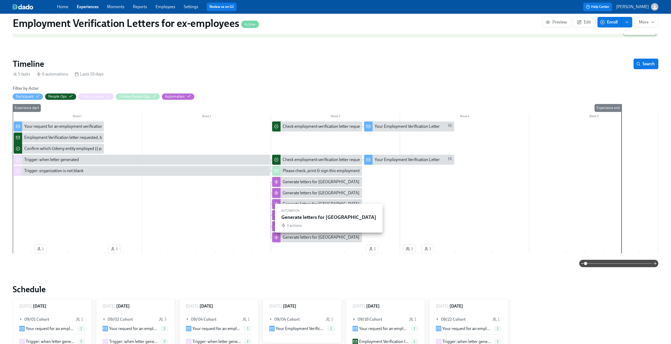
click at [333, 240] on div "Generate letters for Mexico" at bounding box center [322, 237] width 78 height 6
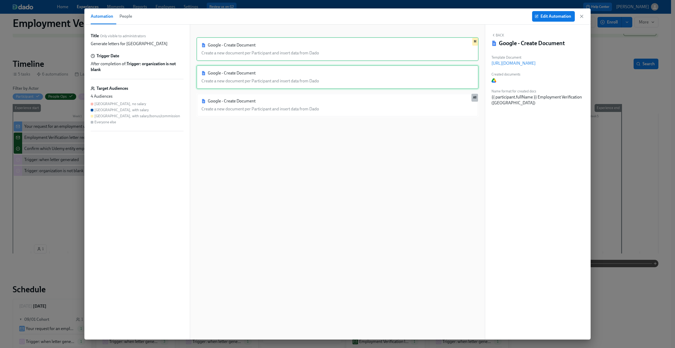
click at [356, 78] on div "Google - Create Document Create a new document per Participant and insert data …" at bounding box center [338, 77] width 282 height 24
click at [350, 52] on div "Google - Create Document Create a new document per Participant and insert data …" at bounding box center [338, 49] width 282 height 24
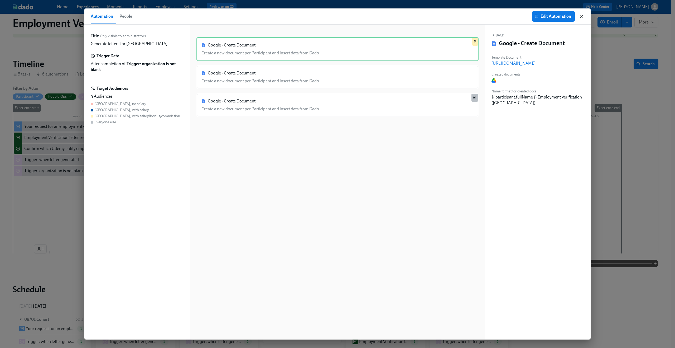
click at [582, 16] on icon "button" at bounding box center [582, 16] width 3 height 3
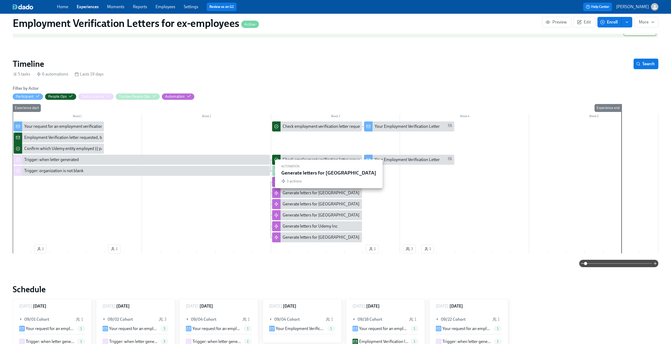
click at [312, 195] on div "Generate letters for India" at bounding box center [321, 193] width 77 height 6
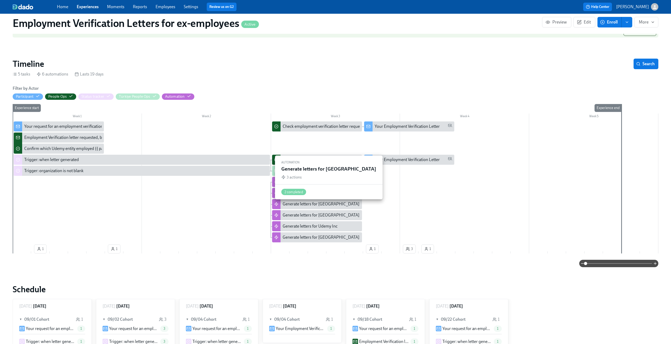
click at [309, 207] on div "Generate letters for Ireland" at bounding box center [321, 204] width 77 height 6
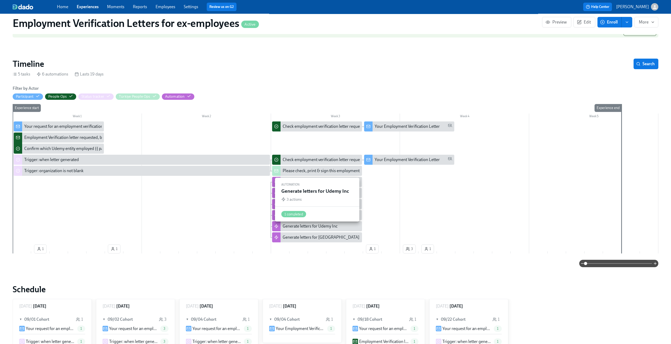
click at [310, 228] on div "Generate letters for Udemy Inc" at bounding box center [310, 226] width 55 height 6
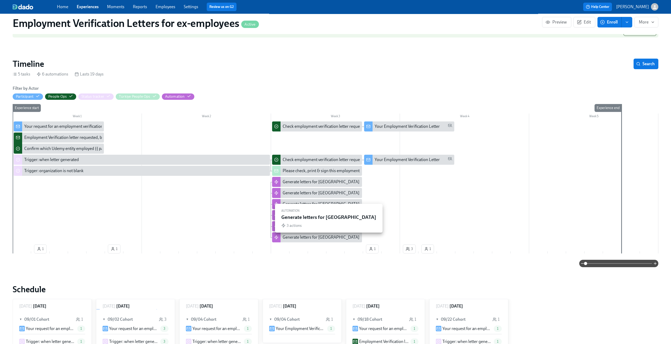
click at [295, 240] on div "Generate letters for Mexico" at bounding box center [321, 237] width 77 height 6
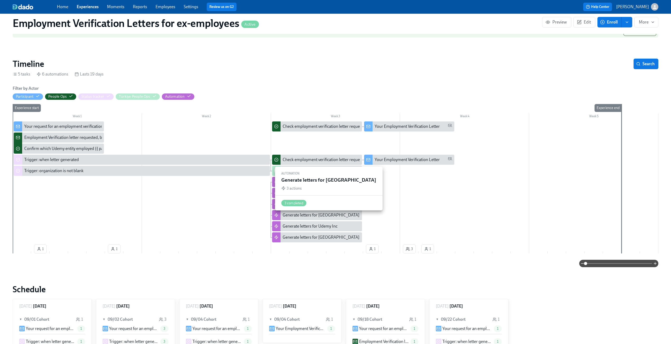
click at [325, 217] on div "Generate letters for Türkiye" at bounding box center [321, 215] width 77 height 6
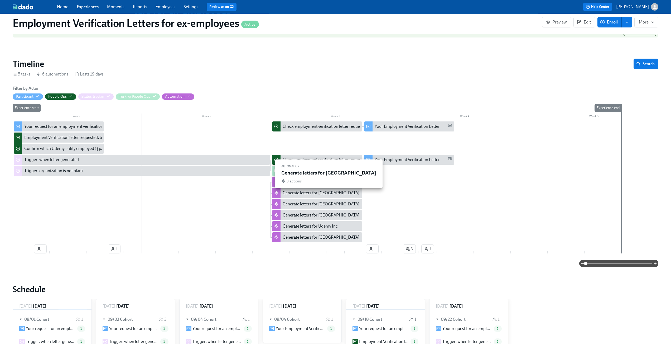
click at [292, 196] on div "Generate letters for India" at bounding box center [321, 193] width 77 height 6
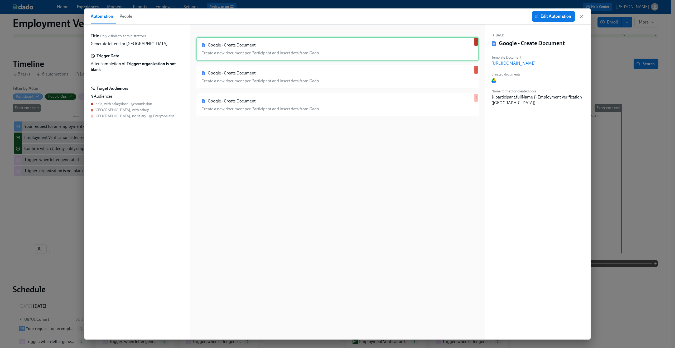
click at [314, 51] on div "Google - Create Document Create a new document per Participant and insert data …" at bounding box center [338, 49] width 282 height 24
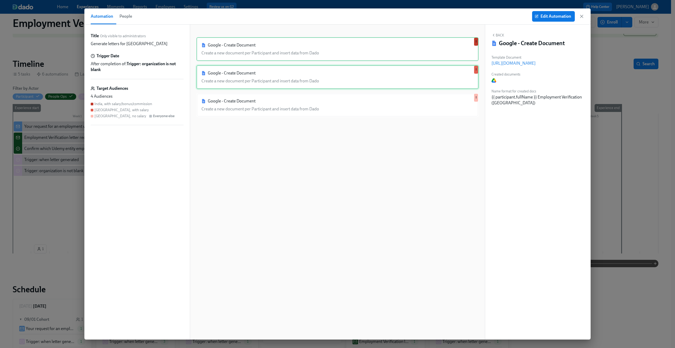
click at [314, 76] on div "Google - Create Document Create a new document per Participant and insert data …" at bounding box center [338, 77] width 282 height 24
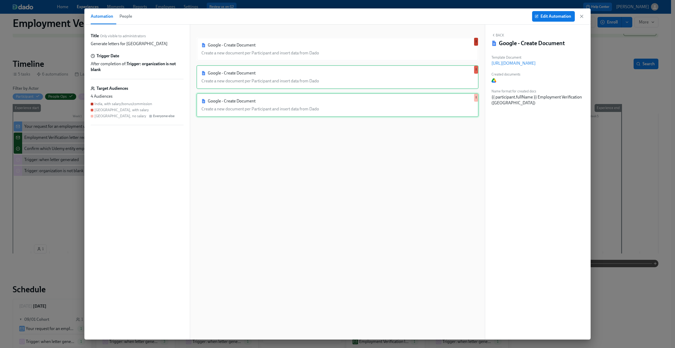
click at [312, 97] on div "Google - Create Document Create a new document per Participant and insert data …" at bounding box center [338, 105] width 282 height 24
click at [230, 76] on div "Google - Create Document Create a new document per Participant and insert data …" at bounding box center [338, 77] width 282 height 24
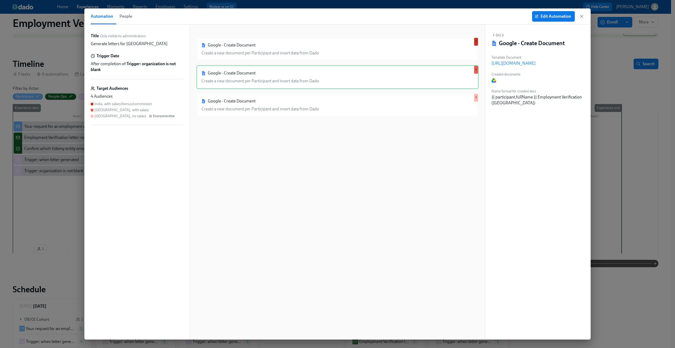
click at [228, 62] on div "Google - Create Document Create a new document per Participant and insert data …" at bounding box center [338, 186] width 282 height 298
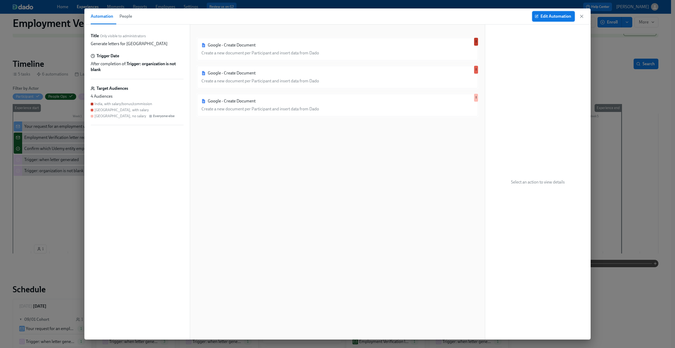
click at [550, 15] on span "Edit Automation" at bounding box center [553, 16] width 35 height 5
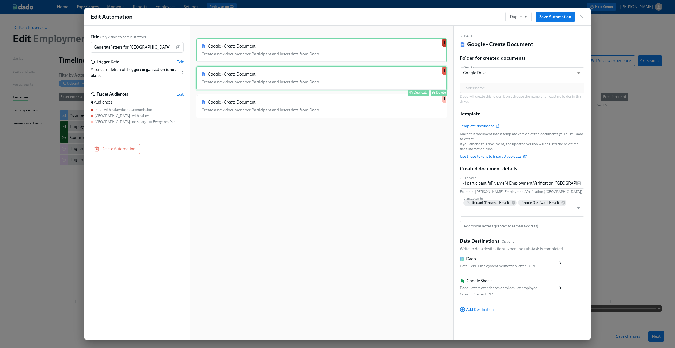
click at [211, 78] on div "Google - Create Document Create a new document per Participant and insert data …" at bounding box center [322, 78] width 251 height 24
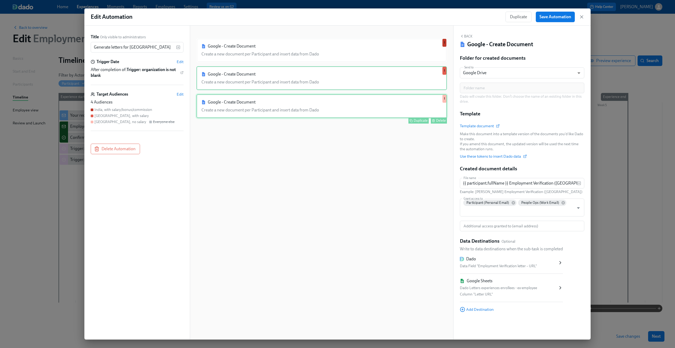
click at [211, 109] on div "Google - Create Document Create a new document per Participant and insert data …" at bounding box center [322, 106] width 251 height 24
click at [213, 77] on div "Google - Create Document Create a new document per Participant and insert data …" at bounding box center [322, 78] width 251 height 24
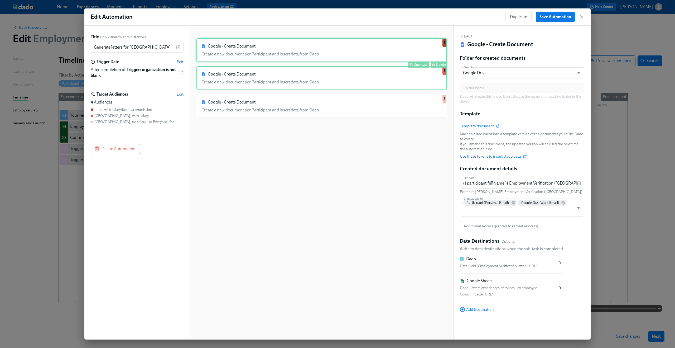
click at [213, 56] on div "Google - Create Document Create a new document per Participant and insert data …" at bounding box center [322, 50] width 251 height 24
click at [181, 94] on span "Edit" at bounding box center [180, 94] width 7 height 5
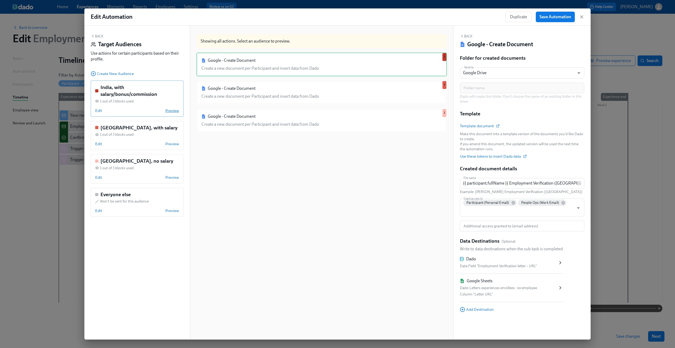
click at [176, 111] on span "Preview" at bounding box center [172, 110] width 14 height 5
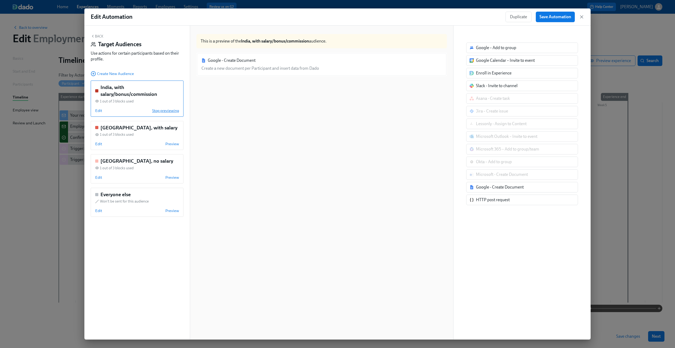
click at [176, 111] on span "Stop previewing" at bounding box center [165, 110] width 27 height 5
click at [172, 145] on span "Preview" at bounding box center [172, 143] width 14 height 5
click at [172, 145] on span "Stop previewing" at bounding box center [165, 143] width 27 height 5
click at [170, 177] on span "Preview" at bounding box center [172, 177] width 14 height 5
click at [170, 177] on span "Stop previewing" at bounding box center [165, 177] width 27 height 5
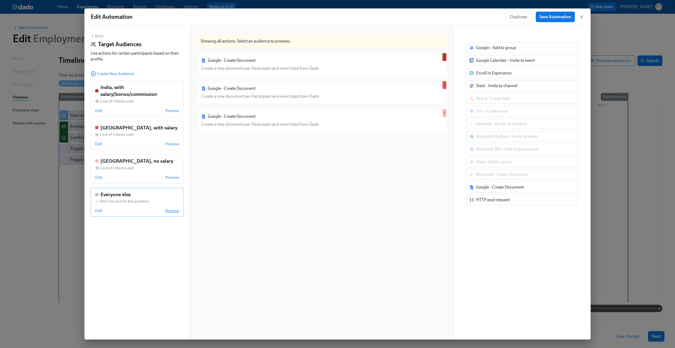
click at [170, 212] on span "Preview" at bounding box center [172, 210] width 14 height 5
click at [170, 212] on span "Stop previewing" at bounding box center [165, 210] width 27 height 5
click at [173, 180] on div "India, no salary 1 out of 3 blocks used Edit Preview" at bounding box center [137, 168] width 93 height 29
click at [173, 180] on div "India, no salary 1 out of 3 blocks used Edit Stop previewing" at bounding box center [137, 168] width 93 height 29
click at [170, 145] on span "Preview" at bounding box center [172, 143] width 14 height 5
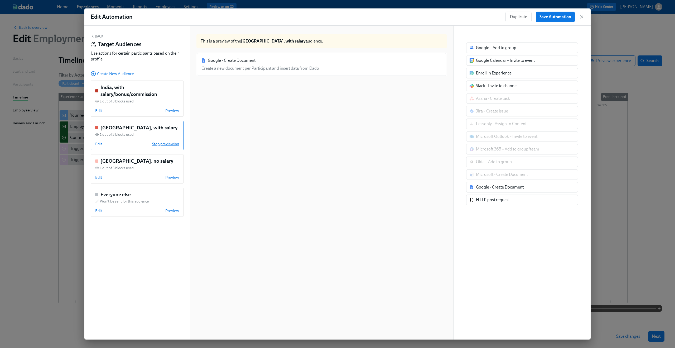
click at [170, 145] on span "Stop previewing" at bounding box center [165, 143] width 27 height 5
click at [170, 111] on span "Preview" at bounding box center [172, 110] width 14 height 5
click at [170, 111] on span "Stop previewing" at bounding box center [165, 110] width 27 height 5
click at [583, 17] on icon "button" at bounding box center [581, 16] width 5 height 5
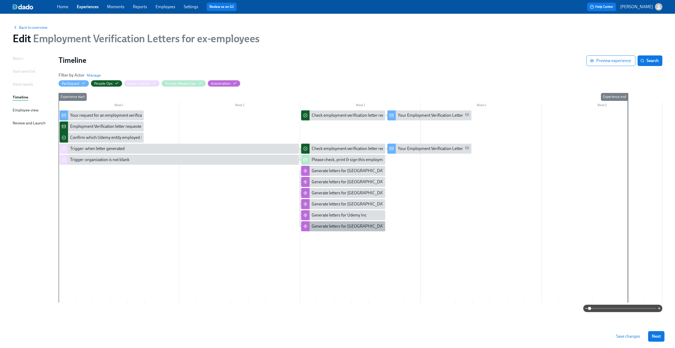
click at [363, 229] on div "Generate letters for Mexico" at bounding box center [343, 226] width 84 height 10
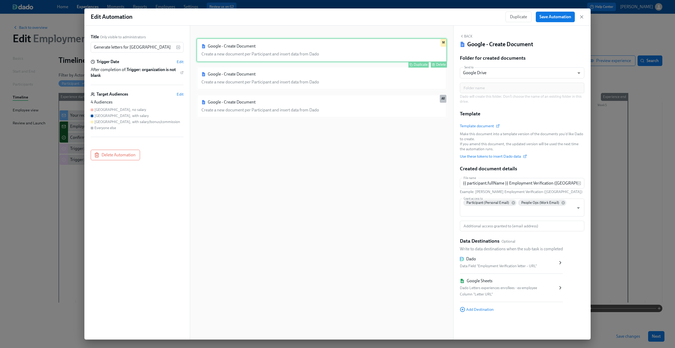
click at [267, 56] on div "Google - Create Document Create a new document per Participant and insert data …" at bounding box center [322, 50] width 251 height 24
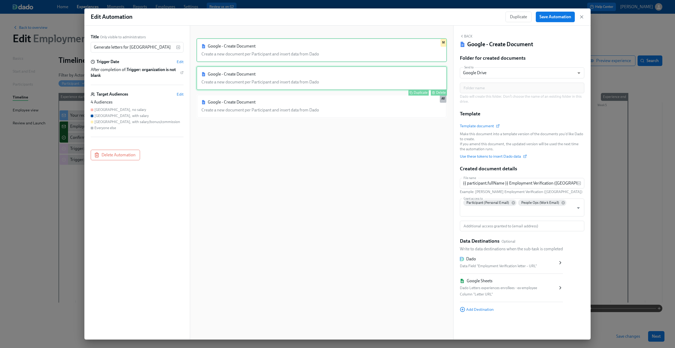
click at [233, 77] on div "Google - Create Document Create a new document per Participant and insert data …" at bounding box center [322, 78] width 251 height 24
click at [292, 79] on div "Google - Create Document Create a new document per Participant and insert data …" at bounding box center [322, 78] width 251 height 24
click at [183, 94] on span "Edit" at bounding box center [180, 94] width 7 height 5
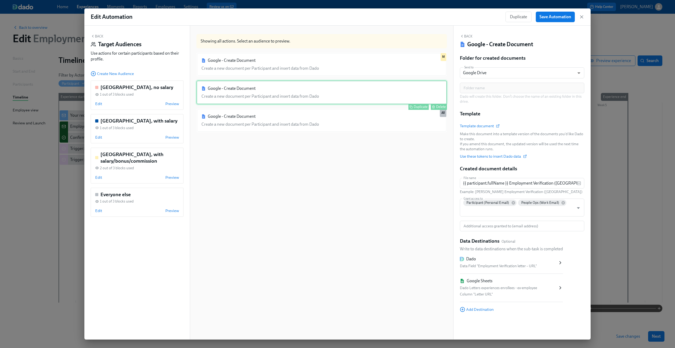
click at [248, 91] on div "Google - Create Document Create a new document per Participant and insert data …" at bounding box center [322, 92] width 251 height 24
click at [178, 105] on span "Preview" at bounding box center [172, 103] width 14 height 5
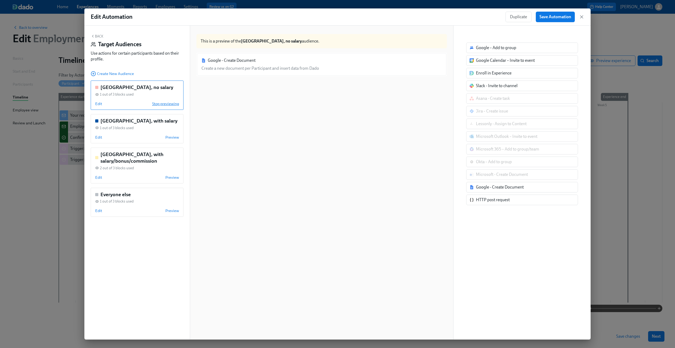
click at [178, 105] on span "Stop previewing" at bounding box center [165, 103] width 27 height 5
click at [178, 105] on span "Preview" at bounding box center [172, 103] width 14 height 5
click at [178, 105] on span "Stop previewing" at bounding box center [165, 103] width 27 height 5
click at [102, 37] on button "Back" at bounding box center [97, 36] width 13 height 4
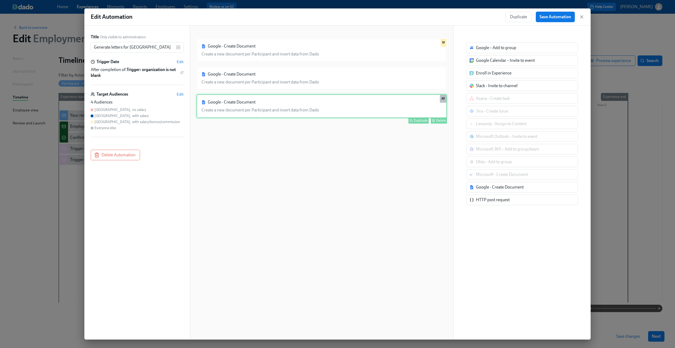
click at [239, 113] on div "Google - Create Document Create a new document per Participant and insert data …" at bounding box center [322, 106] width 251 height 24
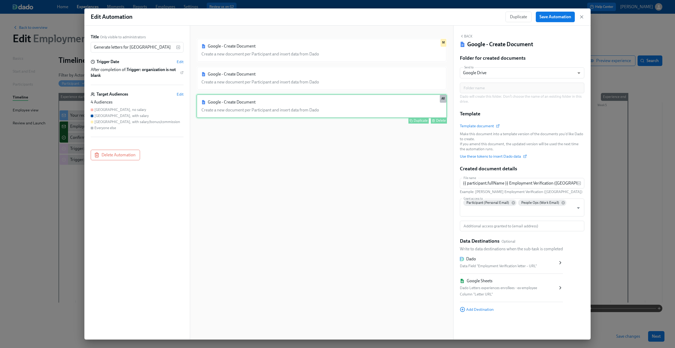
click at [229, 110] on div "Google - Create Document Create a new document per Participant and insert data …" at bounding box center [322, 106] width 251 height 24
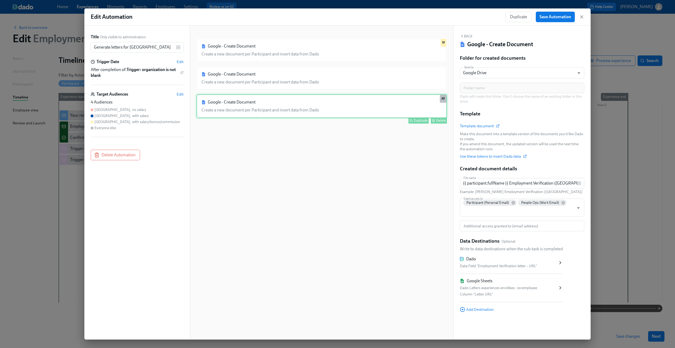
click at [214, 104] on div "Google - Create Document Create a new document per Participant and insert data …" at bounding box center [322, 106] width 251 height 24
click at [182, 95] on span "Edit" at bounding box center [180, 94] width 7 height 5
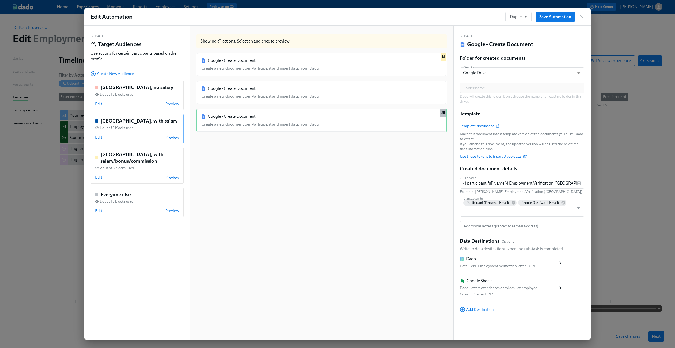
click at [100, 135] on span "Edit" at bounding box center [98, 137] width 7 height 5
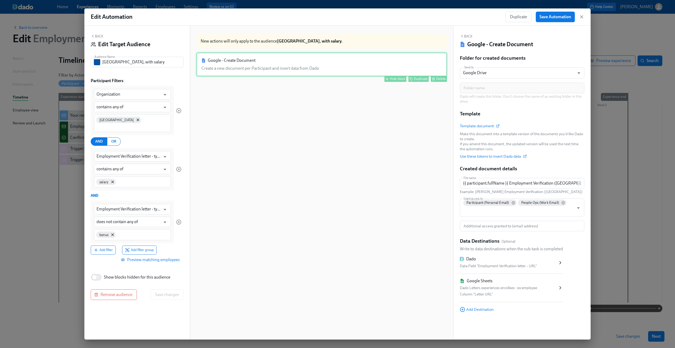
click at [265, 67] on div "Google - Create Document Create a new document per Participant and insert data …" at bounding box center [322, 64] width 251 height 24
click at [390, 79] on div "Hide block" at bounding box center [398, 79] width 16 height 4
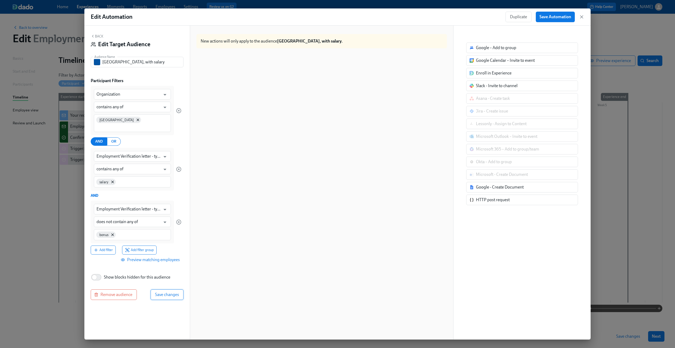
click at [175, 289] on button "Save changes" at bounding box center [167, 294] width 33 height 11
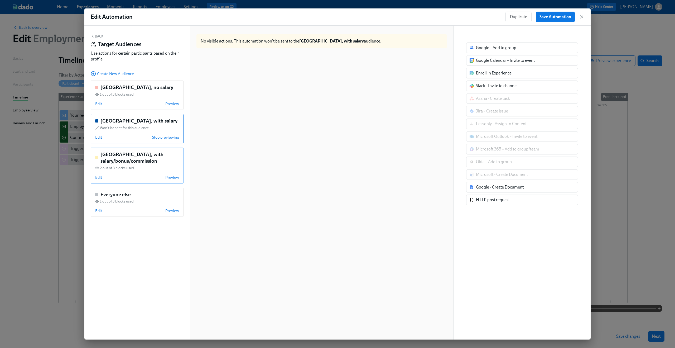
click at [100, 176] on span "Edit" at bounding box center [98, 177] width 7 height 5
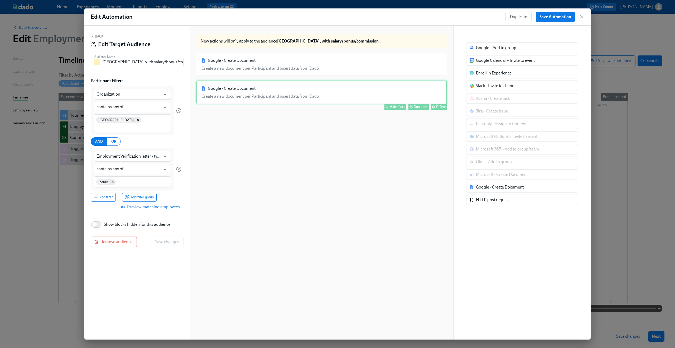
click at [333, 99] on div "Google - Create Document Create a new document per Participant and insert data …" at bounding box center [322, 92] width 251 height 24
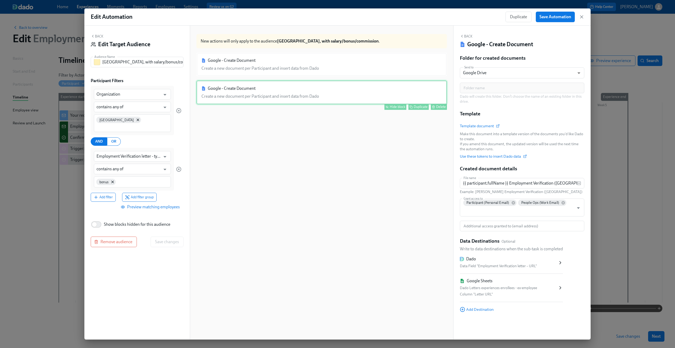
click at [393, 105] on div "Hide block" at bounding box center [398, 107] width 16 height 4
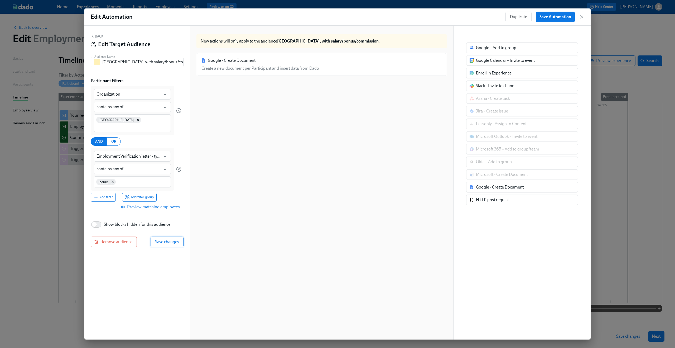
click at [168, 236] on button "Save changes" at bounding box center [167, 241] width 33 height 11
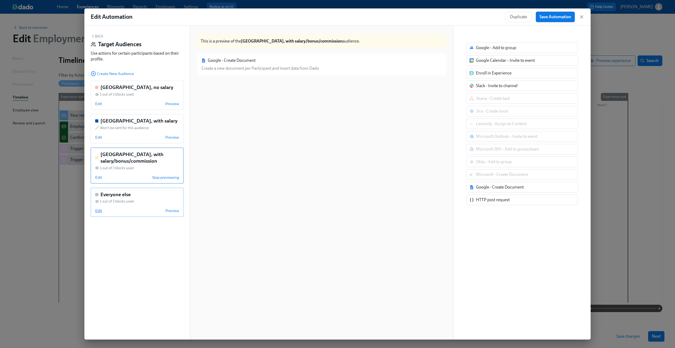
click at [99, 212] on span "Edit" at bounding box center [98, 210] width 7 height 5
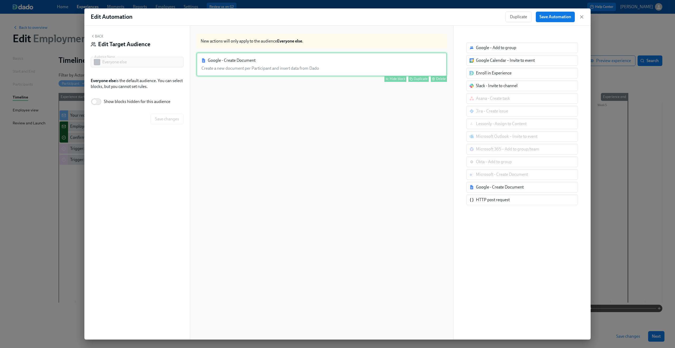
click at [262, 64] on div "Google - Create Document Create a new document per Participant and insert data …" at bounding box center [322, 64] width 251 height 24
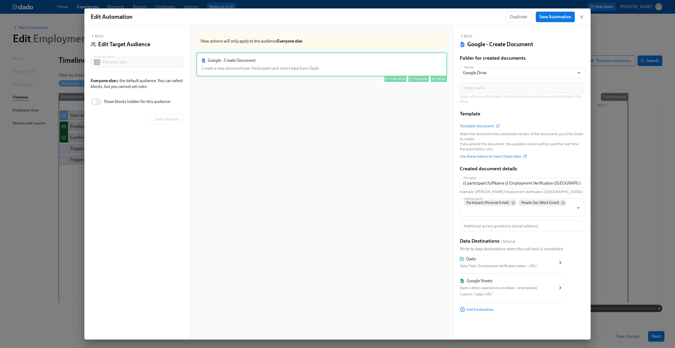
click at [385, 78] on button "Hide block" at bounding box center [396, 79] width 22 height 6
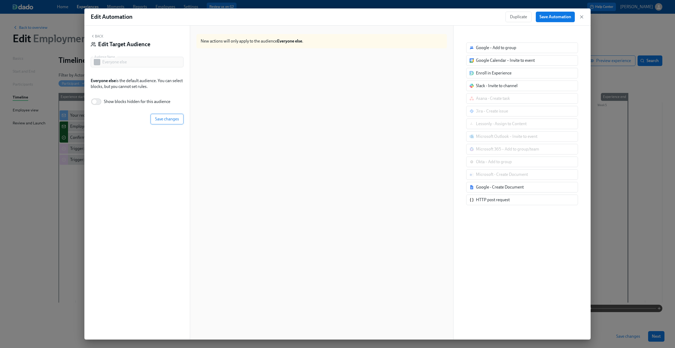
click at [166, 116] on button "Save changes" at bounding box center [167, 119] width 33 height 11
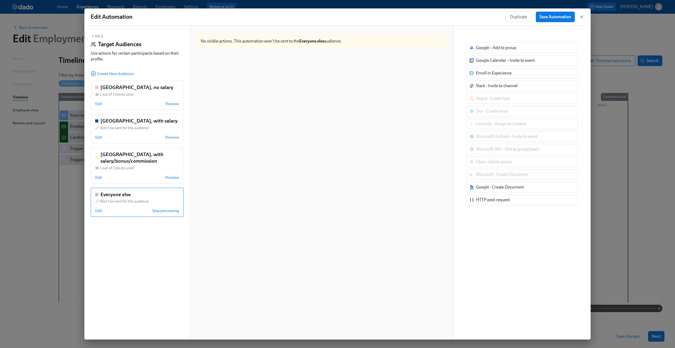
click at [101, 37] on button "Back" at bounding box center [97, 36] width 13 height 4
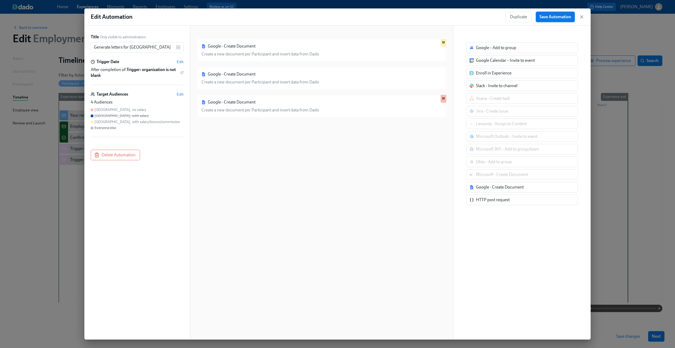
click at [552, 19] on span "Save Automation" at bounding box center [556, 16] width 32 height 5
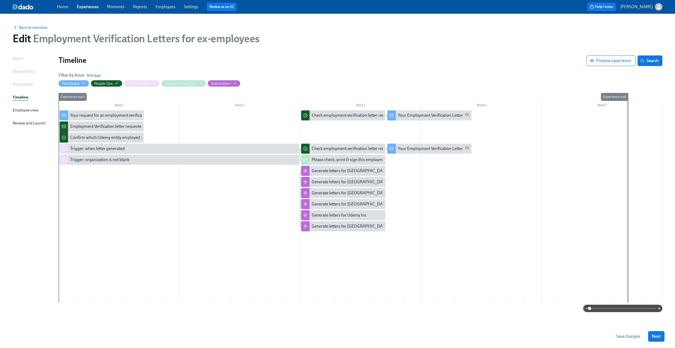
click at [624, 333] on span "Save changes" at bounding box center [628, 335] width 24 height 5
click at [344, 228] on div "Generate letters for Mexico" at bounding box center [350, 226] width 77 height 6
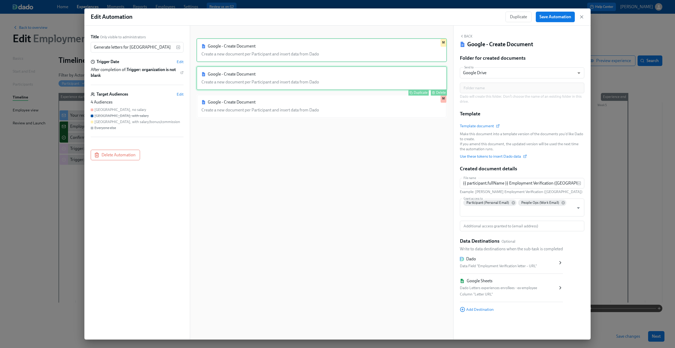
click at [265, 74] on div "Google - Create Document Create a new document per Participant and insert data …" at bounding box center [322, 78] width 251 height 24
click at [181, 94] on span "Edit" at bounding box center [180, 94] width 7 height 5
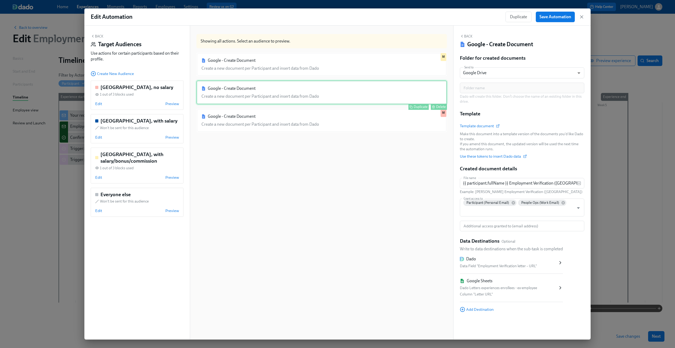
click at [241, 95] on div "Google - Create Document Create a new document per Participant and insert data …" at bounding box center [322, 92] width 251 height 24
click at [169, 103] on span "Preview" at bounding box center [172, 103] width 14 height 5
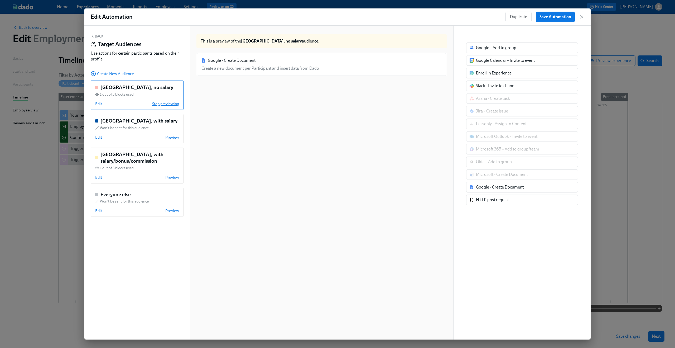
click at [169, 103] on span "Stop previewing" at bounding box center [165, 103] width 27 height 5
click at [105, 37] on div "Back Target Audiences Use actions for certain participants based on their profi…" at bounding box center [137, 49] width 93 height 30
click at [97, 36] on button "Back" at bounding box center [97, 36] width 13 height 4
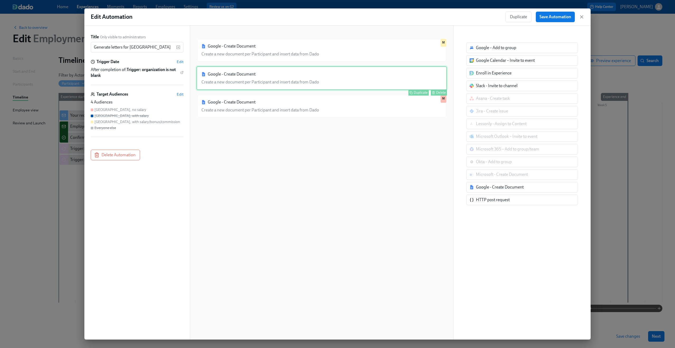
click at [243, 77] on div "Google - Create Document Create a new document per Participant and insert data …" at bounding box center [322, 78] width 251 height 24
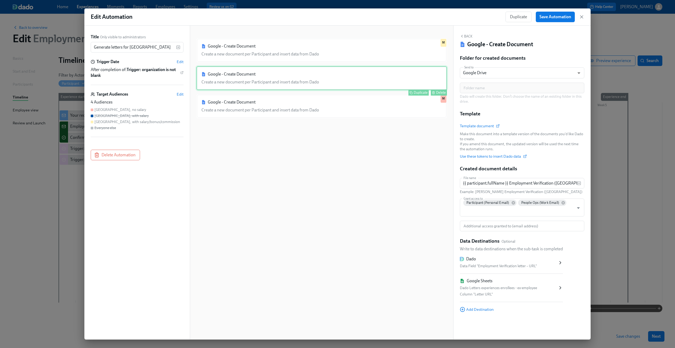
click at [248, 83] on div "Google - Create Document Create a new document per Participant and insert data …" at bounding box center [322, 78] width 251 height 24
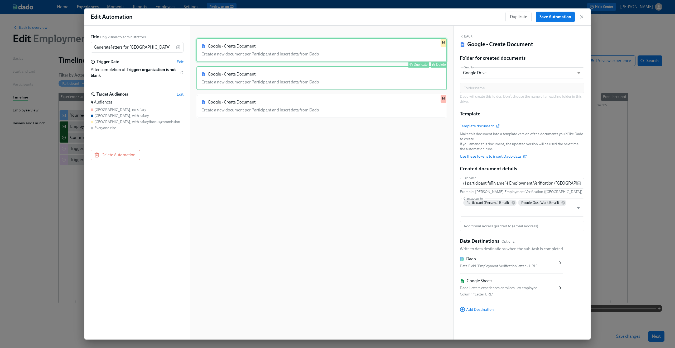
click at [241, 44] on div "Google - Create Document Create a new document per Participant and insert data …" at bounding box center [322, 50] width 251 height 24
click at [236, 78] on div "Google - Create Document Create a new document per Participant and insert data …" at bounding box center [322, 78] width 251 height 24
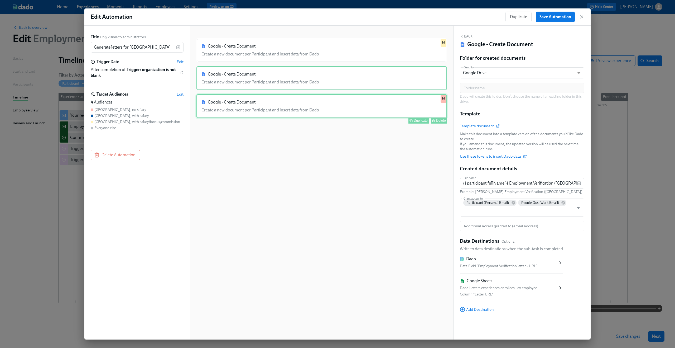
click at [236, 112] on div "Google - Create Document Create a new document per Participant and insert data …" at bounding box center [322, 106] width 251 height 24
click at [234, 88] on div "Google - Create Document Create a new document per Participant and insert data …" at bounding box center [322, 78] width 251 height 24
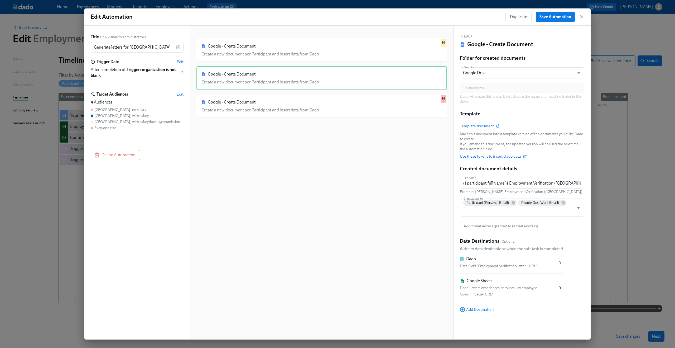
click at [178, 94] on span "Edit" at bounding box center [180, 94] width 7 height 5
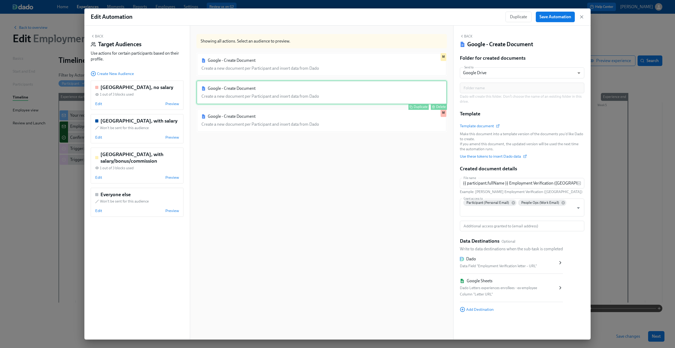
click at [231, 93] on div "Google - Create Document Create a new document per Participant and insert data …" at bounding box center [322, 92] width 251 height 24
click at [100, 106] on span "Edit" at bounding box center [98, 103] width 7 height 5
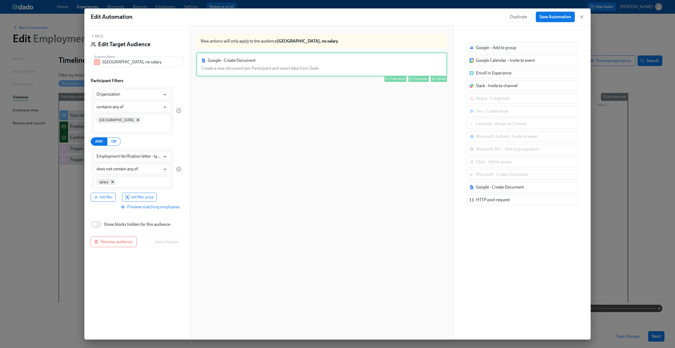
click at [263, 68] on div "Google - Create Document Create a new document per Participant and insert data …" at bounding box center [322, 64] width 251 height 24
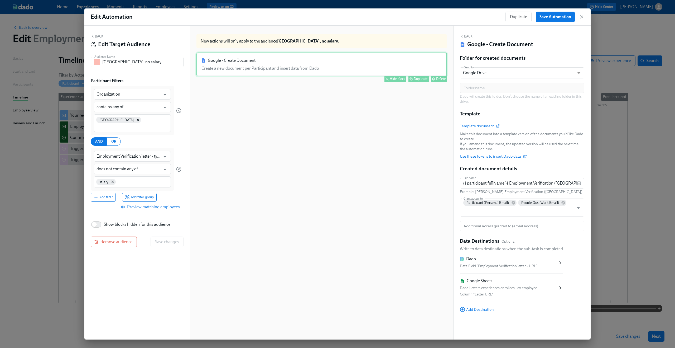
click at [390, 78] on div "Hide block" at bounding box center [398, 79] width 16 height 4
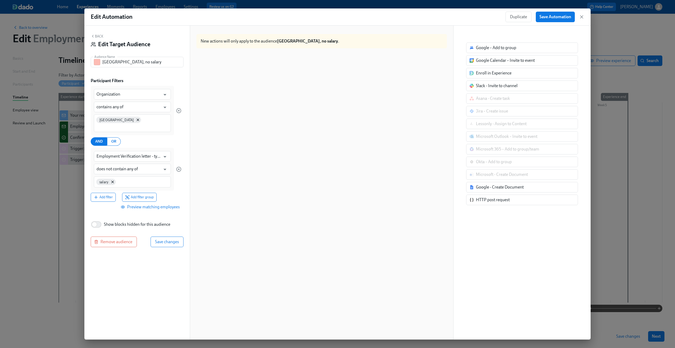
click at [95, 35] on button "Back" at bounding box center [97, 36] width 13 height 4
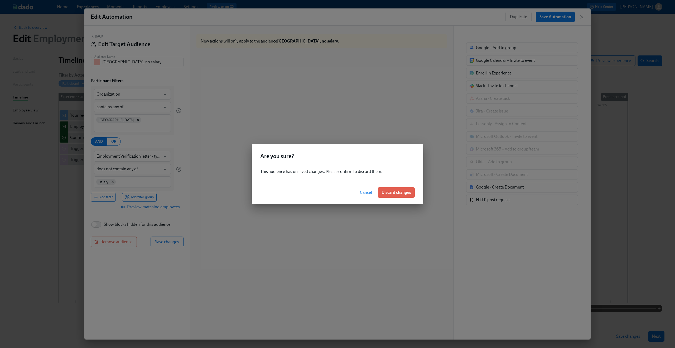
click at [363, 190] on span "Cancel" at bounding box center [366, 192] width 12 height 5
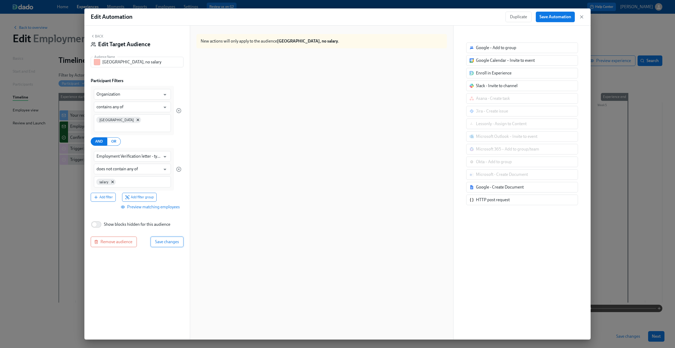
click at [174, 239] on span "Save changes" at bounding box center [167, 241] width 24 height 5
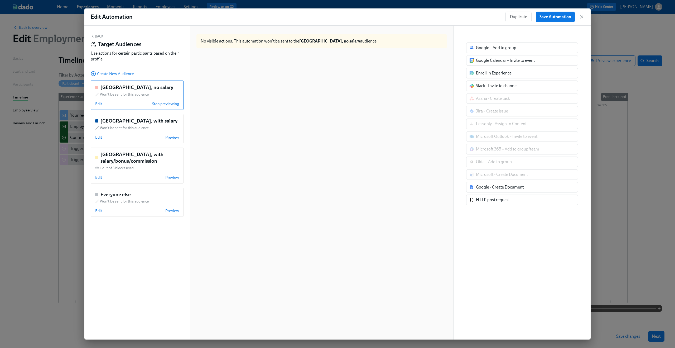
click at [101, 36] on button "Back" at bounding box center [97, 36] width 13 height 4
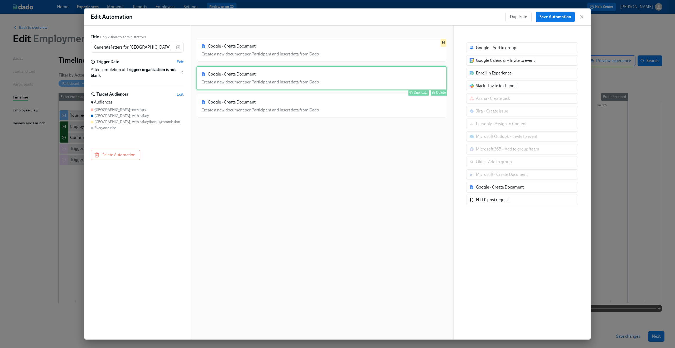
click at [249, 80] on div "Google - Create Document Create a new document per Participant and insert data …" at bounding box center [322, 78] width 251 height 24
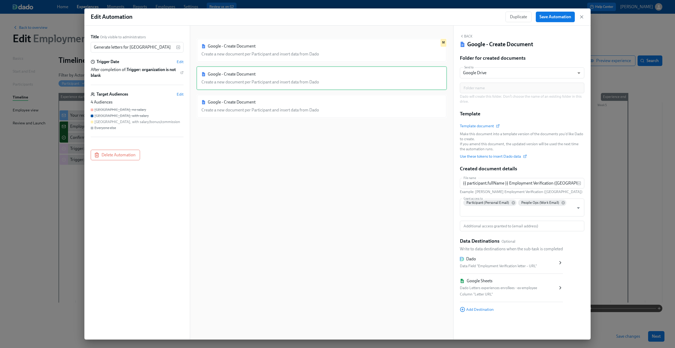
click at [585, 15] on div "Edit Automation Duplicate Save Automation" at bounding box center [337, 16] width 506 height 17
click at [583, 15] on icon "button" at bounding box center [581, 16] width 5 height 5
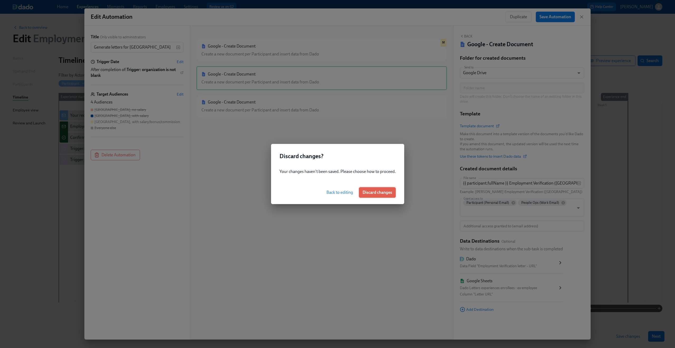
click at [389, 195] on button "Discard changes" at bounding box center [377, 192] width 37 height 11
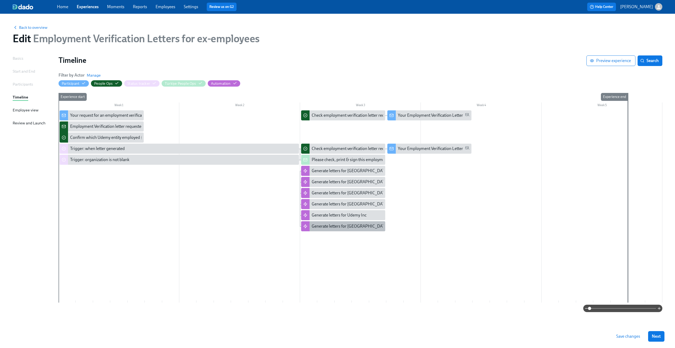
click at [354, 226] on div "Generate letters for Mexico" at bounding box center [350, 226] width 77 height 6
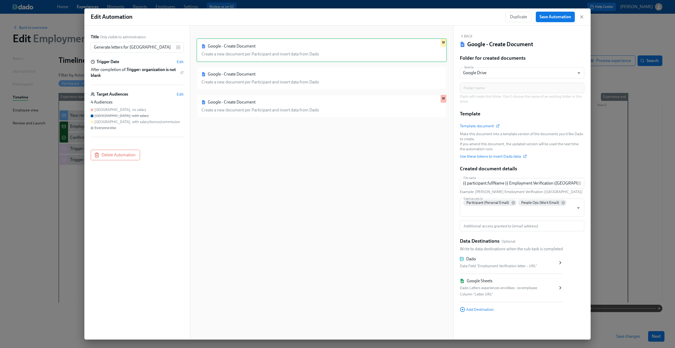
click at [301, 140] on div "Google - Create Document Create a new document per Participant and insert data …" at bounding box center [322, 186] width 251 height 297
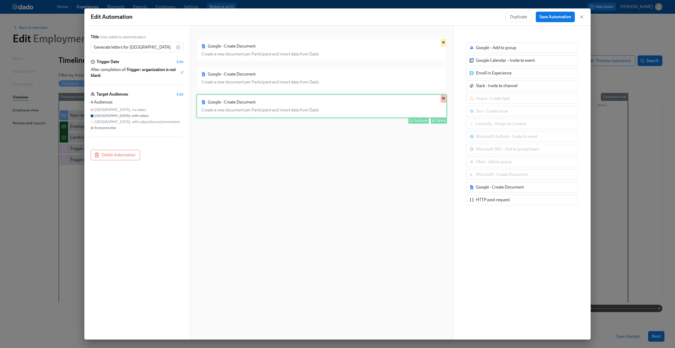
click at [285, 114] on div "Google - Create Document Create a new document per Participant and insert data …" at bounding box center [322, 106] width 251 height 24
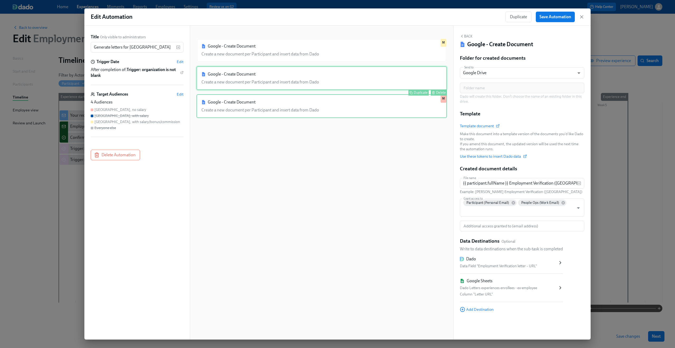
click at [267, 87] on div "Google - Create Document Create a new document per Participant and insert data …" at bounding box center [322, 78] width 251 height 24
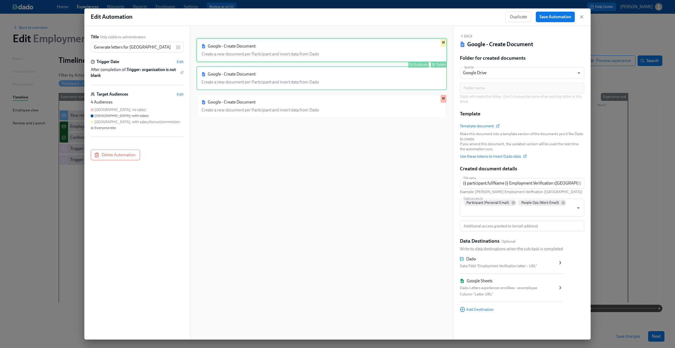
click at [227, 44] on div "Google - Create Document Create a new document per Participant and insert data …" at bounding box center [322, 50] width 251 height 24
click at [237, 75] on div "Google - Create Document Create a new document per Participant and insert data …" at bounding box center [322, 78] width 251 height 24
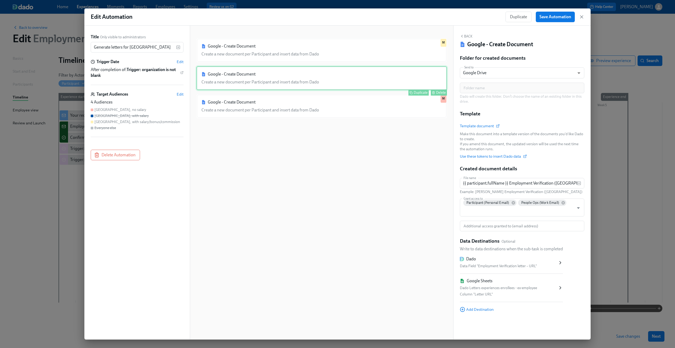
click at [237, 75] on div "Google - Create Document Create a new document per Participant and insert data …" at bounding box center [322, 78] width 251 height 24
click at [290, 173] on div "Google - Create Document Create a new document per Participant and insert data …" at bounding box center [322, 186] width 251 height 297
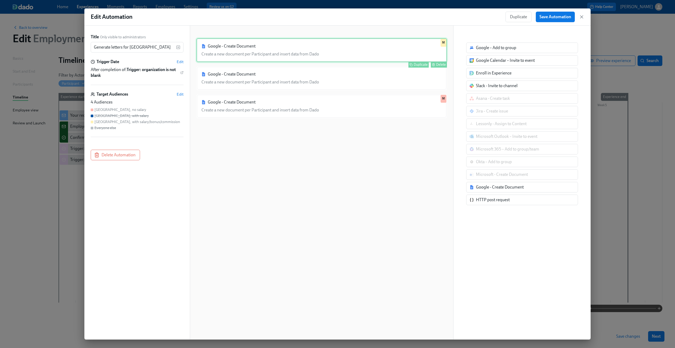
click at [222, 58] on div "Google - Create Document Create a new document per Participant and insert data …" at bounding box center [322, 50] width 251 height 24
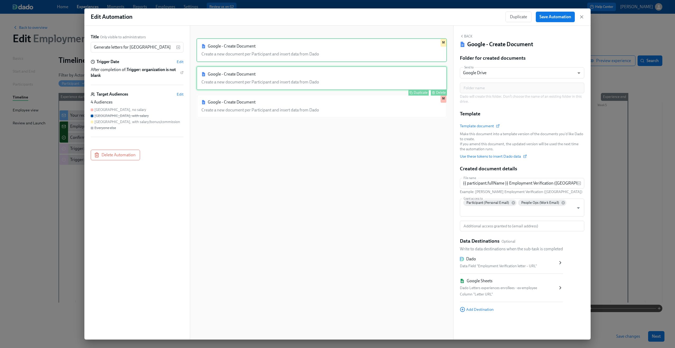
click at [223, 79] on div "Google - Create Document Create a new document per Participant and insert data …" at bounding box center [322, 78] width 251 height 24
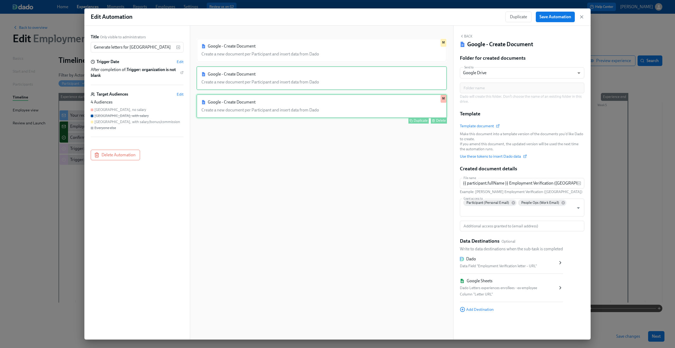
click at [224, 105] on div "Google - Create Document Create a new document per Participant and insert data …" at bounding box center [322, 106] width 251 height 24
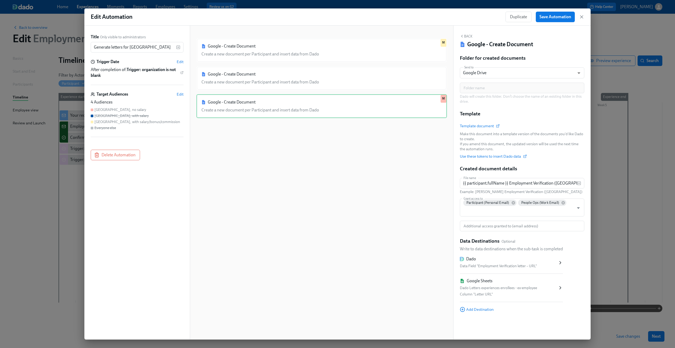
click at [246, 148] on div "Google - Create Document Create a new document per Participant and insert data …" at bounding box center [322, 186] width 251 height 297
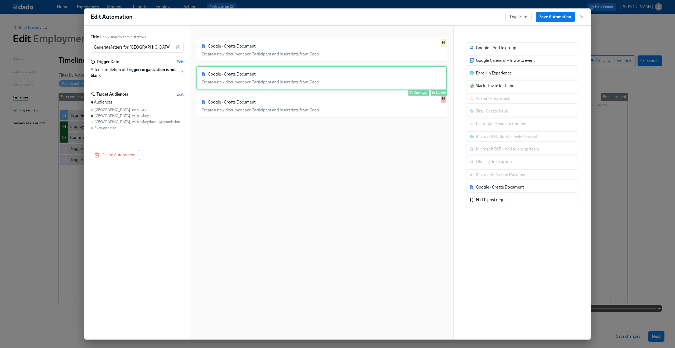
click at [230, 82] on div "Google - Create Document Create a new document per Participant and insert data …" at bounding box center [322, 78] width 251 height 24
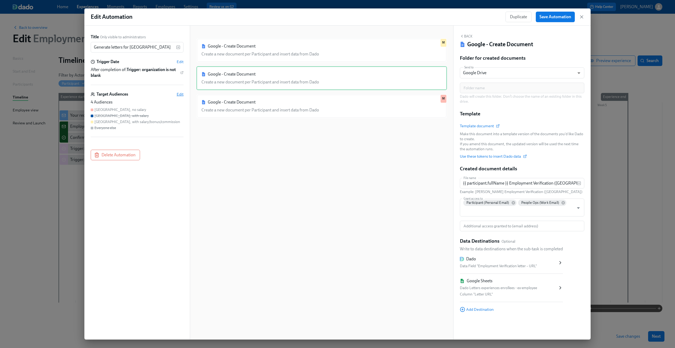
click at [180, 93] on span "Edit" at bounding box center [180, 94] width 7 height 5
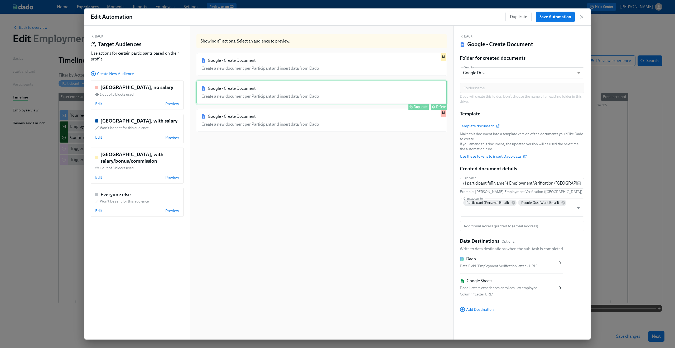
click at [215, 90] on div "Google - Create Document Create a new document per Participant and insert data …" at bounding box center [322, 92] width 251 height 24
click at [99, 138] on span "Edit" at bounding box center [98, 137] width 7 height 5
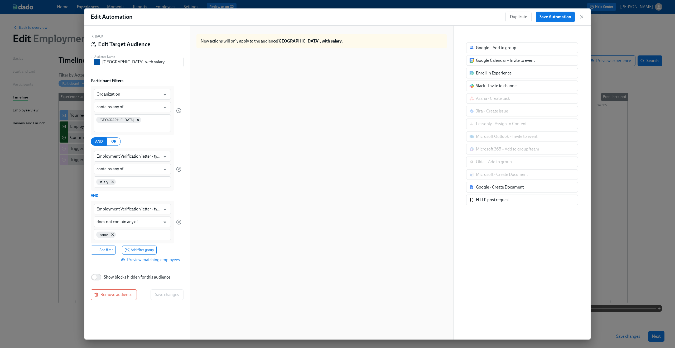
click at [141, 271] on label "Show blocks hidden for this audience" at bounding box center [131, 277] width 80 height 12
click at [112, 271] on input "Show blocks hidden for this audience" at bounding box center [94, 277] width 35 height 12
checkbox input "true"
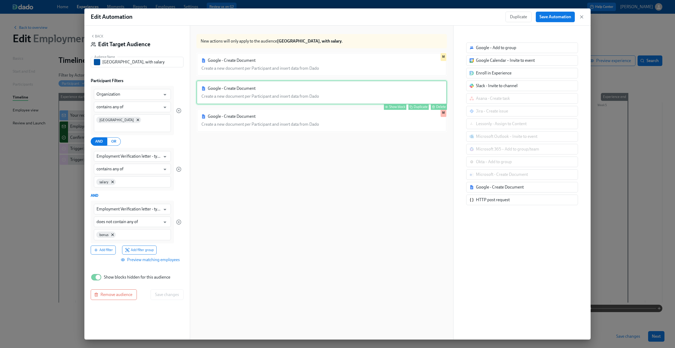
click at [356, 92] on div "Google - Create Document Create a new document per Participant and insert data …" at bounding box center [322, 92] width 251 height 24
click at [389, 107] on div "Show block" at bounding box center [397, 107] width 16 height 4
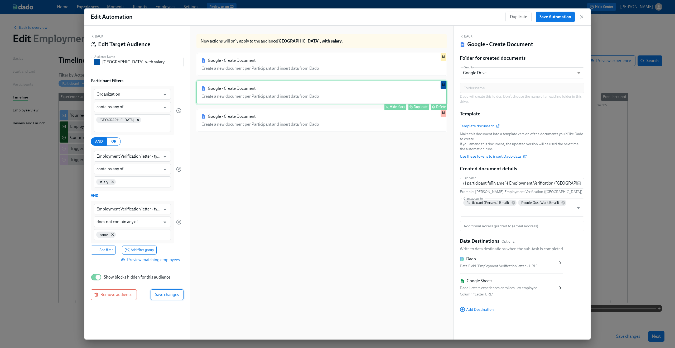
click at [171, 292] on span "Save changes" at bounding box center [167, 294] width 24 height 5
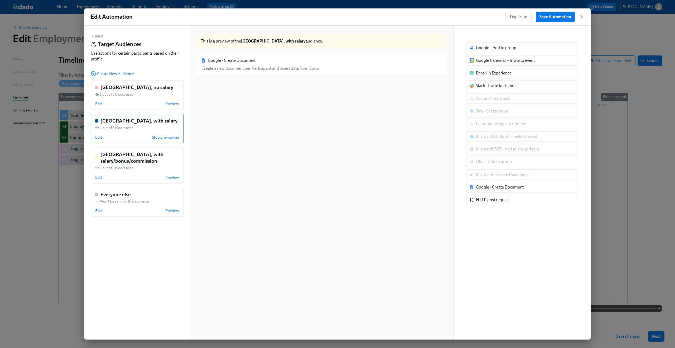
click at [101, 37] on button "Back" at bounding box center [97, 36] width 13 height 4
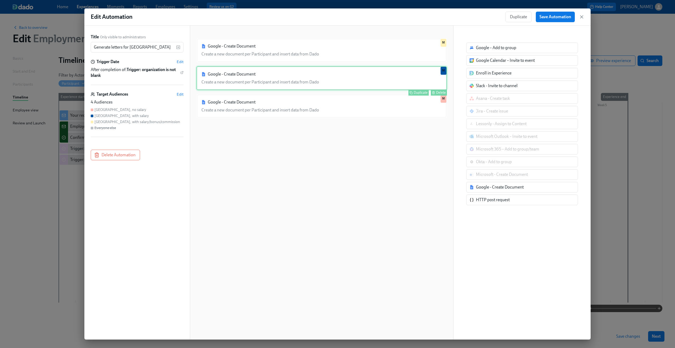
click at [339, 160] on div "Google - Create Document Create a new document per Participant and insert data …" at bounding box center [322, 186] width 251 height 297
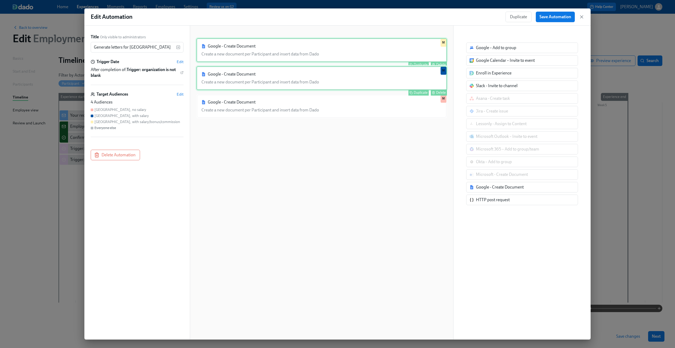
click at [311, 55] on div "Google - Create Document Create a new document per Participant and insert data …" at bounding box center [322, 50] width 251 height 24
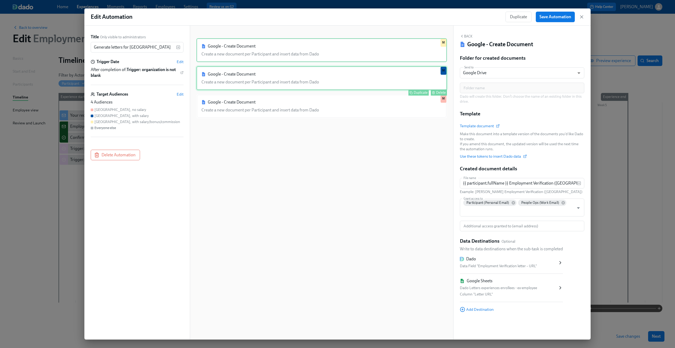
click at [311, 81] on div "Google - Create Document Create a new document per Participant and insert data …" at bounding box center [322, 78] width 251 height 24
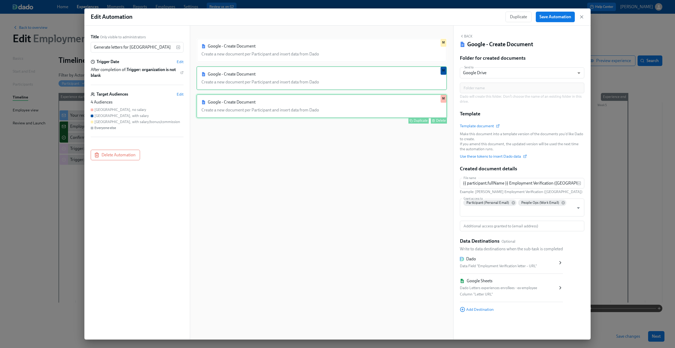
click at [305, 102] on div "Google - Create Document Create a new document per Participant and insert data …" at bounding box center [322, 106] width 251 height 24
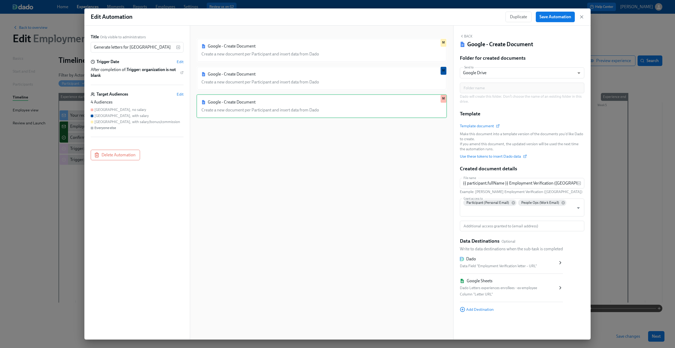
click at [325, 150] on div "Google - Create Document Create a new document per Participant and insert data …" at bounding box center [322, 186] width 251 height 297
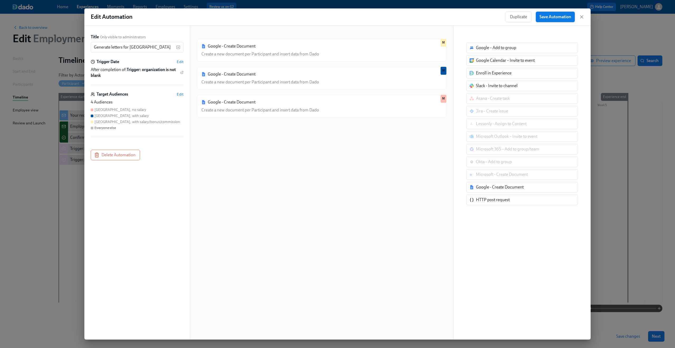
click at [549, 18] on span "Save Automation" at bounding box center [556, 16] width 32 height 5
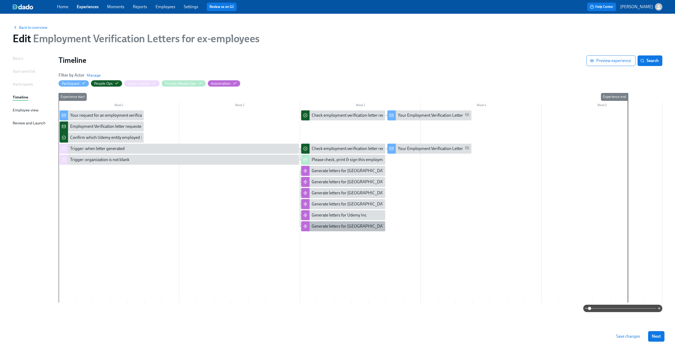
click at [353, 227] on div "Generate letters for Mexico" at bounding box center [350, 226] width 77 height 6
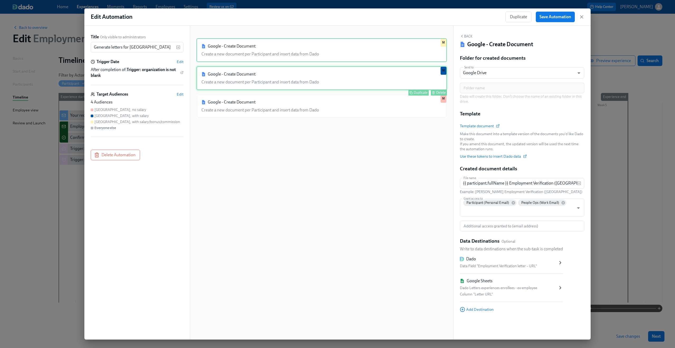
click at [238, 72] on div "Google - Create Document Create a new document per Participant and insert data …" at bounding box center [322, 78] width 251 height 24
click at [238, 47] on div "Google - Create Document Create a new document per Participant and insert data …" at bounding box center [322, 50] width 251 height 24
click at [243, 91] on div "Duplicate Delete" at bounding box center [323, 92] width 250 height 6
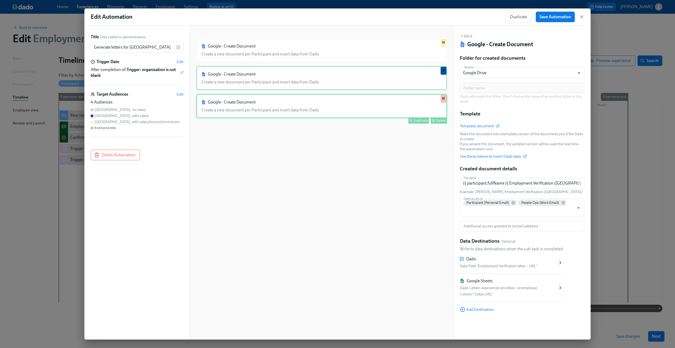
click at [242, 106] on div "Google - Create Document Create a new document per Participant and insert data …" at bounding box center [322, 106] width 251 height 24
click at [234, 80] on div "Google - Create Document Create a new document per Participant and insert data …" at bounding box center [322, 78] width 251 height 24
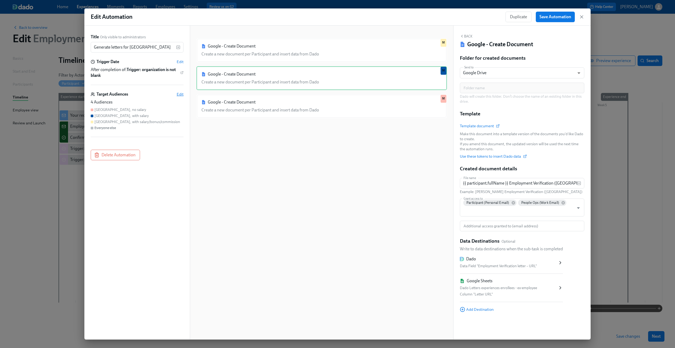
click at [179, 93] on span "Edit" at bounding box center [180, 94] width 7 height 5
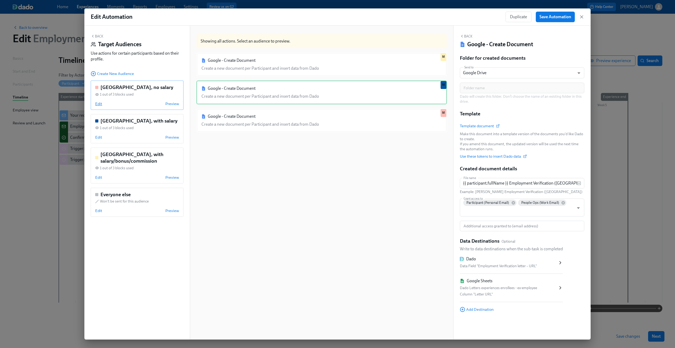
click at [101, 102] on span "Edit" at bounding box center [98, 103] width 7 height 5
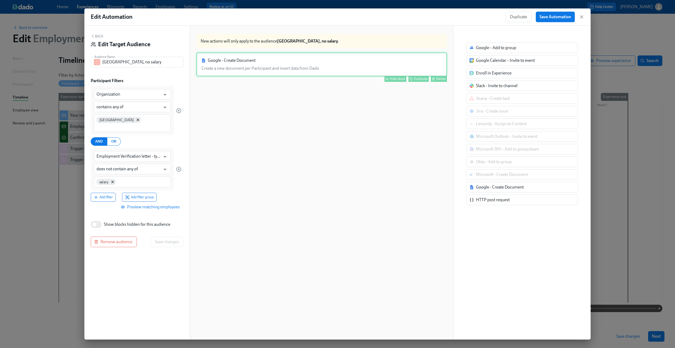
click at [240, 69] on div "Google - Create Document Create a new document per Participant and insert data …" at bounding box center [322, 64] width 251 height 24
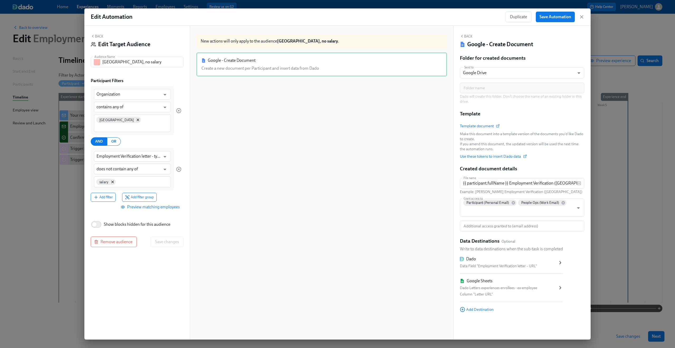
click at [103, 37] on div "Back Edit Target Audience" at bounding box center [137, 42] width 93 height 16
click at [100, 35] on button "Back" at bounding box center [97, 36] width 13 height 4
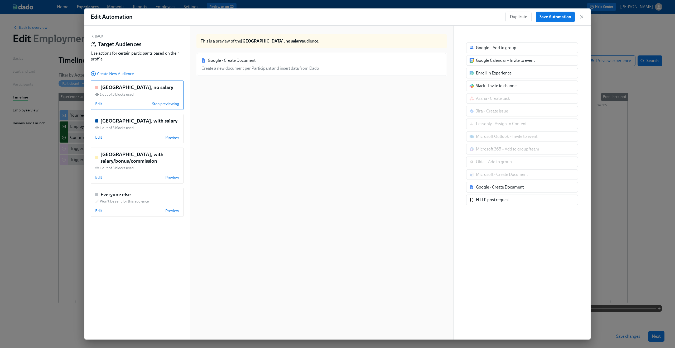
click at [93, 37] on icon "button" at bounding box center [93, 36] width 4 height 4
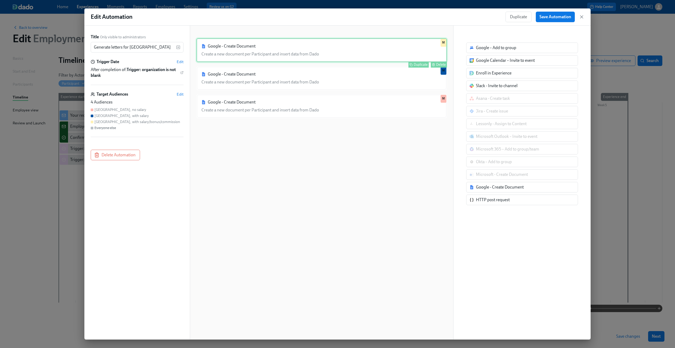
click at [214, 59] on div "Google - Create Document Create a new document per Participant and insert data …" at bounding box center [322, 50] width 251 height 24
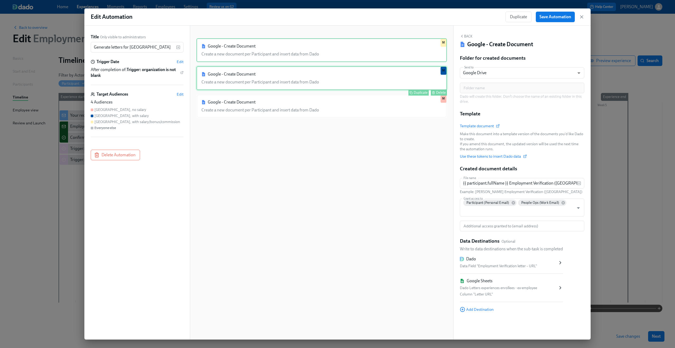
click at [218, 81] on div "Google - Create Document Create a new document per Participant and insert data …" at bounding box center [322, 78] width 251 height 24
click at [257, 151] on div "Google - Create Document Create a new document per Participant and insert data …" at bounding box center [322, 186] width 251 height 297
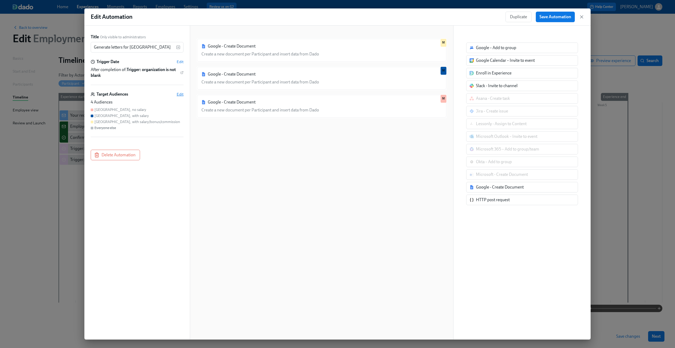
click at [178, 93] on span "Edit" at bounding box center [180, 94] width 7 height 5
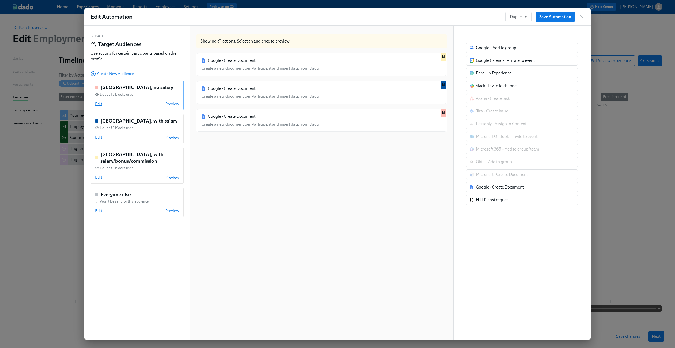
click at [99, 104] on span "Edit" at bounding box center [98, 103] width 7 height 5
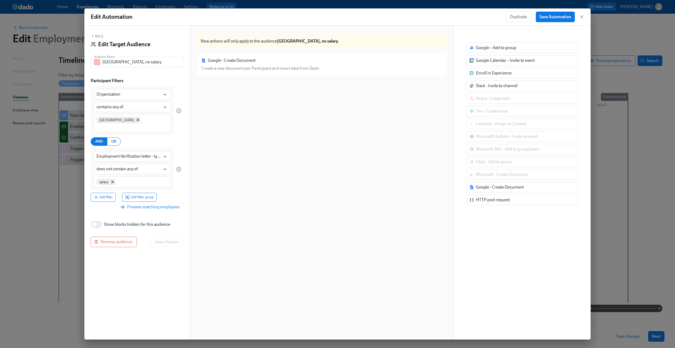
click at [137, 221] on span "Show blocks hidden for this audience" at bounding box center [137, 224] width 66 height 6
click at [112, 220] on input "Show blocks hidden for this audience" at bounding box center [94, 224] width 35 height 12
click at [149, 221] on span "Show blocks hidden for this audience" at bounding box center [137, 224] width 66 height 6
click at [116, 218] on input "Show blocks hidden for this audience" at bounding box center [98, 224] width 35 height 12
click at [149, 221] on span "Show blocks hidden for this audience" at bounding box center [137, 224] width 66 height 6
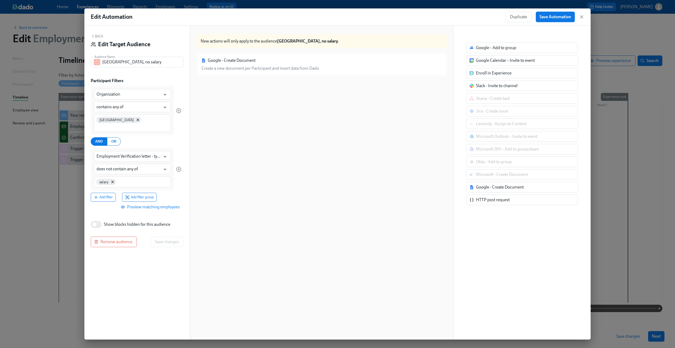
click at [112, 218] on input "Show blocks hidden for this audience" at bounding box center [94, 224] width 35 height 12
click at [105, 221] on span "Show blocks hidden for this audience" at bounding box center [137, 224] width 66 height 6
click at [105, 218] on input "Show blocks hidden for this audience" at bounding box center [98, 224] width 35 height 12
checkbox input "false"
click at [97, 34] on div "Back Edit Target Audience Audience Name Mexico, no salary Audience Name Partici…" at bounding box center [137, 183] width 106 height 314
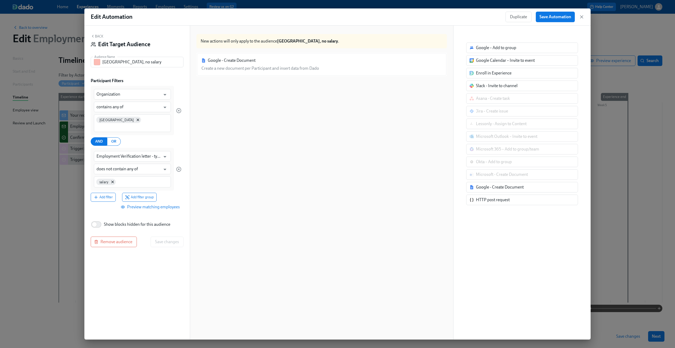
click at [96, 36] on button "Back" at bounding box center [97, 36] width 13 height 4
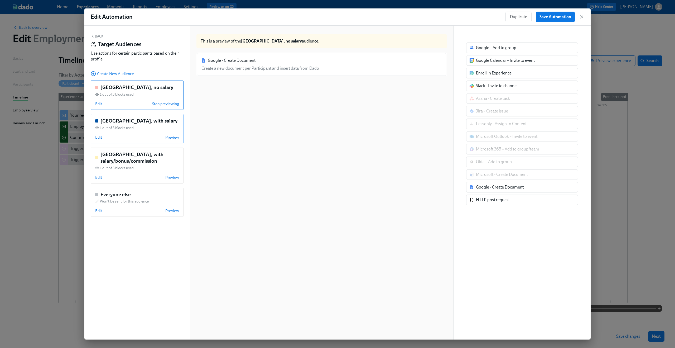
click at [99, 137] on span "Edit" at bounding box center [98, 137] width 7 height 5
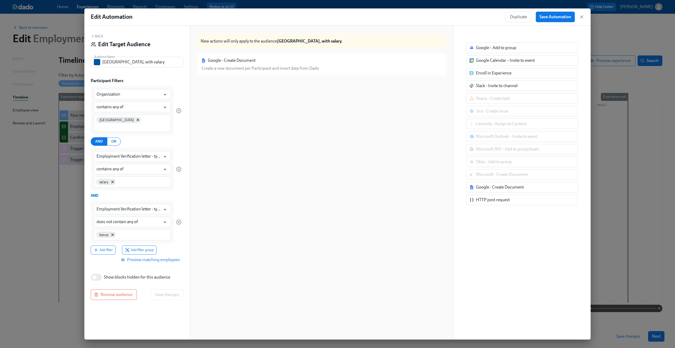
click at [149, 274] on span "Show blocks hidden for this audience" at bounding box center [137, 277] width 66 height 6
click at [112, 271] on input "Show blocks hidden for this audience" at bounding box center [94, 277] width 35 height 12
click at [103, 271] on input "Show blocks hidden for this audience" at bounding box center [98, 277] width 35 height 12
checkbox input "false"
click at [95, 36] on button "Back" at bounding box center [97, 36] width 13 height 4
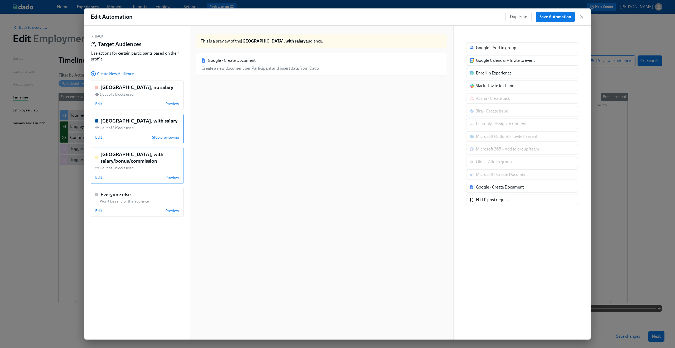
click at [101, 176] on span "Edit" at bounding box center [98, 177] width 7 height 5
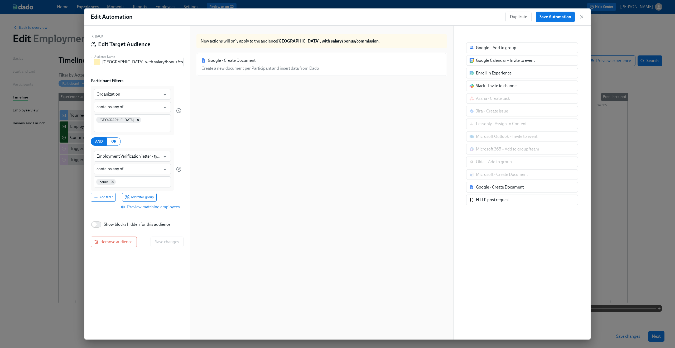
click at [149, 221] on span "Show blocks hidden for this audience" at bounding box center [137, 224] width 66 height 6
click at [112, 218] on input "Show blocks hidden for this audience" at bounding box center [94, 224] width 35 height 12
checkbox input "true"
click at [95, 34] on div "Back Edit Target Audience Audience Name Mexico, with salary/bonus/commission Au…" at bounding box center [137, 183] width 106 height 314
click at [95, 36] on icon "button" at bounding box center [93, 36] width 4 height 4
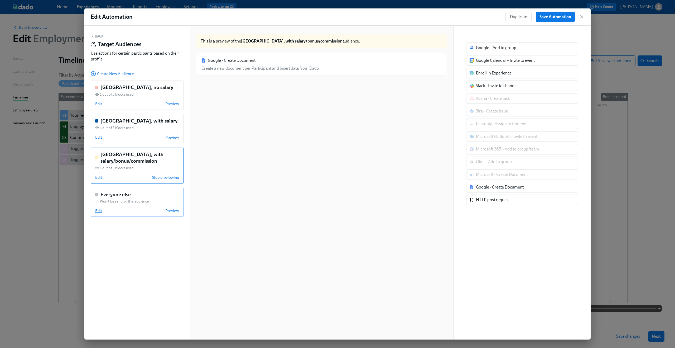
click at [98, 210] on span "Edit" at bounding box center [98, 210] width 7 height 5
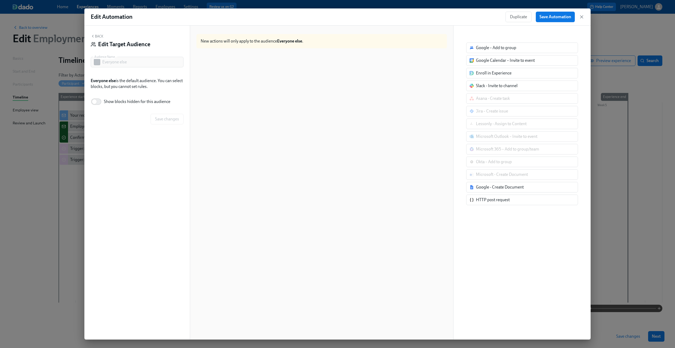
click at [140, 100] on span "Show blocks hidden for this audience" at bounding box center [137, 102] width 66 height 6
click at [112, 100] on input "Show blocks hidden for this audience" at bounding box center [94, 102] width 35 height 12
checkbox input "true"
click at [98, 33] on div "Back Edit Target Audience Audience Name Everyone else Audience Name Everyone el…" at bounding box center [137, 183] width 106 height 314
click at [98, 34] on button "Back" at bounding box center [97, 36] width 13 height 4
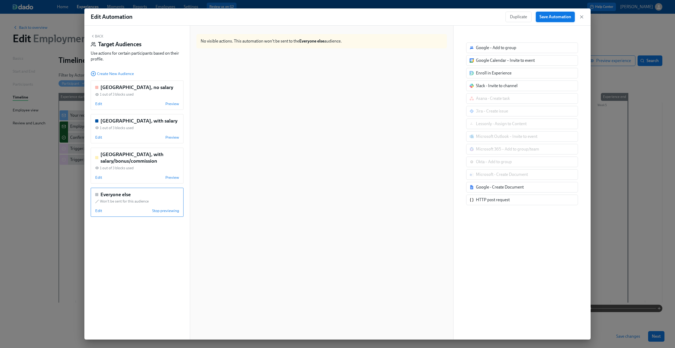
click at [563, 20] on button "Save Automation" at bounding box center [555, 17] width 39 height 11
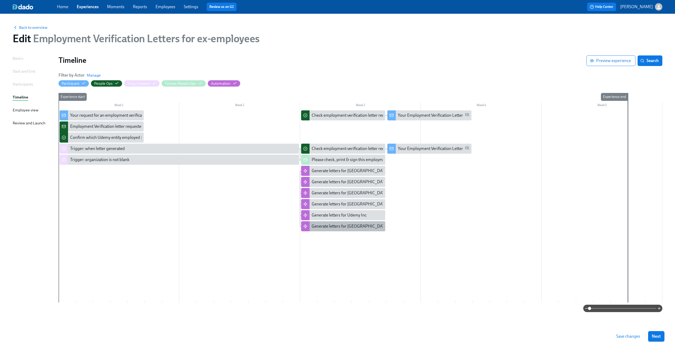
click at [348, 226] on div "Generate letters for Mexico" at bounding box center [350, 226] width 77 height 6
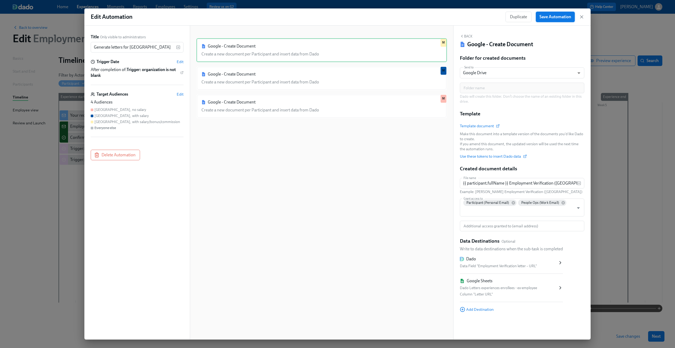
click at [561, 14] on button "Save Automation" at bounding box center [555, 17] width 39 height 11
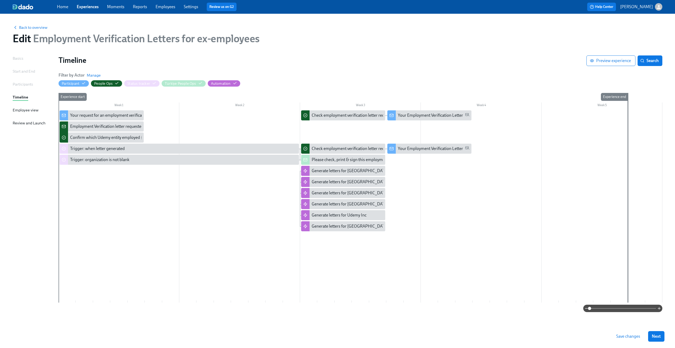
click at [625, 336] on span "Save changes" at bounding box center [628, 335] width 24 height 5
click at [25, 27] on span "Back to overview" at bounding box center [30, 27] width 35 height 5
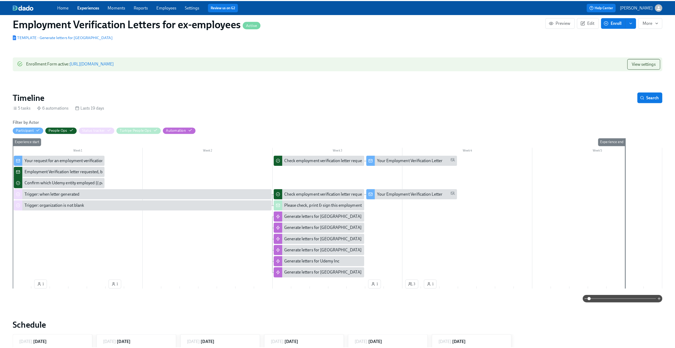
scroll to position [150, 0]
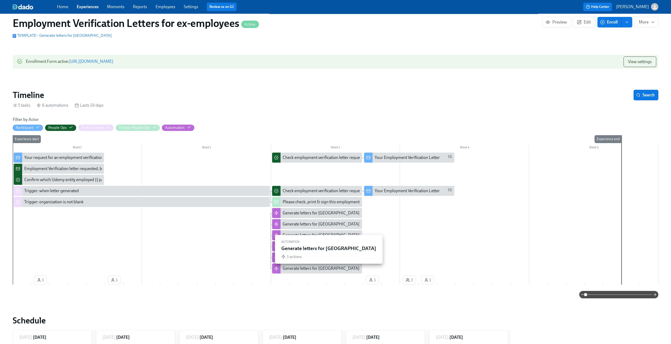
click at [299, 271] on div "Generate letters for Mexico" at bounding box center [321, 268] width 77 height 6
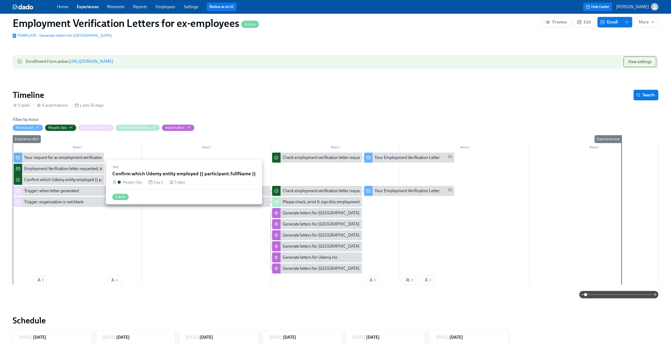
click at [70, 183] on div "Confirm which Udemy entity employed {{ participant.fullName }}" at bounding box center [82, 180] width 116 height 6
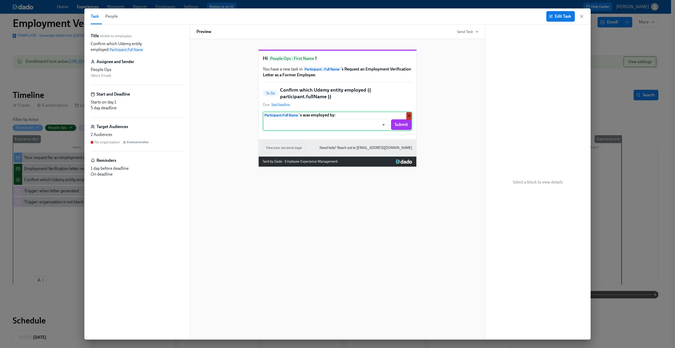
click at [350, 131] on div "Participant : Full Name 's was employed by: ​ ​ Submit N" at bounding box center [337, 121] width 149 height 19
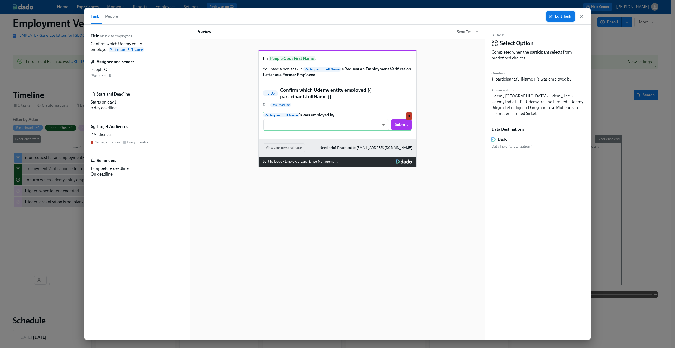
click at [554, 17] on span "Edit Task" at bounding box center [560, 16] width 21 height 5
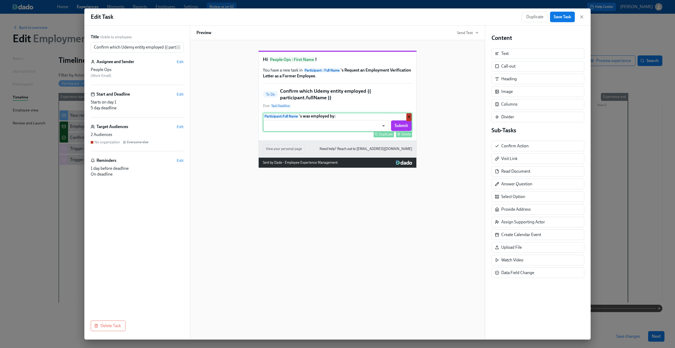
click at [370, 132] on div "Participant : Full Name 's was employed by: ​ ​ Submit Duplicate Delete N" at bounding box center [337, 122] width 149 height 19
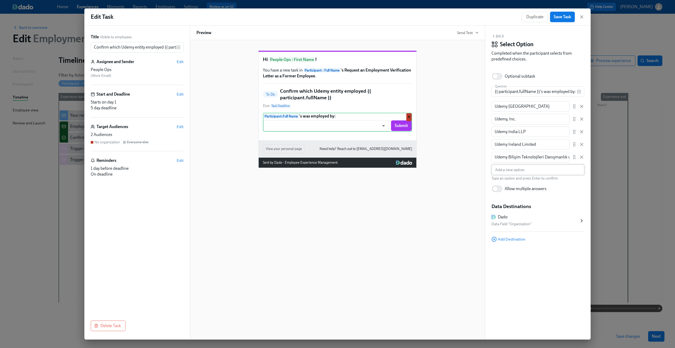
click at [521, 172] on input "text" at bounding box center [538, 169] width 93 height 11
type input "Udemy Mexico"
click at [458, 235] on div "Hi People Ops : First Name ! You have a new task in Participant : Full Name 's …" at bounding box center [337, 189] width 295 height 299
click at [566, 15] on span "Save Task" at bounding box center [562, 16] width 17 height 5
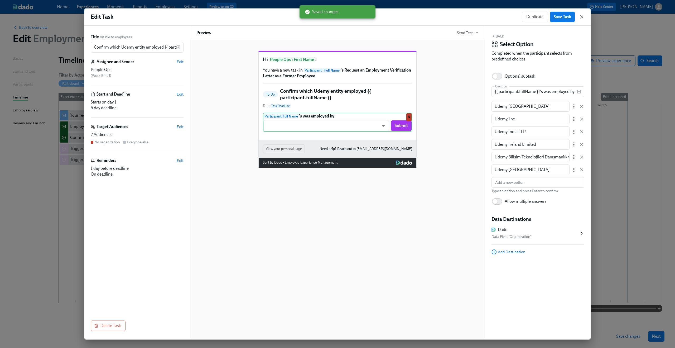
click at [584, 18] on icon "button" at bounding box center [581, 16] width 5 height 5
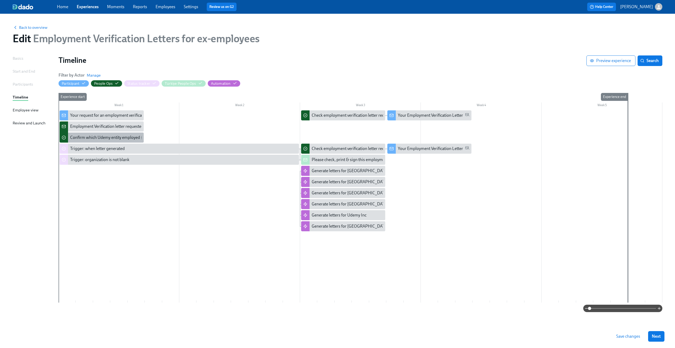
click at [103, 138] on div "Confirm which Udemy entity employed {{ participant.fullName }}" at bounding box center [128, 138] width 116 height 6
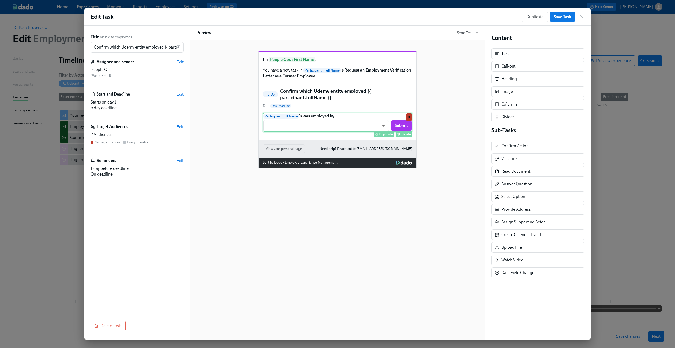
click at [349, 132] on div "Participant : Full Name 's was employed by: ​ ​ Submit Duplicate Delete N" at bounding box center [337, 122] width 149 height 19
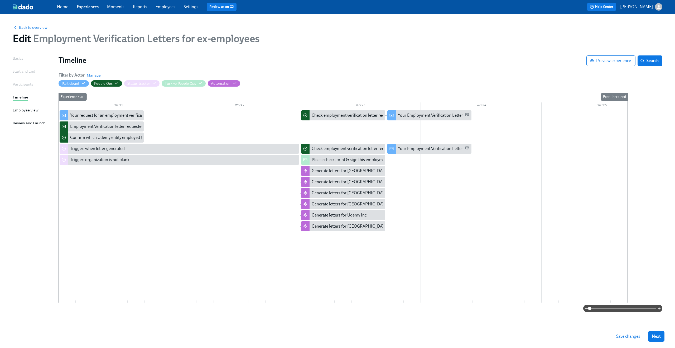
click at [29, 28] on span "Back to overview" at bounding box center [30, 27] width 35 height 5
click at [629, 336] on span "Save changes" at bounding box center [628, 335] width 24 height 5
click at [31, 26] on span "Back to overview" at bounding box center [30, 27] width 35 height 5
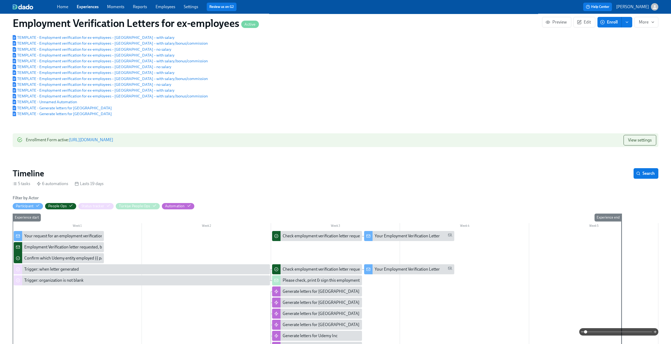
scroll to position [72, 0]
click at [630, 143] on span "View settings" at bounding box center [640, 140] width 24 height 5
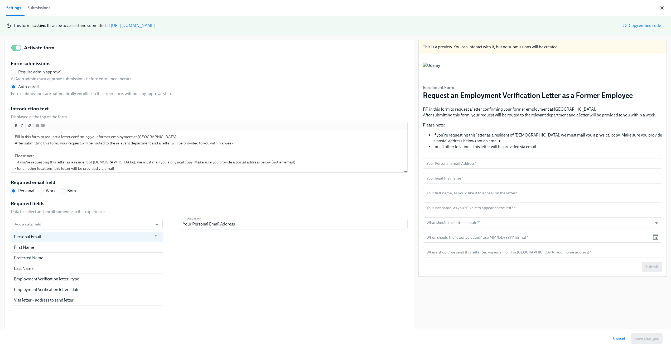
click at [663, 6] on icon "button" at bounding box center [662, 7] width 5 height 5
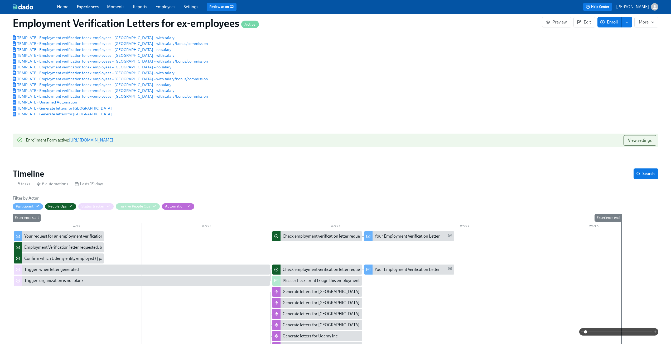
click at [45, 238] on div "Your request for an employment verification letter is being processed" at bounding box center [85, 236] width 123 height 6
click at [49, 250] on div "Employment Verification letter requested, but Dado has no data: {{ participant.…" at bounding box center [116, 247] width 184 height 6
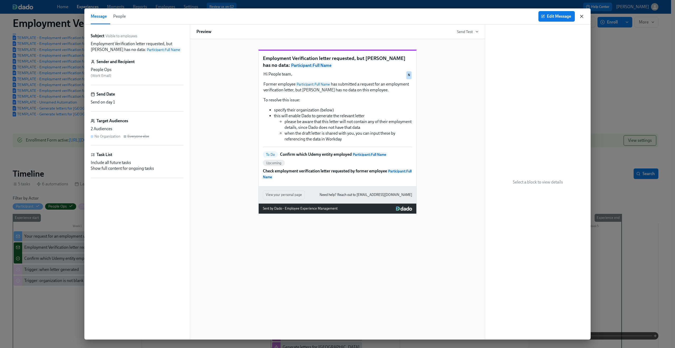
click at [581, 15] on icon "button" at bounding box center [582, 16] width 3 height 3
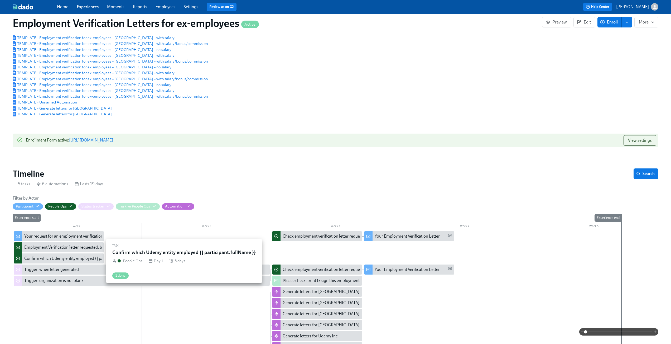
click at [61, 261] on div "Confirm which Udemy entity employed {{ participant.fullName }}" at bounding box center [82, 258] width 116 height 6
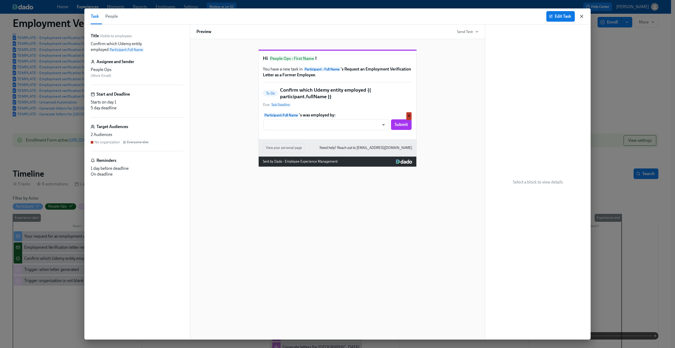
click at [581, 15] on icon "button" at bounding box center [581, 16] width 5 height 5
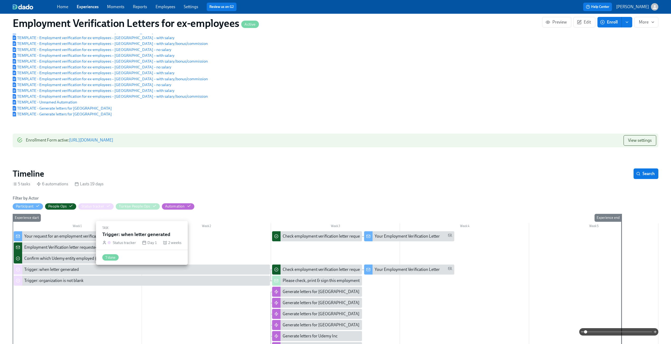
click at [46, 268] on div "Trigger: when letter generated" at bounding box center [142, 269] width 256 height 10
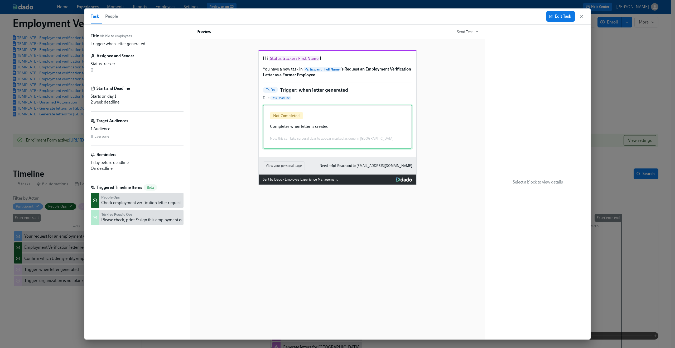
click at [308, 126] on div "Not Completed Completes when letter is created Note this can take serveral days…" at bounding box center [337, 127] width 149 height 44
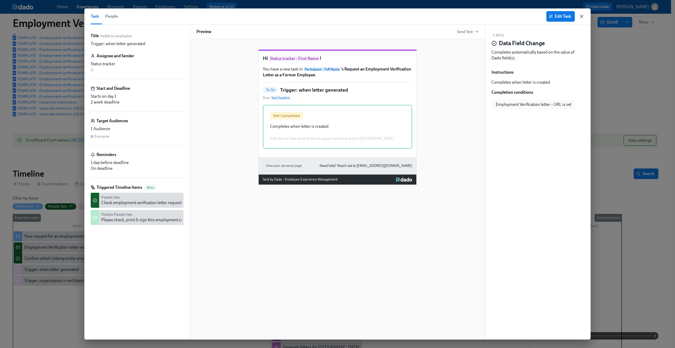
click at [582, 15] on icon "button" at bounding box center [581, 16] width 5 height 5
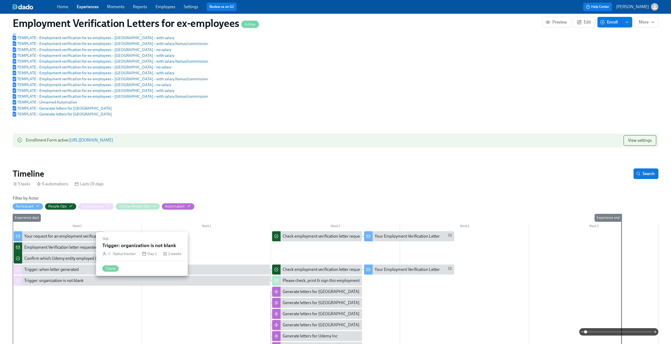
click at [97, 281] on div "Trigger: organization is not blank" at bounding box center [146, 281] width 244 height 6
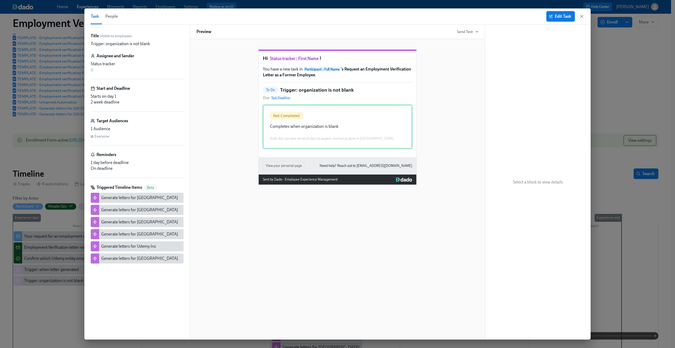
click at [293, 144] on div "Not Completed Completes when organization is blank Note this can take serveral …" at bounding box center [337, 127] width 149 height 44
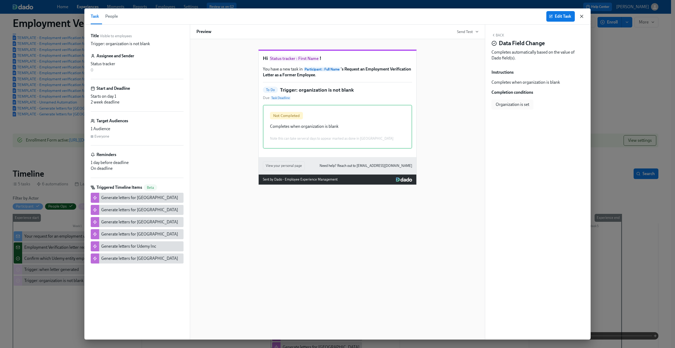
click at [579, 16] on icon "button" at bounding box center [581, 16] width 5 height 5
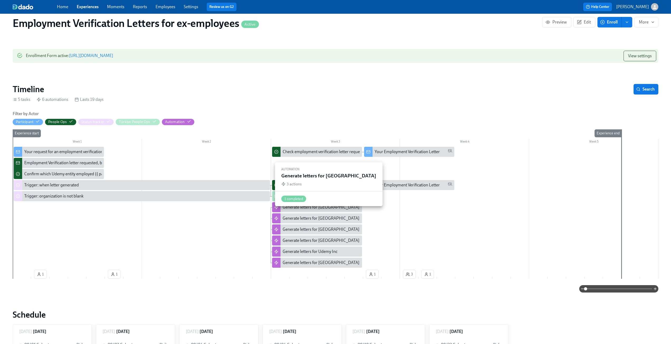
scroll to position [157, 0]
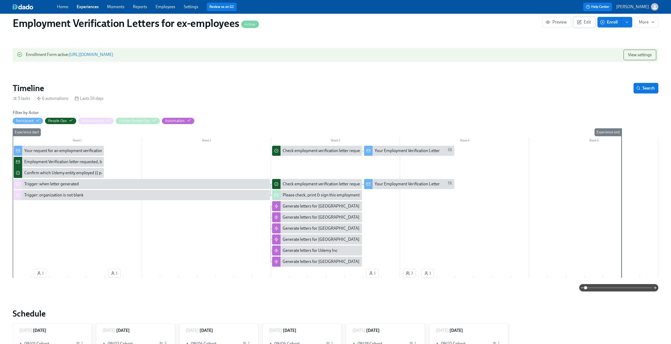
click at [582, 23] on span "Edit" at bounding box center [584, 22] width 13 height 5
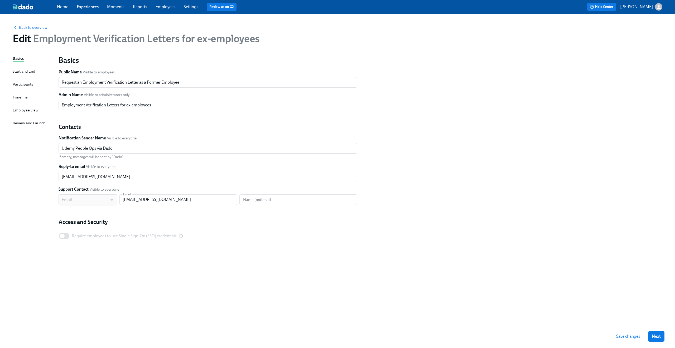
click at [20, 98] on div "Timeline" at bounding box center [20, 97] width 15 height 6
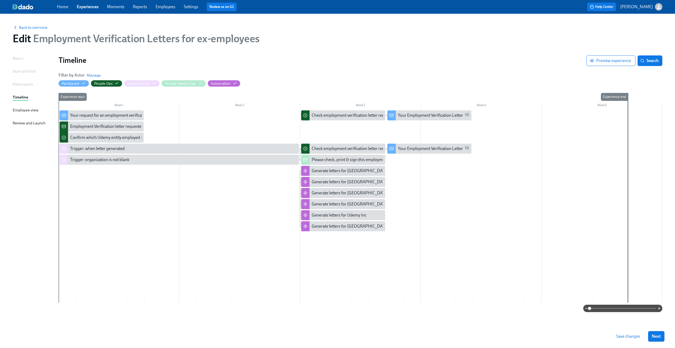
click at [333, 251] on div at bounding box center [361, 206] width 604 height 192
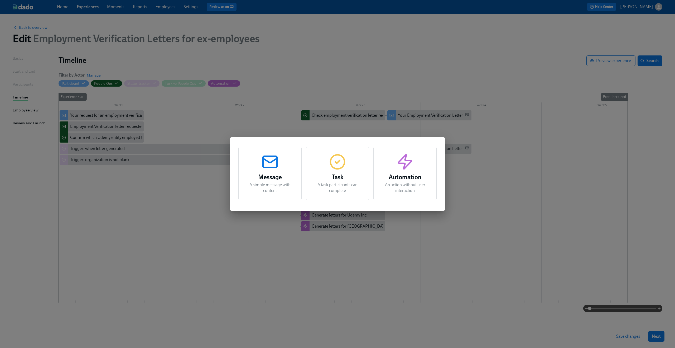
click at [400, 177] on h3 "Automation" at bounding box center [405, 176] width 50 height 9
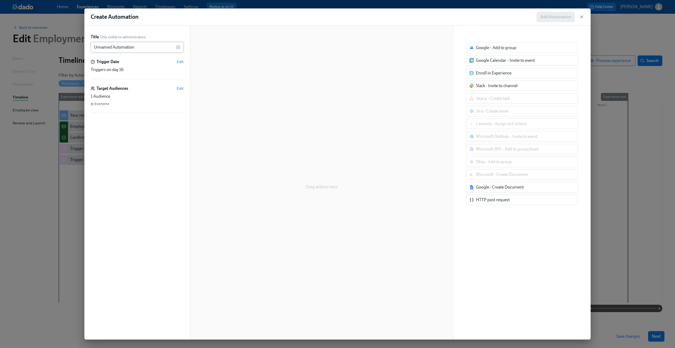
click at [122, 49] on input "Unnamed Automation" at bounding box center [133, 47] width 85 height 11
type input "U"
type input "Generate Letters for"
click at [583, 17] on icon "button" at bounding box center [581, 16] width 5 height 5
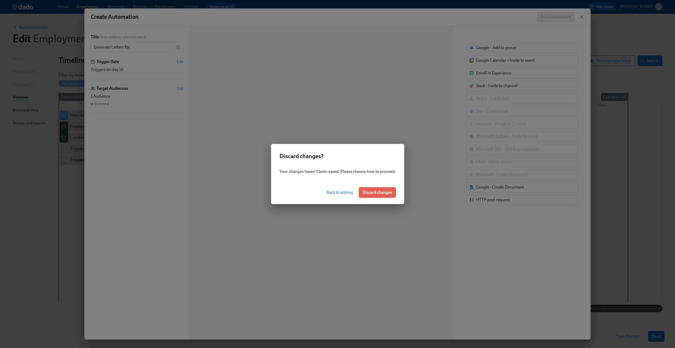
click at [382, 188] on button "Discard changes" at bounding box center [377, 192] width 37 height 11
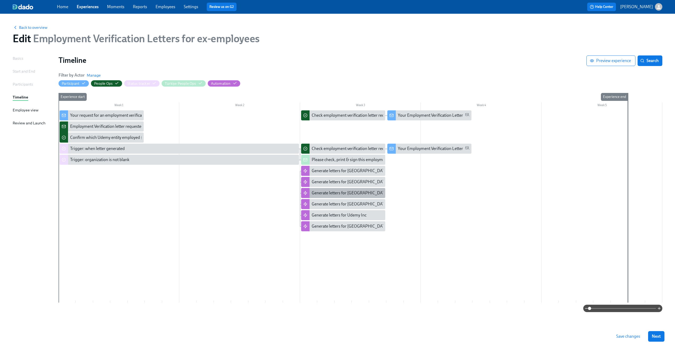
click at [331, 193] on div "Generate letters for Ireland" at bounding box center [350, 193] width 77 height 6
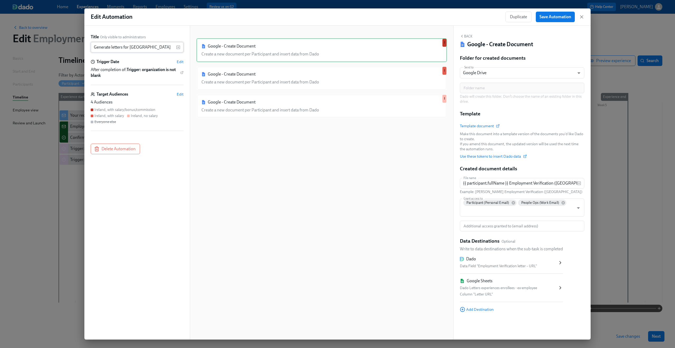
click at [122, 45] on input "Generate letters for Ireland" at bounding box center [133, 47] width 85 height 11
click at [581, 15] on icon "button" at bounding box center [581, 16] width 5 height 5
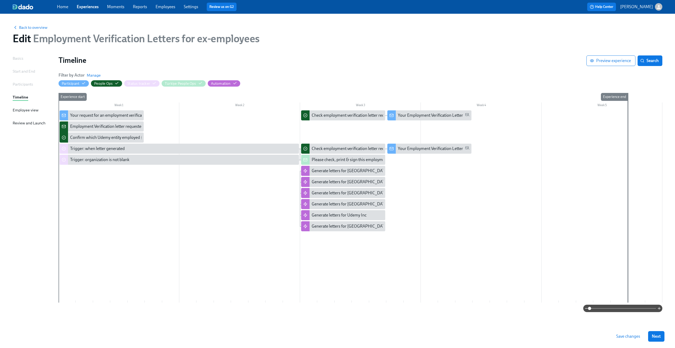
click at [320, 241] on div at bounding box center [361, 206] width 604 height 192
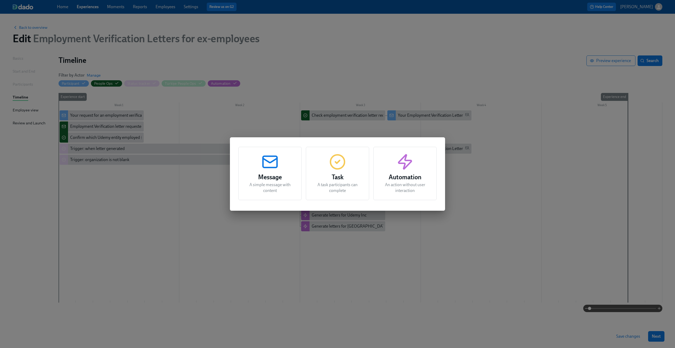
click at [399, 169] on icon "button" at bounding box center [405, 161] width 17 height 17
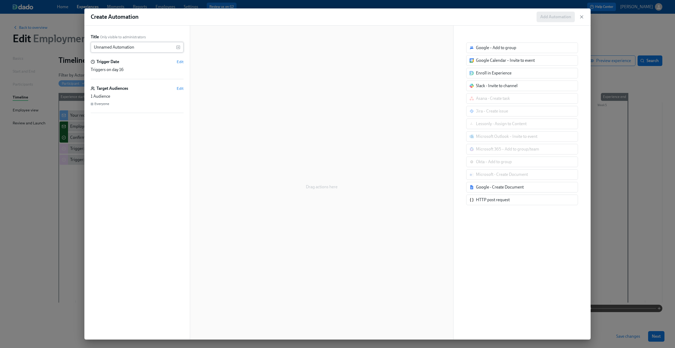
click at [118, 50] on input "Unnamed Automation" at bounding box center [133, 47] width 85 height 11
paste input "Generate letters for Ireland"
type input "Generate letters for Brazil"
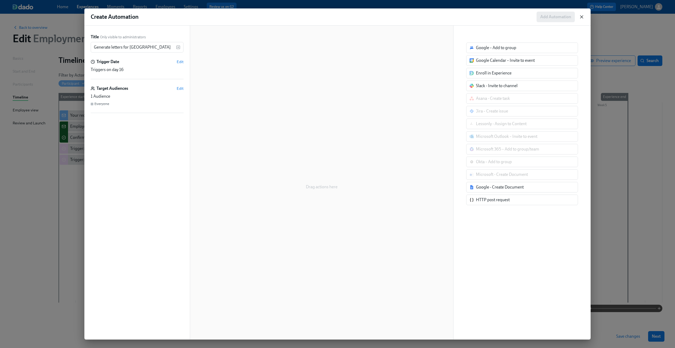
click at [580, 18] on icon "button" at bounding box center [581, 16] width 5 height 5
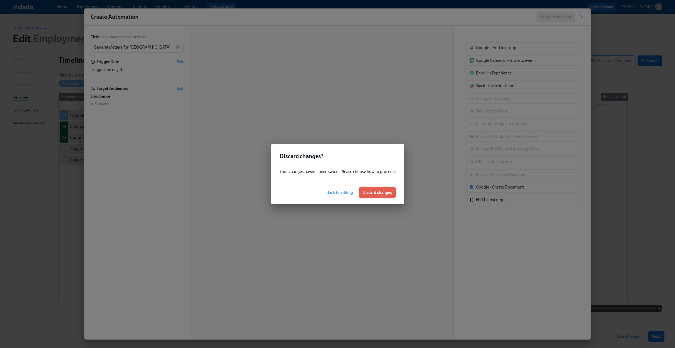
click at [369, 193] on span "Discard changes" at bounding box center [378, 192] width 30 height 5
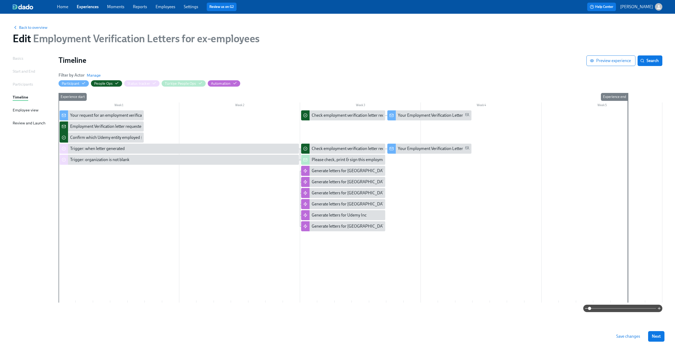
click at [353, 241] on div at bounding box center [361, 206] width 604 height 192
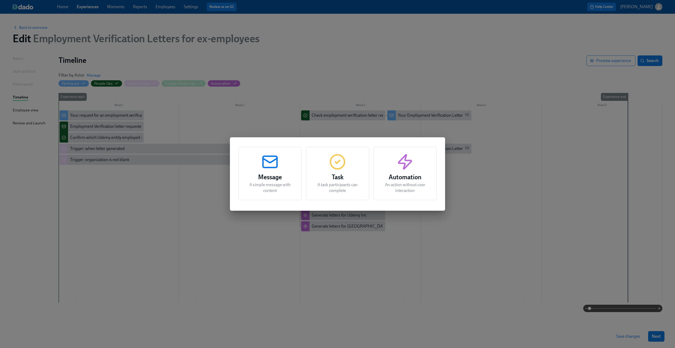
click at [400, 168] on icon "button" at bounding box center [405, 161] width 17 height 17
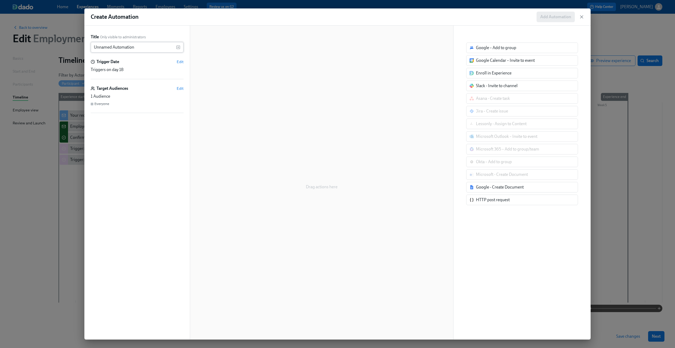
click at [143, 46] on input "Unnamed Automation" at bounding box center [133, 47] width 85 height 11
type input "Generate letters for Brazil"
click at [180, 59] on span "Edit" at bounding box center [180, 61] width 7 height 5
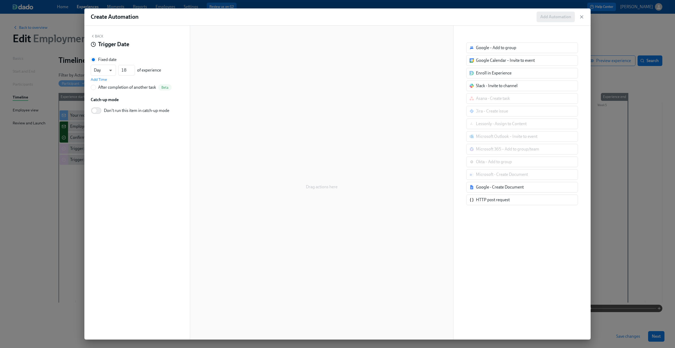
click at [136, 89] on div "After completion of another task" at bounding box center [127, 87] width 58 height 6
click at [96, 89] on input "After completion of another task Beta" at bounding box center [93, 87] width 5 height 5
radio input "true"
radio input "false"
click at [133, 81] on span "---" at bounding box center [137, 78] width 84 height 5
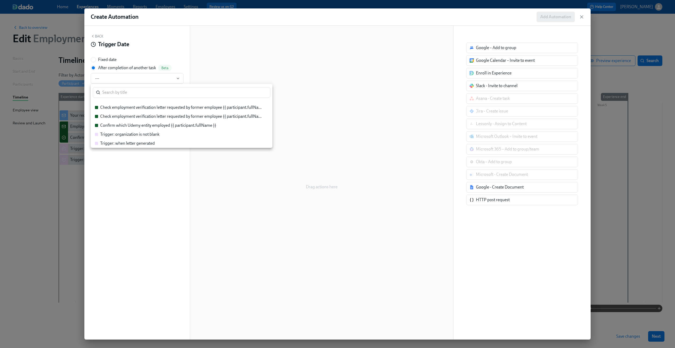
click at [150, 137] on li "Trigger: organization is not blank" at bounding box center [182, 134] width 182 height 9
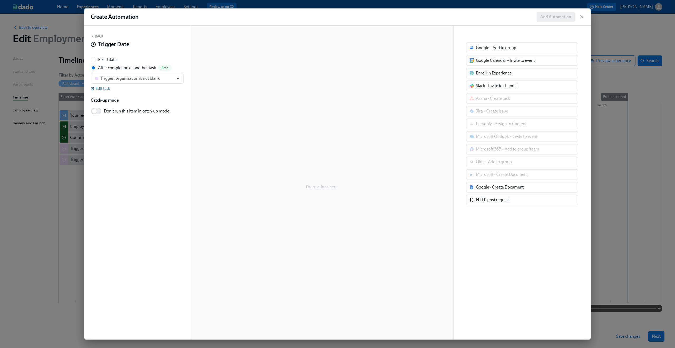
click at [258, 155] on div "Drag actions here" at bounding box center [322, 186] width 251 height 297
click at [102, 37] on button "Back" at bounding box center [97, 36] width 13 height 4
click at [182, 94] on span "Edit" at bounding box center [180, 94] width 7 height 5
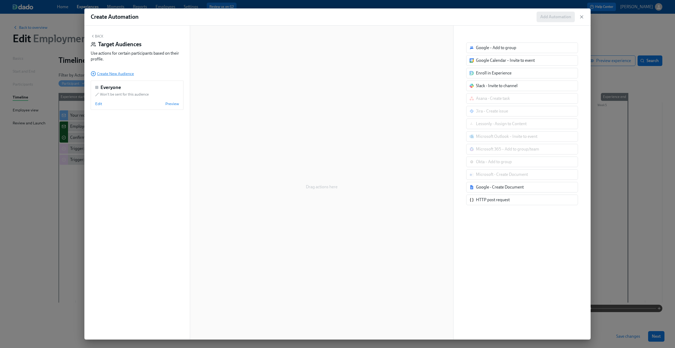
click at [118, 76] on span "Create New Audience" at bounding box center [112, 73] width 43 height 5
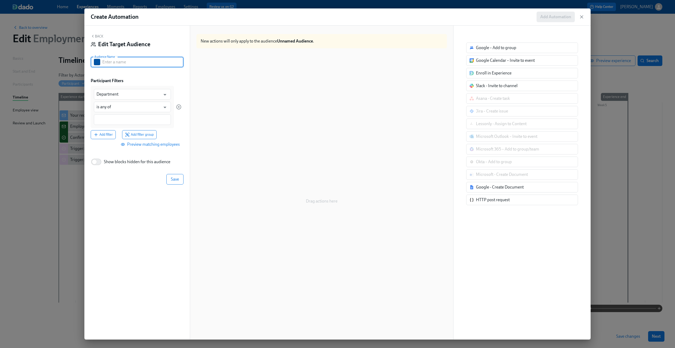
click at [147, 63] on input "text" at bounding box center [142, 62] width 81 height 11
paste input "Australia, with salary/bonus/commission"
click at [108, 63] on input "Australia, with salary/bonus/commission" at bounding box center [142, 62] width 81 height 11
type input "Brazil, with salary/bonus/commission"
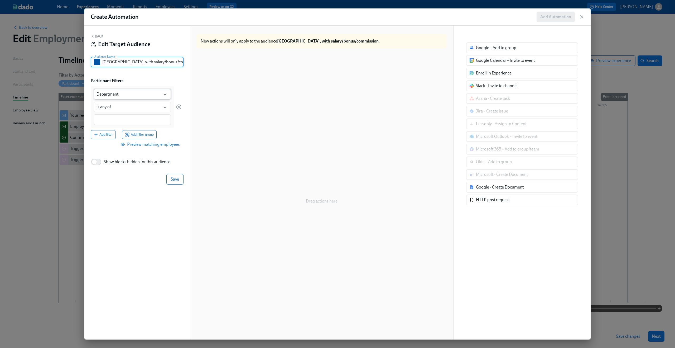
click at [128, 90] on input "Department" at bounding box center [129, 94] width 64 height 11
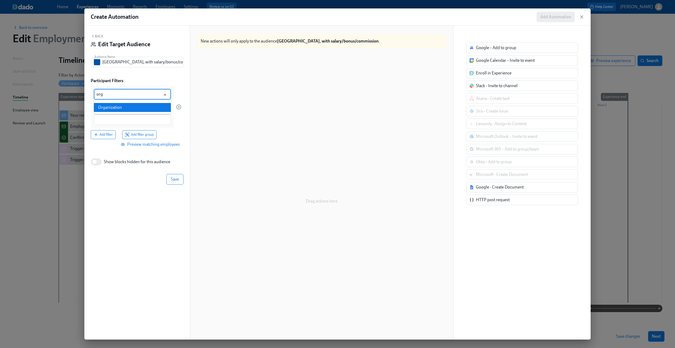
click at [125, 108] on li "Organization" at bounding box center [132, 107] width 77 height 9
type input "Organization"
click at [122, 108] on input "is any of" at bounding box center [129, 107] width 64 height 11
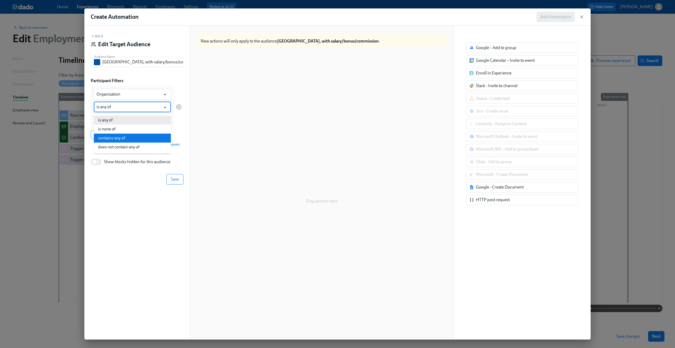
click at [117, 136] on li "contains any of" at bounding box center [132, 137] width 77 height 9
type input "contains any of"
click at [119, 122] on input at bounding box center [133, 120] width 72 height 6
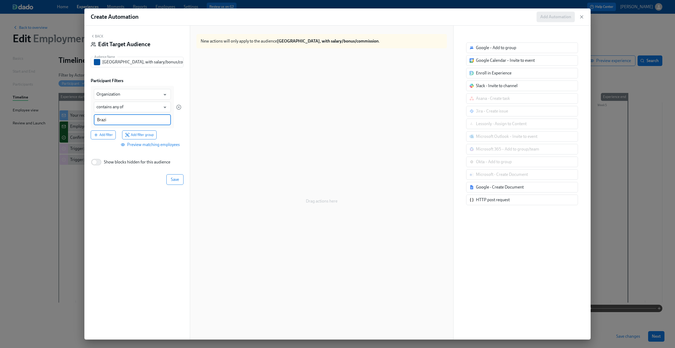
type input "Brazil"
click at [100, 139] on span "Add filter" at bounding box center [103, 141] width 19 height 5
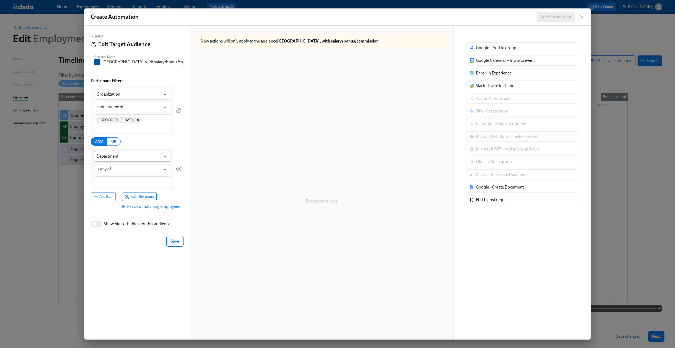
click at [129, 152] on input "Department" at bounding box center [129, 156] width 64 height 11
click at [127, 162] on li "Employment Verification letter - type" at bounding box center [132, 162] width 77 height 9
type input "Employment Verification letter - type"
click at [123, 164] on input "is any of" at bounding box center [129, 169] width 64 height 11
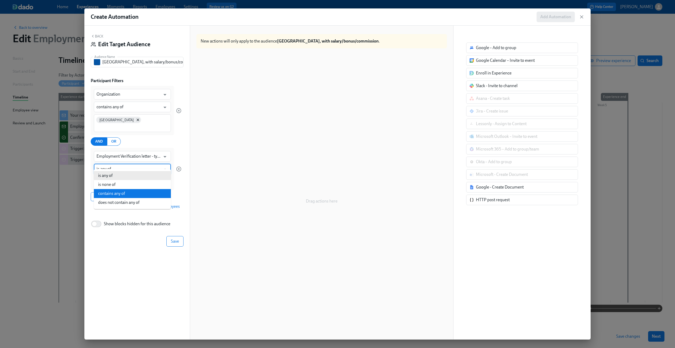
click at [115, 191] on li "contains any of" at bounding box center [132, 193] width 77 height 9
type input "contains any of"
click at [116, 179] on input at bounding box center [133, 182] width 72 height 6
type input "bonus"
click at [183, 181] on div "Organization ​ contains any of ​ Brazil AND OR Employment Verification letter -…" at bounding box center [137, 143] width 93 height 115
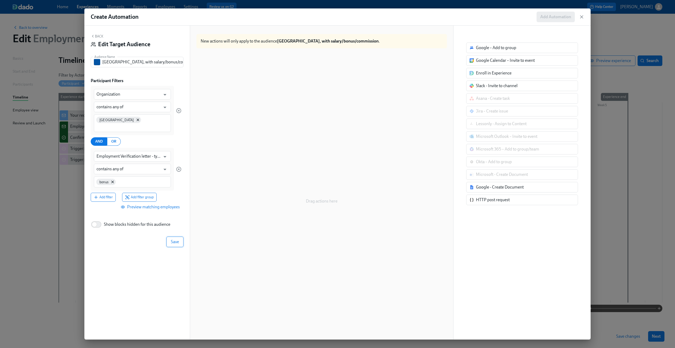
click at [181, 236] on button "Save" at bounding box center [174, 241] width 17 height 11
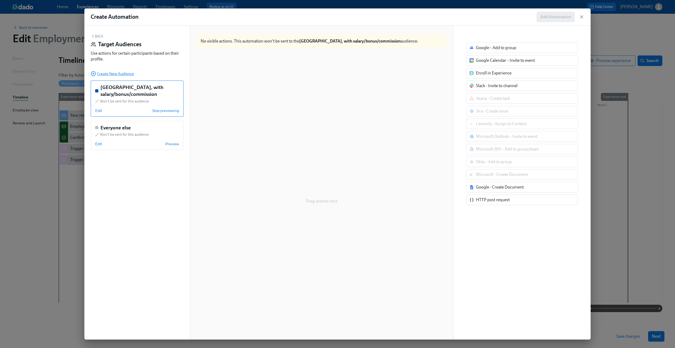
click at [126, 75] on span "Create New Audience" at bounding box center [112, 73] width 43 height 5
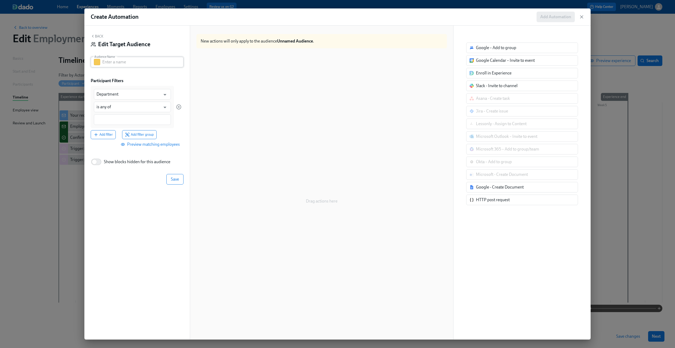
click at [140, 60] on input "text" at bounding box center [142, 62] width 81 height 11
paste input "Australia, with salary"
type input "Australia, with salary"
click at [120, 95] on input "Department" at bounding box center [129, 94] width 64 height 11
type input "Department"
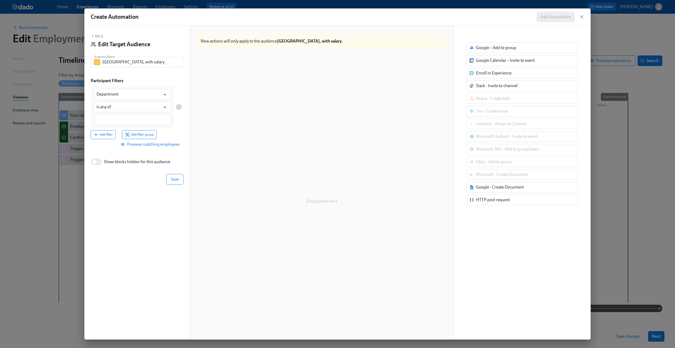
click at [104, 37] on div "Back Edit Target Audience" at bounding box center [137, 42] width 93 height 16
click at [101, 37] on button "Back" at bounding box center [97, 36] width 13 height 4
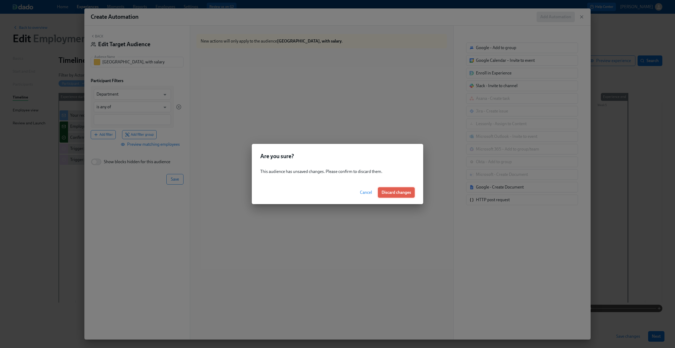
click at [396, 194] on span "Discard changes" at bounding box center [397, 192] width 30 height 5
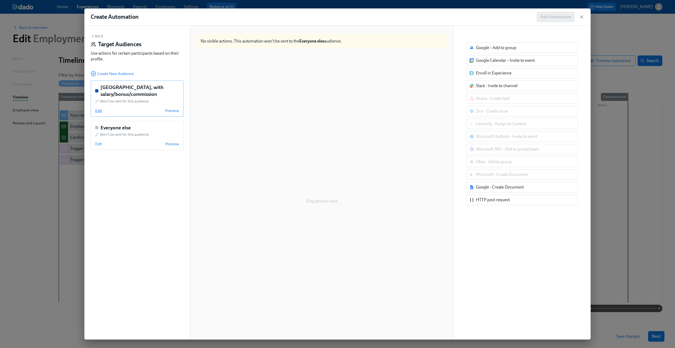
click at [100, 111] on span "Edit" at bounding box center [98, 110] width 7 height 5
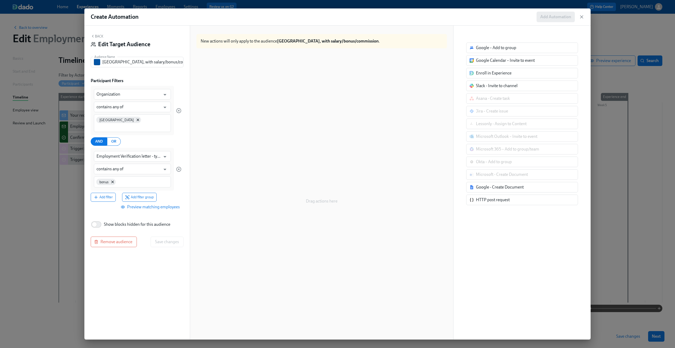
click at [98, 35] on button "Back" at bounding box center [97, 36] width 13 height 4
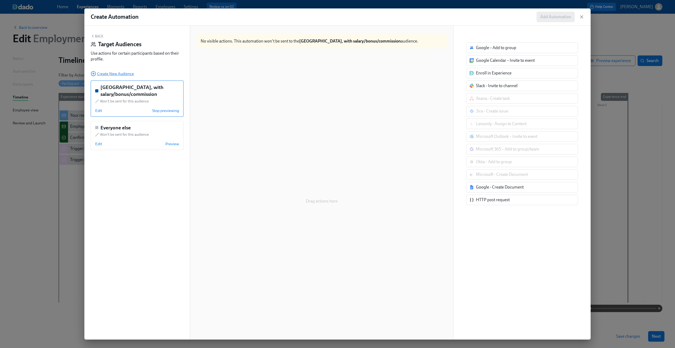
click at [113, 72] on span "Create New Audience" at bounding box center [112, 73] width 43 height 5
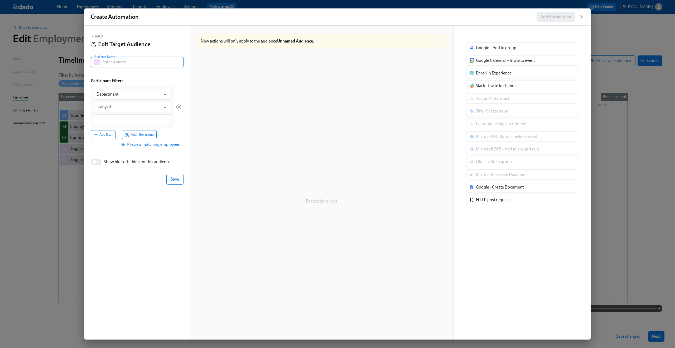
click at [145, 64] on input "text" at bounding box center [142, 62] width 81 height 11
paste input "Australia, with salary"
click at [104, 63] on input "Australia, with salary" at bounding box center [142, 62] width 81 height 11
type input "Brazil, with salary"
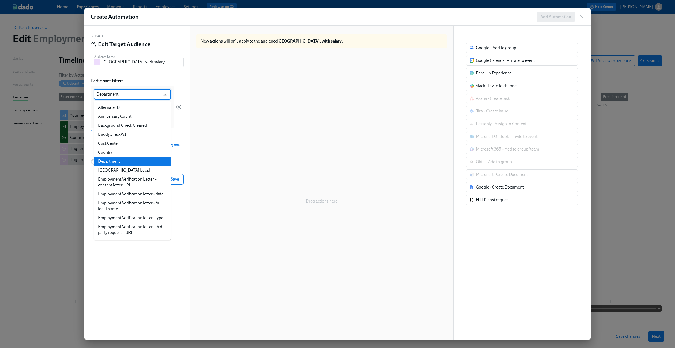
click at [109, 95] on input "Department" at bounding box center [129, 94] width 64 height 11
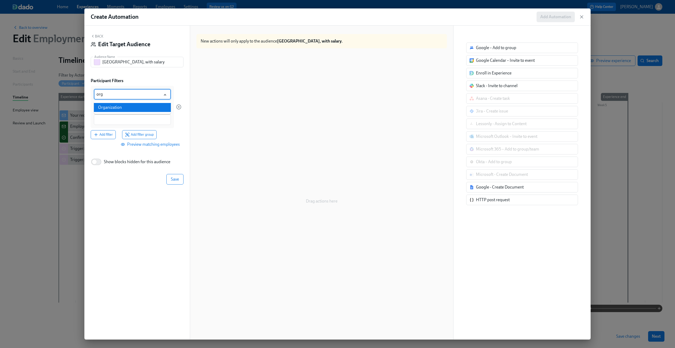
click at [111, 107] on li "Organization" at bounding box center [132, 107] width 77 height 9
type input "Organization"
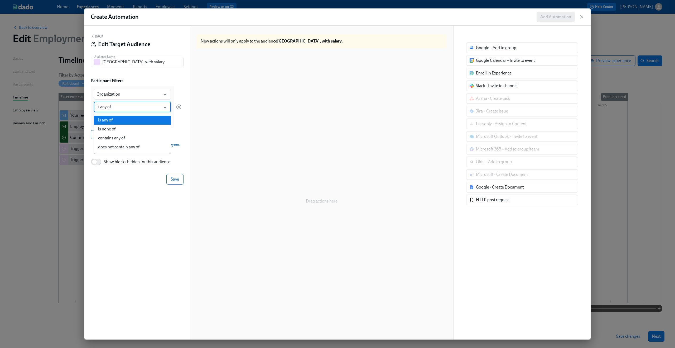
click at [111, 107] on input "is any of" at bounding box center [129, 107] width 64 height 11
click at [108, 135] on li "contains any of" at bounding box center [132, 137] width 77 height 9
type input "contains any of"
click at [110, 123] on div at bounding box center [132, 119] width 77 height 11
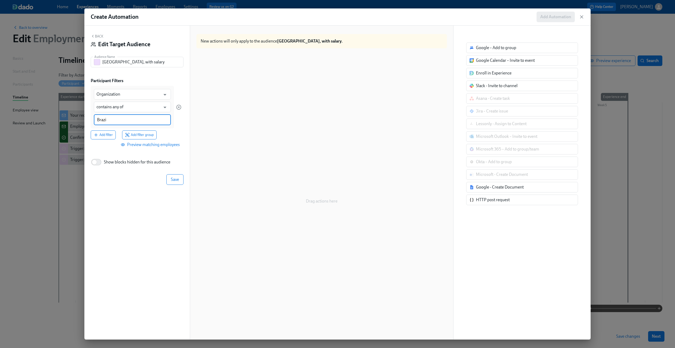
type input "Brazil"
click at [175, 184] on span "Save" at bounding box center [175, 186] width 8 height 5
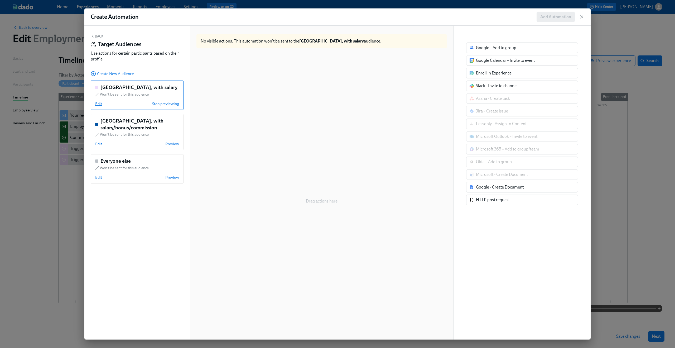
click at [98, 103] on span "Edit" at bounding box center [98, 103] width 7 height 5
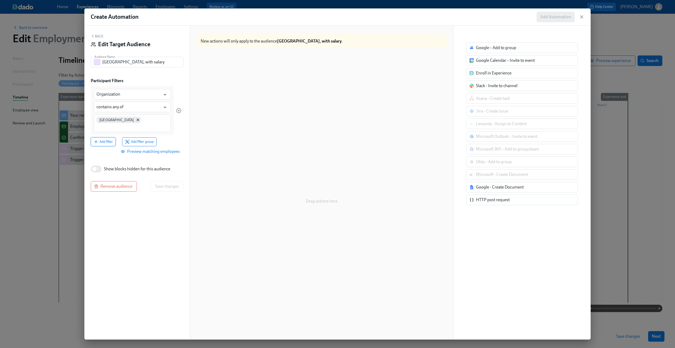
click at [106, 139] on span "Add filter" at bounding box center [103, 141] width 19 height 5
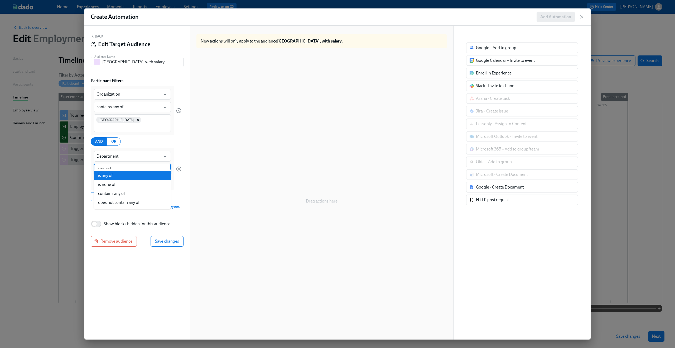
click at [123, 164] on input "is any of" at bounding box center [129, 169] width 64 height 11
type input "is any of"
click at [121, 151] on input "Department" at bounding box center [129, 156] width 64 height 11
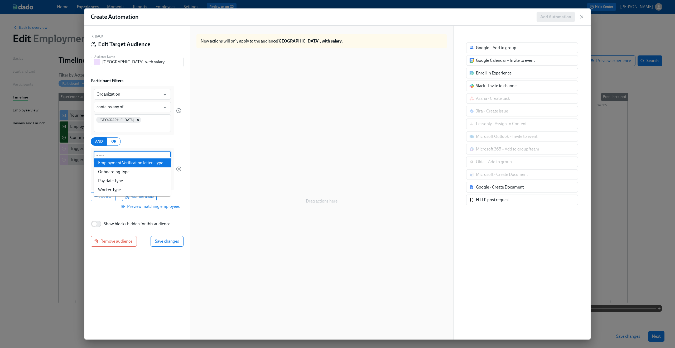
click at [119, 162] on li "Employment Verification letter - type" at bounding box center [132, 162] width 77 height 9
type input "Employment Verification letter - type"
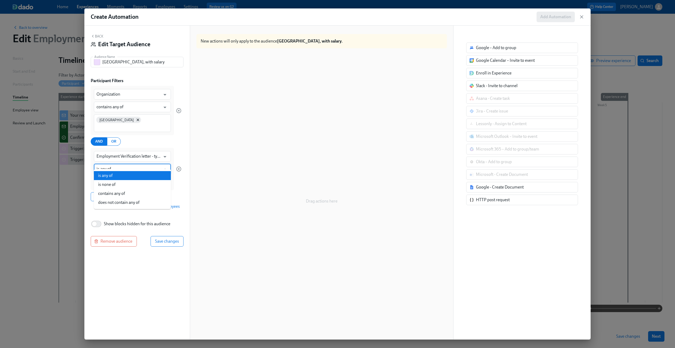
click at [115, 166] on input "is any of" at bounding box center [129, 169] width 64 height 11
click at [108, 197] on li "contains any of" at bounding box center [132, 193] width 77 height 9
type input "contains any of"
click at [110, 179] on input at bounding box center [133, 182] width 72 height 6
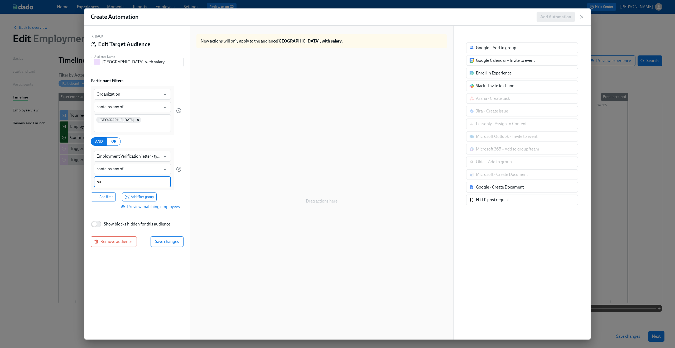
type input "s"
type input "salary"
click at [97, 194] on span "Add filter" at bounding box center [103, 196] width 19 height 5
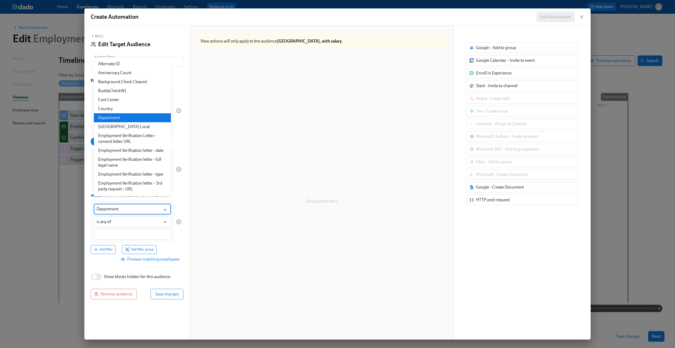
click at [125, 204] on input "Department" at bounding box center [129, 209] width 64 height 11
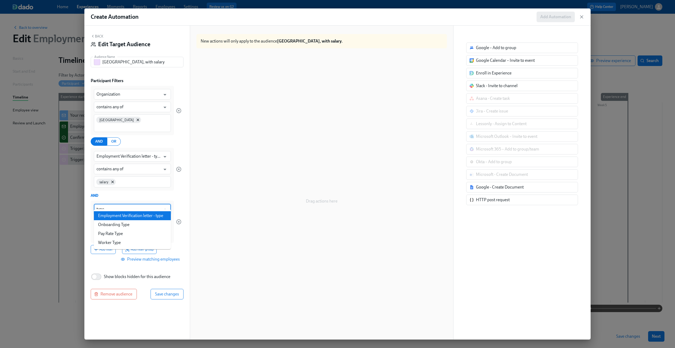
click at [140, 215] on li "Employment Verification letter - type" at bounding box center [132, 215] width 77 height 9
type input "Employment Verification letter - type"
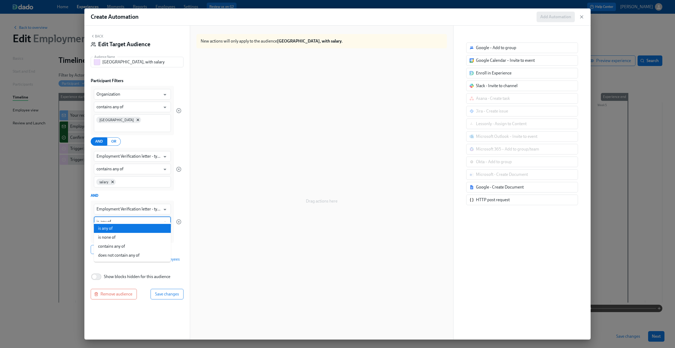
click at [129, 216] on input "is any of" at bounding box center [129, 221] width 64 height 11
click at [121, 228] on li "does not contain any of" at bounding box center [132, 228] width 77 height 9
type input "does not contain any of"
click at [119, 232] on input at bounding box center [133, 235] width 72 height 6
type input "bonus"
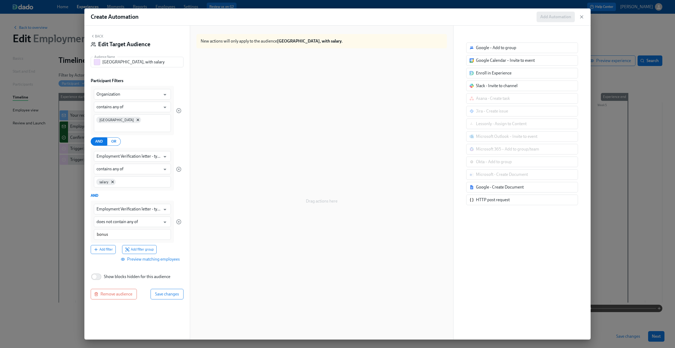
click at [186, 230] on div "Back Edit Target Audience Audience Name Brazil, with salary Audience Name Parti…" at bounding box center [137, 183] width 106 height 314
click at [165, 292] on span "Save changes" at bounding box center [167, 294] width 24 height 5
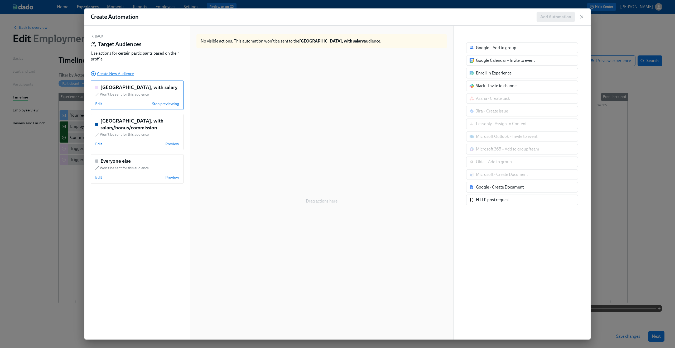
click at [123, 73] on span "Create New Audience" at bounding box center [112, 73] width 43 height 5
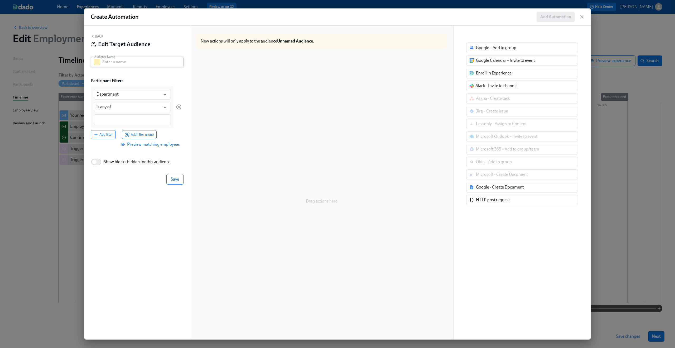
click at [150, 66] on input "text" at bounding box center [142, 62] width 81 height 11
paste input "Australia, no salary"
click at [105, 61] on input "Australia, no salary" at bounding box center [142, 62] width 81 height 11
type input "Brazil, no salary"
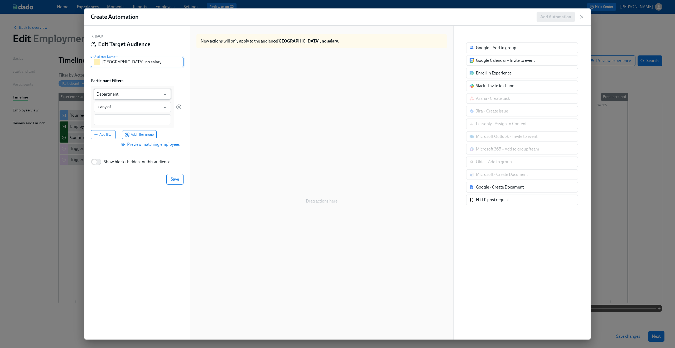
click at [111, 96] on input "Department" at bounding box center [129, 94] width 64 height 11
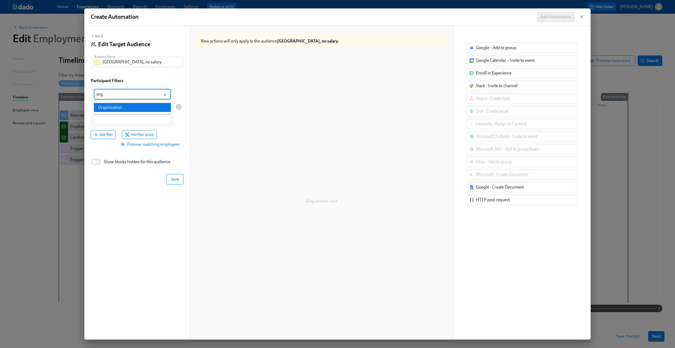
click at [116, 109] on li "Organization" at bounding box center [132, 107] width 77 height 9
type input "Organization"
click at [116, 109] on input "is any of" at bounding box center [129, 107] width 64 height 11
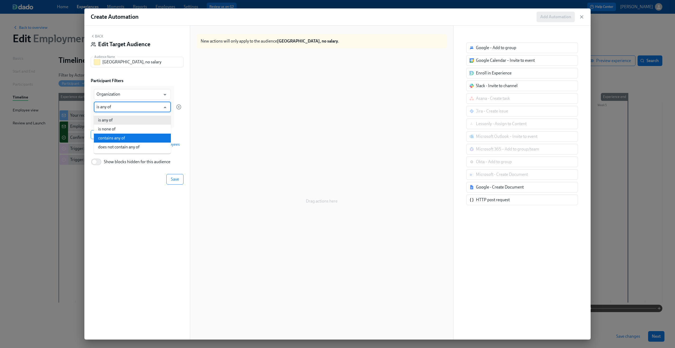
click at [114, 137] on li "contains any of" at bounding box center [132, 137] width 77 height 9
type input "contains any of"
click at [117, 120] on input at bounding box center [133, 120] width 72 height 6
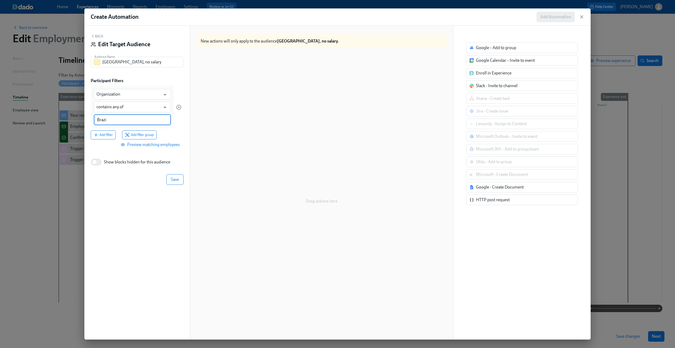
type input "Brazil"
click at [97, 139] on icon "button" at bounding box center [96, 141] width 5 height 5
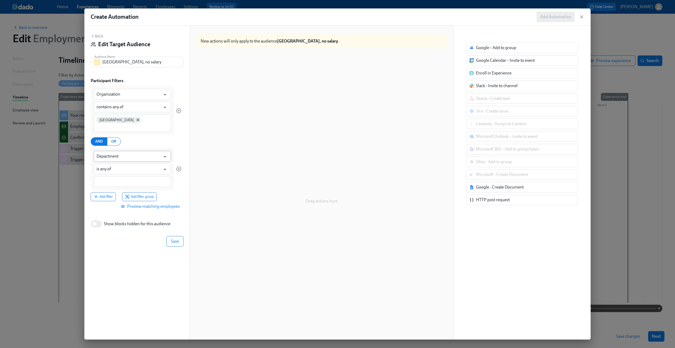
click at [125, 153] on input "Department" at bounding box center [129, 156] width 64 height 11
click at [128, 164] on li "Employment Verification letter - type" at bounding box center [132, 162] width 77 height 9
type input "Employment Verification letter - type"
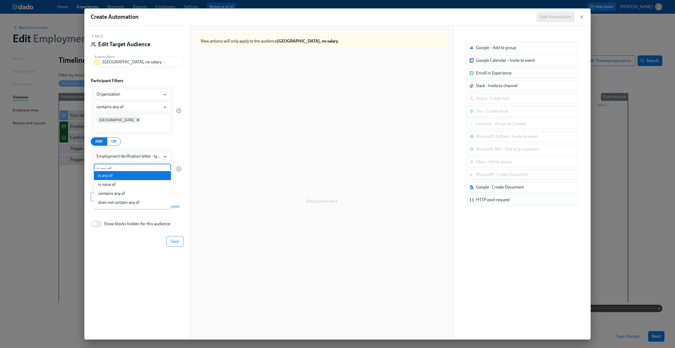
click at [117, 167] on input "is any of" at bounding box center [129, 169] width 64 height 11
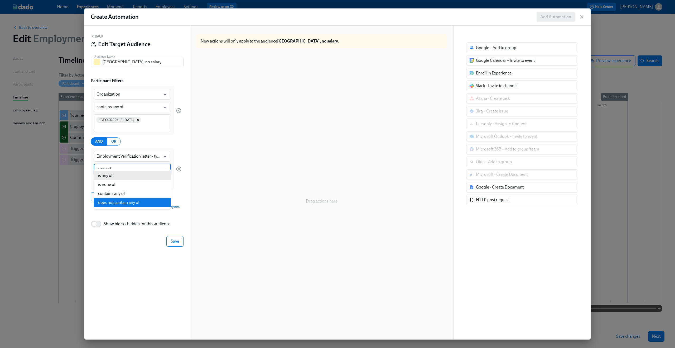
click at [112, 202] on li "does not contain any of" at bounding box center [132, 202] width 77 height 9
type input "does not contain any of"
click at [113, 178] on div at bounding box center [132, 181] width 77 height 11
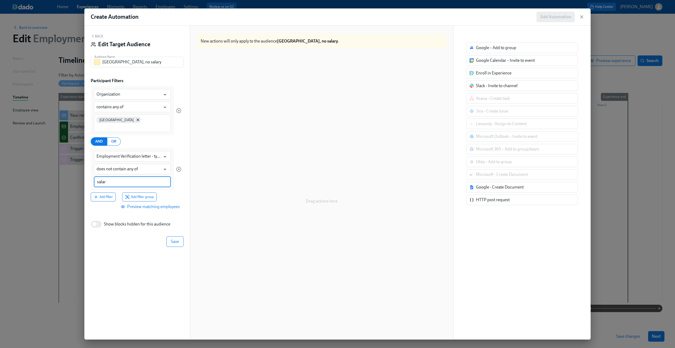
type input "salary"
click at [171, 239] on span "Save" at bounding box center [175, 241] width 8 height 5
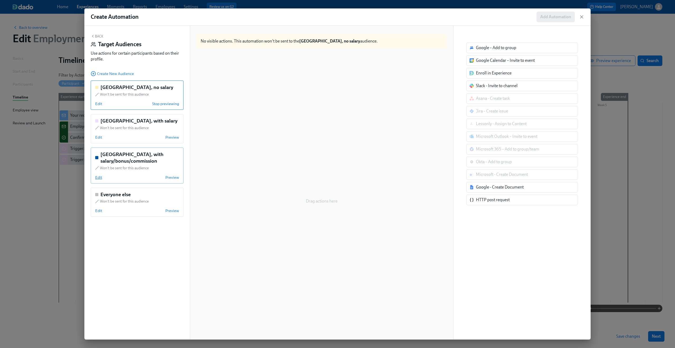
click at [98, 178] on span "Edit" at bounding box center [98, 177] width 7 height 5
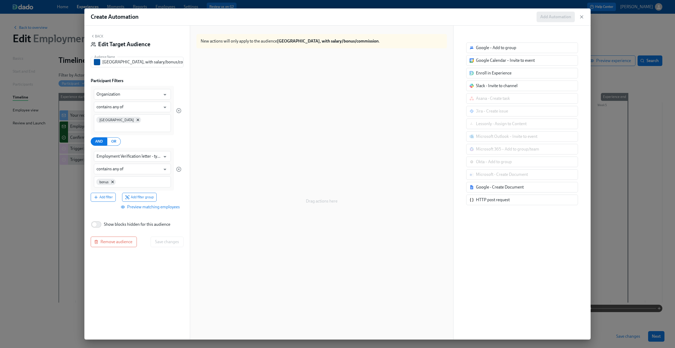
click at [92, 40] on div "Edit Target Audience" at bounding box center [137, 44] width 93 height 8
click at [94, 37] on icon "button" at bounding box center [93, 36] width 4 height 4
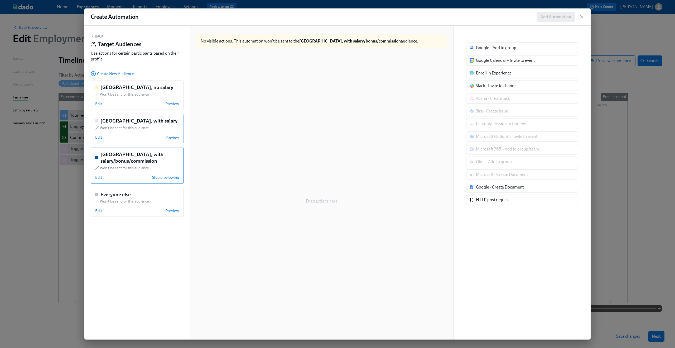
click at [100, 137] on span "Edit" at bounding box center [98, 137] width 7 height 5
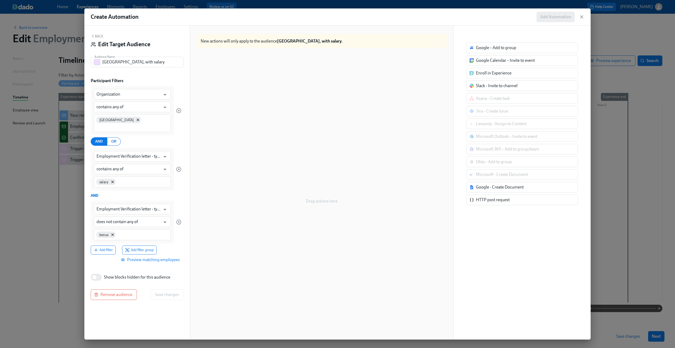
click at [95, 35] on button "Back" at bounding box center [97, 36] width 13 height 4
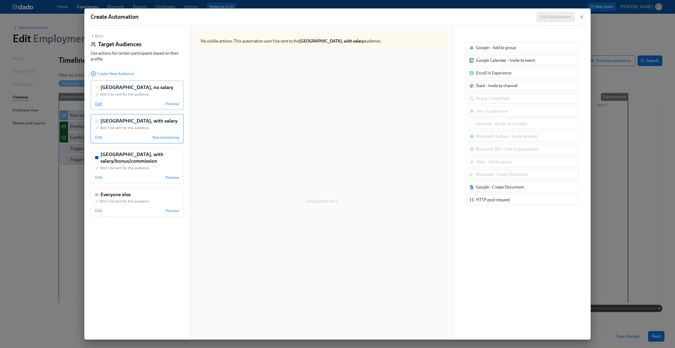
click at [99, 105] on span "Edit" at bounding box center [98, 103] width 7 height 5
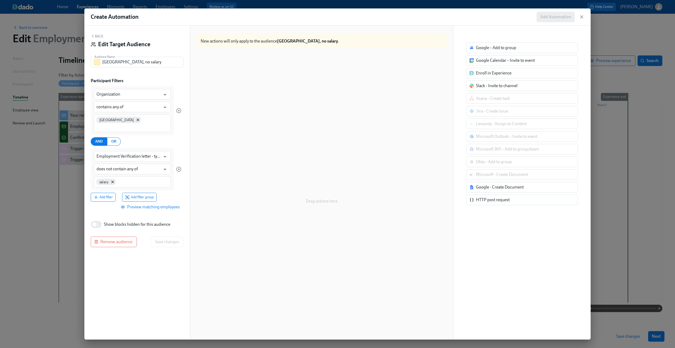
click at [96, 37] on button "Back" at bounding box center [97, 36] width 13 height 4
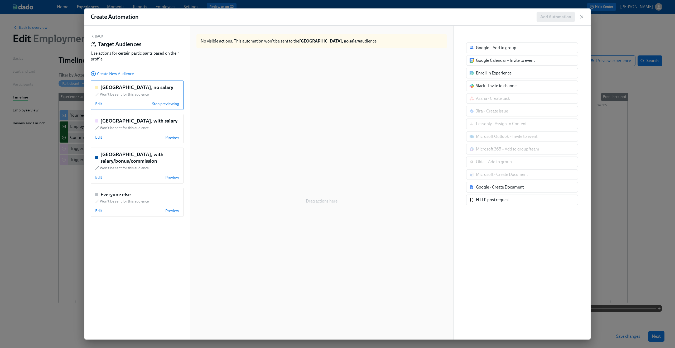
click at [274, 91] on div "Drag actions here" at bounding box center [322, 200] width 251 height 297
click at [97, 38] on button "Back" at bounding box center [97, 36] width 13 height 4
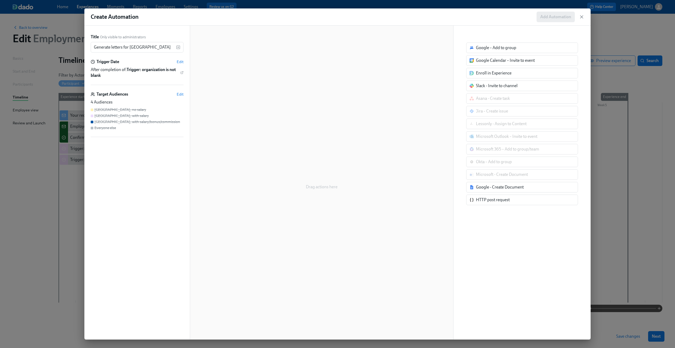
click at [233, 79] on div "Drag actions here" at bounding box center [322, 186] width 251 height 297
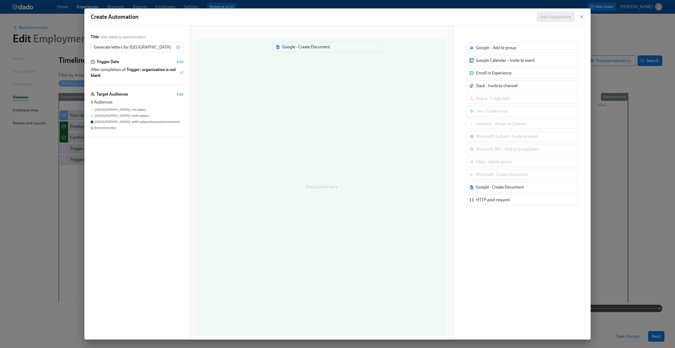
drag, startPoint x: 489, startPoint y: 189, endPoint x: 294, endPoint y: 48, distance: 240.4
click at [294, 48] on div "Title Only visible to administrators Generate letters for Brazil ​ Trigger Date…" at bounding box center [337, 183] width 506 height 314
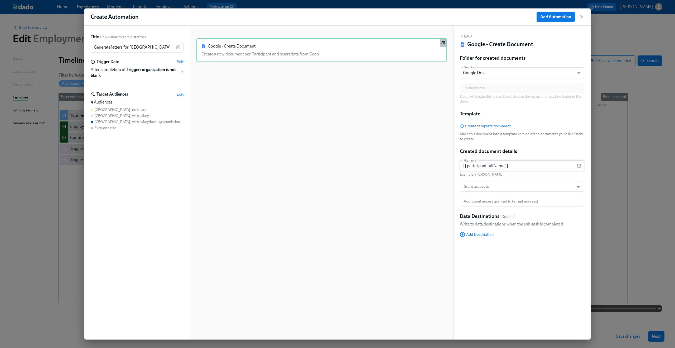
click at [487, 168] on input "{{ participant.fullName }}" at bounding box center [518, 165] width 117 height 11
paste input "Employment Verification (Australia)"
click at [560, 166] on input "{{ participant.fullName }} Employment Verification (Australia)" at bounding box center [518, 165] width 117 height 11
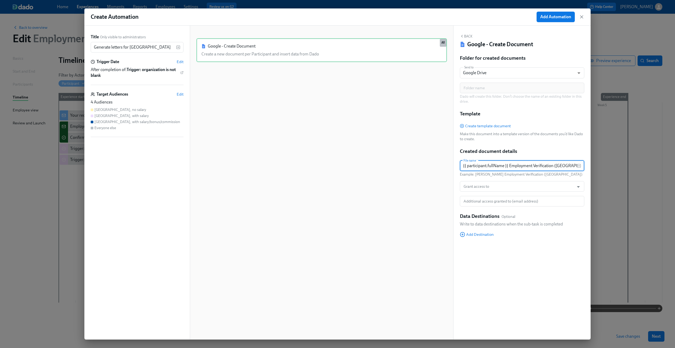
click at [560, 166] on input "{{ participant.fullName }} Employment Verification (Australia)" at bounding box center [518, 165] width 117 height 11
type input "{{ participant.fullName }} Employment Verification (Brazil)"
click at [562, 242] on div "Folder for created documents Send to Google Drive GDRIVE ​ Folder name Folder n…" at bounding box center [522, 150] width 125 height 191
click at [529, 186] on input "Grant access to" at bounding box center [517, 186] width 109 height 11
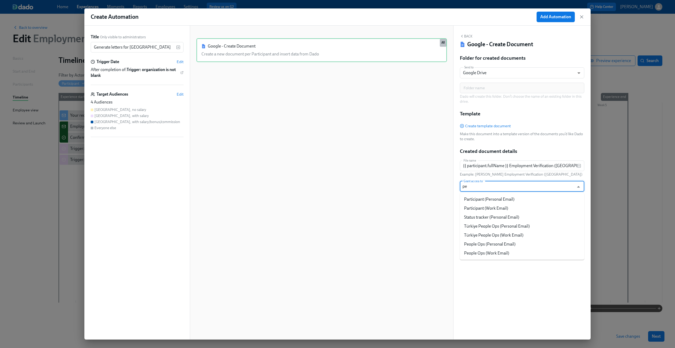
type input "per"
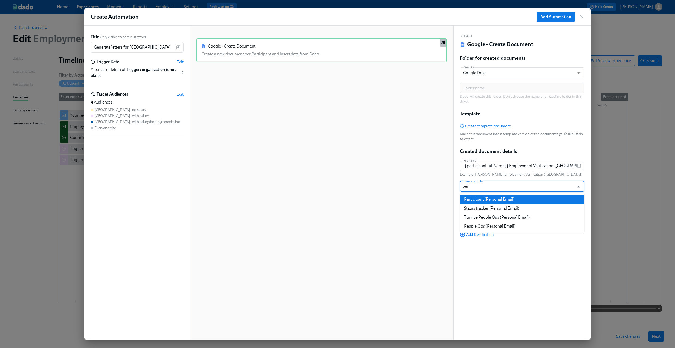
click at [520, 200] on li "Participant (Personal Email)" at bounding box center [522, 199] width 125 height 9
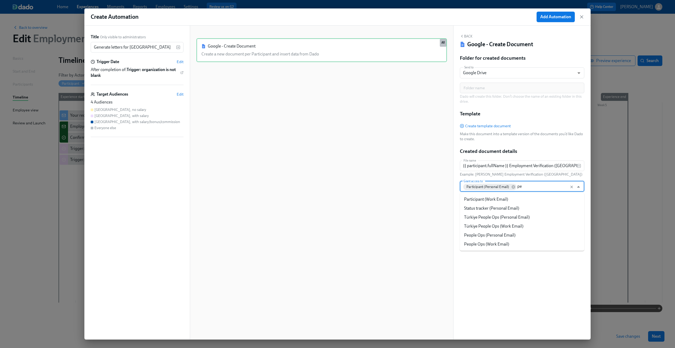
type input "peo"
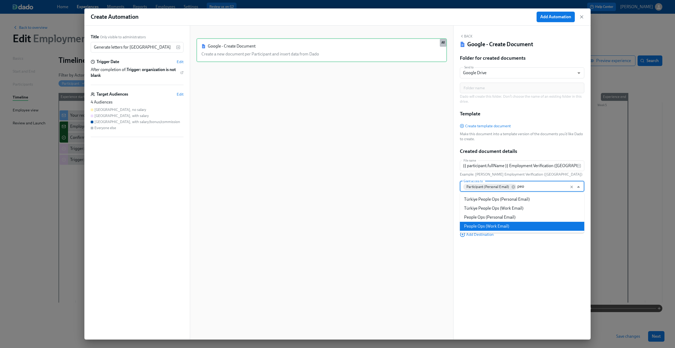
click at [523, 224] on li "People Ops (Work Email)" at bounding box center [522, 226] width 125 height 9
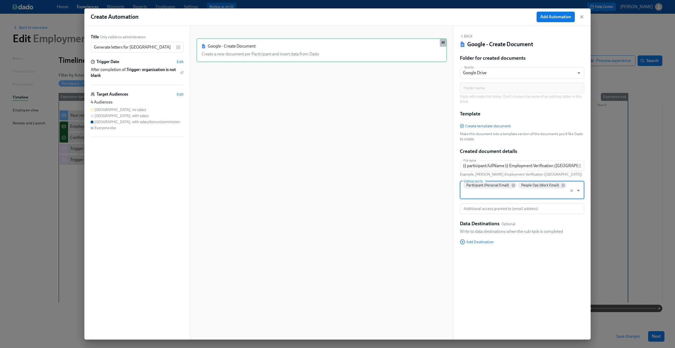
click at [510, 272] on div "Back Google - Create Document Folder for created documents Send to Google Drive…" at bounding box center [522, 183] width 137 height 314
click at [481, 241] on span "Add Destination" at bounding box center [477, 241] width 34 height 5
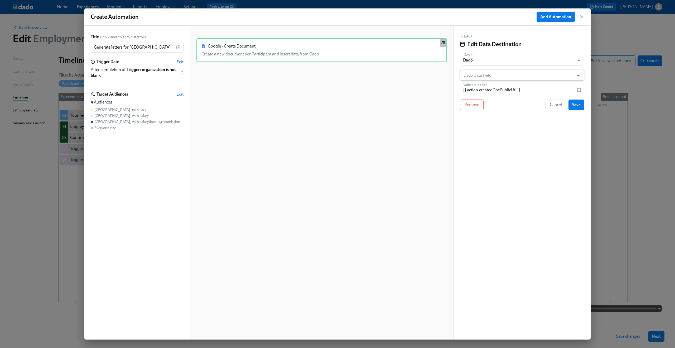
click at [513, 75] on input "Dado Data Field" at bounding box center [519, 75] width 112 height 11
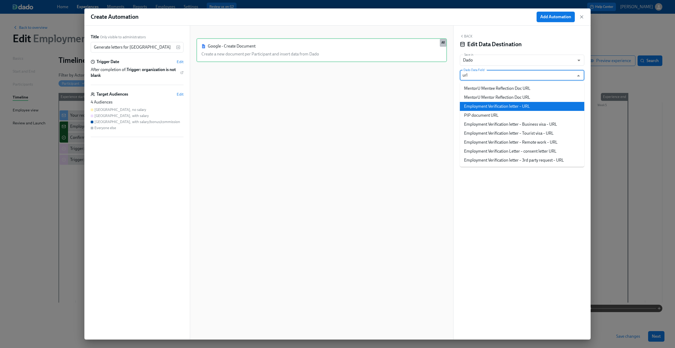
click at [517, 108] on li "Employment Verification letter – URL" at bounding box center [522, 106] width 125 height 9
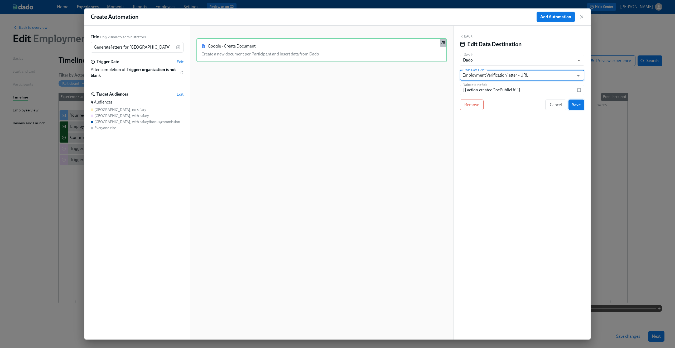
type input "Employment Verification letter – URL"
click at [577, 105] on span "Save" at bounding box center [576, 104] width 8 height 5
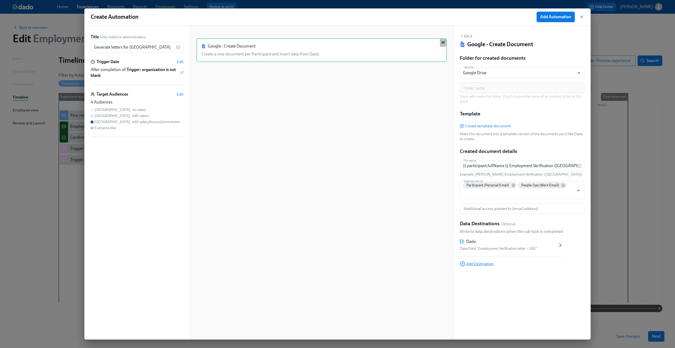
click at [486, 263] on span "Add Destination" at bounding box center [477, 263] width 34 height 5
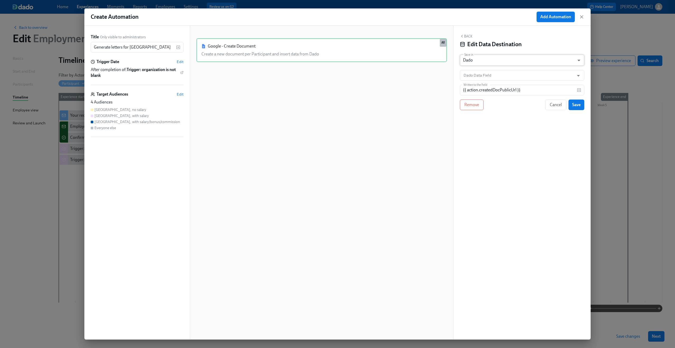
click at [492, 59] on body "Home Experiences Moments Reports Employees Settings Review us on G2 Help Center…" at bounding box center [337, 174] width 675 height 348
click at [491, 47] on li "Google Sheet" at bounding box center [522, 51] width 125 height 9
type input "GOOGLE_SHEET"
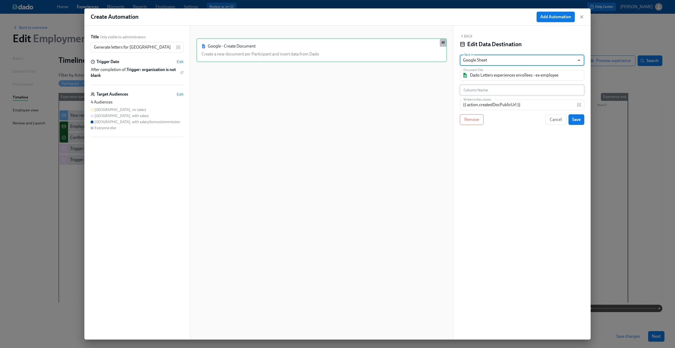
click at [484, 94] on input "text" at bounding box center [522, 90] width 125 height 11
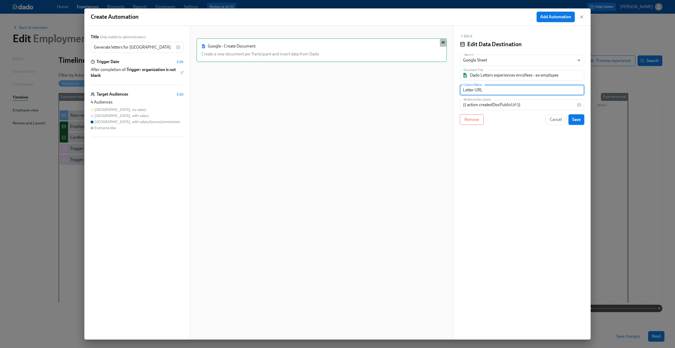
type input "Letter URL"
click at [576, 119] on span "Save" at bounding box center [576, 119] width 8 height 5
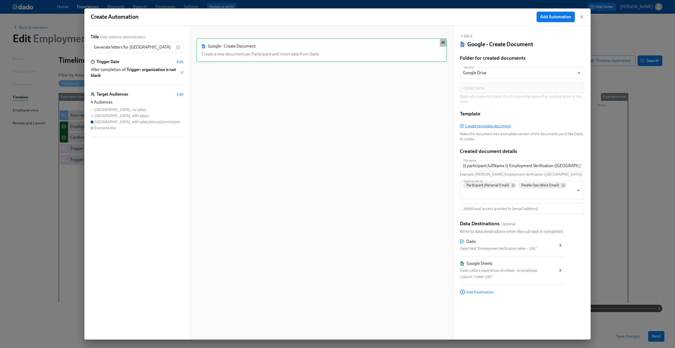
click at [479, 126] on span "Create template document" at bounding box center [485, 125] width 51 height 5
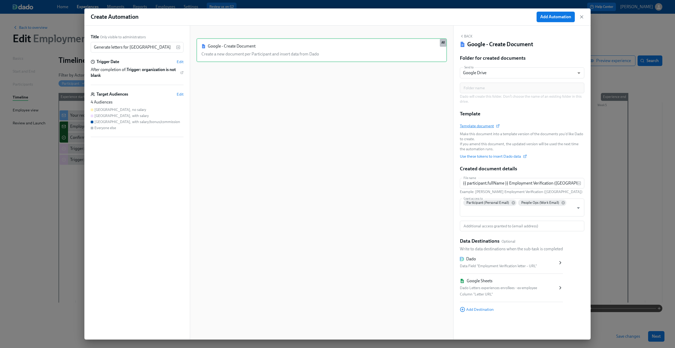
click at [481, 126] on span "Template document" at bounding box center [479, 125] width 39 height 5
click at [332, 183] on div "Google - Create Document Create a new document per Participant and insert data …" at bounding box center [322, 186] width 251 height 297
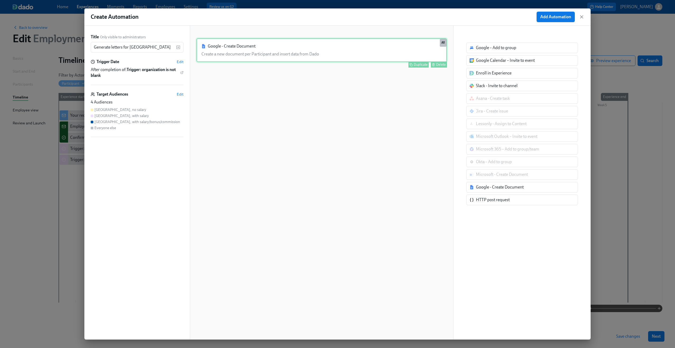
click at [354, 52] on div "Google - Create Document Create a new document per Participant and insert data …" at bounding box center [322, 50] width 251 height 24
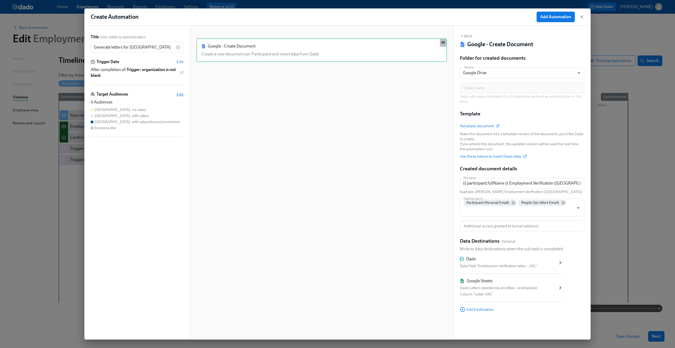
click at [179, 94] on span "Edit" at bounding box center [180, 94] width 7 height 5
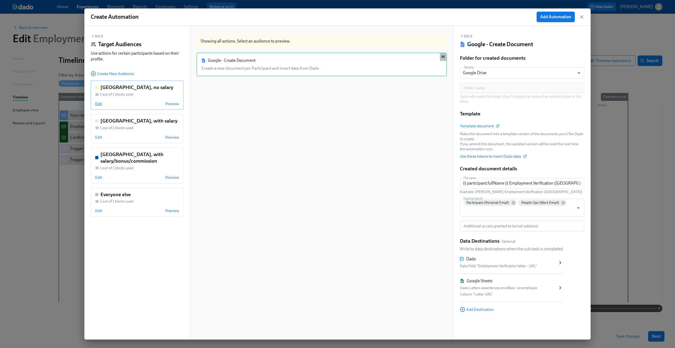
click at [100, 103] on span "Edit" at bounding box center [98, 103] width 7 height 5
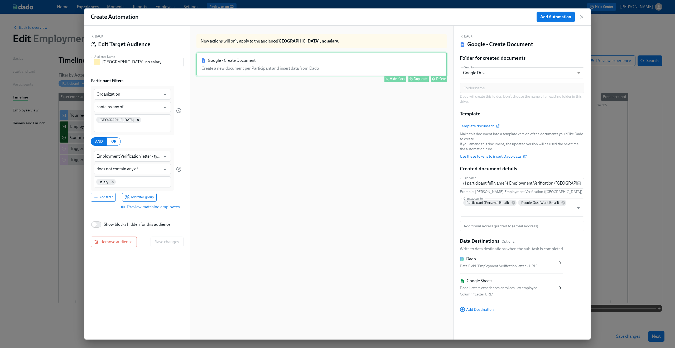
click at [367, 72] on div "Google - Create Document Create a new document per Participant and insert data …" at bounding box center [322, 64] width 251 height 24
click at [390, 79] on div "Hide block" at bounding box center [398, 79] width 16 height 4
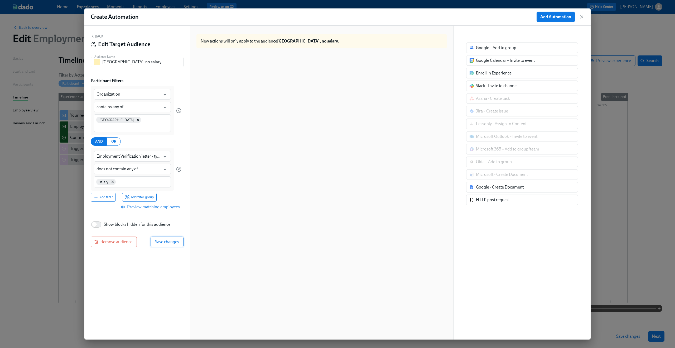
click at [166, 239] on span "Save changes" at bounding box center [167, 241] width 24 height 5
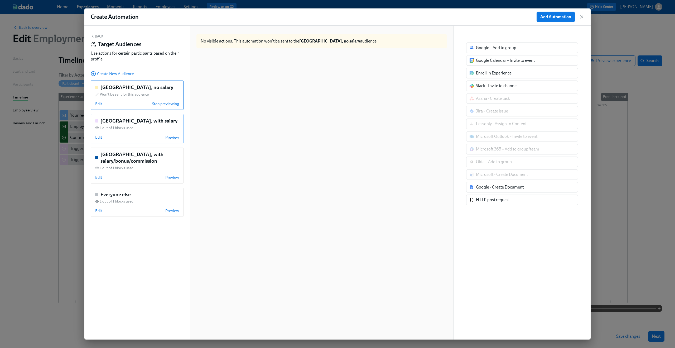
click at [97, 138] on span "Edit" at bounding box center [98, 137] width 7 height 5
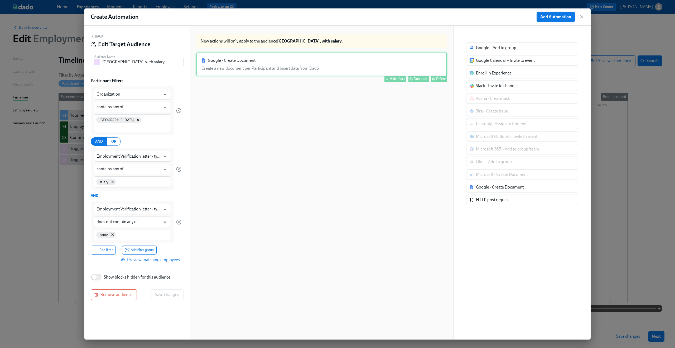
click at [338, 70] on div "Google - Create Document Create a new document per Participant and insert data …" at bounding box center [322, 64] width 251 height 24
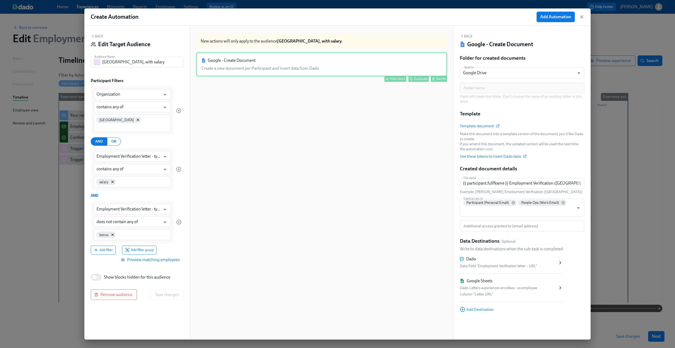
click at [393, 79] on div "Hide block" at bounding box center [398, 79] width 16 height 4
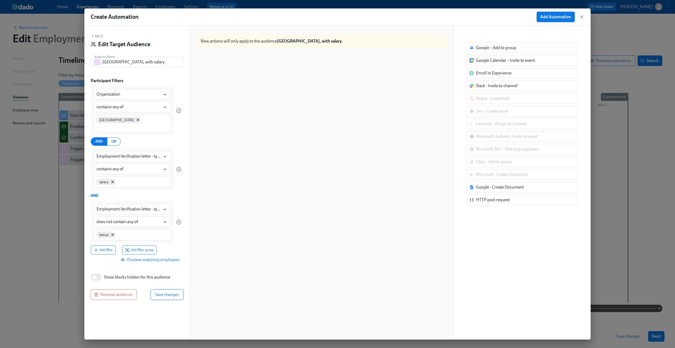
click at [162, 289] on button "Save changes" at bounding box center [167, 294] width 33 height 11
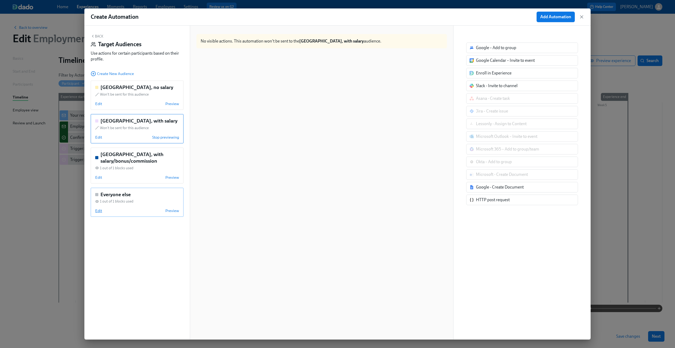
click at [96, 210] on span "Edit" at bounding box center [98, 210] width 7 height 5
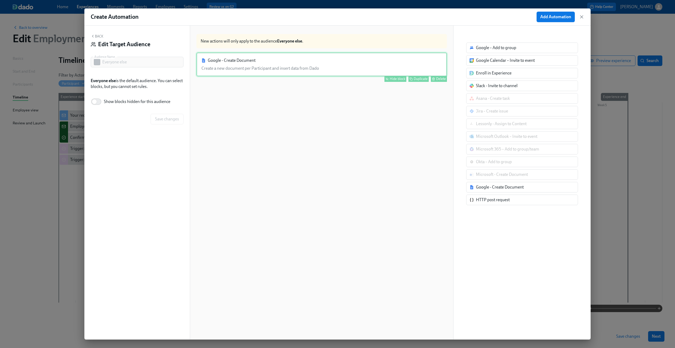
click at [303, 59] on div "Google - Create Document Create a new document per Participant and insert data …" at bounding box center [322, 64] width 251 height 24
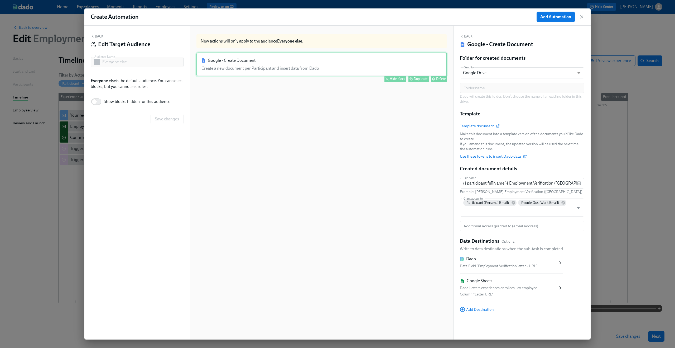
click at [390, 77] on div "Hide block" at bounding box center [398, 79] width 16 height 4
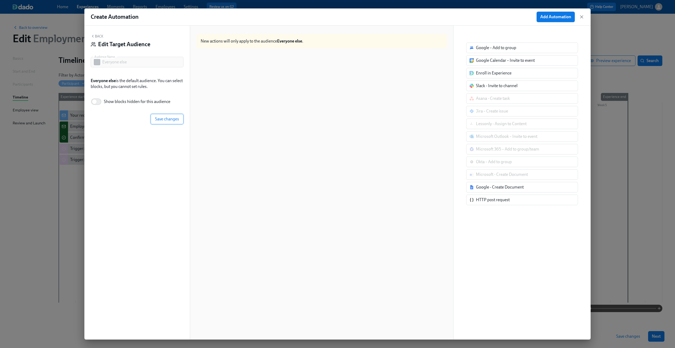
click at [170, 118] on span "Save changes" at bounding box center [167, 118] width 24 height 5
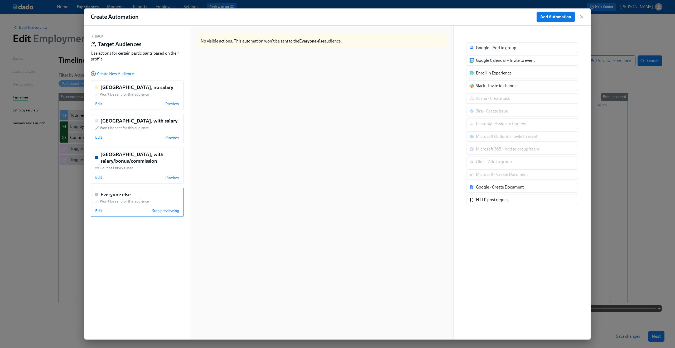
click at [98, 37] on button "Back" at bounding box center [97, 36] width 13 height 4
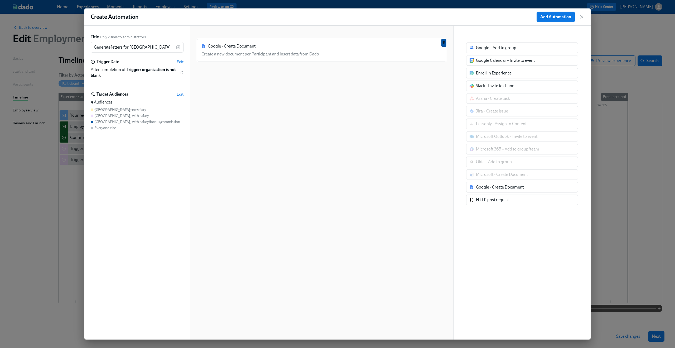
click at [327, 107] on div "Google - Create Document Create a new document per Participant and insert data …" at bounding box center [322, 186] width 251 height 297
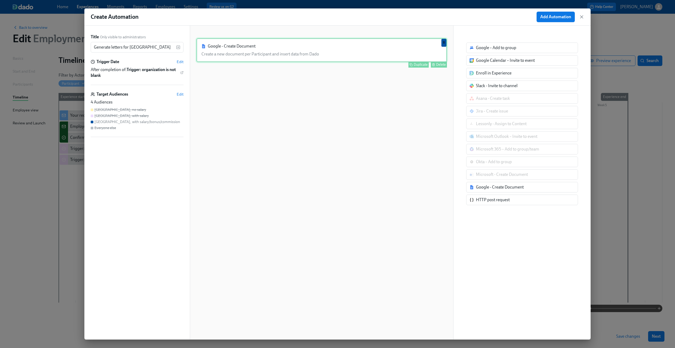
click at [348, 46] on div "Google - Create Document Create a new document per Participant and insert data …" at bounding box center [322, 50] width 251 height 24
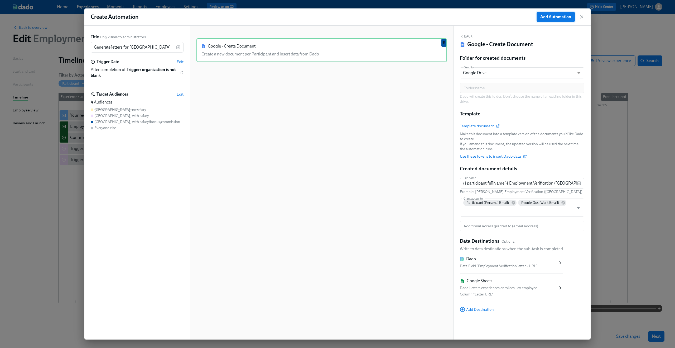
click at [558, 15] on span "Add Automation" at bounding box center [555, 16] width 31 height 5
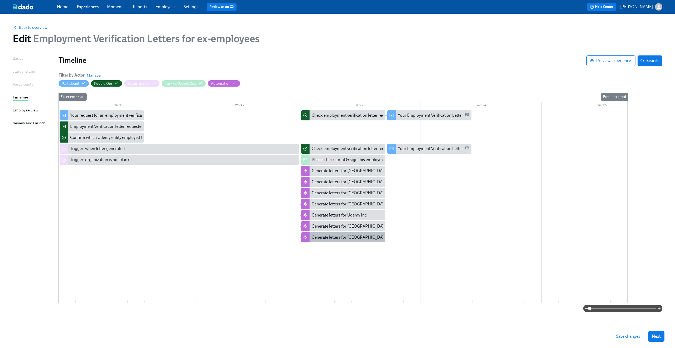
click at [362, 235] on div "Generate letters for Brazil" at bounding box center [347, 237] width 71 height 6
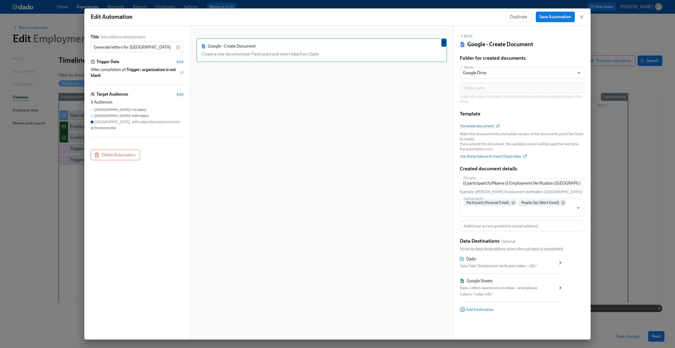
click at [235, 139] on div "Google - Create Document Create a new document per Participant and insert data …" at bounding box center [322, 186] width 251 height 297
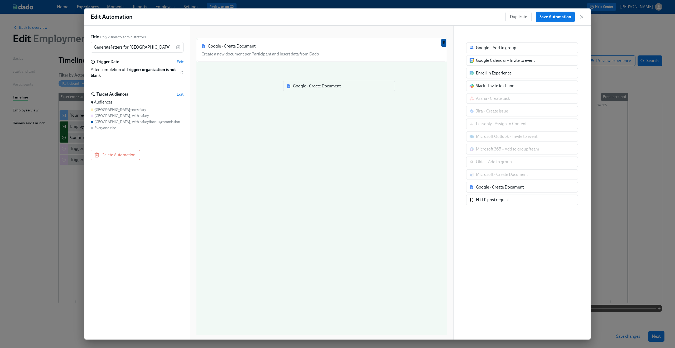
drag, startPoint x: 493, startPoint y: 189, endPoint x: 298, endPoint y: 80, distance: 223.7
click at [298, 80] on div "Title Only visible to administrators Generate letters for Brazil ​ Trigger Date…" at bounding box center [337, 183] width 506 height 314
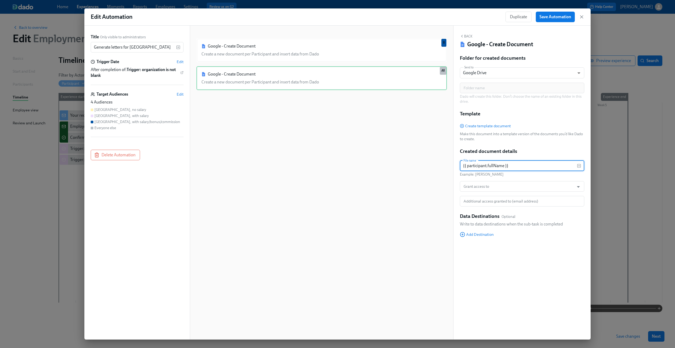
click at [503, 163] on input "{{ participant.fullName }}" at bounding box center [518, 165] width 117 height 11
paste input "Employment Verification (Australia)"
click at [562, 164] on input "{{ participant.fullName }} Employment Verification (Australia)" at bounding box center [518, 165] width 117 height 11
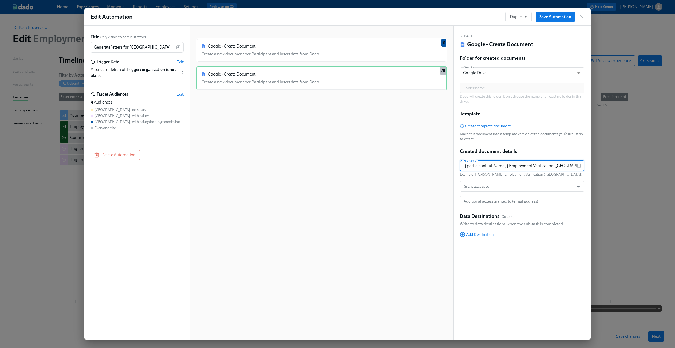
click at [562, 164] on input "{{ participant.fullName }} Employment Verification (Australia)" at bounding box center [518, 165] width 117 height 11
type input "{{ participant.fullName }} Employment Verification (Brazil)"
click at [509, 187] on input "Grant access to" at bounding box center [517, 186] width 109 height 11
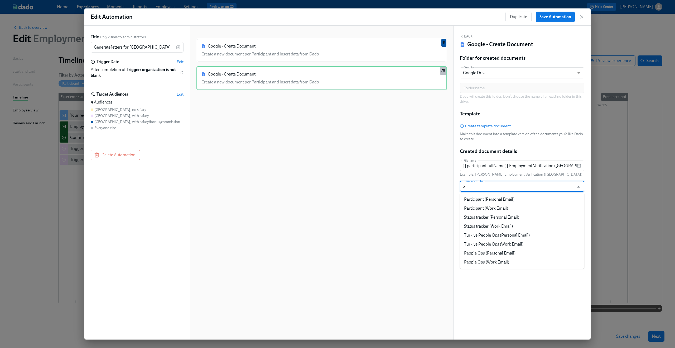
type input "pa"
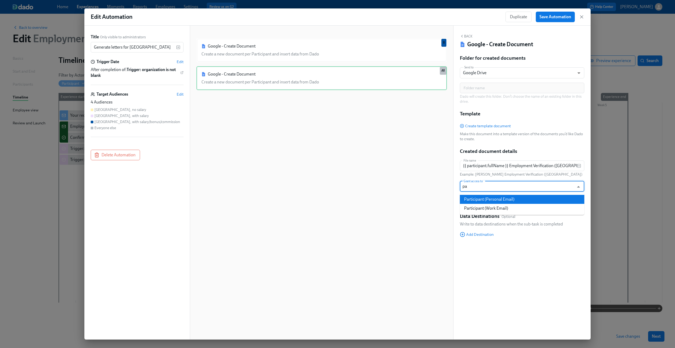
click at [509, 198] on li "Participant (Personal Email)" at bounding box center [522, 199] width 125 height 9
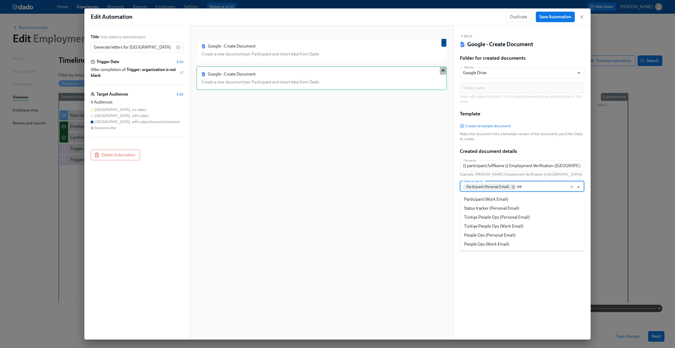
type input "peo"
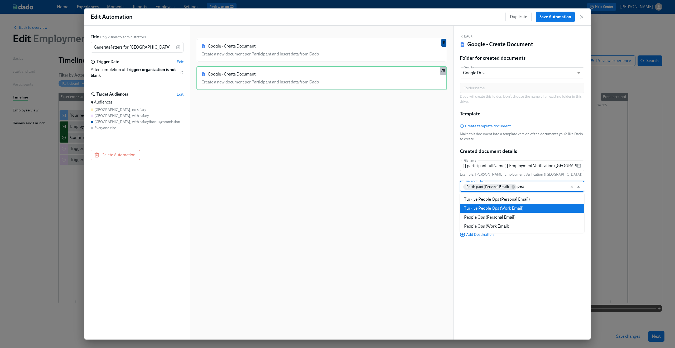
click at [532, 210] on li "Türkiye People Ops (Work Email)" at bounding box center [522, 208] width 125 height 9
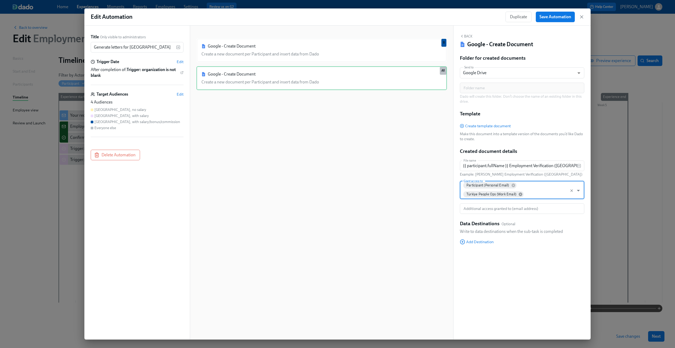
click at [519, 194] on icon at bounding box center [520, 193] width 3 height 3
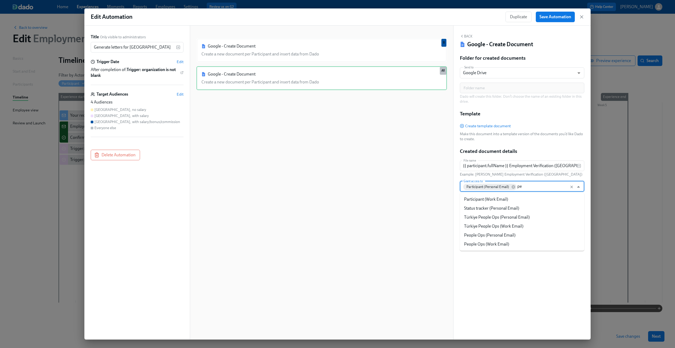
type input "peo"
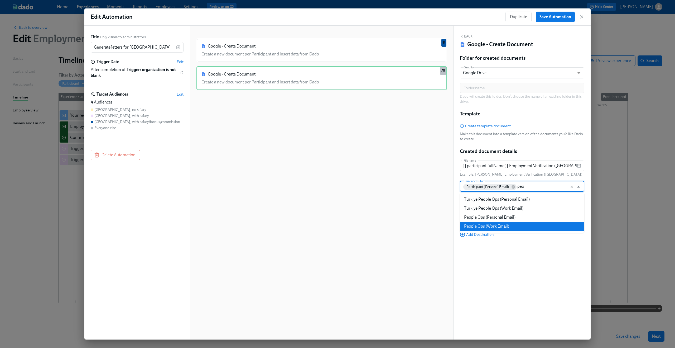
click at [523, 222] on li "People Ops (Work Email)" at bounding box center [522, 226] width 125 height 9
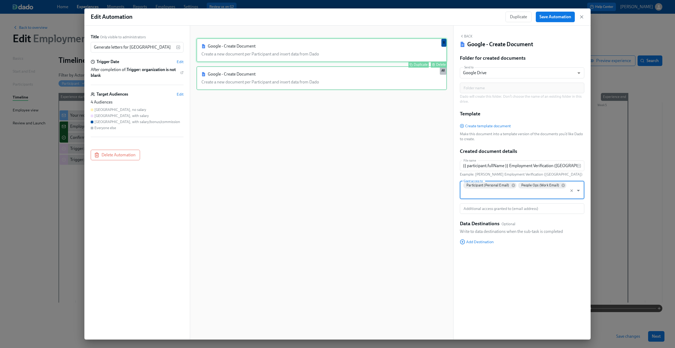
click at [388, 60] on div "Google - Create Document Create a new document per Participant and insert data …" at bounding box center [322, 50] width 251 height 24
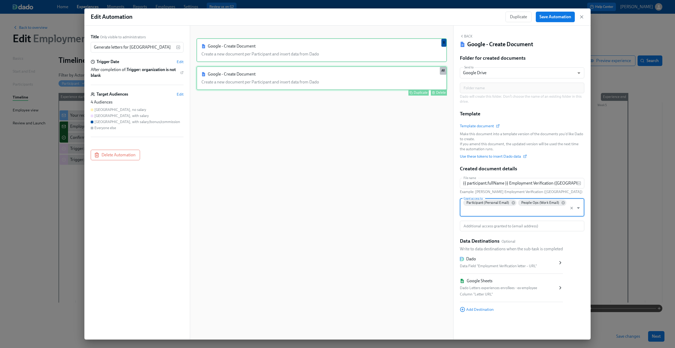
click at [385, 71] on div "Google - Create Document Create a new document per Participant and insert data …" at bounding box center [322, 78] width 251 height 24
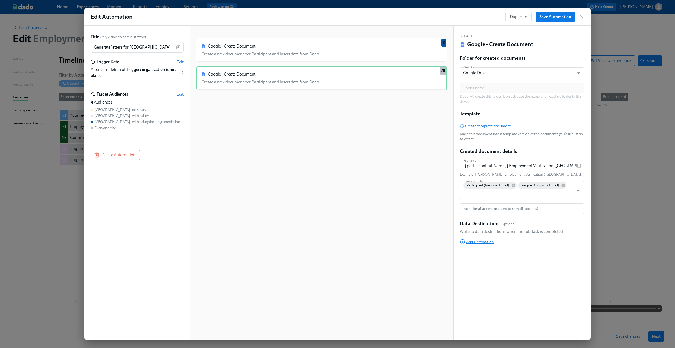
click at [479, 241] on span "Add Destination" at bounding box center [477, 241] width 34 height 5
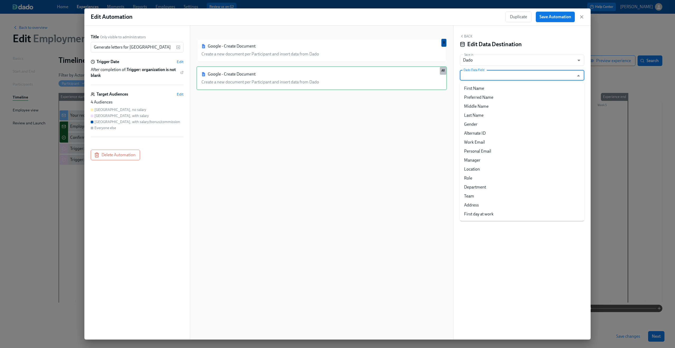
click at [500, 77] on input "Dado Data Field" at bounding box center [519, 75] width 112 height 11
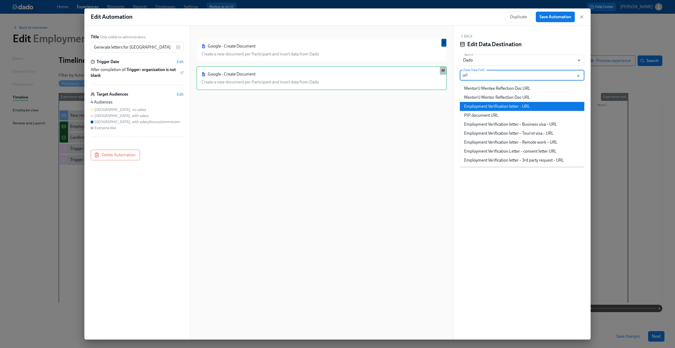
click at [510, 109] on li "Employment Verification letter – URL" at bounding box center [522, 106] width 125 height 9
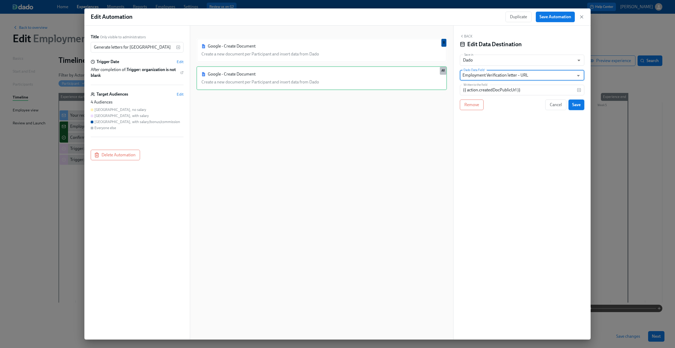
type input "Employment Verification letter – URL"
click at [580, 105] on span "Save" at bounding box center [576, 104] width 8 height 5
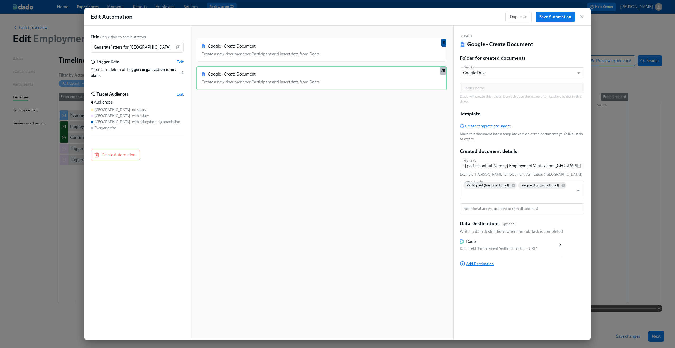
click at [480, 264] on span "Add Destination" at bounding box center [477, 263] width 34 height 5
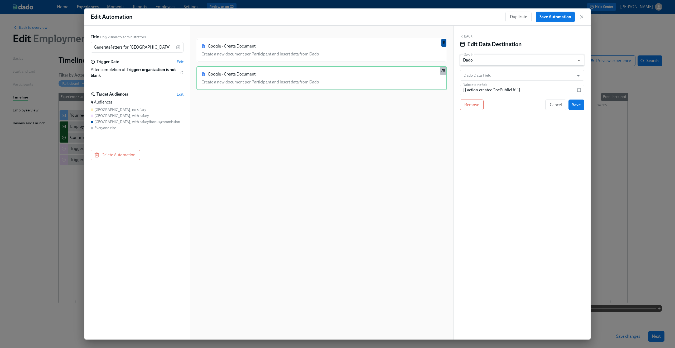
click at [503, 58] on body "Home Experiences Moments Reports Employees Settings Review us on G2 Help Center…" at bounding box center [337, 174] width 675 height 348
click at [501, 52] on li "Google Sheet" at bounding box center [522, 51] width 125 height 9
type input "GOOGLE_SHEET"
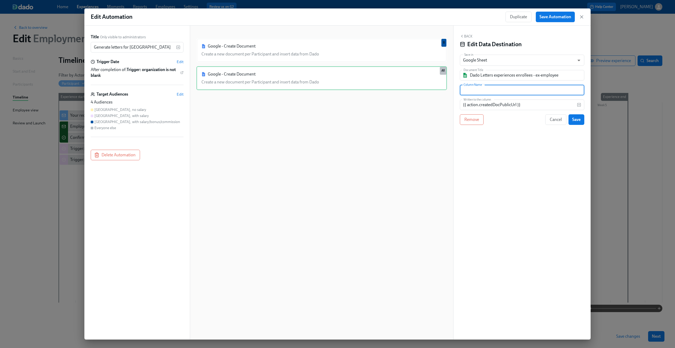
click at [494, 94] on input "text" at bounding box center [522, 90] width 125 height 11
type input "Letter URL"
click at [578, 125] on div "Cancel Save" at bounding box center [535, 119] width 99 height 11
click at [579, 120] on span "Save" at bounding box center [576, 119] width 8 height 5
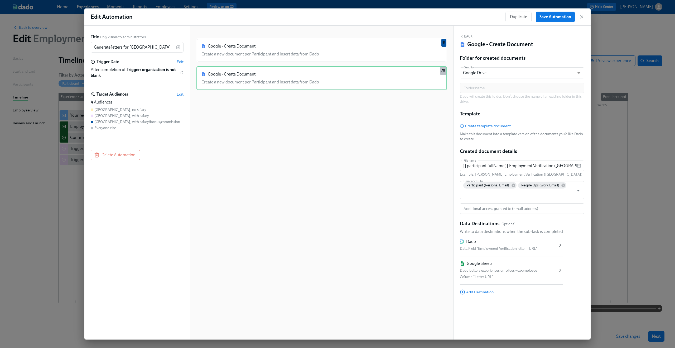
click at [359, 171] on div "Google - Create Document Create a new document per Participant and insert data …" at bounding box center [322, 186] width 251 height 297
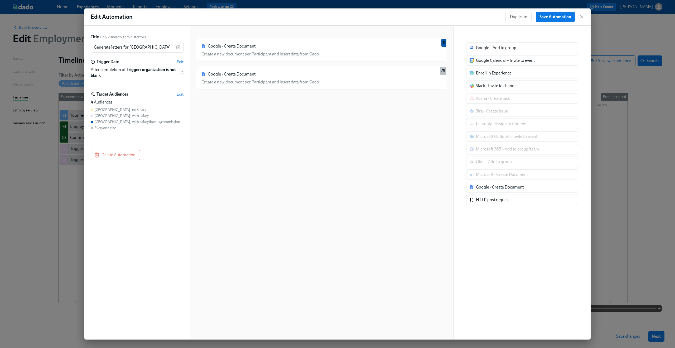
click at [348, 101] on div "Google - Create Document Create a new document per Participant and insert data …" at bounding box center [322, 186] width 251 height 297
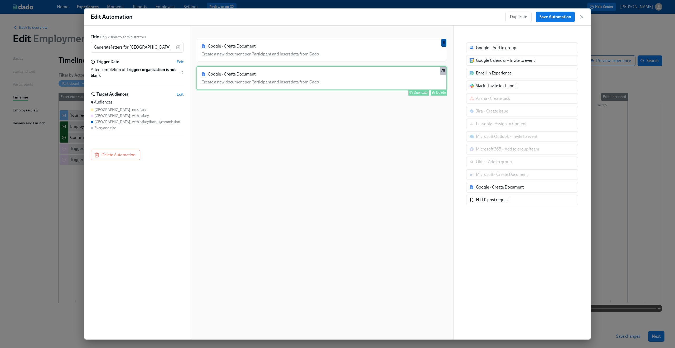
click at [347, 82] on div "Google - Create Document Create a new document per Participant and insert data …" at bounding box center [322, 78] width 251 height 24
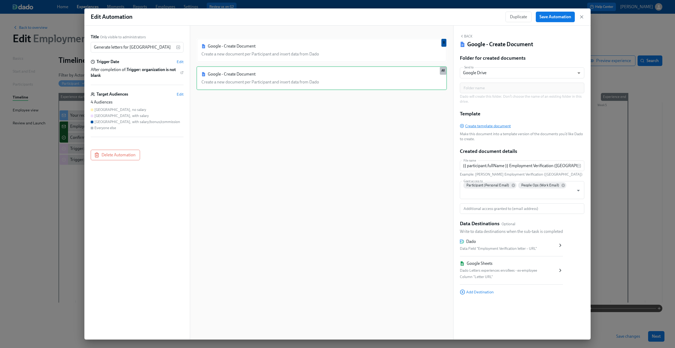
click at [496, 126] on span "Create template document" at bounding box center [485, 125] width 51 height 5
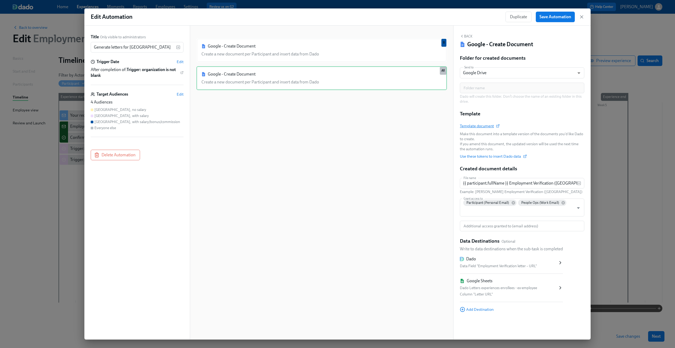
click at [486, 124] on span "Template document" at bounding box center [479, 125] width 39 height 5
click at [479, 127] on span "Template document" at bounding box center [479, 125] width 39 height 5
click at [362, 123] on div "Google - Create Document Create a new document per Participant and insert data …" at bounding box center [322, 186] width 251 height 297
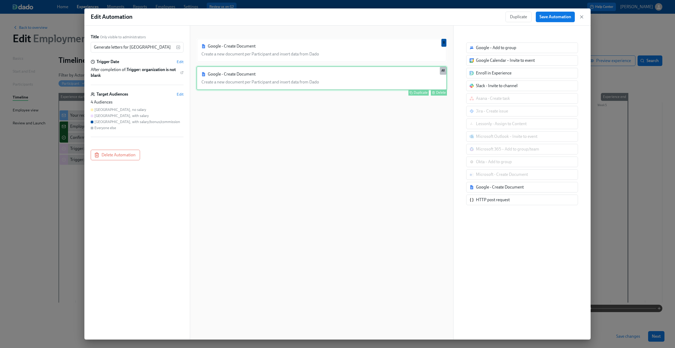
click at [344, 84] on div "Google - Create Document Create a new document per Participant and insert data …" at bounding box center [322, 78] width 251 height 24
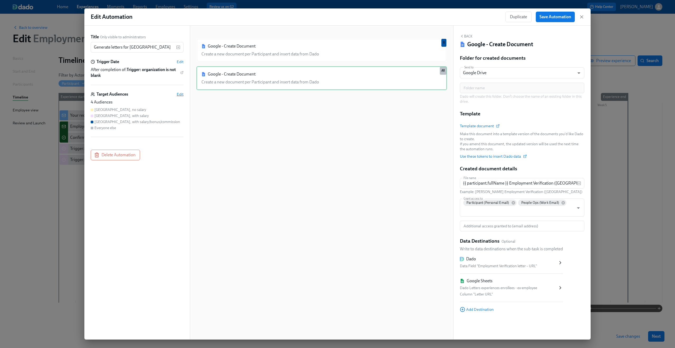
click at [178, 95] on span "Edit" at bounding box center [180, 94] width 7 height 5
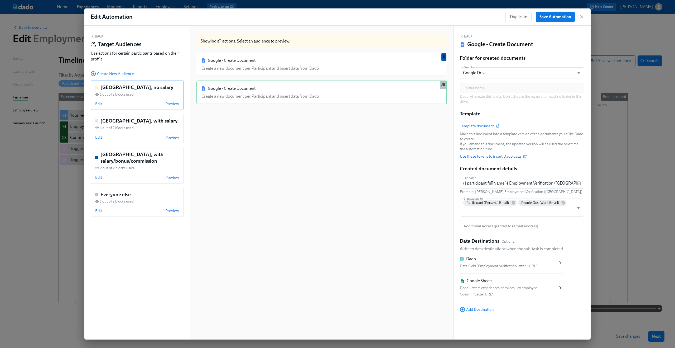
click at [94, 104] on div "Brazil, no salary 1 out of 2 blocks used Edit Preview" at bounding box center [137, 94] width 93 height 29
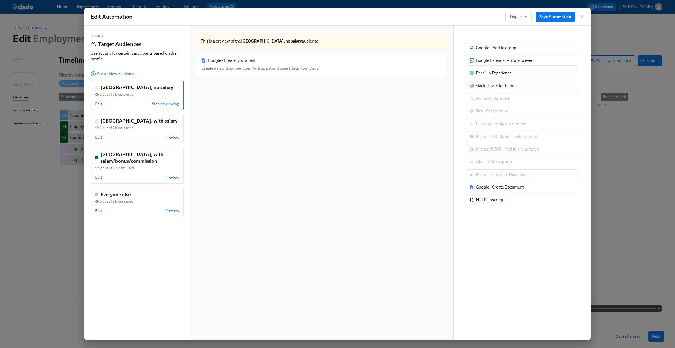
click at [352, 64] on div "Google - Create Document Create a new document per Participant and insert data …" at bounding box center [322, 64] width 251 height 24
click at [97, 105] on span "Edit" at bounding box center [98, 103] width 7 height 5
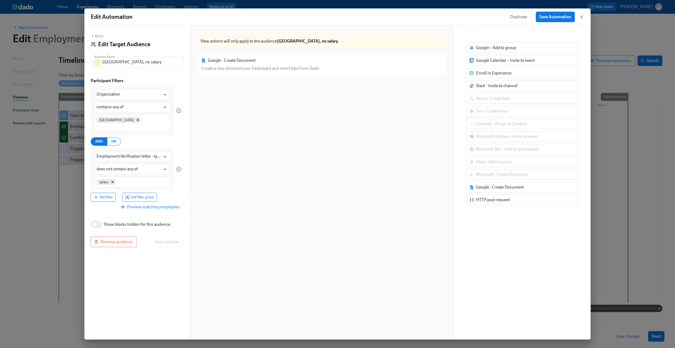
click at [108, 221] on span "Show blocks hidden for this audience" at bounding box center [137, 224] width 66 height 6
click at [108, 219] on input "Show blocks hidden for this audience" at bounding box center [94, 224] width 35 height 12
checkbox input "true"
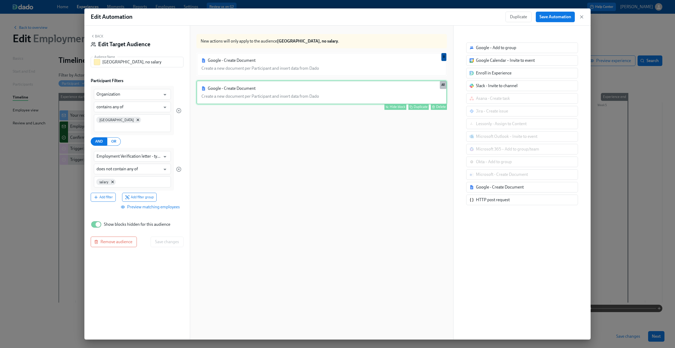
click at [395, 106] on div "Hide block" at bounding box center [398, 107] width 16 height 4
click at [172, 239] on span "Save changes" at bounding box center [167, 241] width 24 height 5
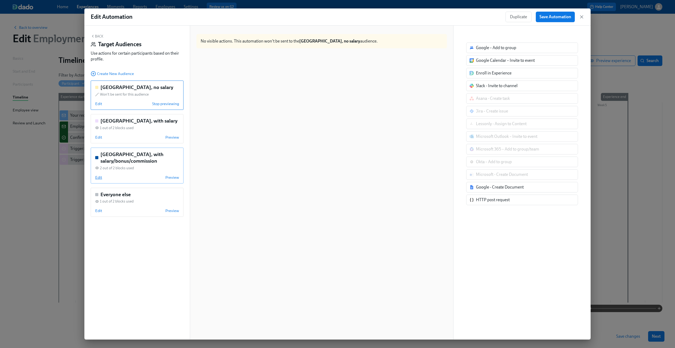
click at [98, 176] on span "Edit" at bounding box center [98, 177] width 7 height 5
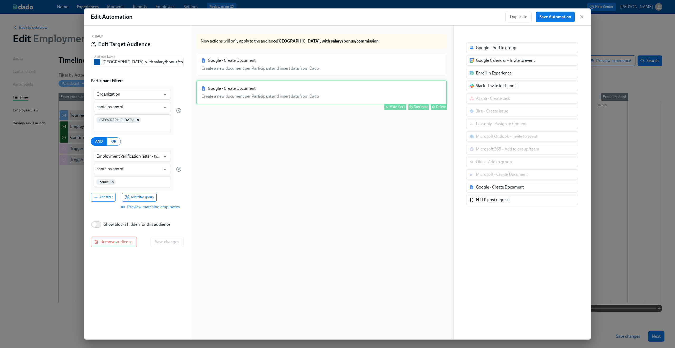
click at [304, 88] on div "Google - Create Document Create a new document per Participant and insert data …" at bounding box center [322, 92] width 251 height 24
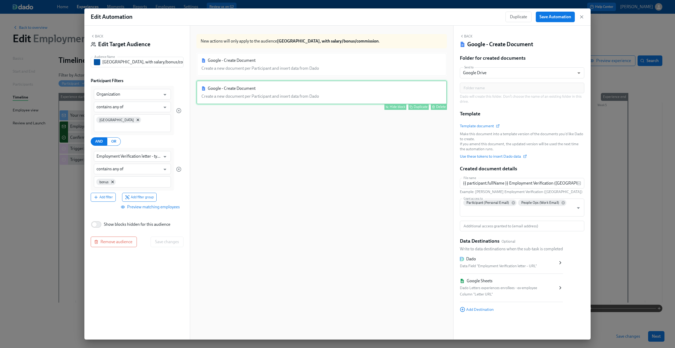
click at [390, 107] on div "Hide block" at bounding box center [398, 107] width 16 height 4
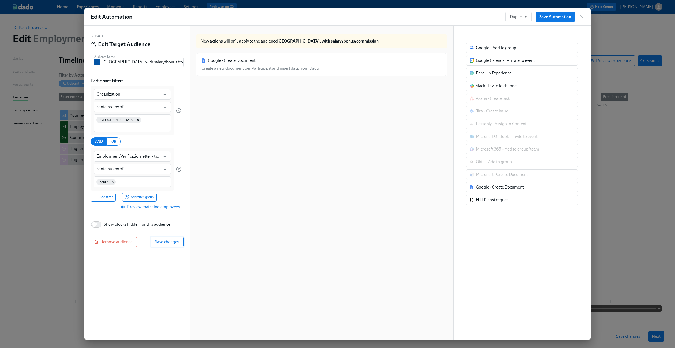
click at [166, 239] on span "Save changes" at bounding box center [167, 241] width 24 height 5
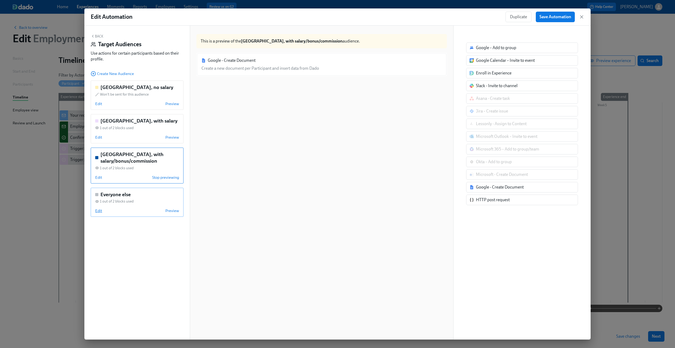
click at [100, 209] on span "Edit" at bounding box center [98, 210] width 7 height 5
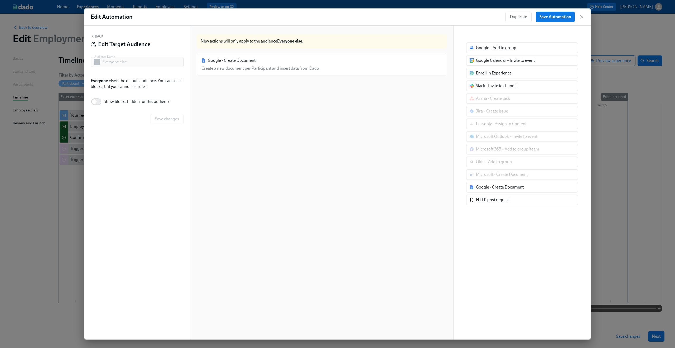
click at [133, 102] on span "Show blocks hidden for this audience" at bounding box center [137, 102] width 66 height 6
click at [112, 102] on input "Show blocks hidden for this audience" at bounding box center [94, 102] width 35 height 12
checkbox input "true"
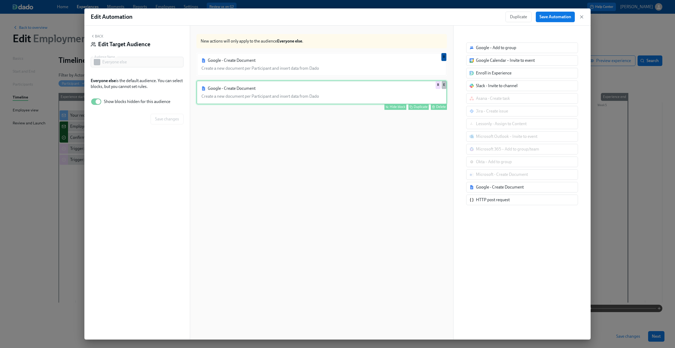
click at [409, 89] on div "Google - Create Document Create a new document per Participant and insert data …" at bounding box center [322, 92] width 251 height 24
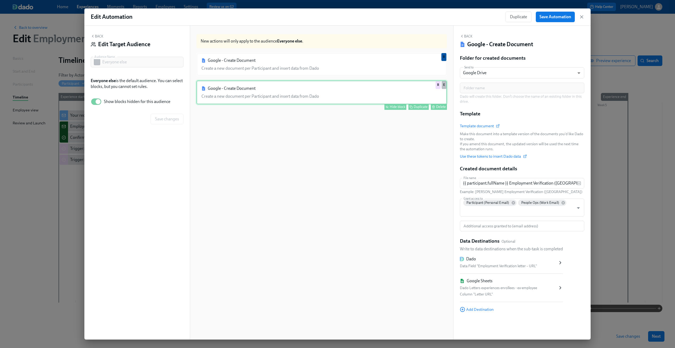
click at [394, 107] on div "Hide block" at bounding box center [398, 107] width 16 height 4
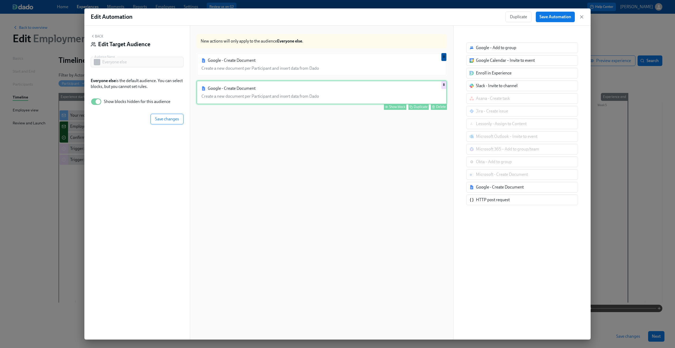
click at [176, 117] on span "Save changes" at bounding box center [167, 118] width 24 height 5
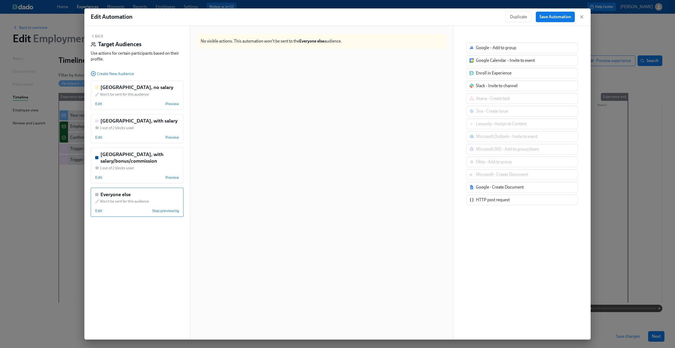
click at [98, 37] on button "Back" at bounding box center [97, 36] width 13 height 4
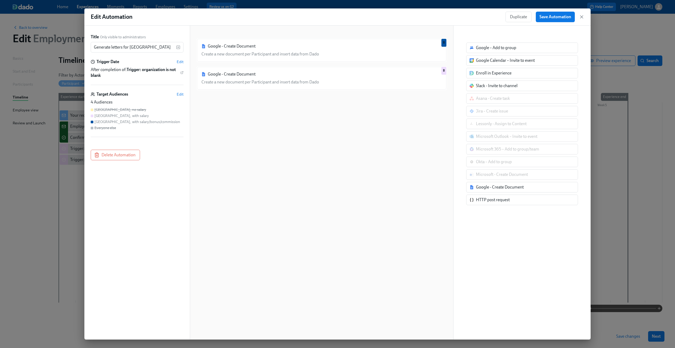
click at [338, 129] on div "Google - Create Document Create a new document per Participant and insert data …" at bounding box center [322, 186] width 251 height 297
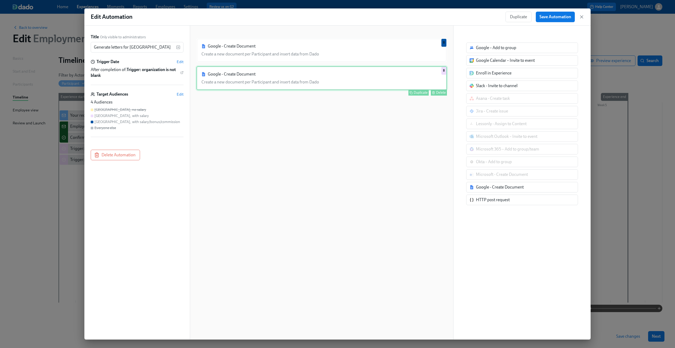
click at [333, 79] on div "Google - Create Document Create a new document per Participant and insert data …" at bounding box center [322, 78] width 251 height 24
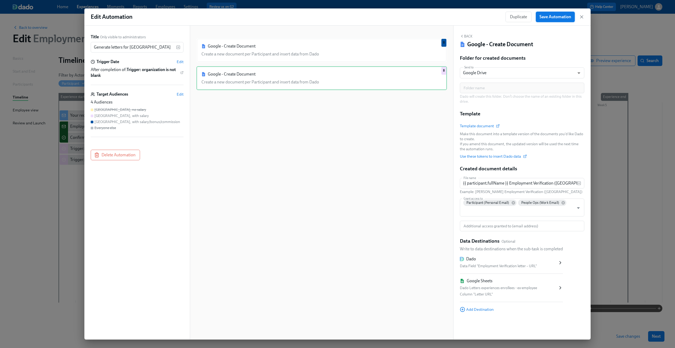
click at [562, 16] on span "Save Automation" at bounding box center [556, 16] width 32 height 5
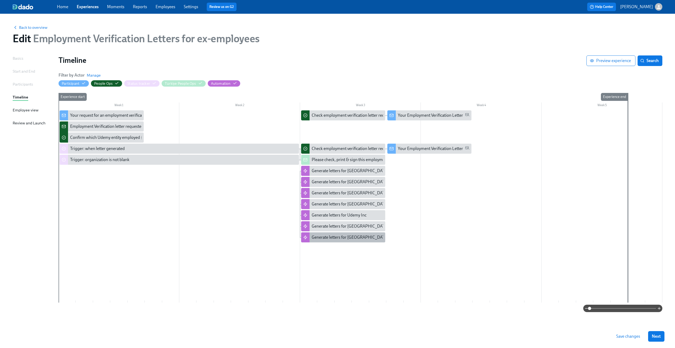
click at [324, 236] on div "Generate letters for Brazil" at bounding box center [350, 237] width 77 height 6
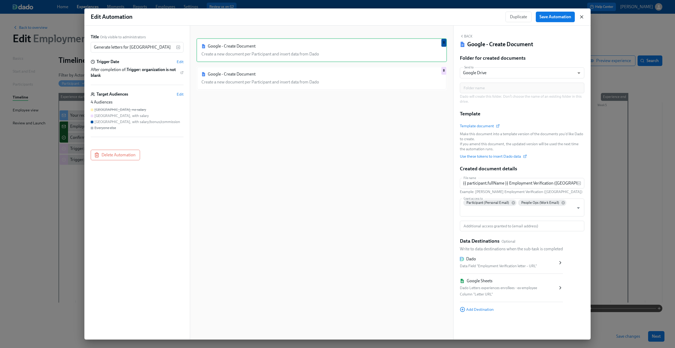
click at [582, 18] on icon "button" at bounding box center [581, 16] width 5 height 5
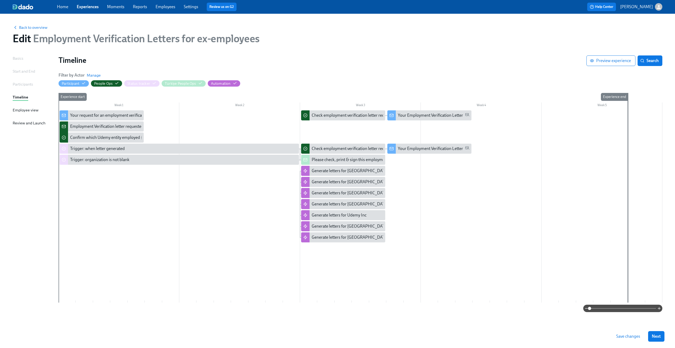
click at [624, 338] on span "Save changes" at bounding box center [628, 335] width 24 height 5
click at [25, 30] on span "Back to overview" at bounding box center [30, 27] width 35 height 5
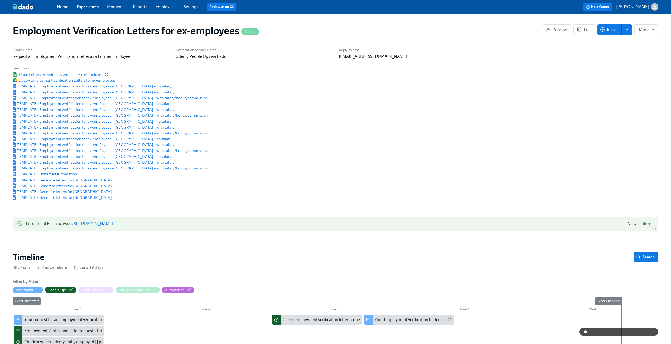
click at [458, 125] on div "Public Name Request an Employment Verification Letter as a Former Employee Noti…" at bounding box center [335, 123] width 652 height 159
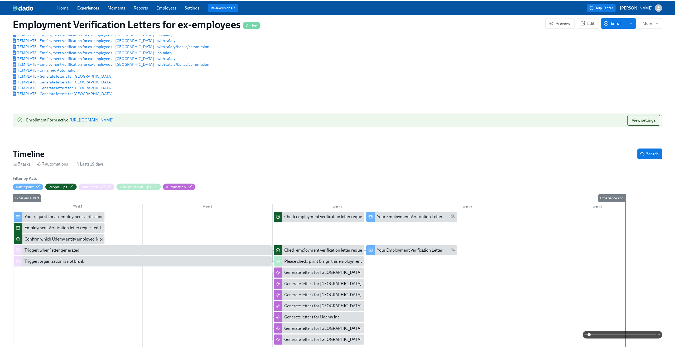
scroll to position [181, 0]
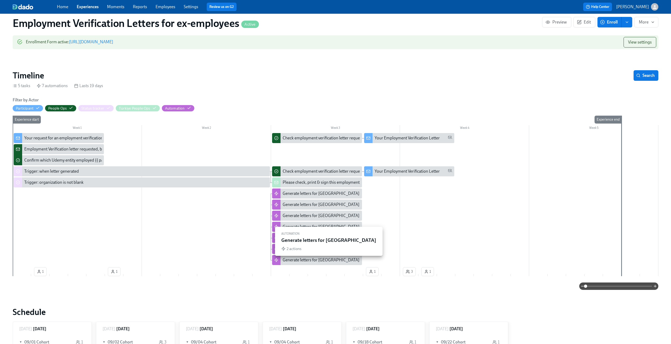
click at [333, 263] on div "Generate letters for Brazil" at bounding box center [322, 260] width 78 height 6
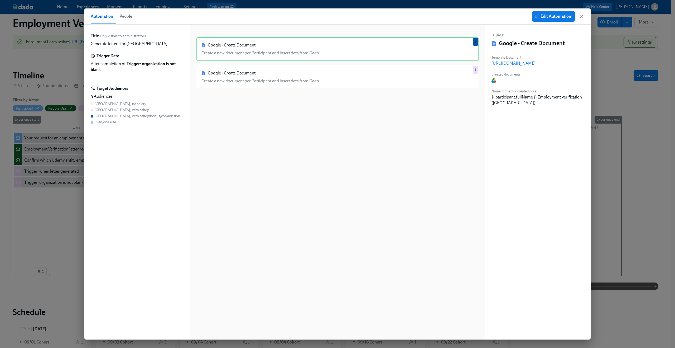
click at [351, 151] on div "Google - Create Document Create a new document per Participant and insert data …" at bounding box center [338, 186] width 282 height 298
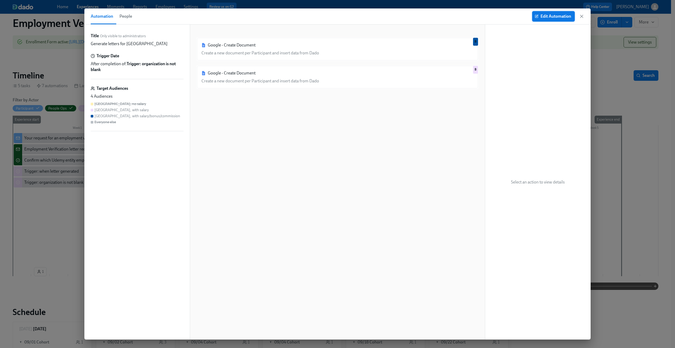
click at [550, 15] on span "Edit Automation" at bounding box center [553, 16] width 35 height 5
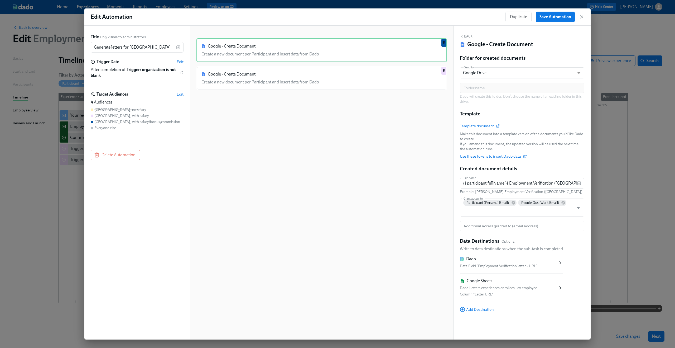
click at [404, 104] on div "Google - Create Document Create a new document per Participant and insert data …" at bounding box center [322, 186] width 251 height 297
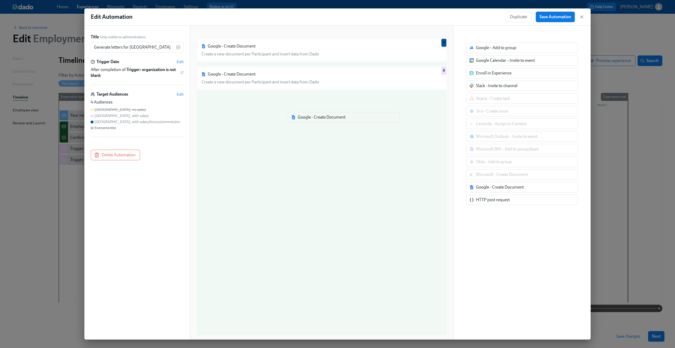
drag, startPoint x: 534, startPoint y: 190, endPoint x: 309, endPoint y: 114, distance: 237.4
click at [309, 114] on div "Title Only visible to administrators Generate letters for Brazil ​ Trigger Date…" at bounding box center [337, 183] width 506 height 314
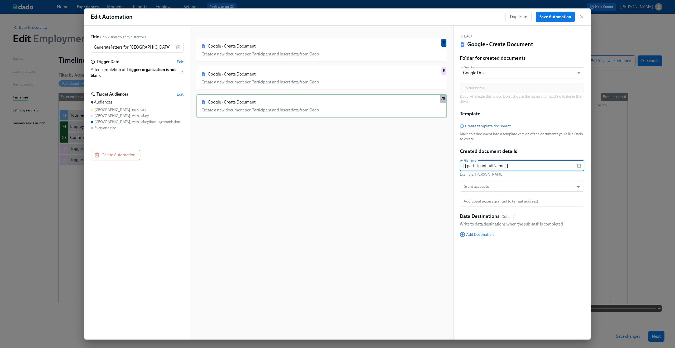
click at [501, 166] on input "{{ participant.fullName }}" at bounding box center [518, 165] width 117 height 11
paste input "Employment Verification (Australia)"
click at [559, 165] on input "{{ participant.fullName }} Employment Verification (Australia)" at bounding box center [518, 165] width 117 height 11
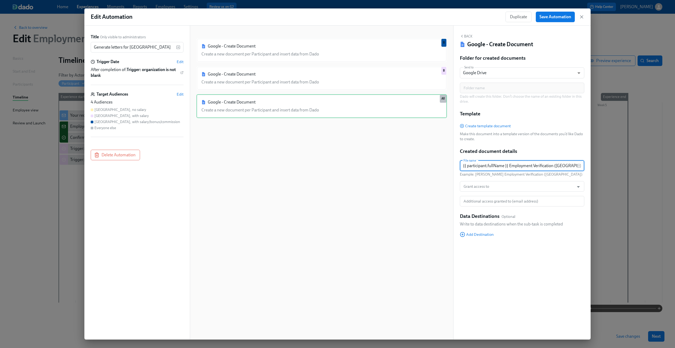
click at [559, 165] on input "{{ participant.fullName }} Employment Verification (Australia)" at bounding box center [518, 165] width 117 height 11
type input "{{ participant.fullName }} Employment Verification (Brazil)"
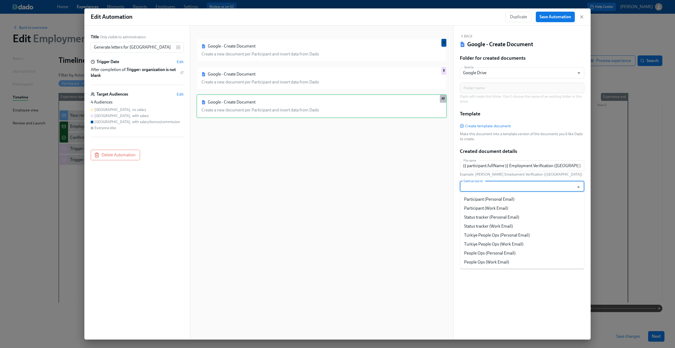
click at [530, 188] on input "Grant access to" at bounding box center [517, 186] width 109 height 11
type input "per"
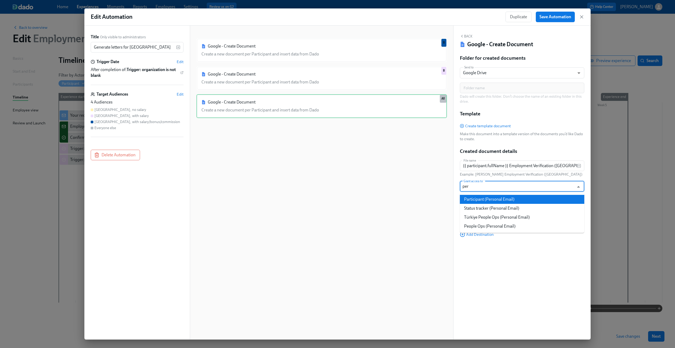
click at [523, 201] on li "Participant (Personal Email)" at bounding box center [522, 199] width 125 height 9
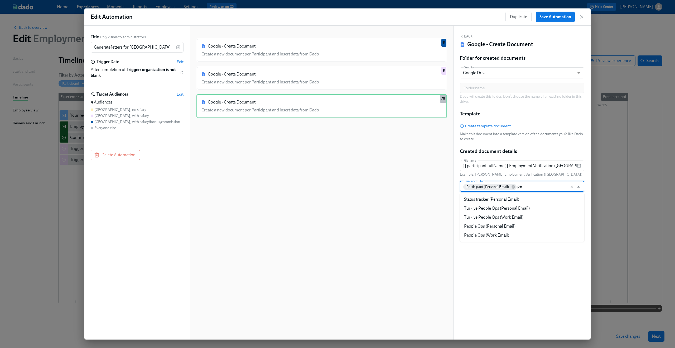
type input "peo"
click at [512, 217] on li "People Ops (Personal Email)" at bounding box center [522, 217] width 125 height 9
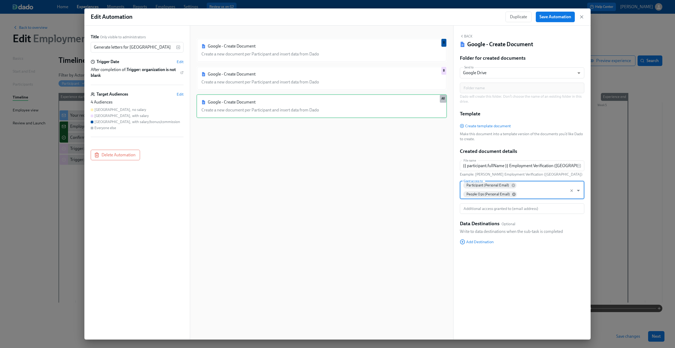
click at [515, 196] on icon at bounding box center [514, 194] width 4 height 4
type input "peop"
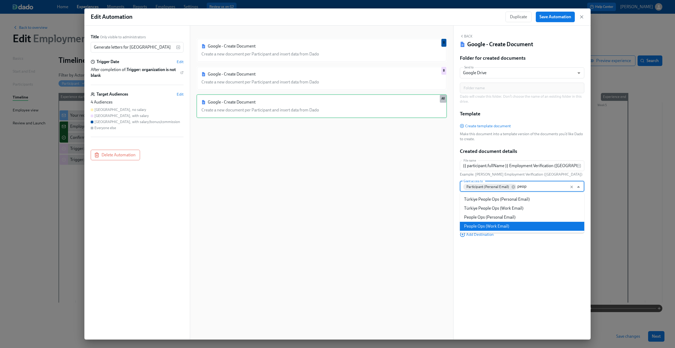
click at [501, 227] on li "People Ops (Work Email)" at bounding box center [522, 226] width 125 height 9
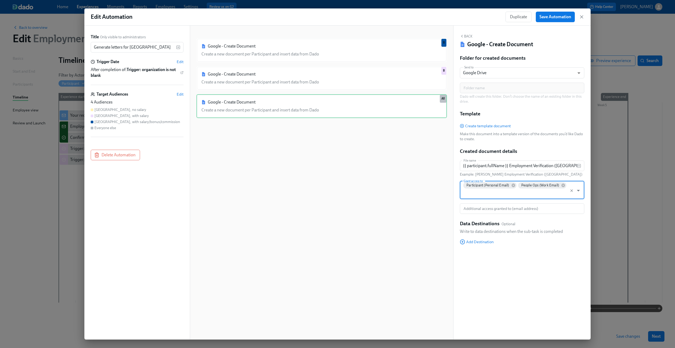
click at [517, 272] on div "Back Google - Create Document Folder for created documents Send to Google Drive…" at bounding box center [522, 183] width 137 height 314
click at [470, 245] on div "Folder for created documents Send to Google Drive GDRIVE ​ Folder name Folder n…" at bounding box center [522, 154] width 125 height 198
click at [471, 243] on span "Add Destination" at bounding box center [477, 241] width 34 height 5
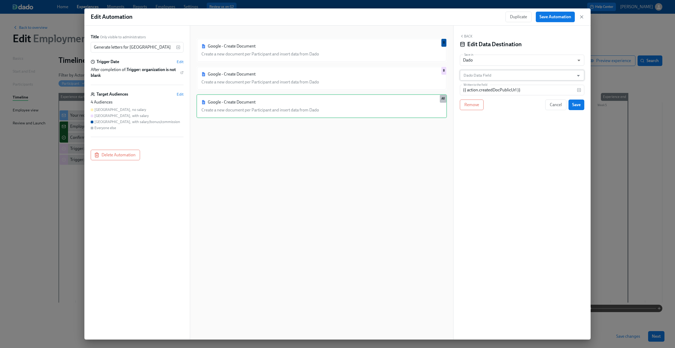
click at [492, 77] on input "Dado Data Field" at bounding box center [519, 75] width 112 height 11
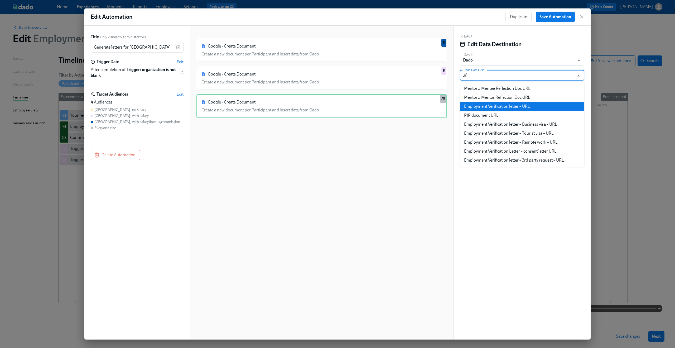
click at [489, 104] on li "Employment Verification letter – URL" at bounding box center [522, 106] width 125 height 9
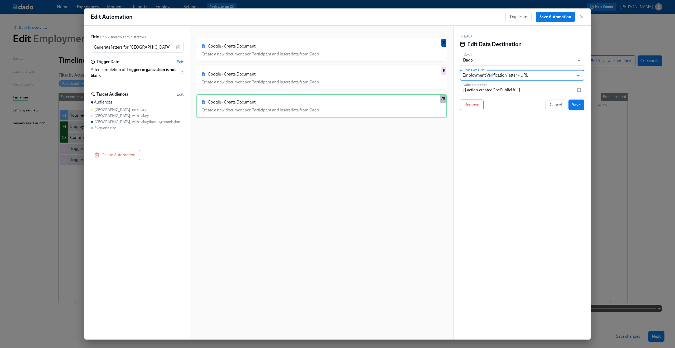
type input "Employment Verification letter – URL"
click at [575, 107] on span "Save" at bounding box center [576, 104] width 8 height 5
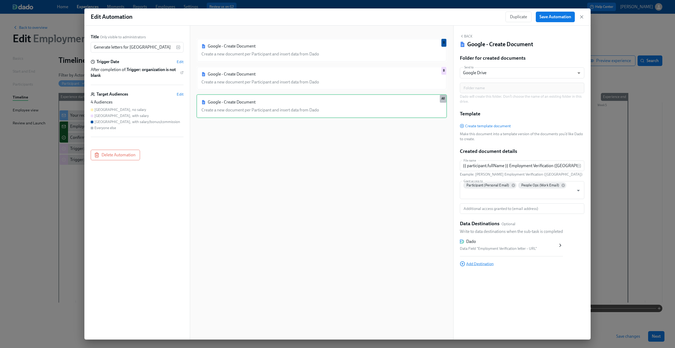
click at [471, 262] on span "Add Destination" at bounding box center [477, 263] width 34 height 5
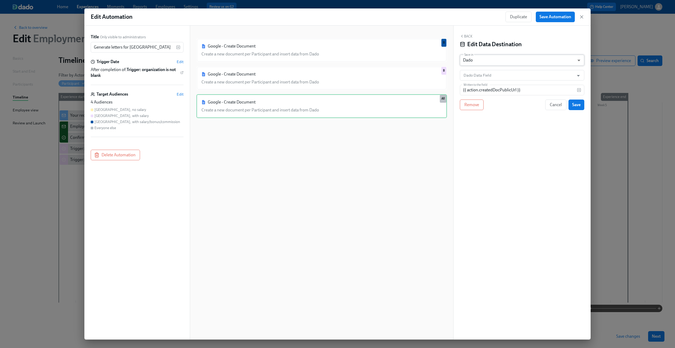
click at [494, 64] on body "Home Experiences Moments Reports Employees Settings Review us on G2 Help Center…" at bounding box center [337, 174] width 675 height 348
click at [493, 51] on li "Google Sheet" at bounding box center [522, 51] width 125 height 9
type input "GOOGLE_SHEET"
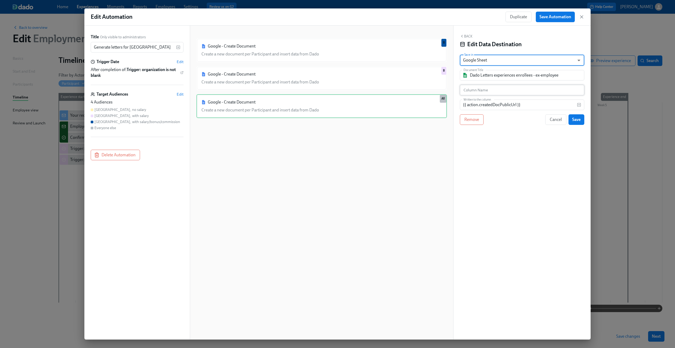
click at [481, 92] on input "text" at bounding box center [522, 90] width 125 height 11
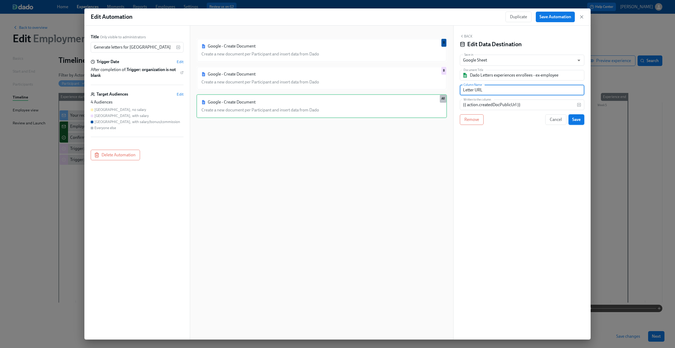
type input "Letter URL"
click at [575, 120] on span "Save" at bounding box center [576, 119] width 8 height 5
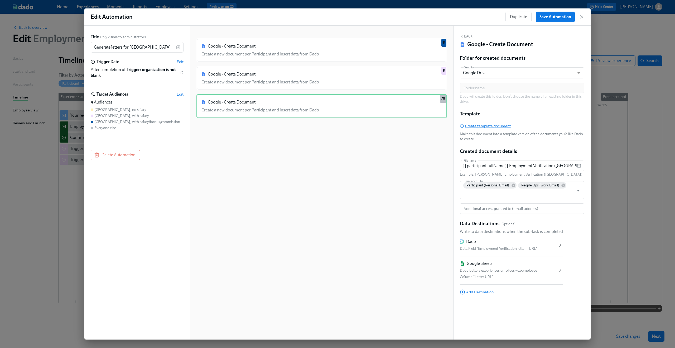
click at [479, 126] on span "Create template document" at bounding box center [485, 125] width 51 height 5
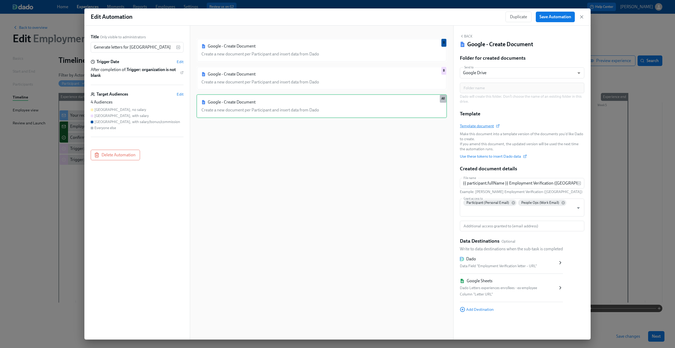
click at [485, 126] on span "Template document" at bounding box center [479, 125] width 39 height 5
click at [390, 219] on div "Google - Create Document Create a new document per Participant and insert data …" at bounding box center [322, 186] width 251 height 297
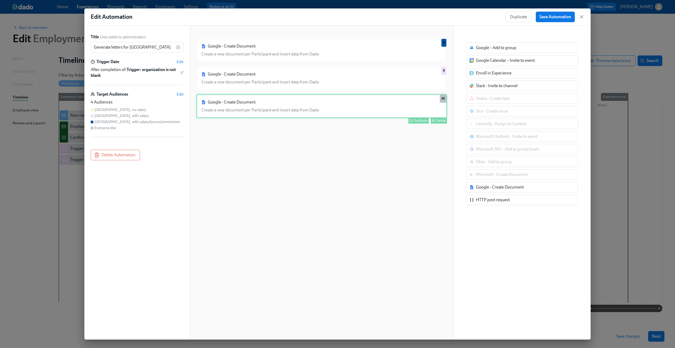
click at [377, 114] on div "Google - Create Document Create a new document per Participant and insert data …" at bounding box center [322, 106] width 251 height 24
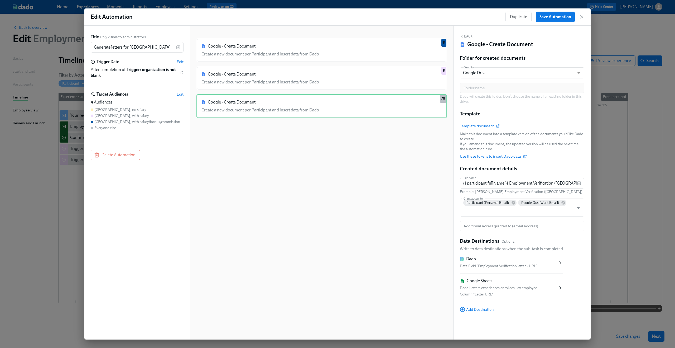
click at [176, 93] on div "Target Audiences Edit" at bounding box center [137, 94] width 93 height 6
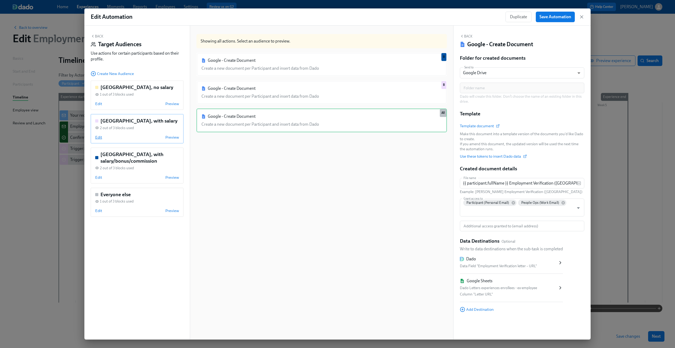
click at [98, 137] on span "Edit" at bounding box center [98, 137] width 7 height 5
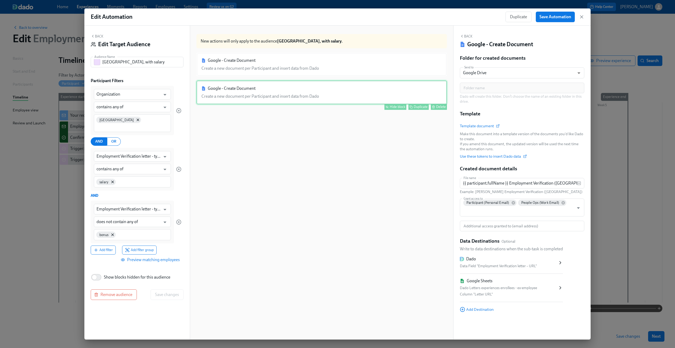
click at [366, 96] on div "Google - Create Document Create a new document per Participant and insert data …" at bounding box center [322, 92] width 251 height 24
click at [391, 106] on div "Hide block" at bounding box center [398, 107] width 16 height 4
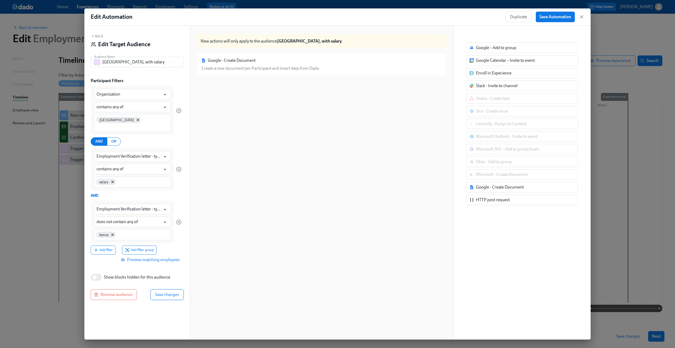
click at [161, 292] on span "Save changes" at bounding box center [167, 294] width 24 height 5
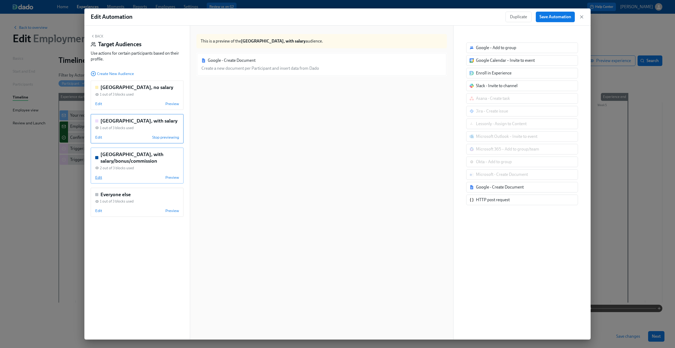
click at [99, 177] on span "Edit" at bounding box center [98, 177] width 7 height 5
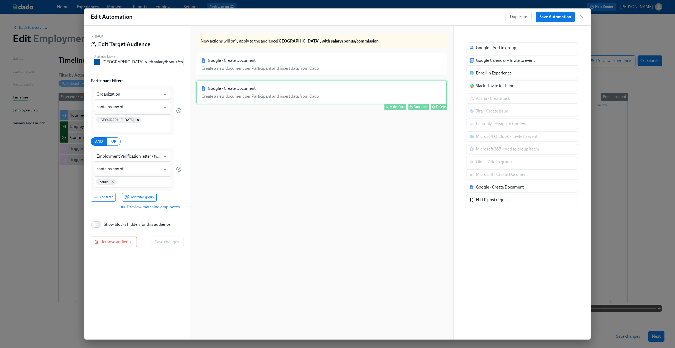
click at [314, 87] on div "Google - Create Document Create a new document per Participant and insert data …" at bounding box center [322, 92] width 251 height 24
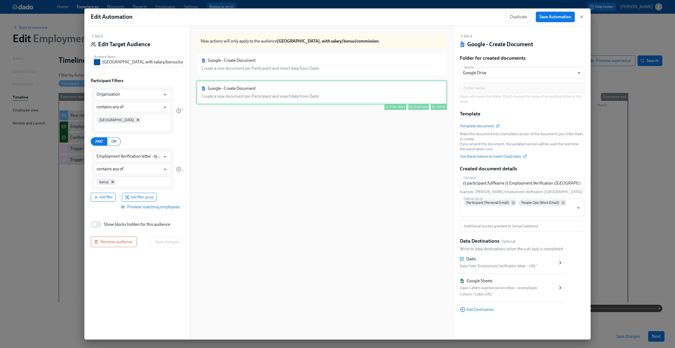
click at [390, 107] on div "Hide block" at bounding box center [398, 107] width 16 height 4
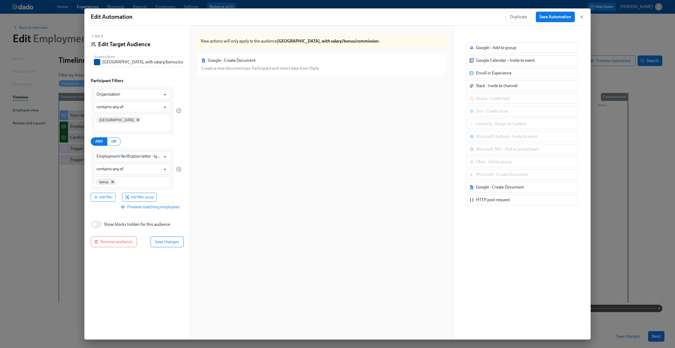
click at [161, 239] on span "Save changes" at bounding box center [167, 241] width 24 height 5
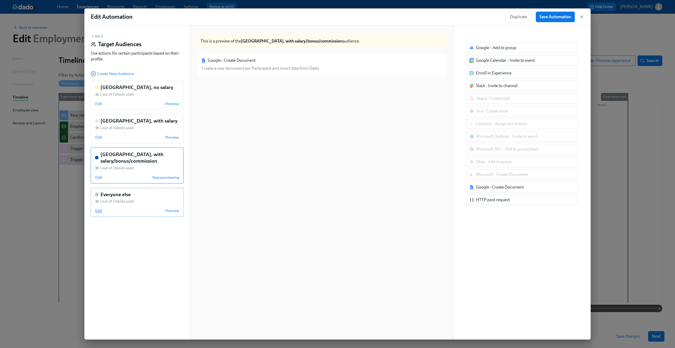
click at [99, 211] on span "Edit" at bounding box center [98, 210] width 7 height 5
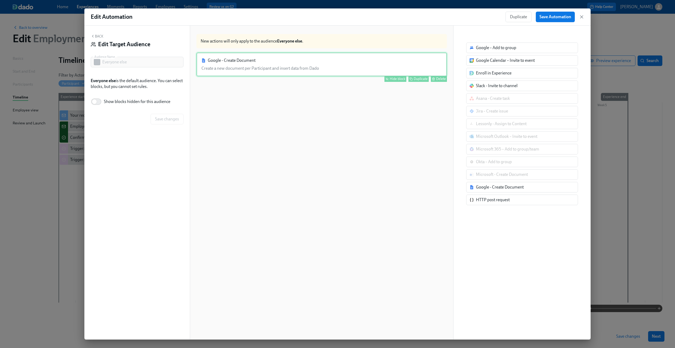
click at [358, 61] on div "Google - Create Document Create a new document per Participant and insert data …" at bounding box center [322, 64] width 251 height 24
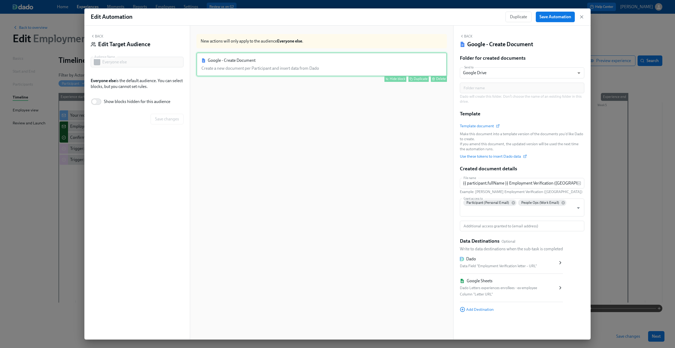
click at [385, 78] on button "Hide block" at bounding box center [396, 79] width 22 height 6
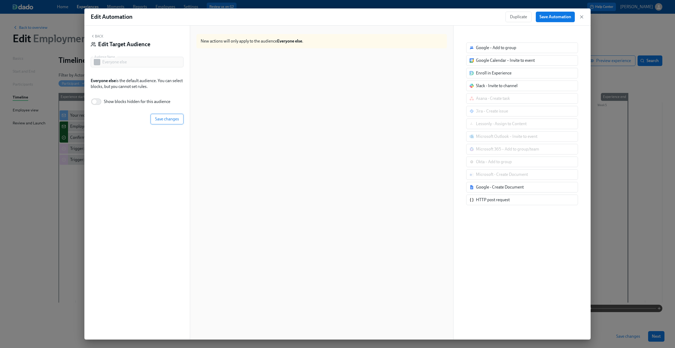
click at [169, 122] on button "Save changes" at bounding box center [167, 119] width 33 height 11
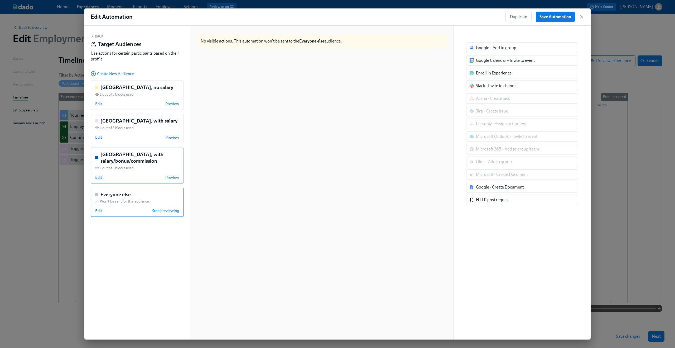
click at [98, 178] on span "Edit" at bounding box center [98, 177] width 7 height 5
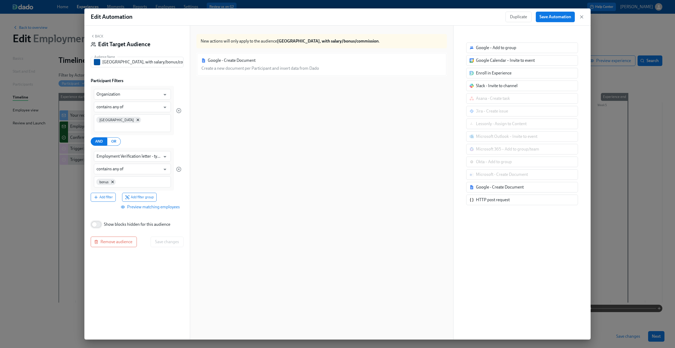
click at [104, 219] on input "Show blocks hidden for this audience" at bounding box center [94, 224] width 35 height 12
checkbox input "true"
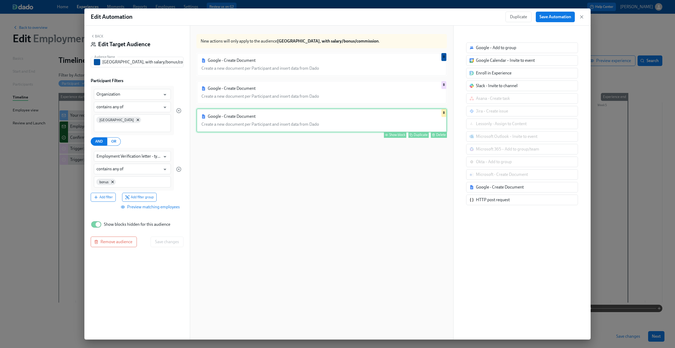
click at [280, 120] on div "Google - Create Document Create a new document per Participant and insert data …" at bounding box center [322, 120] width 251 height 24
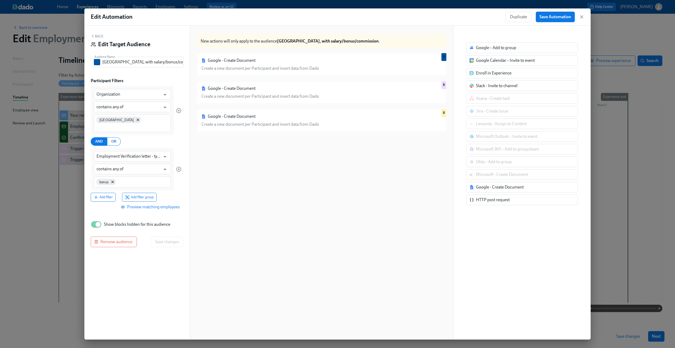
click at [95, 34] on button "Back" at bounding box center [97, 36] width 13 height 4
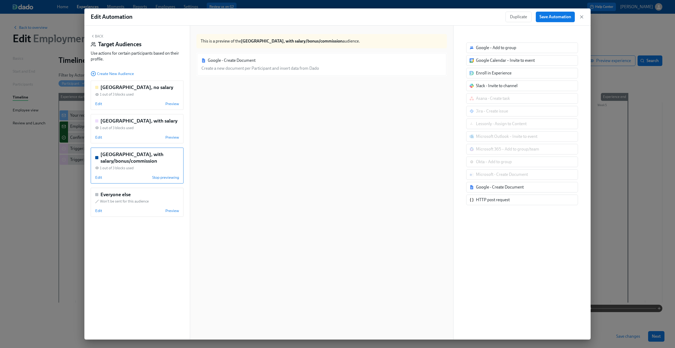
click at [95, 34] on button "Back" at bounding box center [97, 36] width 13 height 4
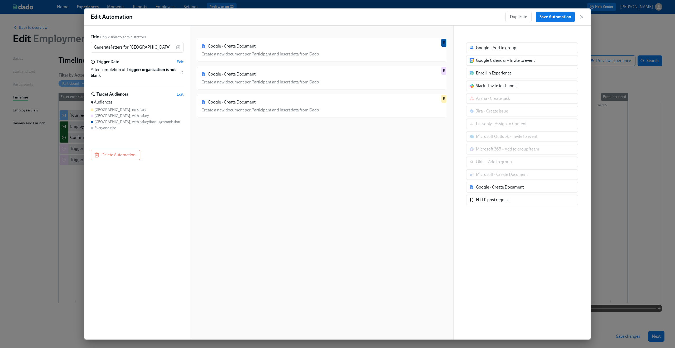
click at [267, 126] on div "Google - Create Document Create a new document per Participant and insert data …" at bounding box center [322, 186] width 251 height 297
click at [560, 17] on span "Save Automation" at bounding box center [556, 16] width 32 height 5
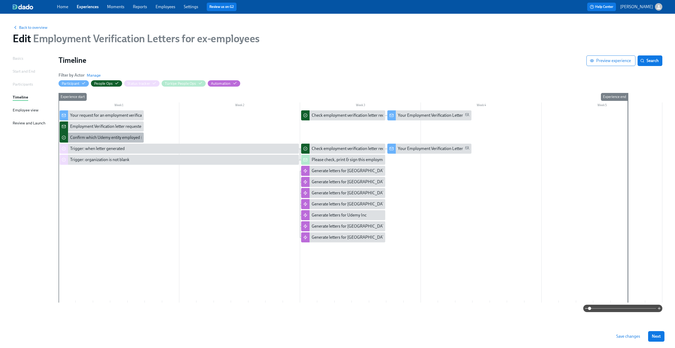
click at [109, 139] on div "Confirm which Udemy entity employed {{ participant.fullName }}" at bounding box center [128, 138] width 116 height 6
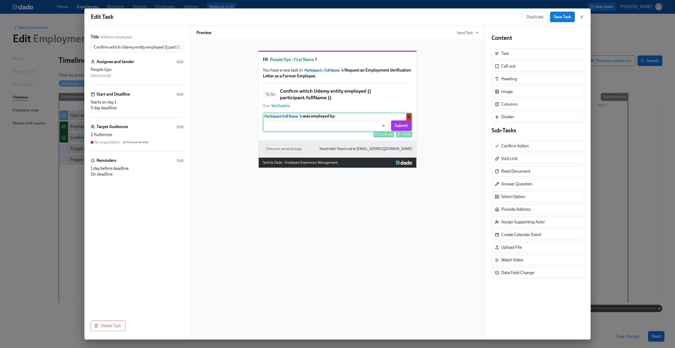
click at [371, 132] on div "Participant : Full Name 's was employed by: ​ ​ Submit Duplicate Delete N" at bounding box center [337, 122] width 149 height 19
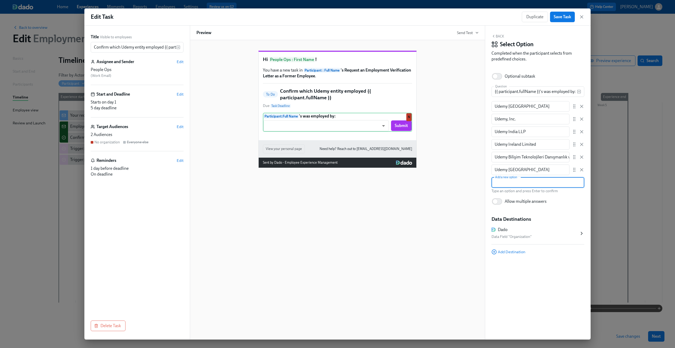
click at [521, 182] on input "text" at bounding box center [538, 182] width 93 height 11
type input "Udemy Brazil"
click at [426, 222] on div "Hi People Ops : First Name ! You have a new task in Participant : Full Name 's …" at bounding box center [337, 189] width 295 height 299
click at [459, 227] on div "Hi People Ops : First Name ! You have a new task in Participant : Full Name 's …" at bounding box center [337, 189] width 295 height 299
click at [564, 18] on span "Save Task" at bounding box center [562, 16] width 17 height 5
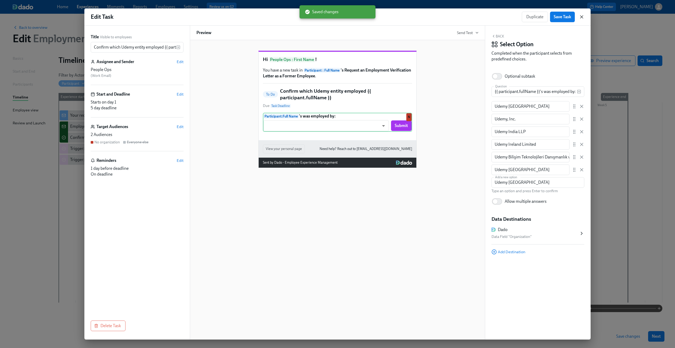
click at [582, 16] on icon "button" at bounding box center [581, 16] width 5 height 5
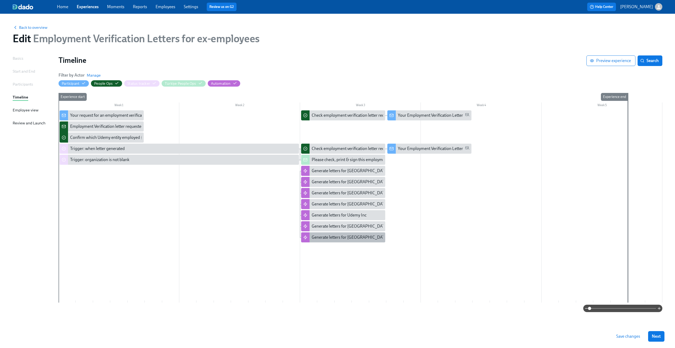
click at [326, 239] on div "Generate letters for Brazil" at bounding box center [350, 237] width 77 height 6
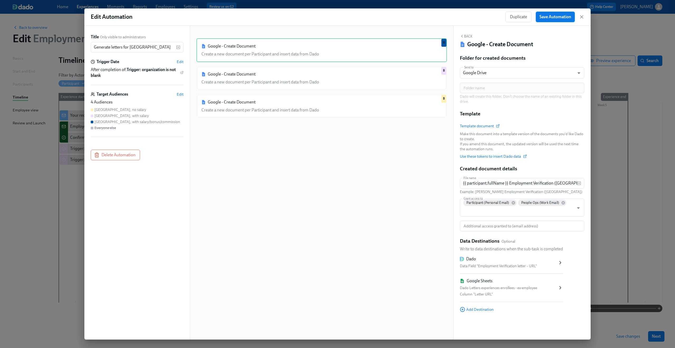
click at [555, 14] on button "Save Automation" at bounding box center [555, 17] width 39 height 11
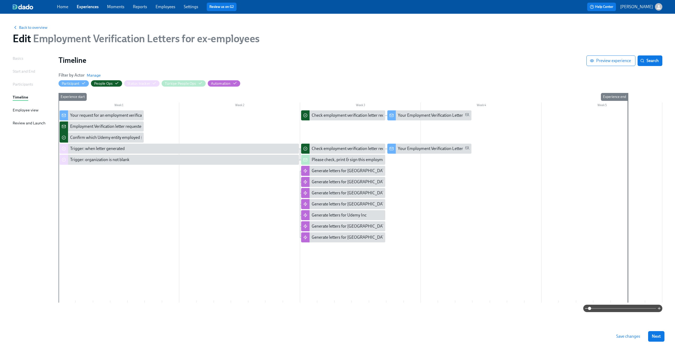
click at [625, 339] on button "Save changes" at bounding box center [628, 336] width 31 height 11
click at [348, 173] on div "Generate letters for Australia" at bounding box center [350, 171] width 77 height 6
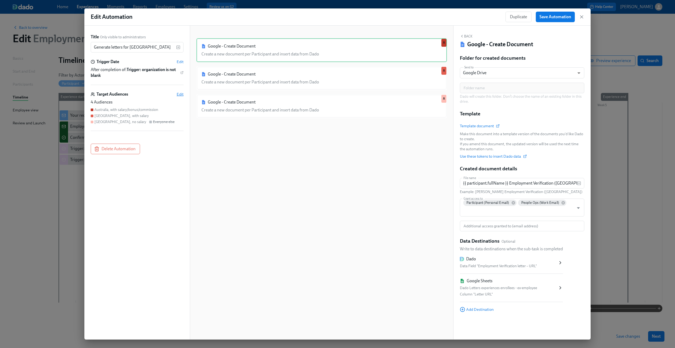
click at [180, 93] on span "Edit" at bounding box center [180, 94] width 7 height 5
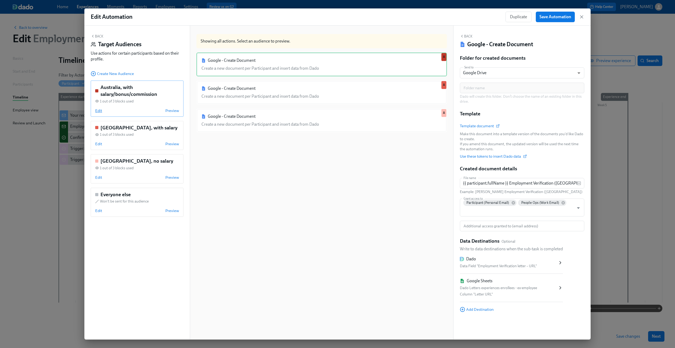
click at [100, 111] on span "Edit" at bounding box center [98, 110] width 7 height 5
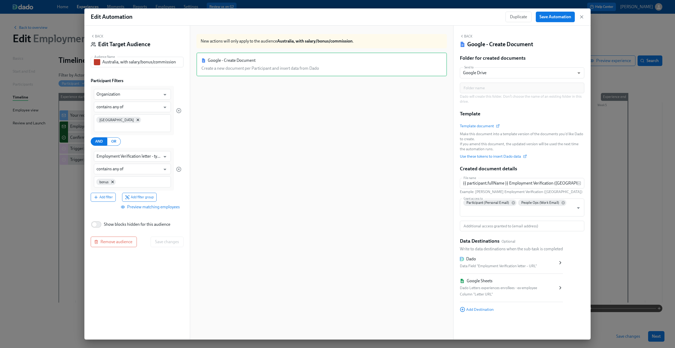
click at [293, 116] on div "Google - Create Document Create a new document per Participant and insert data …" at bounding box center [322, 200] width 251 height 297
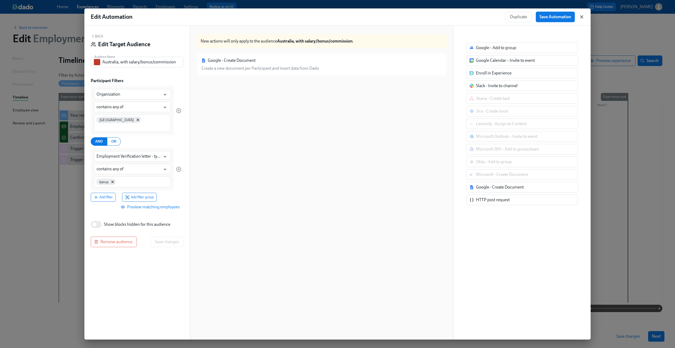
click at [582, 18] on icon "button" at bounding box center [581, 16] width 5 height 5
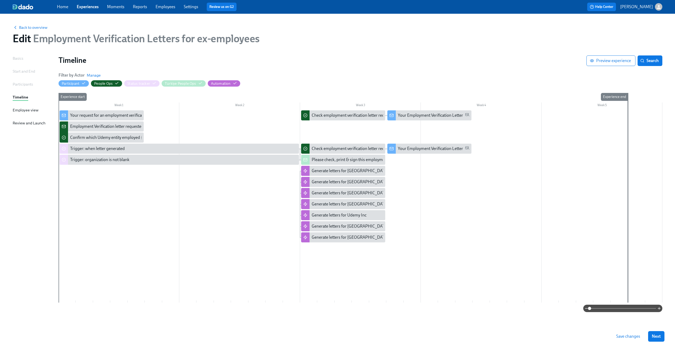
click at [628, 338] on span "Save changes" at bounding box center [628, 335] width 24 height 5
click at [28, 28] on span "Back to overview" at bounding box center [30, 27] width 35 height 5
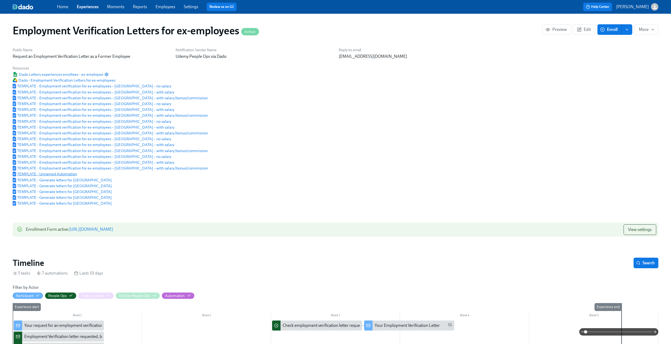
click at [50, 176] on span "TEMPLATE - Unnamed Automation" at bounding box center [45, 173] width 64 height 5
click at [71, 181] on span "TEMPLATE - Generate letters for Mexico" at bounding box center [62, 179] width 99 height 5
click at [76, 188] on span "TEMPLATE - Generate letters for Mexico" at bounding box center [62, 185] width 99 height 5
click at [67, 192] on span "TEMPLATE - Generate letters for Brazil" at bounding box center [62, 191] width 99 height 5
click at [56, 199] on span "TEMPLATE - Generate letters for Brazil" at bounding box center [62, 197] width 99 height 5
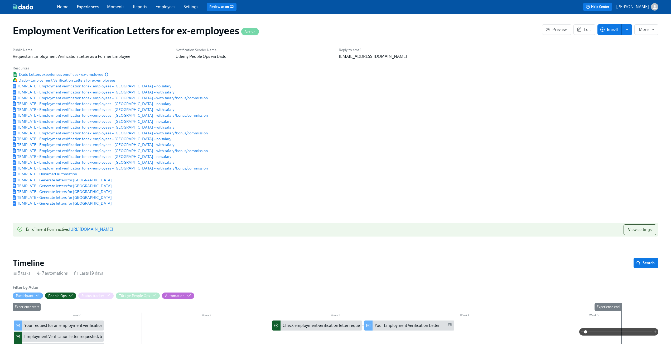
click at [70, 206] on span "TEMPLATE - Generate letters for Brazil" at bounding box center [62, 202] width 99 height 5
click at [480, 98] on div "Public Name Request an Employment Verification Letter as a Former Employee Noti…" at bounding box center [335, 126] width 652 height 165
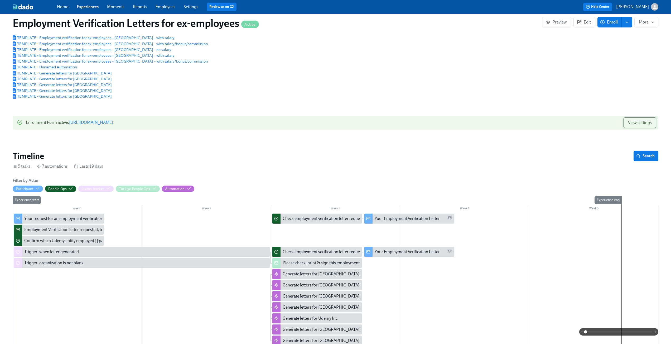
click at [634, 125] on span "View settings" at bounding box center [640, 122] width 24 height 5
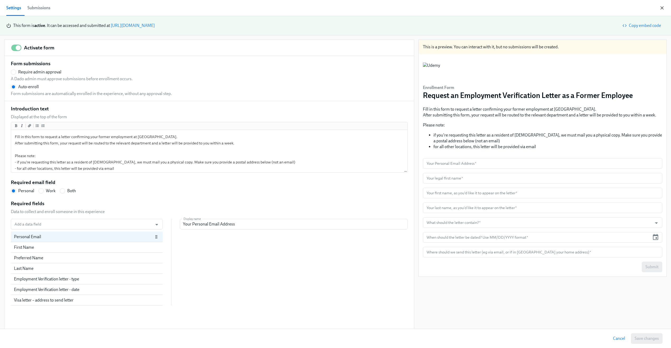
click at [663, 7] on icon "button" at bounding box center [662, 8] width 3 height 3
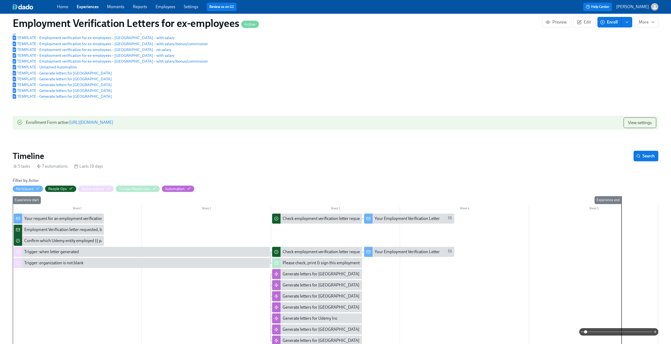
click at [53, 230] on div "Employment Verification letter requested, but Dado has no data: {{ participant.…" at bounding box center [116, 230] width 184 height 6
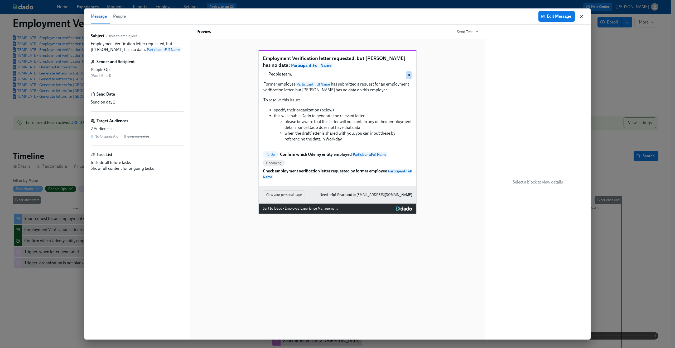
click at [581, 15] on icon "button" at bounding box center [581, 16] width 5 height 5
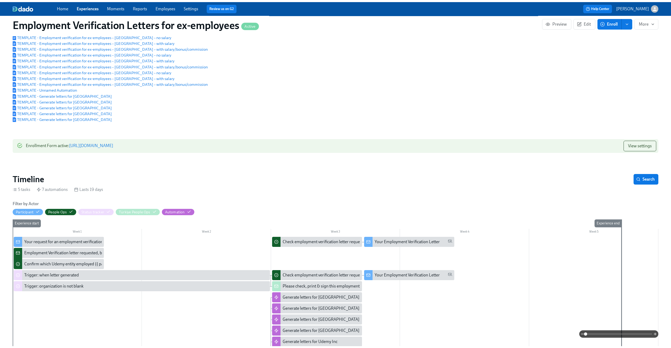
scroll to position [111, 0]
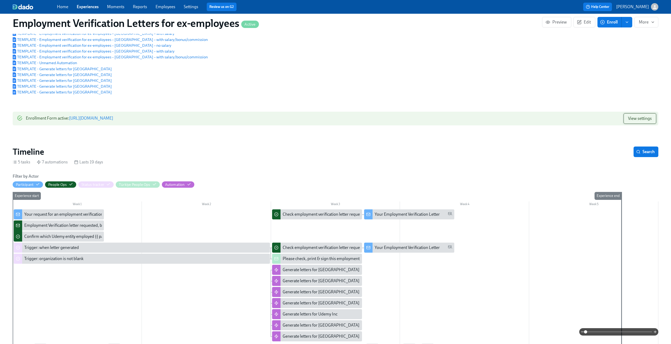
click at [631, 121] on span "View settings" at bounding box center [640, 118] width 24 height 5
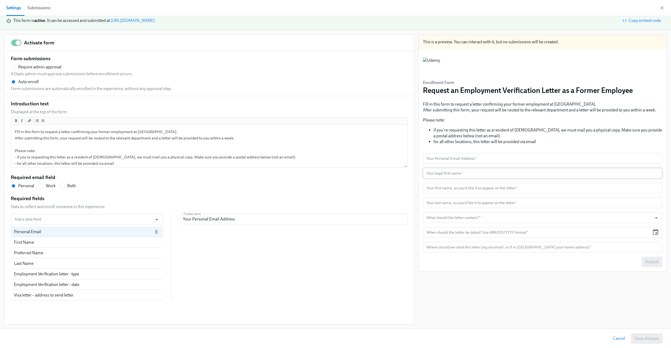
scroll to position [242, 0]
click at [664, 9] on icon "button" at bounding box center [662, 7] width 5 height 5
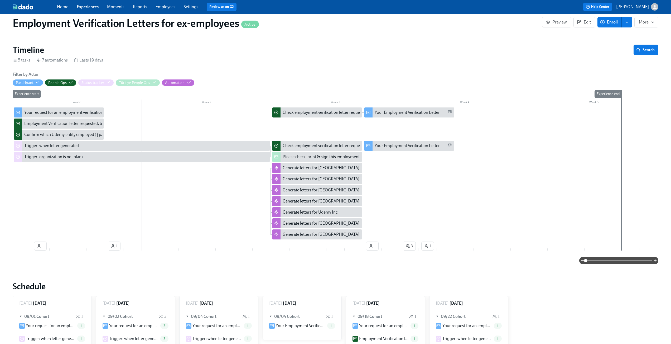
scroll to position [218, 0]
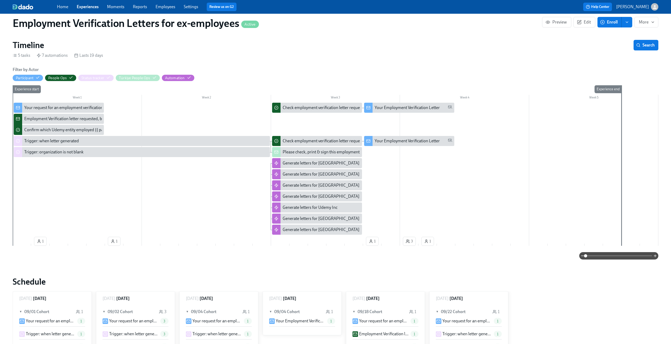
click at [64, 195] on div at bounding box center [336, 169] width 646 height 133
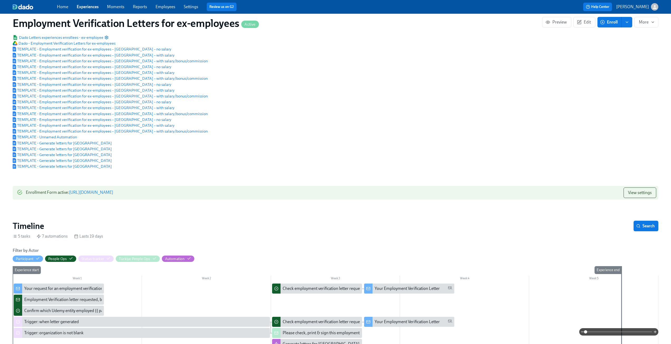
scroll to position [0, 0]
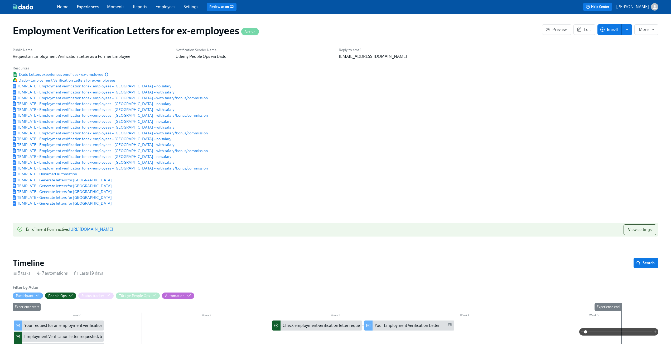
click at [91, 9] on link "Experiences" at bounding box center [88, 6] width 22 height 5
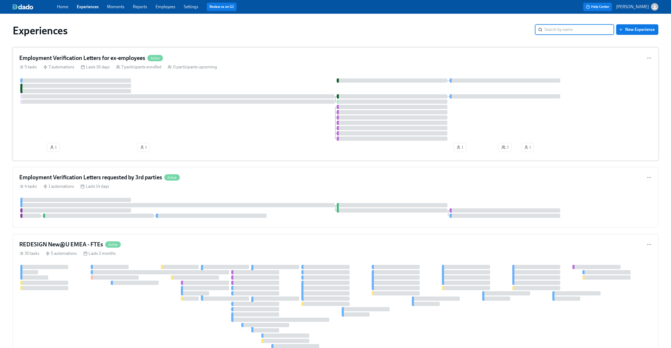
click at [281, 62] on div "Employment Verification Letters for ex-employees Active" at bounding box center [335, 58] width 633 height 8
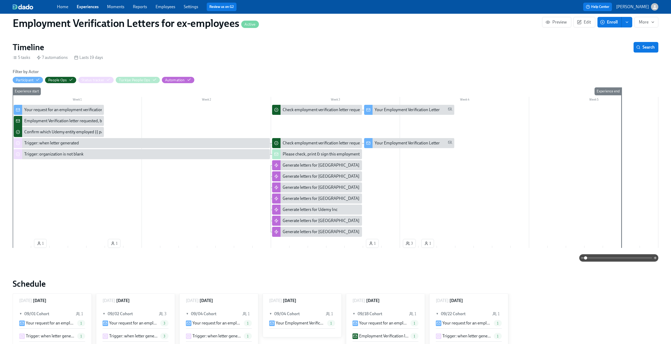
scroll to position [217, 0]
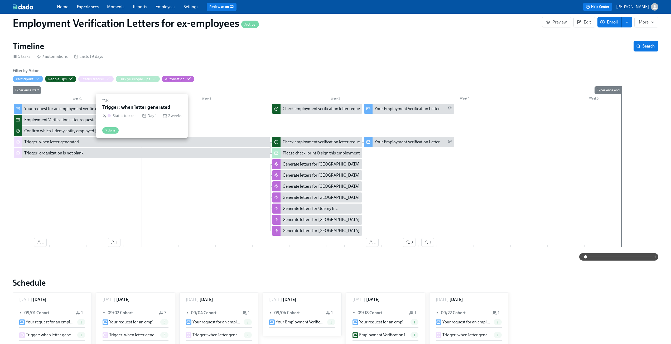
click at [80, 145] on div "Trigger: when letter generated" at bounding box center [146, 142] width 244 height 6
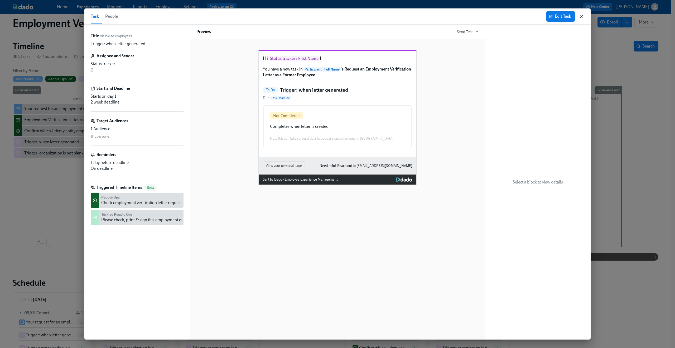
click at [580, 17] on icon "button" at bounding box center [581, 16] width 5 height 5
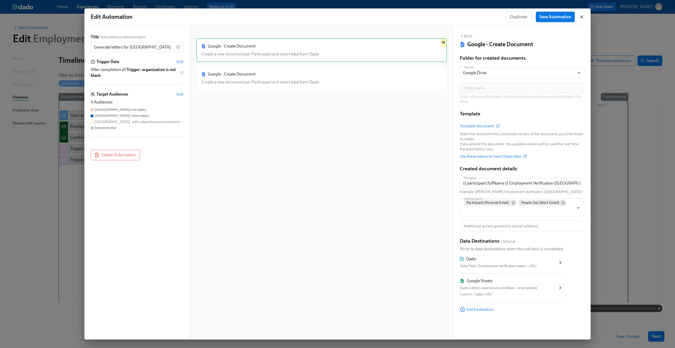
click at [582, 16] on icon "button" at bounding box center [581, 16] width 5 height 5
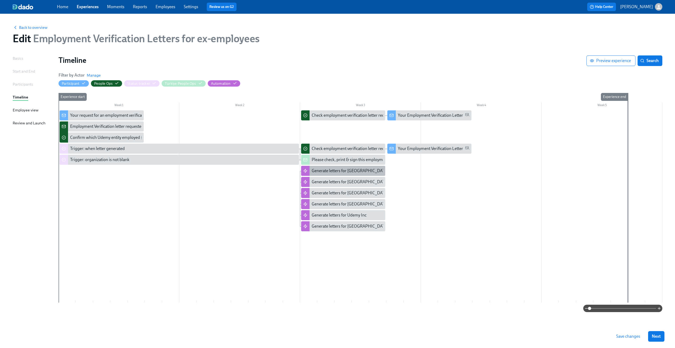
click at [329, 171] on div "Generate letters for [GEOGRAPHIC_DATA]" at bounding box center [350, 171] width 77 height 6
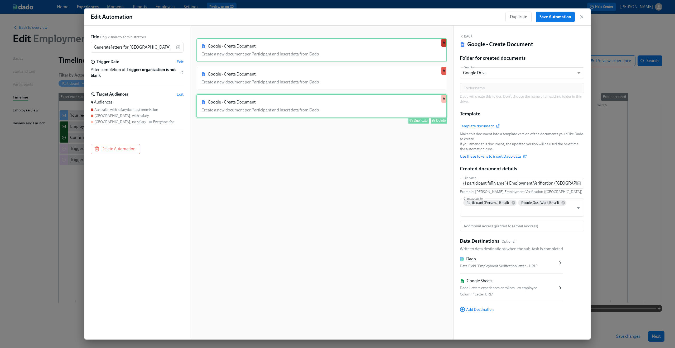
click at [328, 101] on div "Google - Create Document Create a new document per Participant and insert data …" at bounding box center [322, 106] width 251 height 24
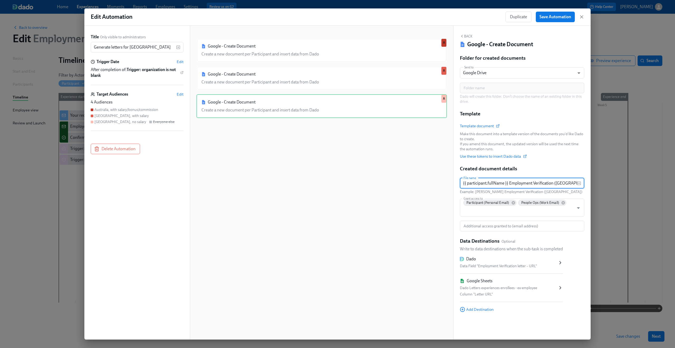
click at [505, 181] on input "{{ participant.fullName }} Employment Verification (Australia)" at bounding box center [518, 183] width 117 height 11
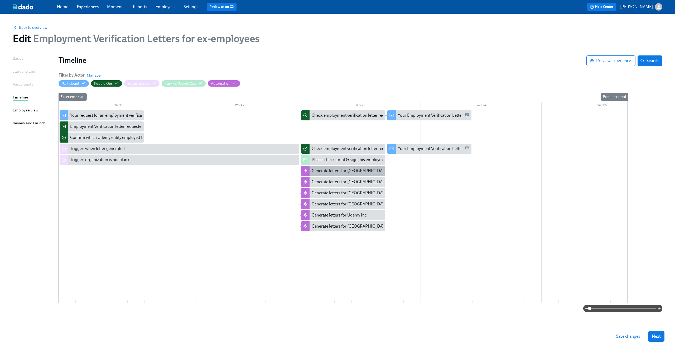
click at [331, 171] on div "Generate letters for [GEOGRAPHIC_DATA]" at bounding box center [350, 171] width 77 height 6
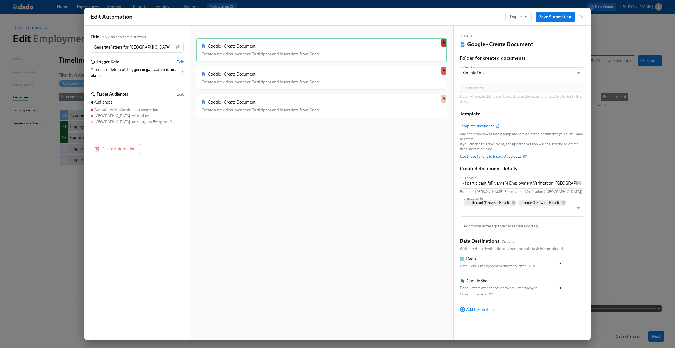
click at [178, 95] on span "Edit" at bounding box center [180, 94] width 7 height 5
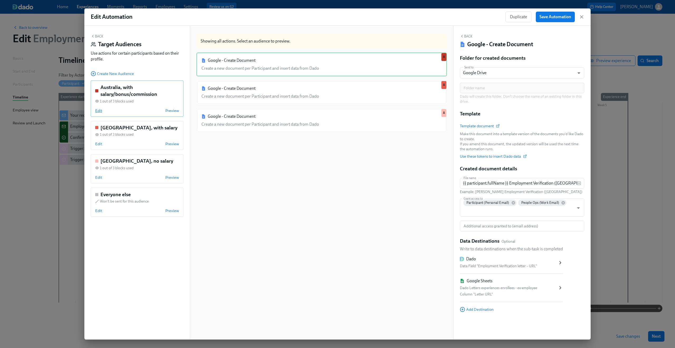
click at [101, 109] on span "Edit" at bounding box center [98, 110] width 7 height 5
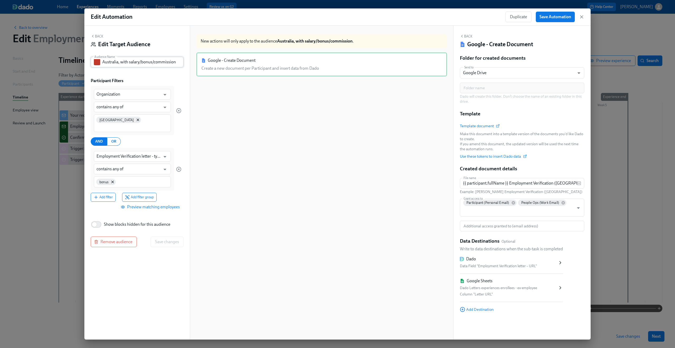
click at [123, 64] on input "Australia, with salary/bonus/commission" at bounding box center [142, 62] width 81 height 11
click at [95, 34] on div "Back Edit Target Audience" at bounding box center [137, 42] width 93 height 16
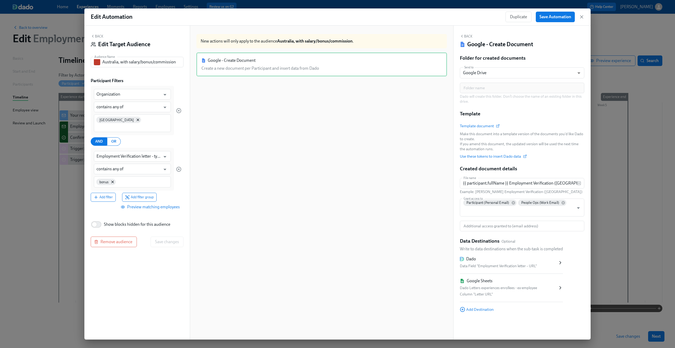
click at [95, 34] on icon "button" at bounding box center [93, 36] width 4 height 4
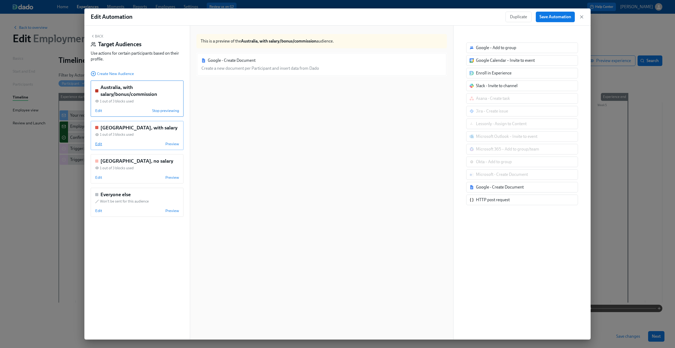
click at [102, 145] on span "Edit" at bounding box center [98, 143] width 7 height 5
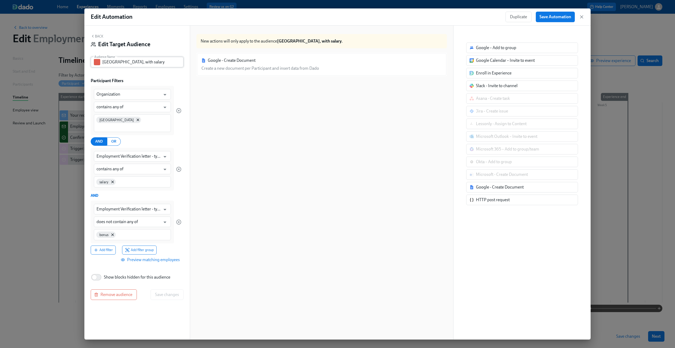
click at [128, 63] on input "[GEOGRAPHIC_DATA], with salary" at bounding box center [142, 62] width 81 height 11
click at [101, 37] on button "Back" at bounding box center [97, 36] width 13 height 4
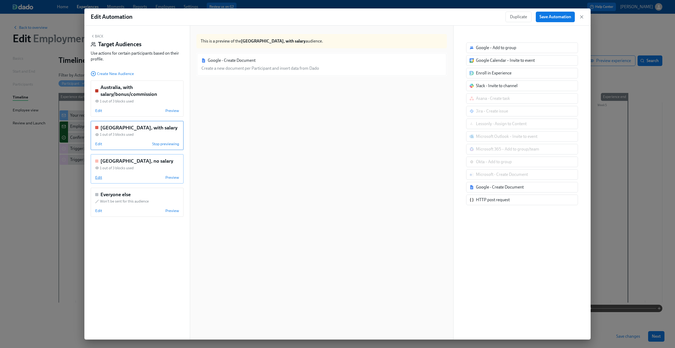
click at [96, 177] on span "Edit" at bounding box center [98, 177] width 7 height 5
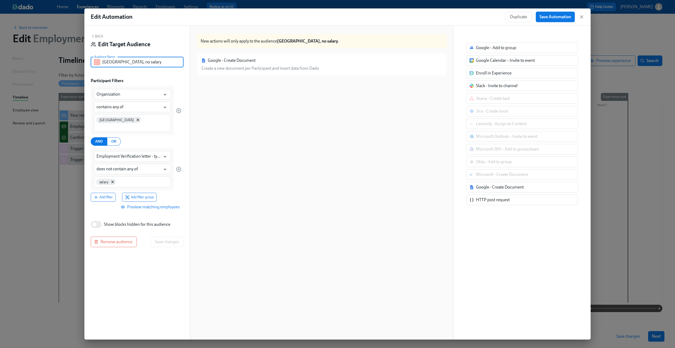
click at [137, 66] on input "[GEOGRAPHIC_DATA], no salary" at bounding box center [142, 62] width 81 height 11
click at [98, 35] on button "Back" at bounding box center [97, 36] width 13 height 4
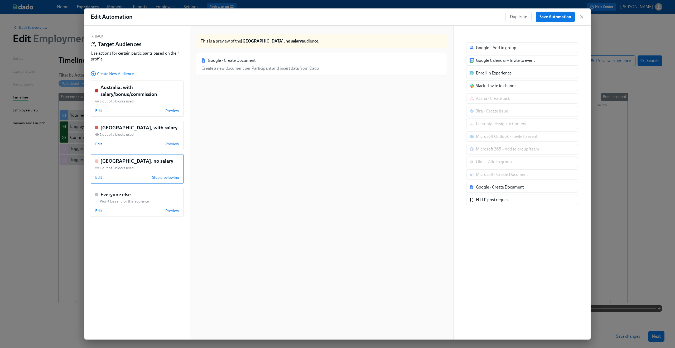
click at [94, 35] on icon "button" at bounding box center [93, 36] width 4 height 4
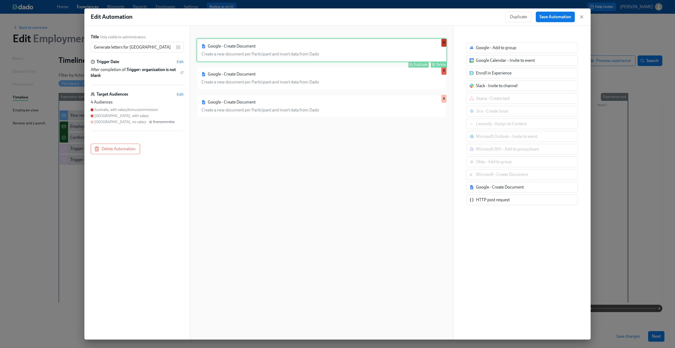
click at [258, 48] on div "Google - Create Document Create a new document per Participant and insert data …" at bounding box center [322, 50] width 251 height 24
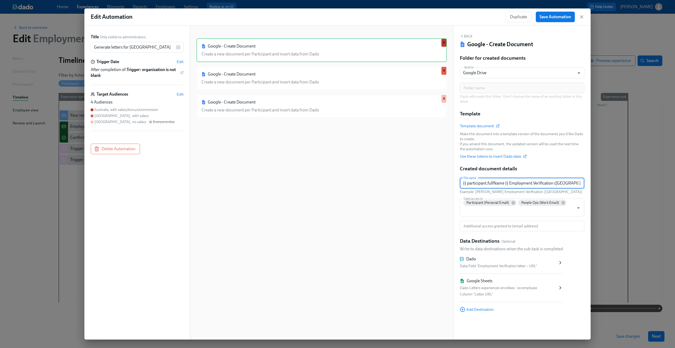
click at [506, 185] on input "{{ participant.fullName }} Employment Verification ([GEOGRAPHIC_DATA])" at bounding box center [518, 183] width 117 height 11
click at [583, 17] on icon "button" at bounding box center [581, 16] width 5 height 5
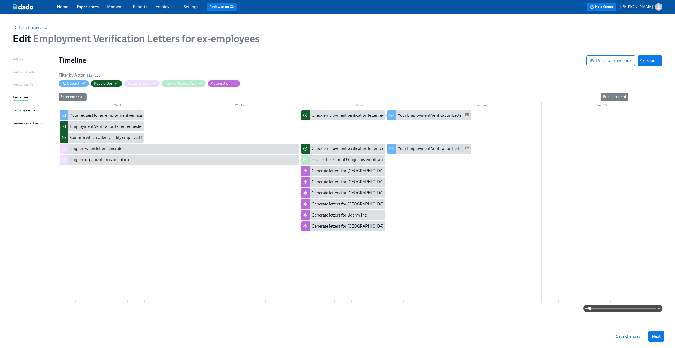
click at [24, 28] on span "Back to overview" at bounding box center [30, 27] width 35 height 5
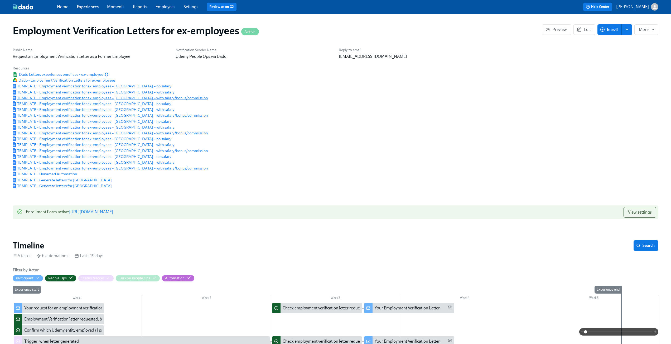
click at [101, 98] on span "TEMPLATE - Employment verification for ex-employees – [GEOGRAPHIC_DATA] – with …" at bounding box center [110, 97] width 195 height 5
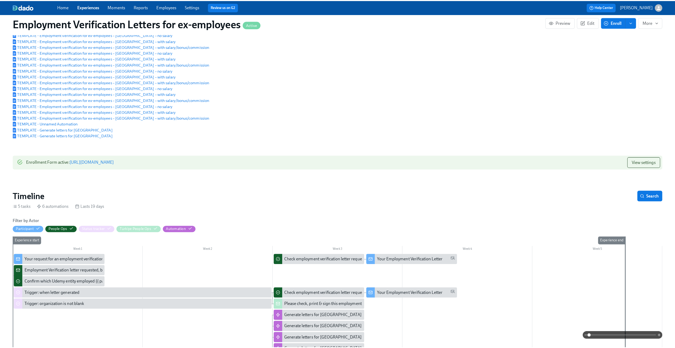
scroll to position [93, 0]
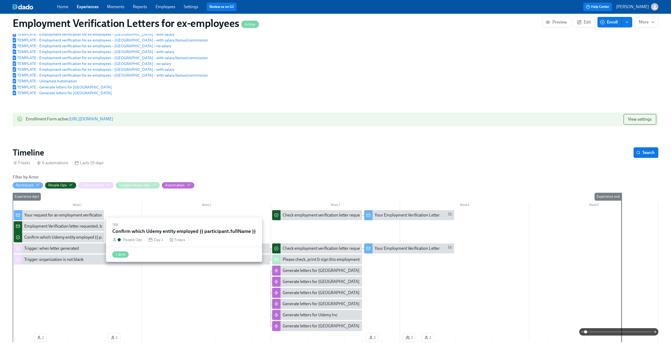
click at [67, 240] on div "Confirm which Udemy entity employed {{ participant.fullName }}" at bounding box center [82, 237] width 116 height 6
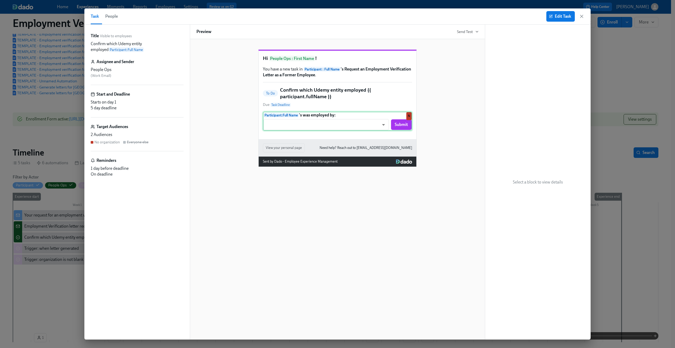
click at [367, 131] on div "Participant : Full Name 's was employed by: ​ ​ Submit N" at bounding box center [337, 121] width 149 height 19
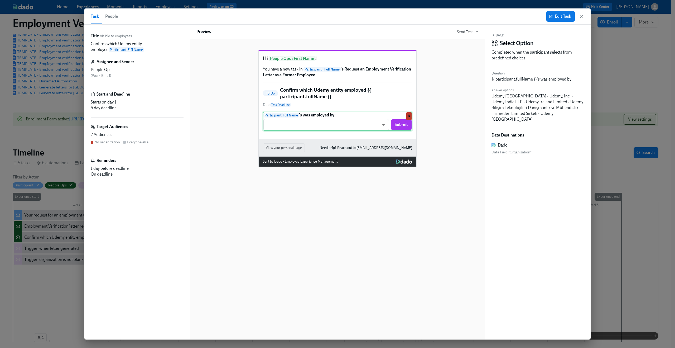
click at [381, 131] on div "Participant : Full Name 's was employed by: ​ ​ Submit N" at bounding box center [337, 121] width 149 height 19
click at [556, 16] on span "Edit Task" at bounding box center [560, 16] width 21 height 5
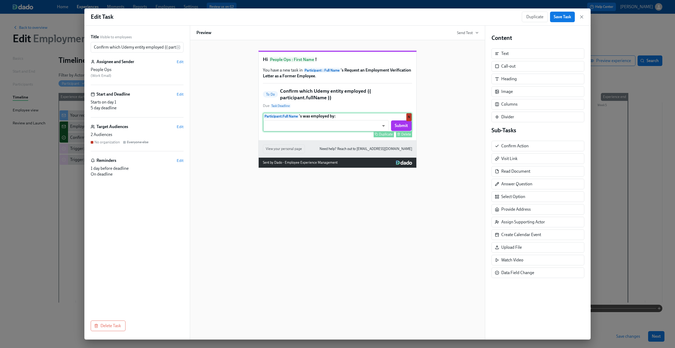
click at [359, 132] on div "Participant : Full Name 's was employed by: ​ ​ Submit Duplicate [PERSON_NAME]" at bounding box center [337, 122] width 149 height 19
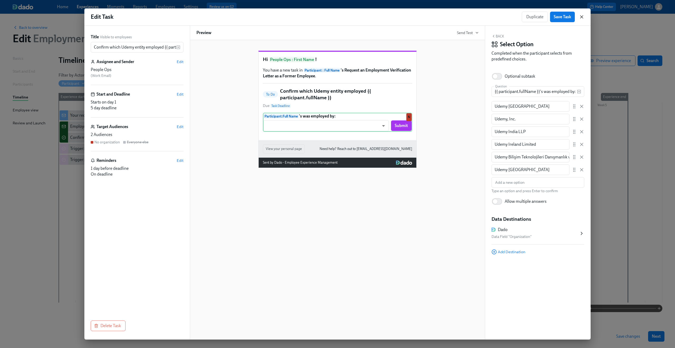
click at [584, 18] on icon "button" at bounding box center [581, 16] width 5 height 5
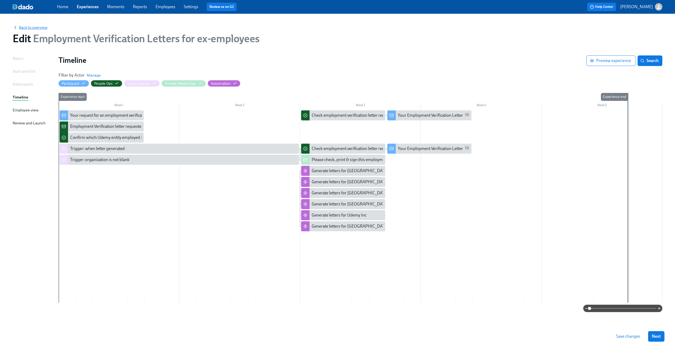
click at [26, 26] on span "Back to overview" at bounding box center [30, 27] width 35 height 5
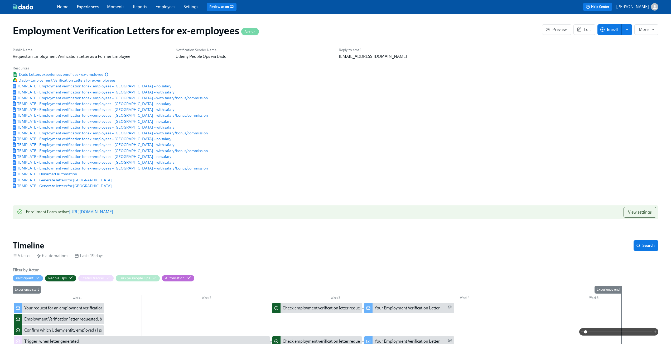
click at [98, 123] on span "TEMPLATE - Employment verification for ex-employees – [GEOGRAPHIC_DATA] – no sa…" at bounding box center [92, 121] width 159 height 5
click at [122, 156] on span "TEMPLATE - Employment verification for ex-employees – [GEOGRAPHIC_DATA] – no sa…" at bounding box center [92, 156] width 159 height 5
click at [98, 104] on span "TEMPLATE - Employment verification for ex-employees – [GEOGRAPHIC_DATA] – no sa…" at bounding box center [92, 103] width 159 height 5
click at [107, 104] on span "TEMPLATE - Employment verification for ex-employees – [GEOGRAPHIC_DATA] – no sa…" at bounding box center [92, 103] width 159 height 5
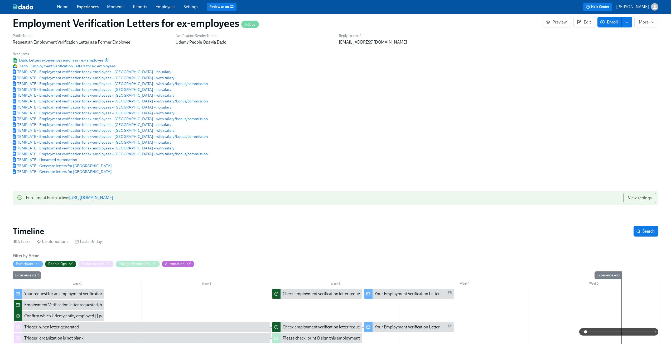
click at [109, 91] on span "TEMPLATE - Employment verification for ex-employees – [GEOGRAPHIC_DATA] – no sa…" at bounding box center [92, 89] width 159 height 5
click at [106, 74] on span "TEMPLATE - Employment verification for ex-employees – [GEOGRAPHIC_DATA] – no sa…" at bounding box center [92, 71] width 159 height 5
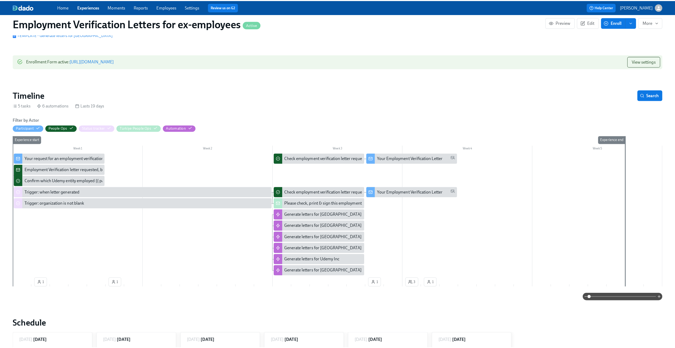
scroll to position [222, 0]
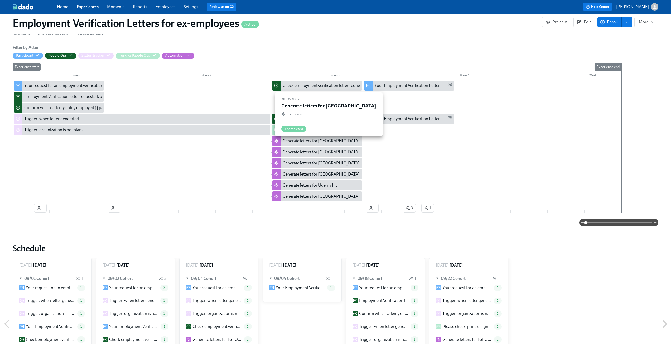
click at [335, 144] on div "Generate letters for [GEOGRAPHIC_DATA]" at bounding box center [322, 141] width 78 height 6
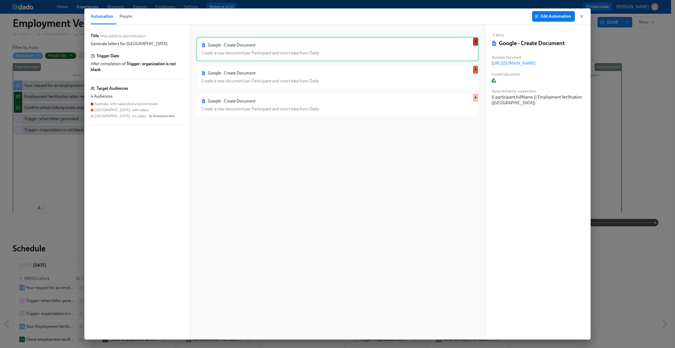
click at [377, 51] on div "Google - Create Document Create a new document per Participant and insert data …" at bounding box center [338, 49] width 282 height 24
click at [548, 16] on span "Edit Automation" at bounding box center [553, 16] width 35 height 5
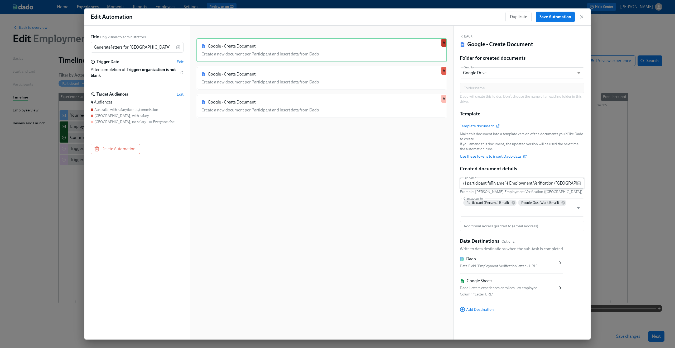
click at [502, 180] on input "{{ participant.fullName }} Employment Verification ([GEOGRAPHIC_DATA])" at bounding box center [518, 183] width 117 height 11
click at [581, 18] on icon "button" at bounding box center [582, 17] width 3 height 3
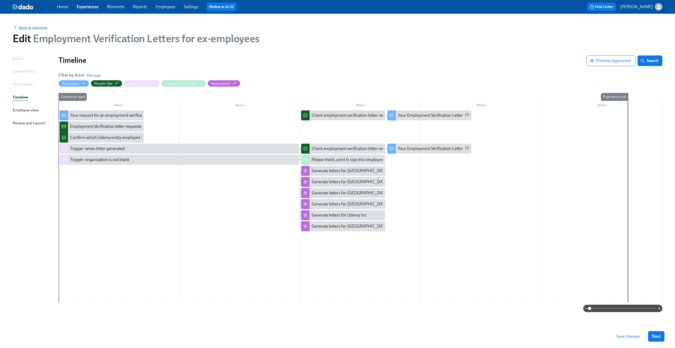
click at [30, 25] on span "Back to overview" at bounding box center [30, 27] width 35 height 5
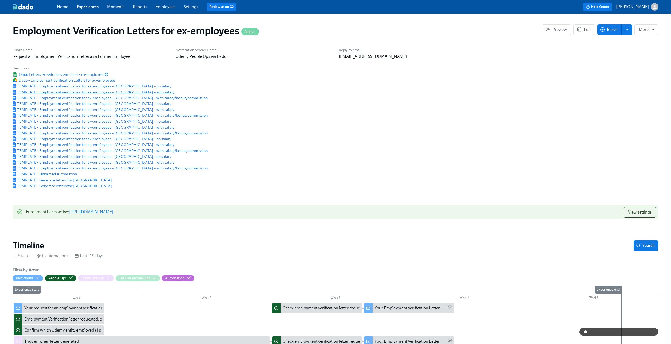
click at [75, 92] on span "TEMPLATE - Employment verification for ex-employees – [GEOGRAPHIC_DATA] – with …" at bounding box center [94, 91] width 162 height 5
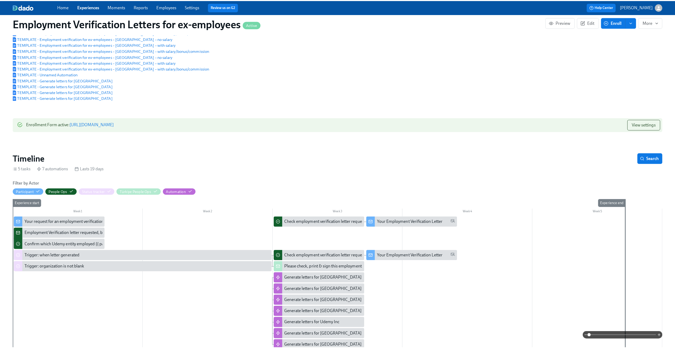
scroll to position [141, 0]
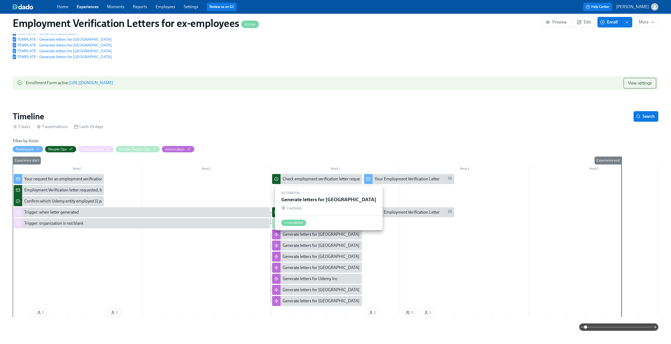
click at [327, 237] on div "Generate letters for [GEOGRAPHIC_DATA]" at bounding box center [321, 234] width 77 height 6
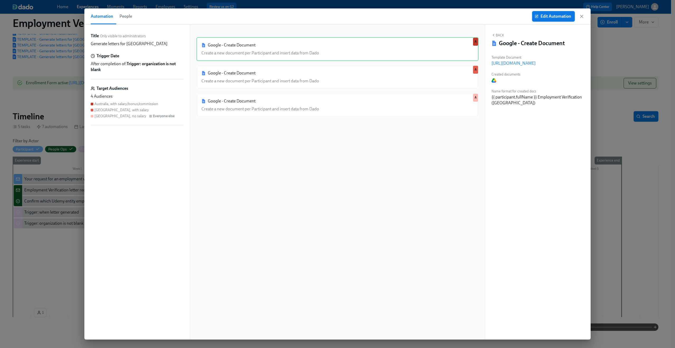
click at [554, 21] on button "Edit Automation" at bounding box center [553, 16] width 43 height 11
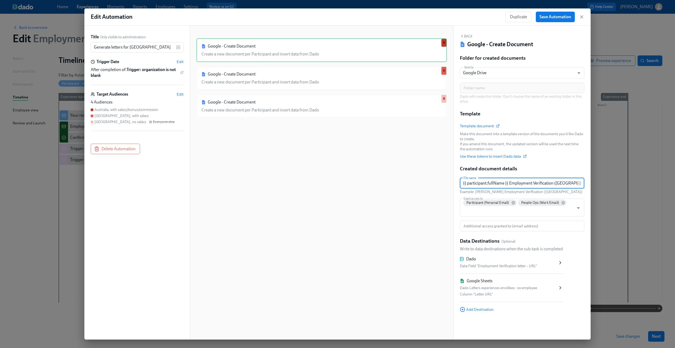
click at [495, 182] on input "{{ participant.fullName }} Employment Verification (Australia)" at bounding box center [518, 183] width 117 height 11
click at [583, 15] on icon "button" at bounding box center [581, 16] width 5 height 5
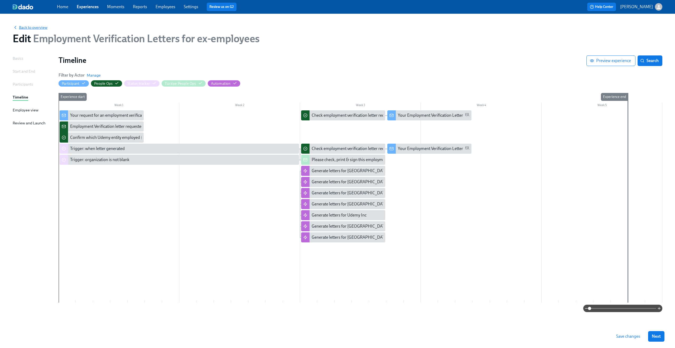
click at [27, 25] on span "Back to overview" at bounding box center [30, 27] width 35 height 5
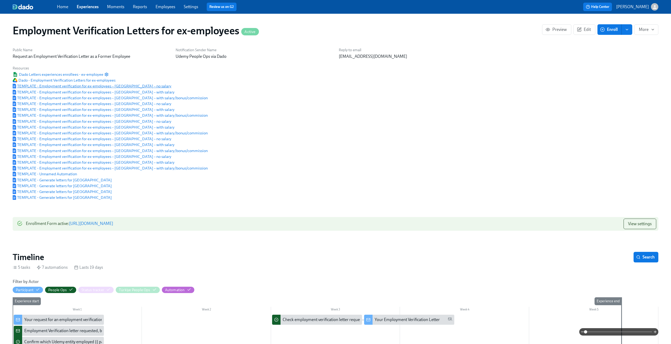
click at [117, 88] on span "TEMPLATE - Employment verification for ex-employees – Australia – no salary" at bounding box center [92, 85] width 159 height 5
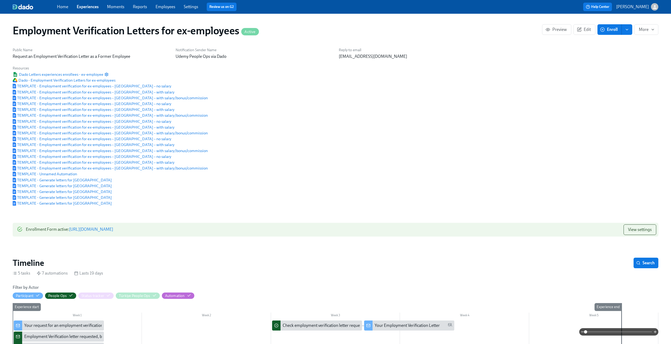
click at [85, 9] on link "Experiences" at bounding box center [88, 6] width 22 height 5
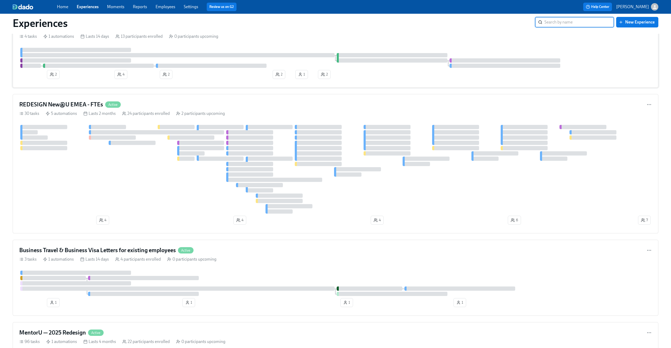
scroll to position [263, 0]
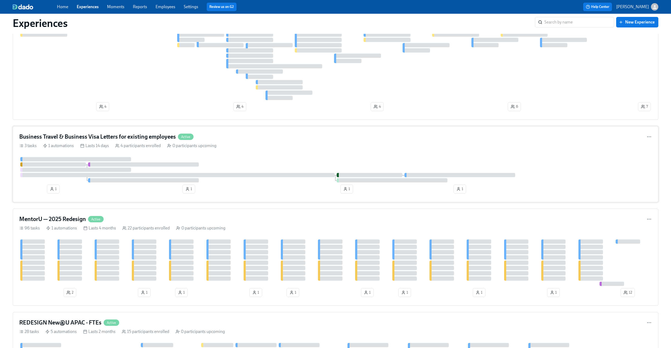
click at [223, 146] on div "3 tasks 1 automations Lasts 14 days 4 participants enrolled 0 participants upco…" at bounding box center [335, 146] width 633 height 6
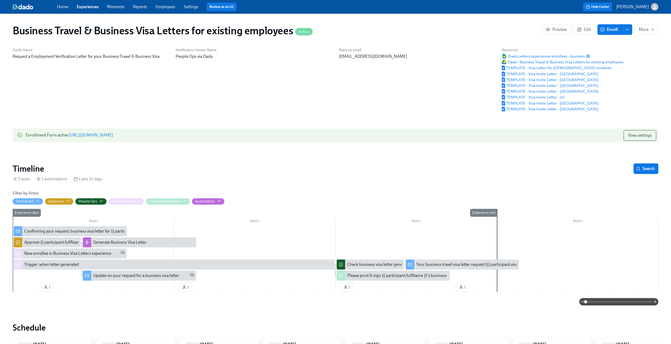
scroll to position [0, 17]
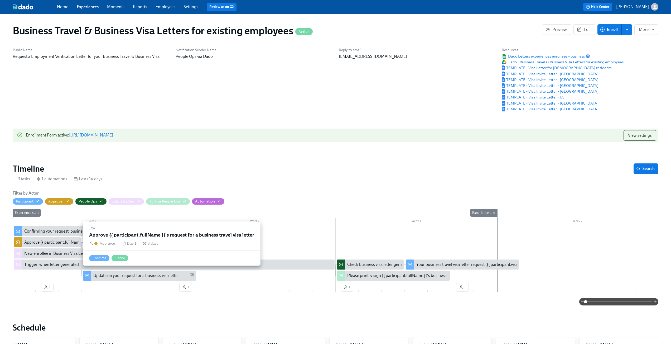
click at [73, 245] on div "Approve {{ participant.fullName }}'s request for a business travel visa letter" at bounding box center [90, 242] width 133 height 6
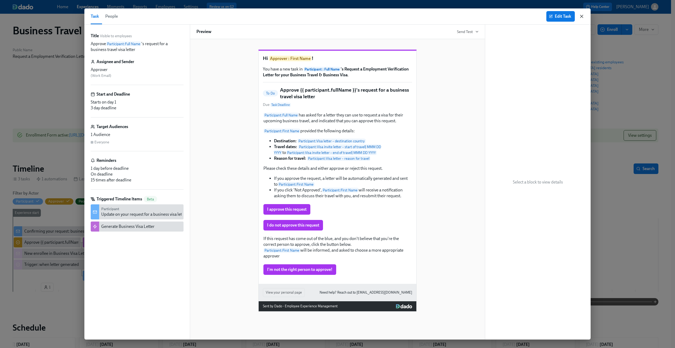
click at [581, 17] on icon "button" at bounding box center [582, 16] width 3 height 3
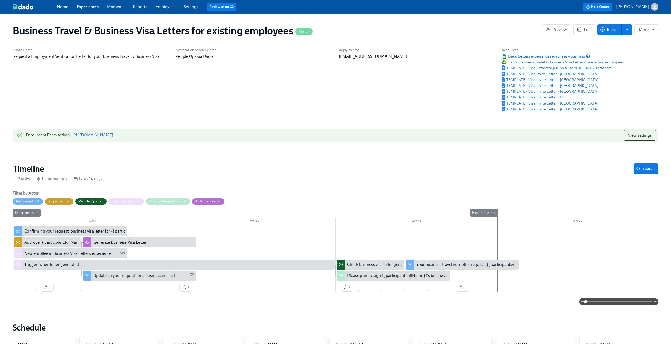
scroll to position [0, 13]
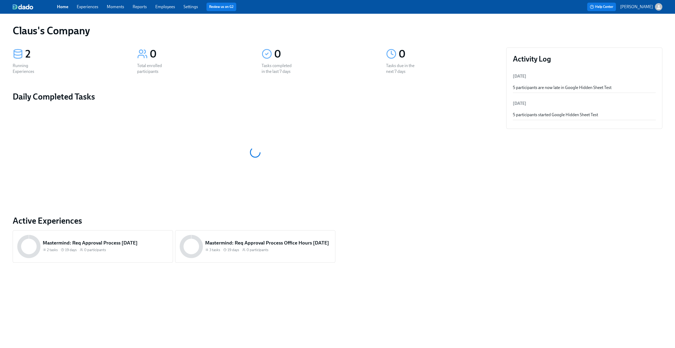
click at [89, 7] on link "Experiences" at bounding box center [88, 6] width 22 height 5
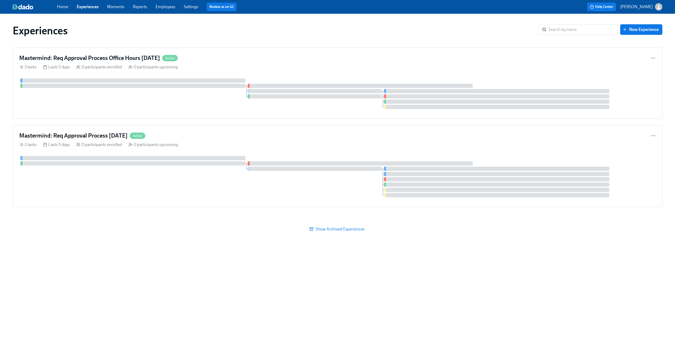
click at [656, 6] on icon "button" at bounding box center [659, 7] width 6 height 6
click at [645, 31] on span "Switch organization..." at bounding box center [634, 31] width 50 height 6
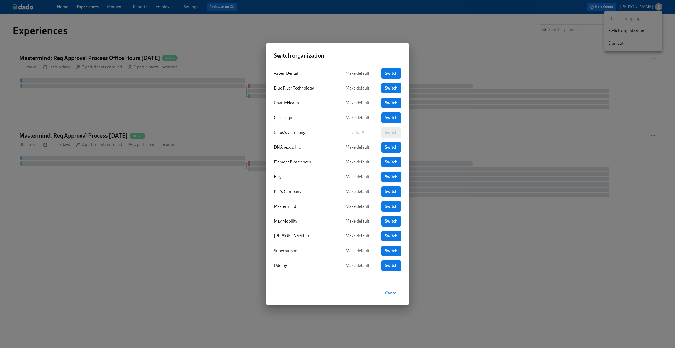
click at [395, 178] on span "Switch" at bounding box center [391, 176] width 12 height 5
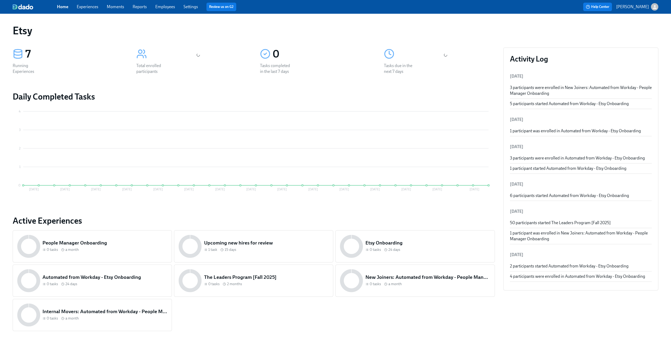
click at [89, 10] on div "Home Experiences Moments Reports Employees Settings Review us on G2" at bounding box center [207, 7] width 301 height 8
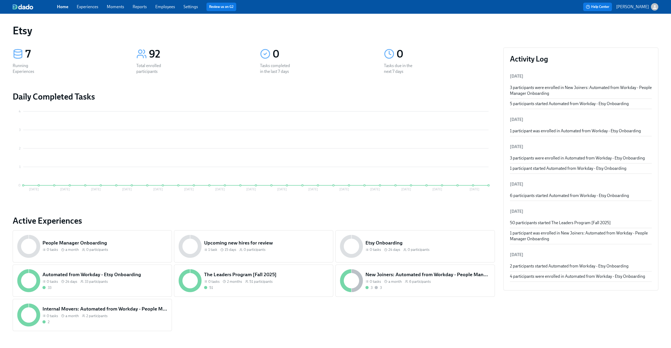
click at [87, 6] on link "Experiences" at bounding box center [88, 6] width 22 height 5
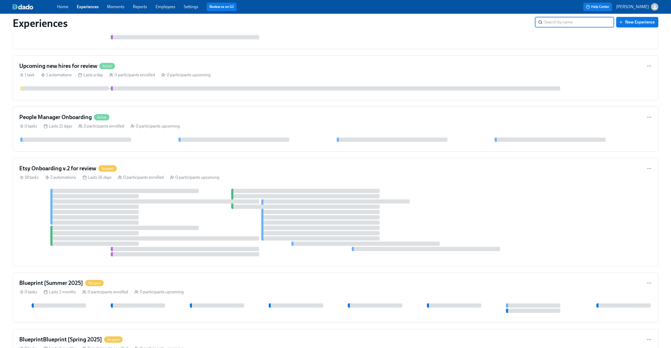
scroll to position [347, 0]
click at [193, 120] on div "People Manager Onboarding Active" at bounding box center [335, 117] width 633 height 8
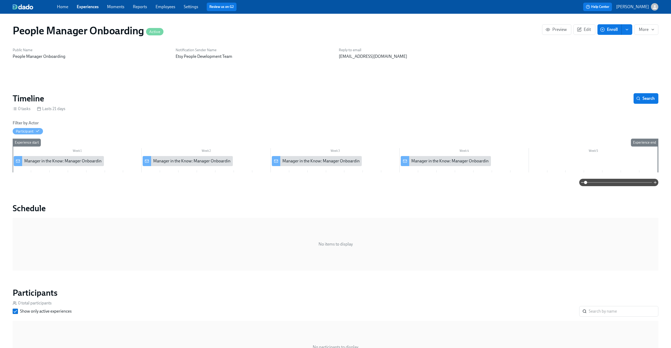
click at [89, 3] on div "Home Experiences Moments Reports Employees Settings Review us on G2" at bounding box center [207, 7] width 301 height 8
click at [88, 7] on link "Experiences" at bounding box center [88, 6] width 22 height 5
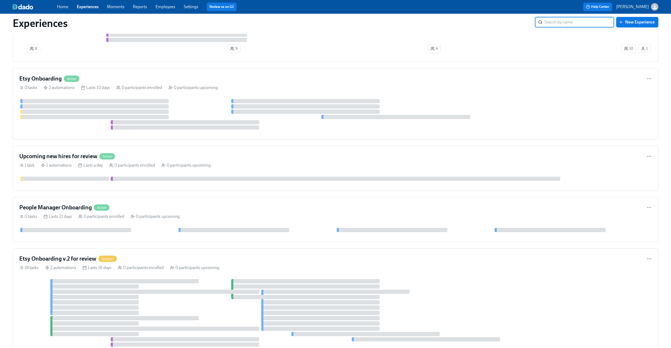
scroll to position [257, 0]
click at [216, 203] on div "People Manager Onboarding Active" at bounding box center [335, 207] width 633 height 8
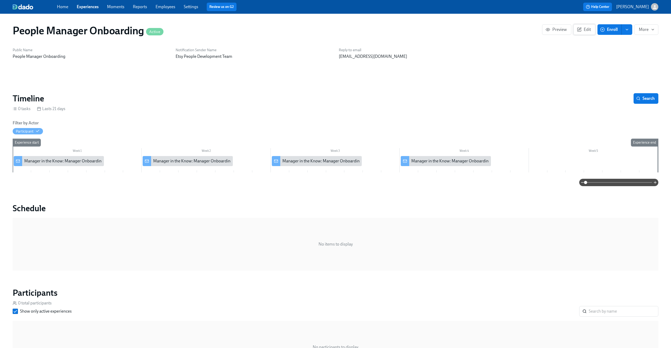
click at [587, 28] on span "Edit" at bounding box center [584, 29] width 13 height 5
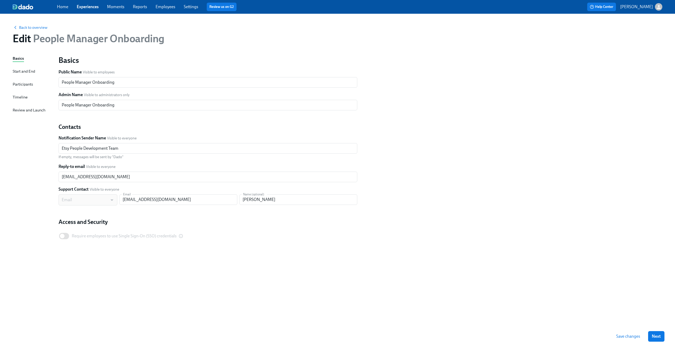
click at [22, 97] on div "Timeline" at bounding box center [20, 97] width 15 height 6
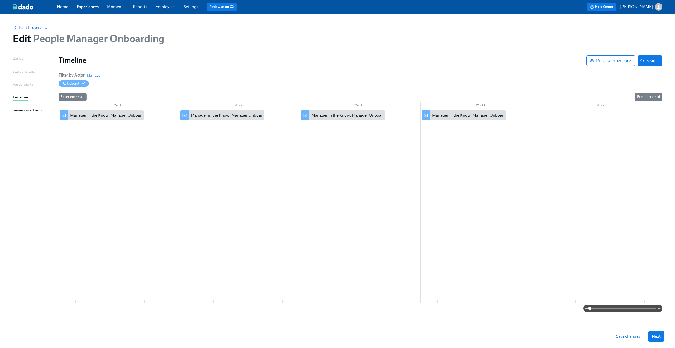
click at [22, 85] on div "Participants" at bounding box center [23, 84] width 20 height 6
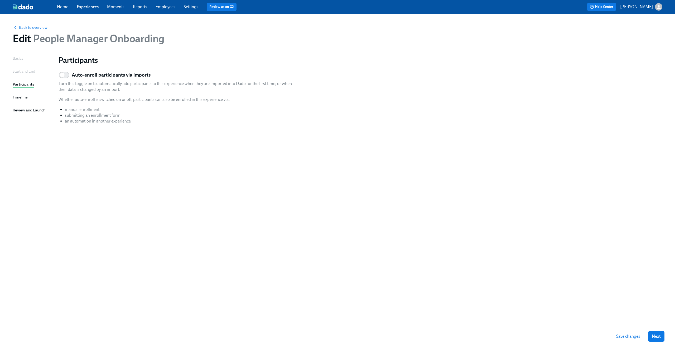
click at [19, 71] on div "Start and End" at bounding box center [24, 71] width 22 height 6
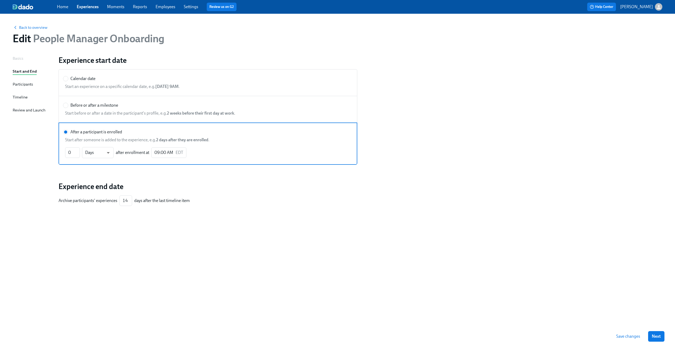
click at [19, 85] on div "Participants" at bounding box center [23, 84] width 20 height 6
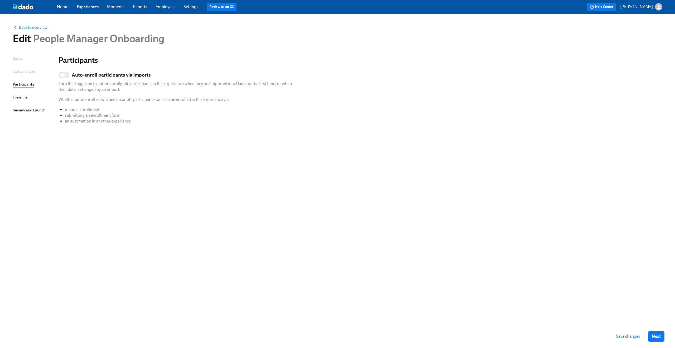
click at [26, 25] on span "Back to overview" at bounding box center [30, 27] width 35 height 5
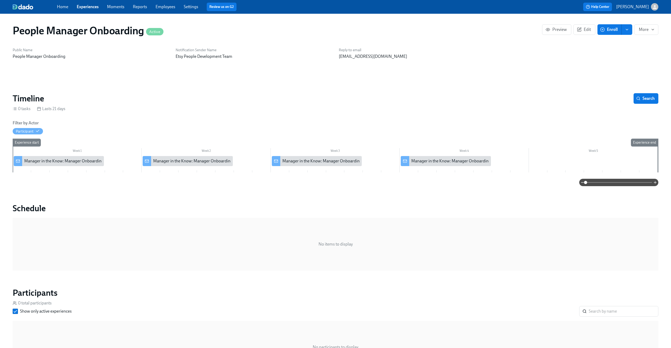
click at [59, 7] on link "Home" at bounding box center [62, 6] width 11 height 5
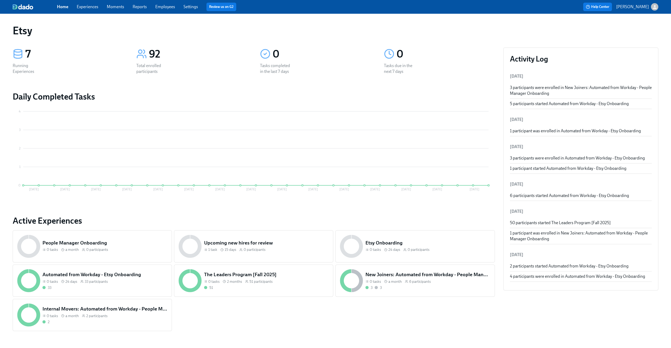
click at [66, 8] on link "Home" at bounding box center [62, 6] width 11 height 5
click at [84, 8] on link "Experiences" at bounding box center [88, 6] width 22 height 5
